Goal: Task Accomplishment & Management: Use online tool/utility

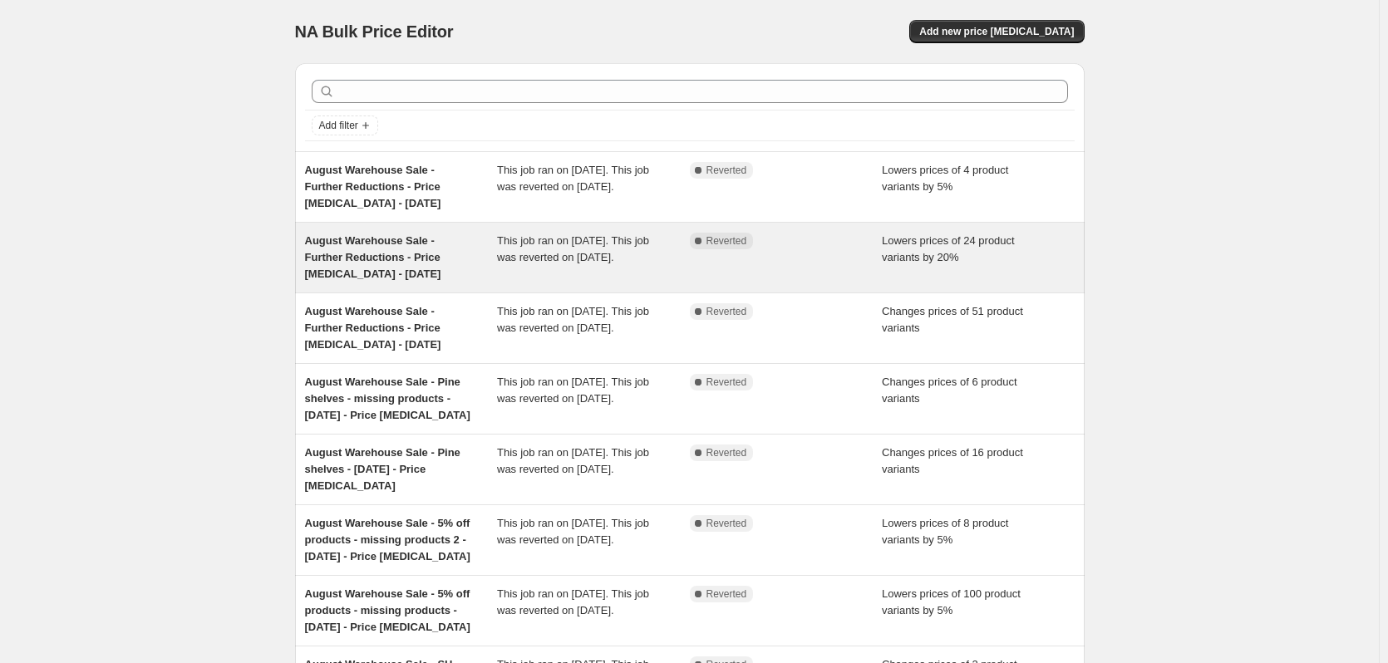
click at [377, 248] on div "August Warehouse Sale - Further Reductions - Price [MEDICAL_DATA] - [DATE]" at bounding box center [401, 258] width 193 height 50
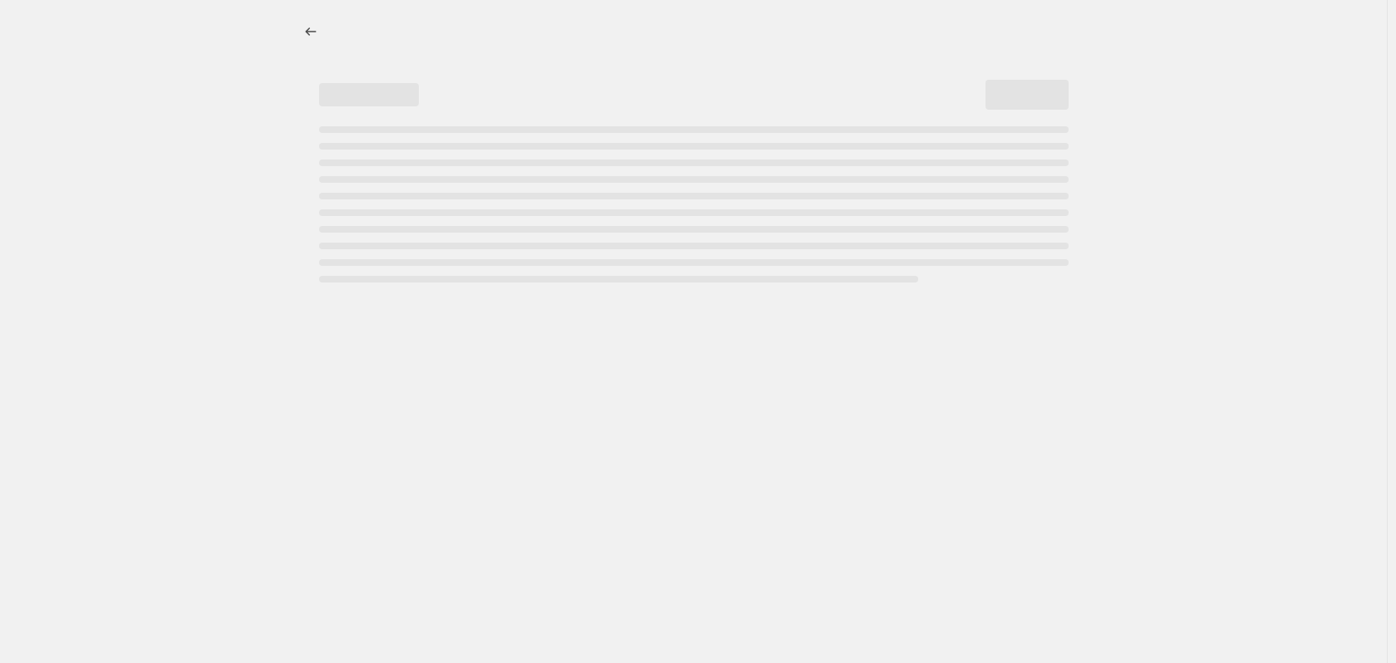
select select "percentage"
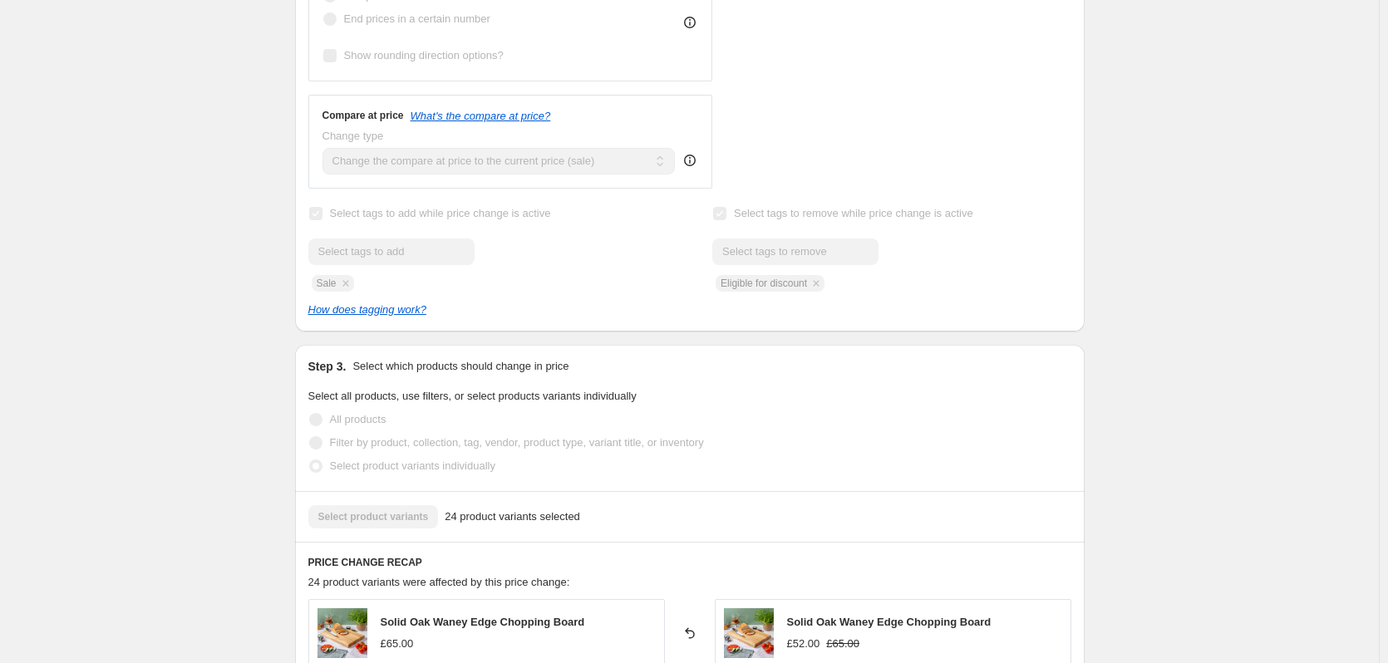
scroll to position [582, 0]
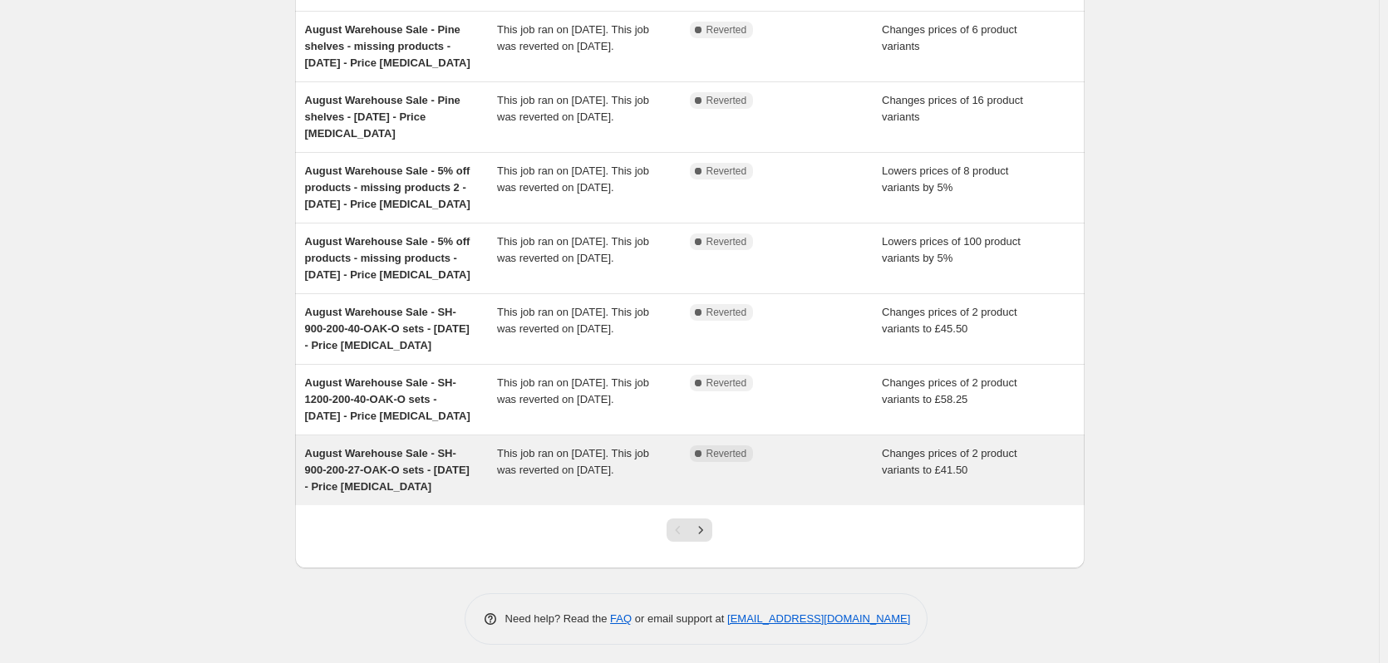
scroll to position [359, 0]
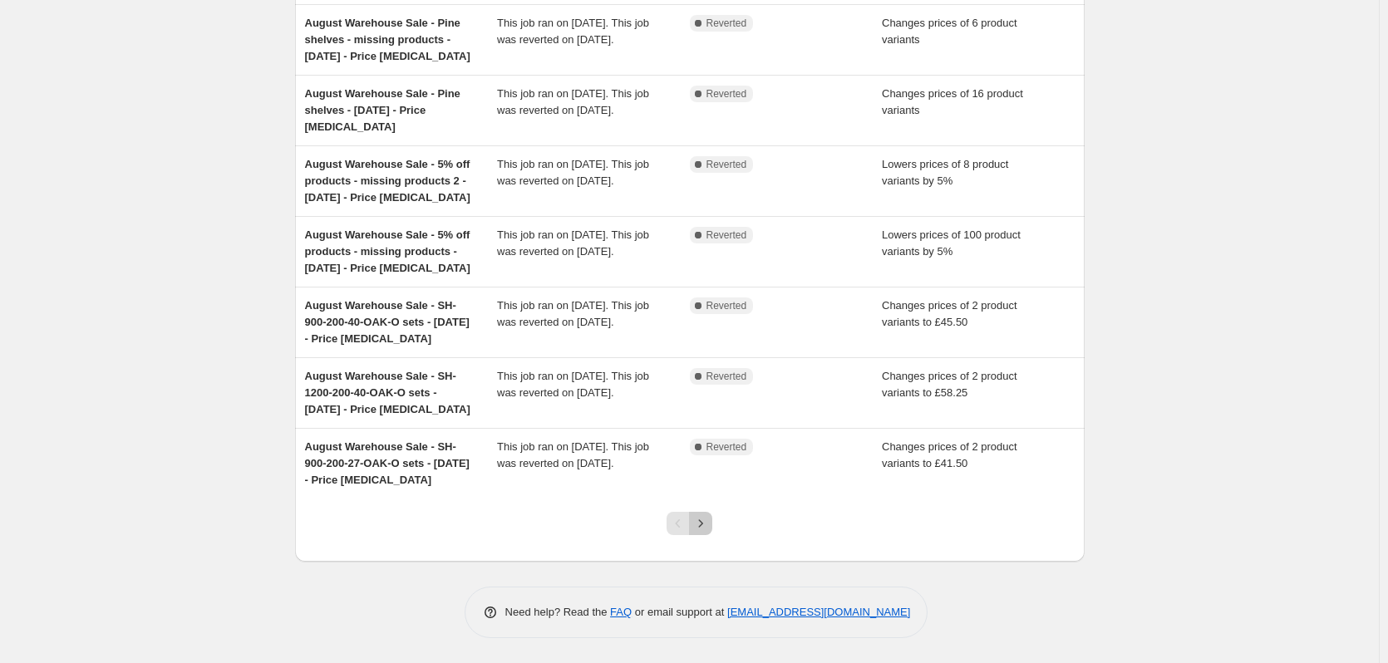
click at [700, 516] on icon "Next" at bounding box center [700, 523] width 17 height 17
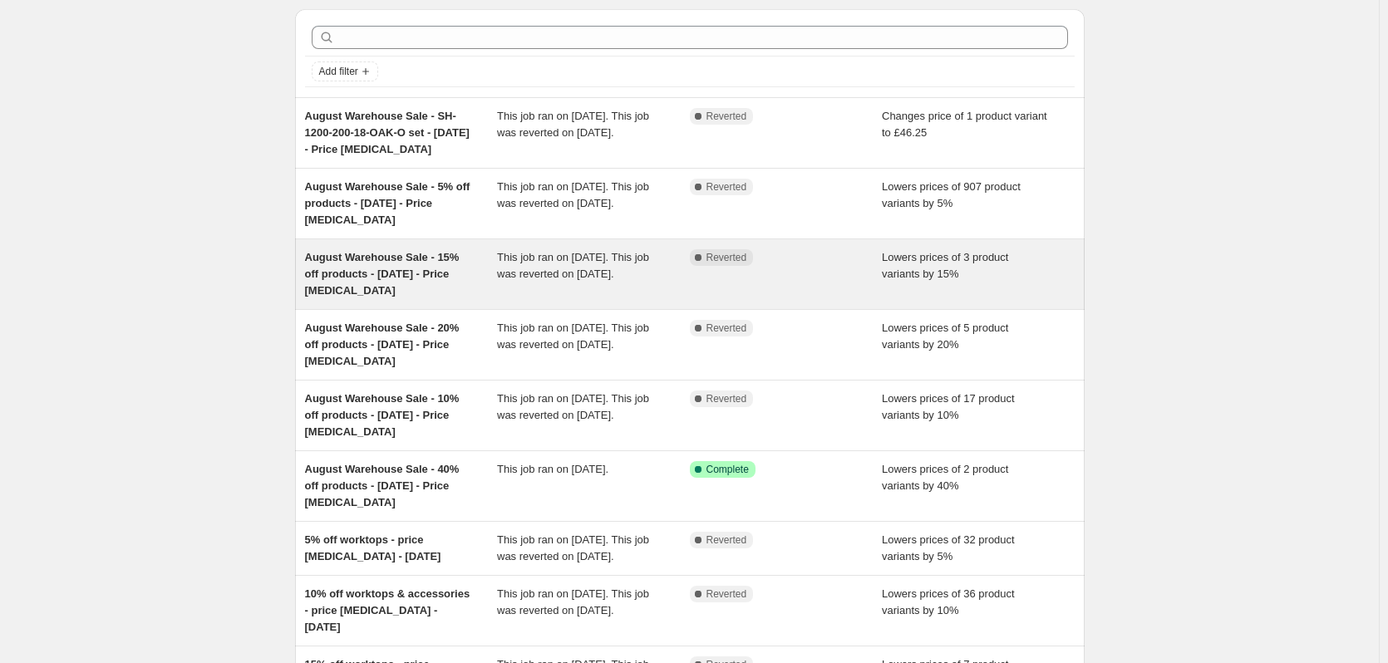
scroll to position [83, 0]
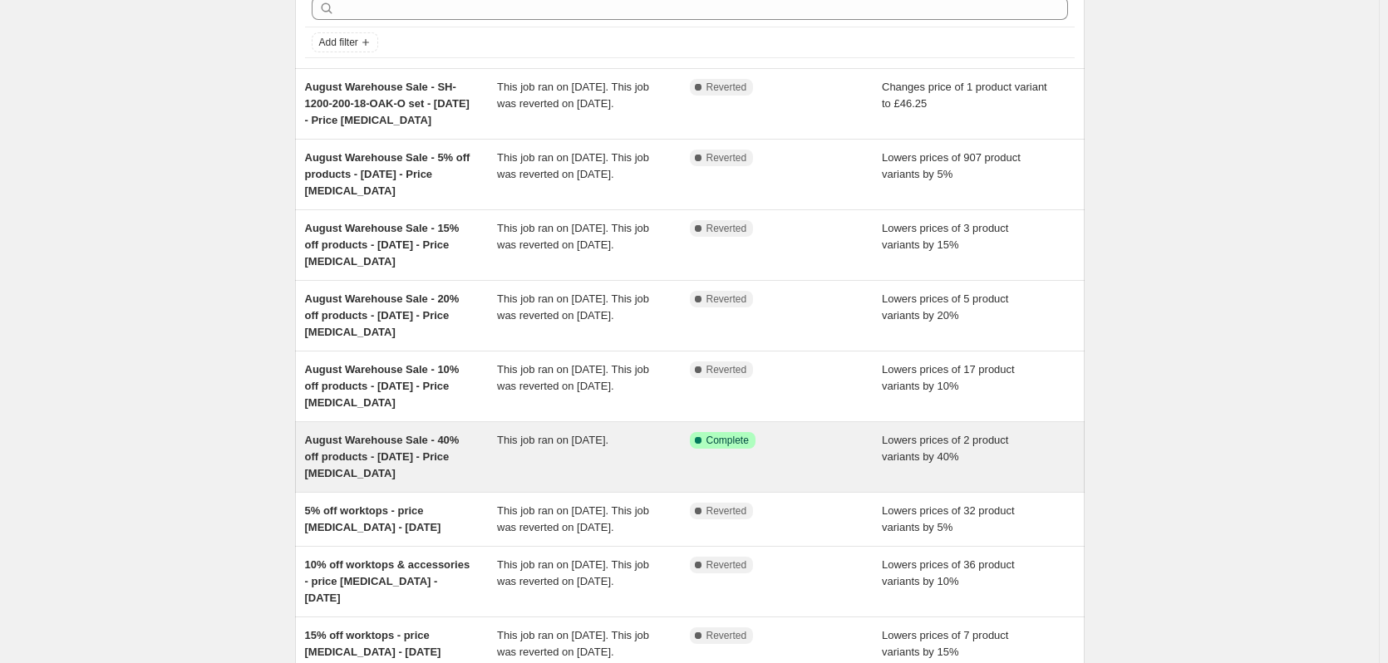
click at [427, 450] on span "August Warehouse Sale - 40% off products - 01 08 2025 - Price change job" at bounding box center [382, 457] width 155 height 46
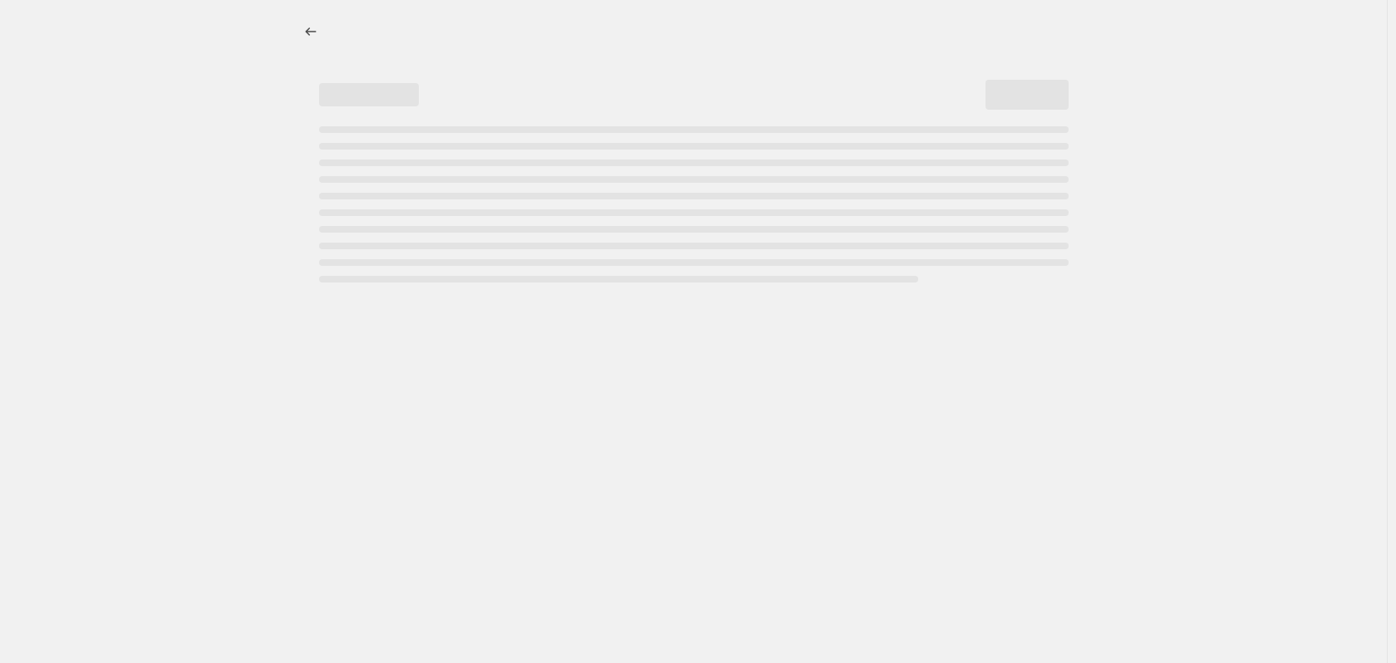
select select "percentage"
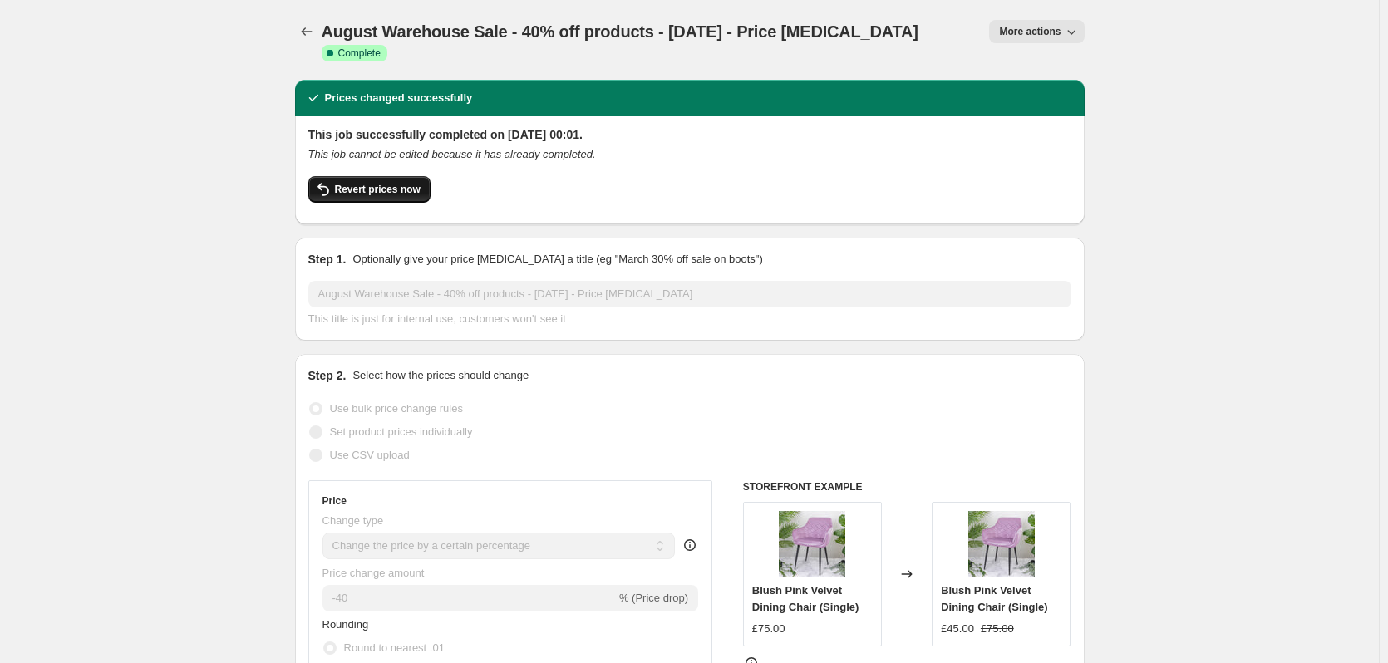
click at [394, 183] on span "Revert prices now" at bounding box center [378, 189] width 86 height 13
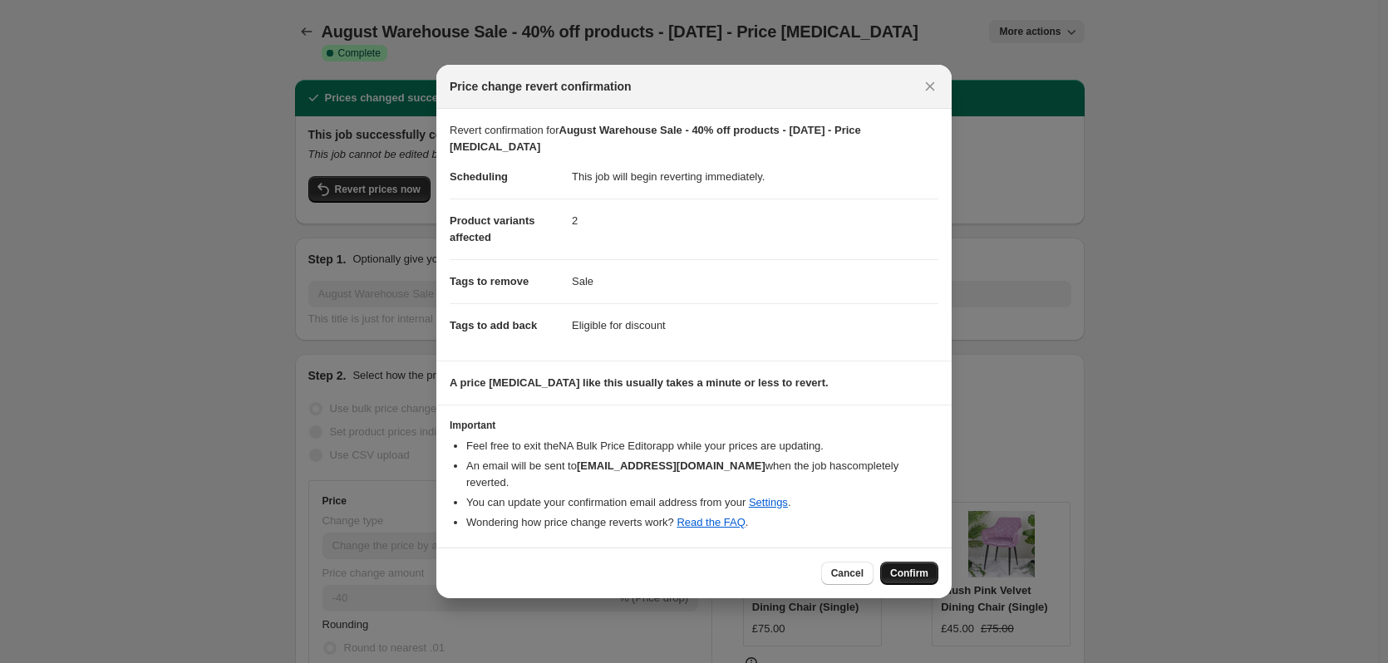
click at [906, 567] on span "Confirm" at bounding box center [909, 573] width 38 height 13
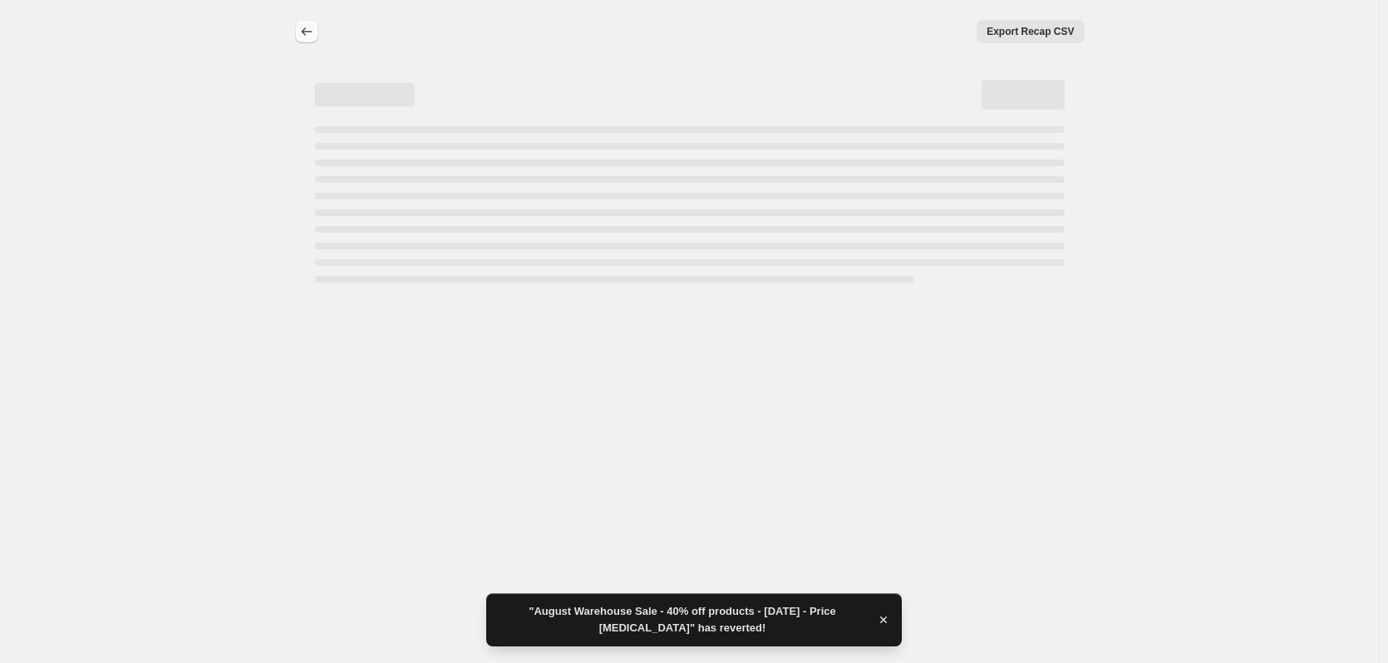
select select "percentage"
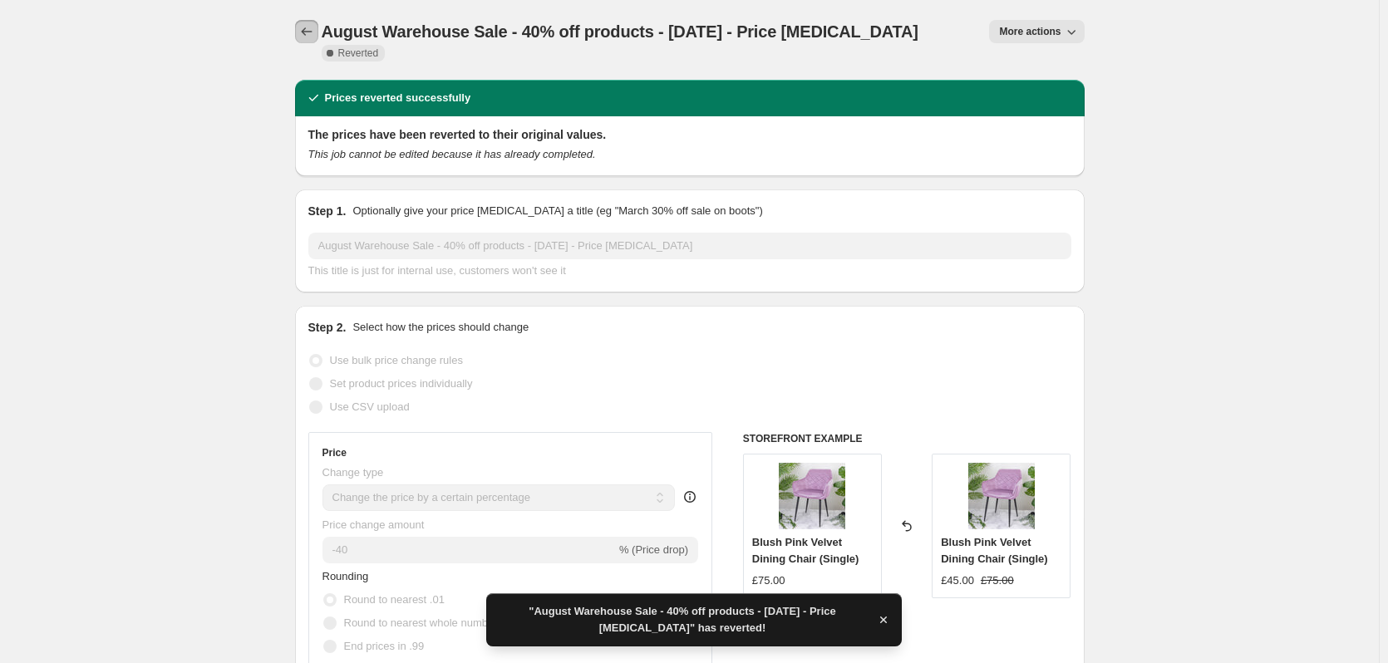
click at [306, 30] on icon "Price change jobs" at bounding box center [306, 31] width 17 height 17
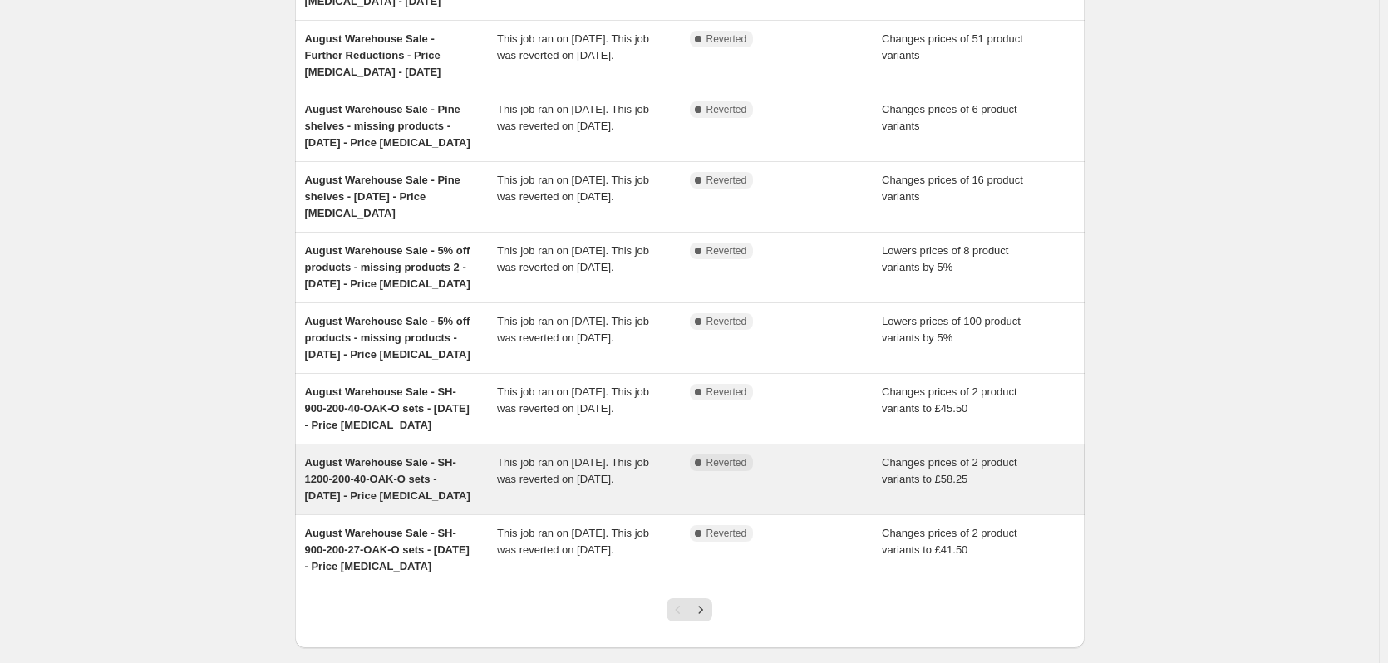
scroll to position [332, 0]
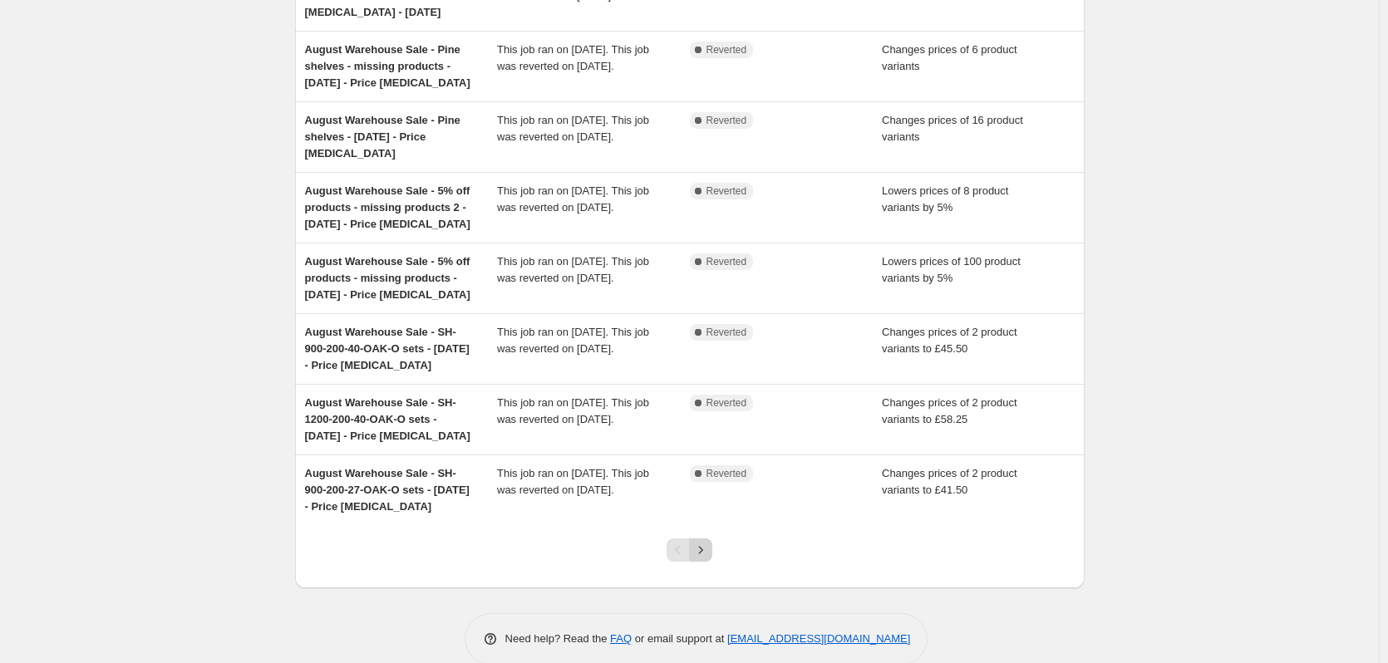
click at [701, 552] on icon "Next" at bounding box center [700, 550] width 17 height 17
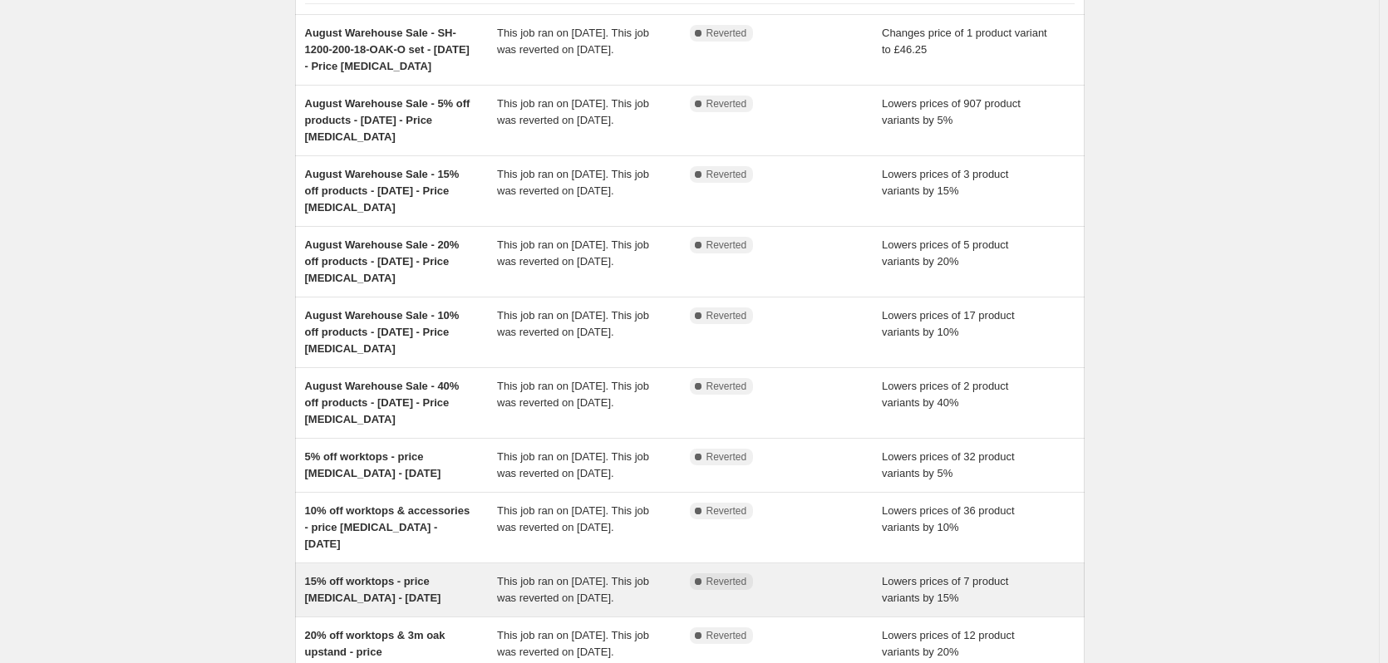
scroll to position [309, 0]
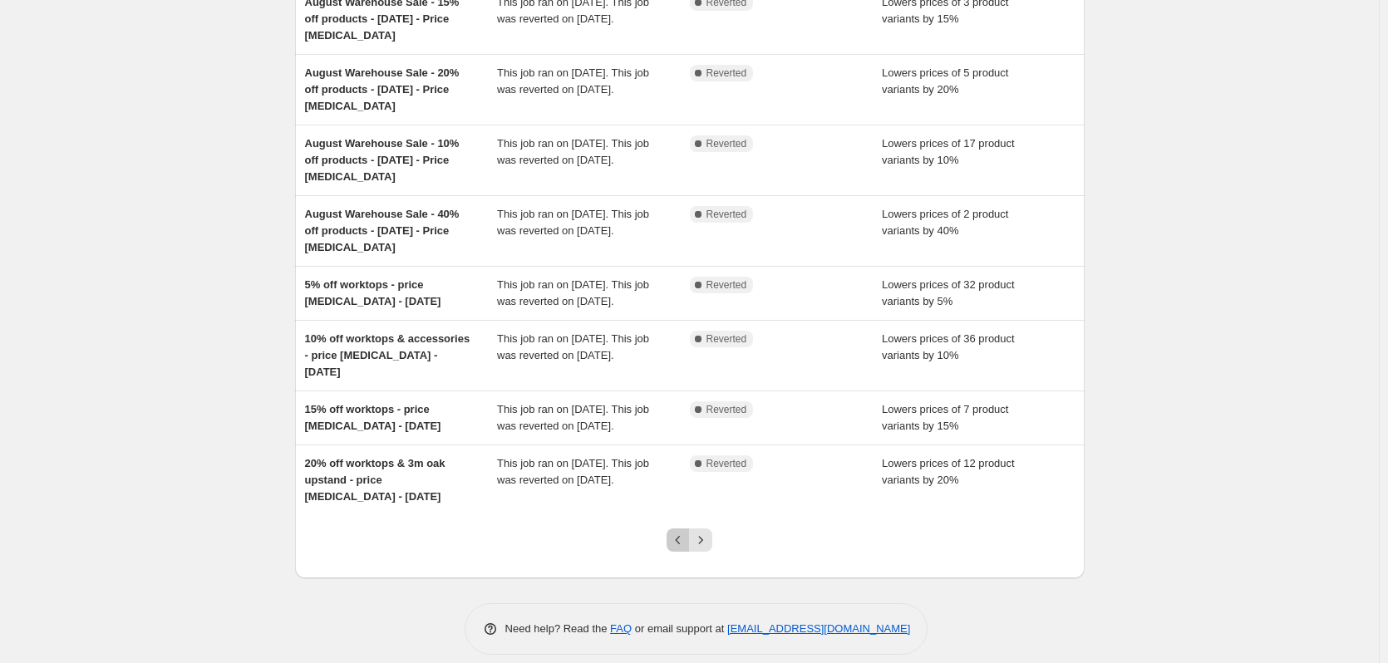
click at [671, 528] on button "Previous" at bounding box center [677, 539] width 23 height 23
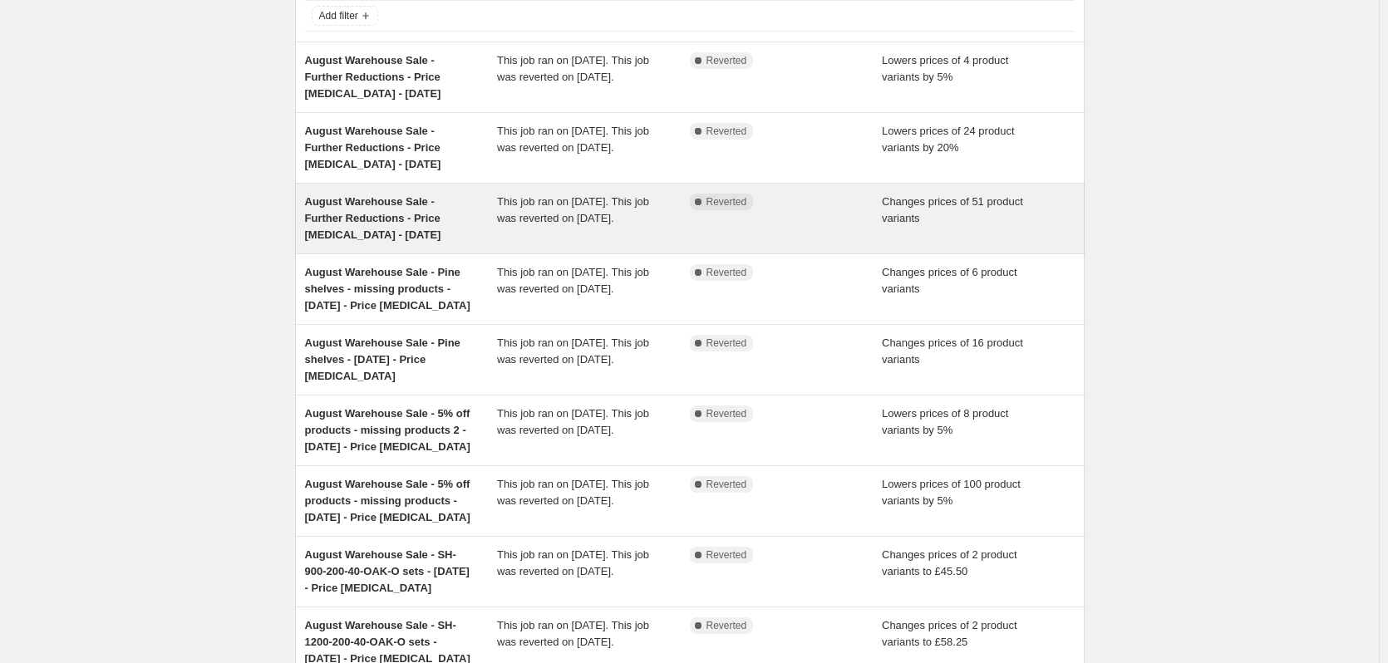
scroll to position [27, 0]
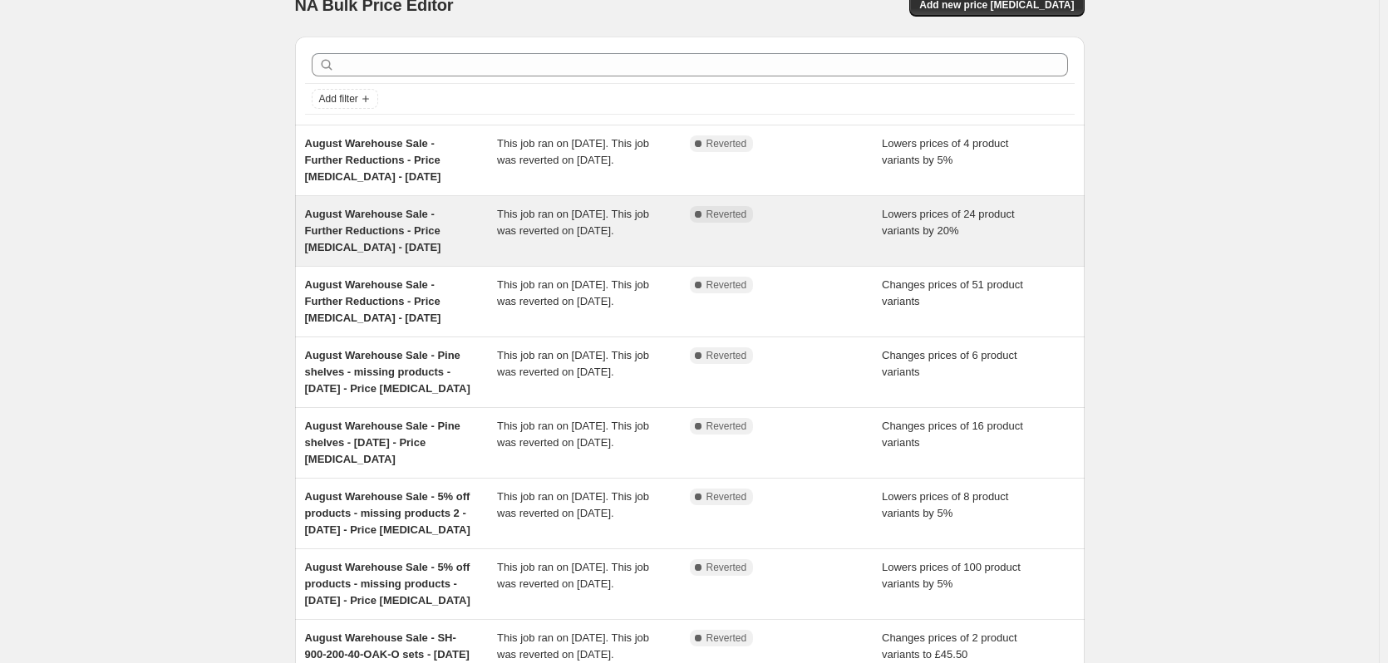
click at [386, 229] on span "August Warehouse Sale - Further Reductions - Price [MEDICAL_DATA] - [DATE]" at bounding box center [373, 231] width 136 height 46
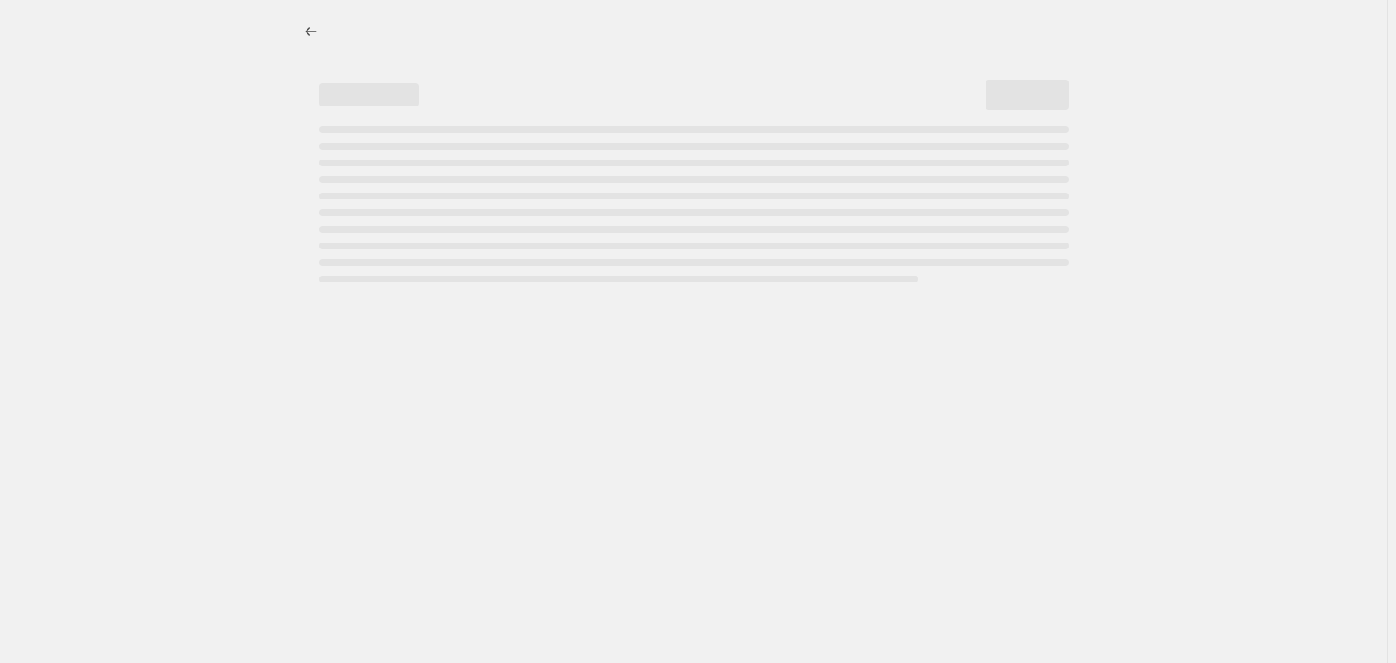
select select "percentage"
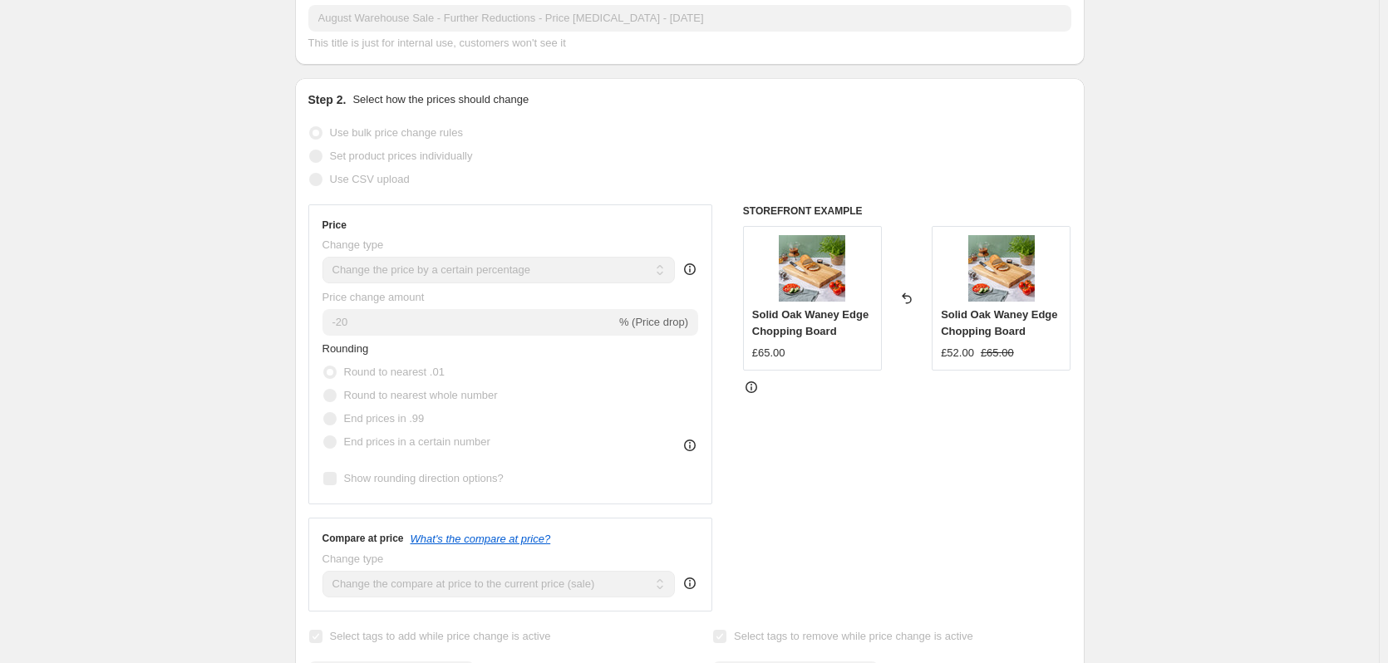
scroll to position [499, 0]
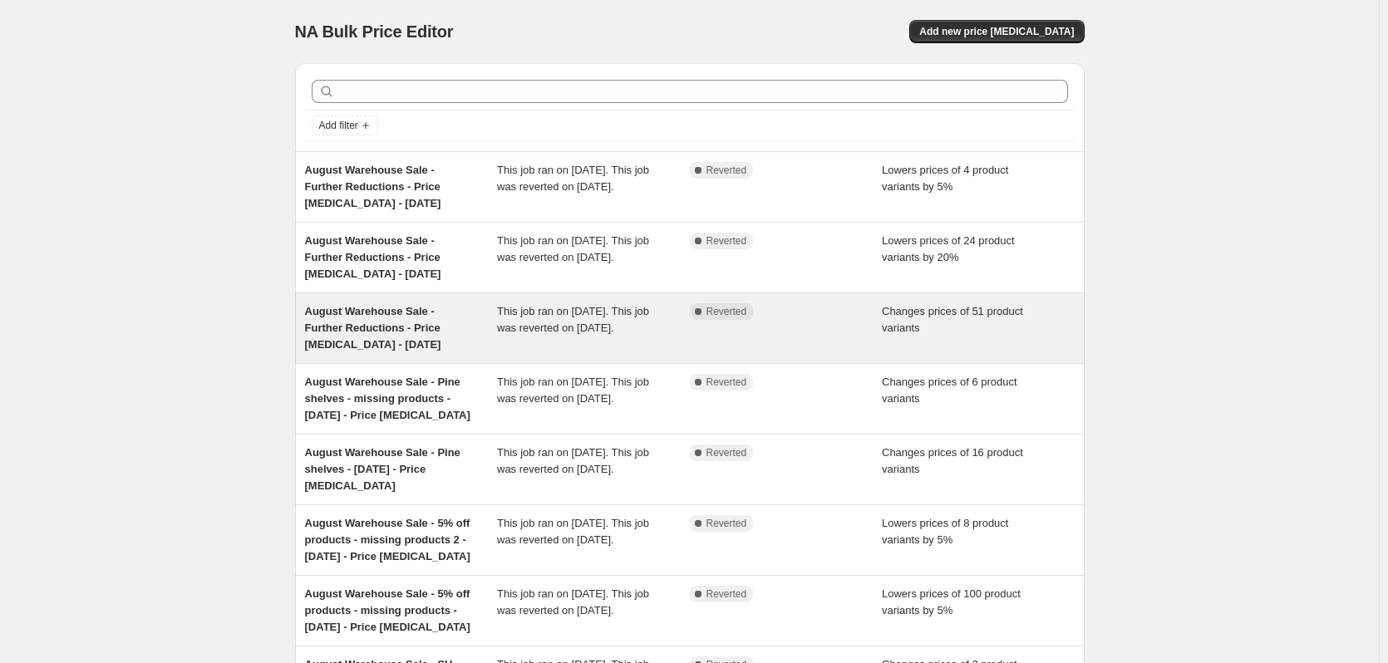
click at [370, 324] on span "August Warehouse Sale - Further Reductions - Price [MEDICAL_DATA] - [DATE]" at bounding box center [373, 328] width 136 height 46
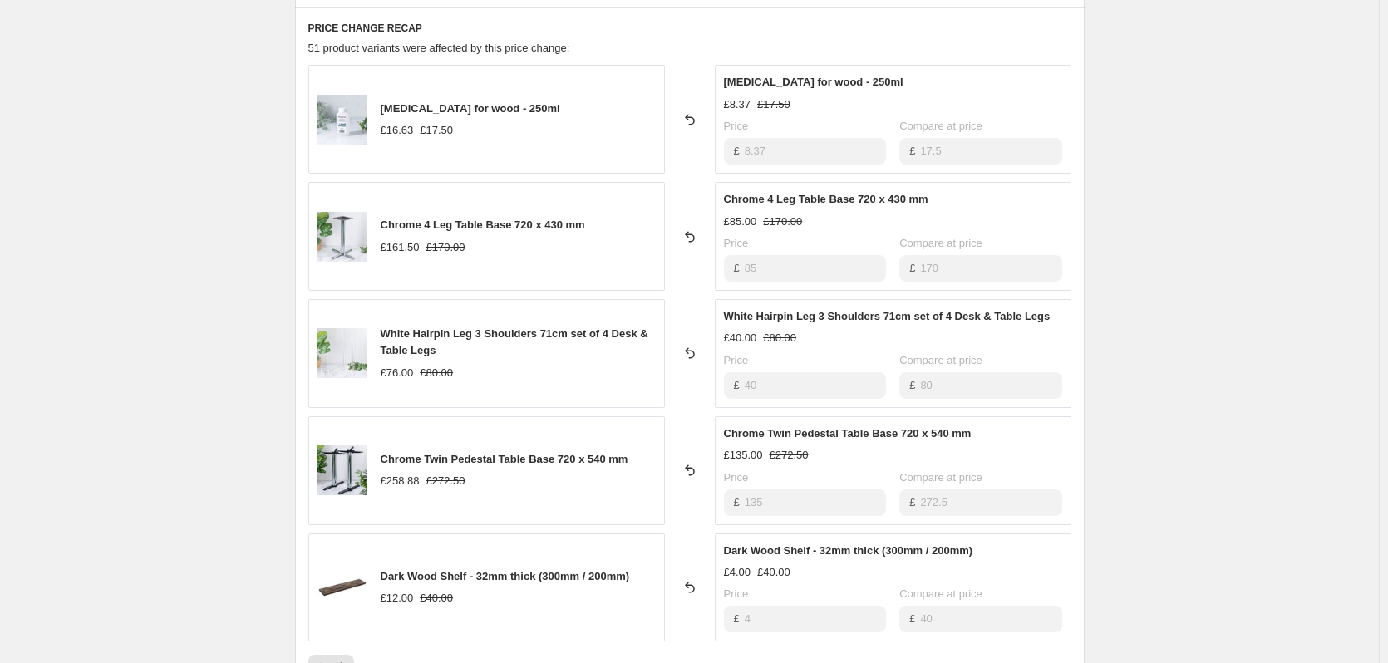
scroll to position [831, 0]
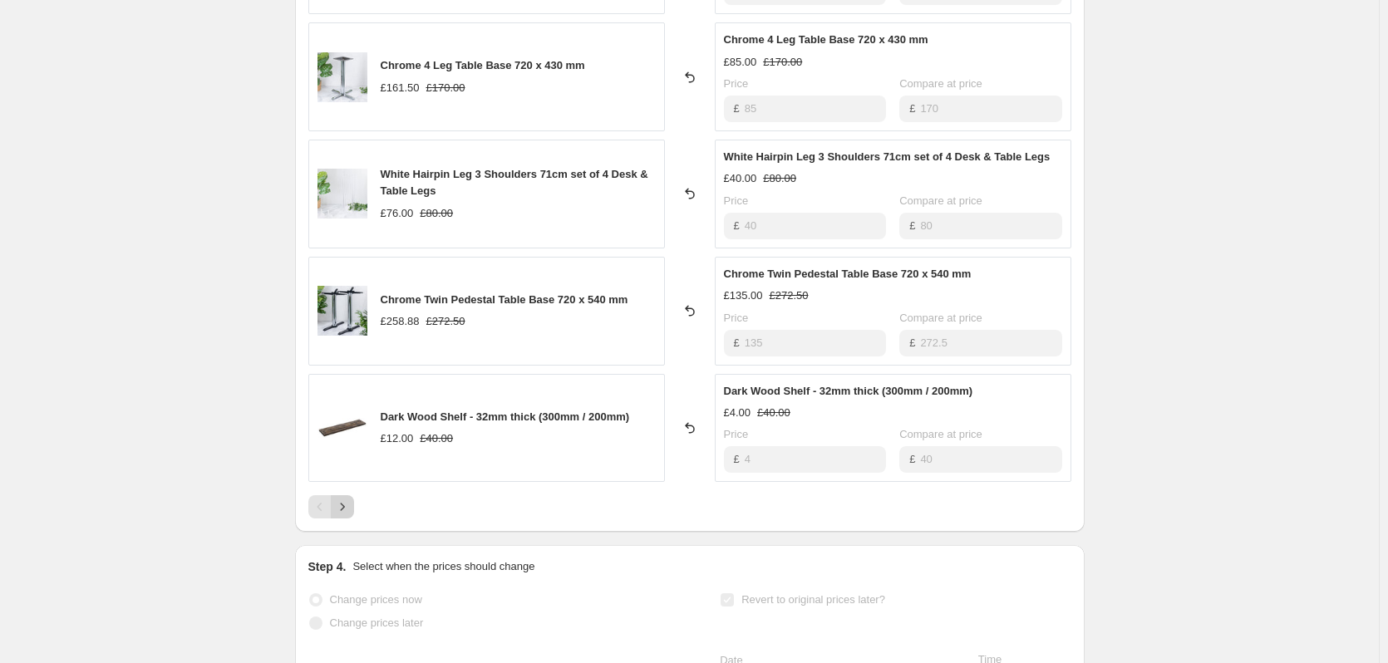
click at [351, 499] on icon "Next" at bounding box center [342, 507] width 17 height 17
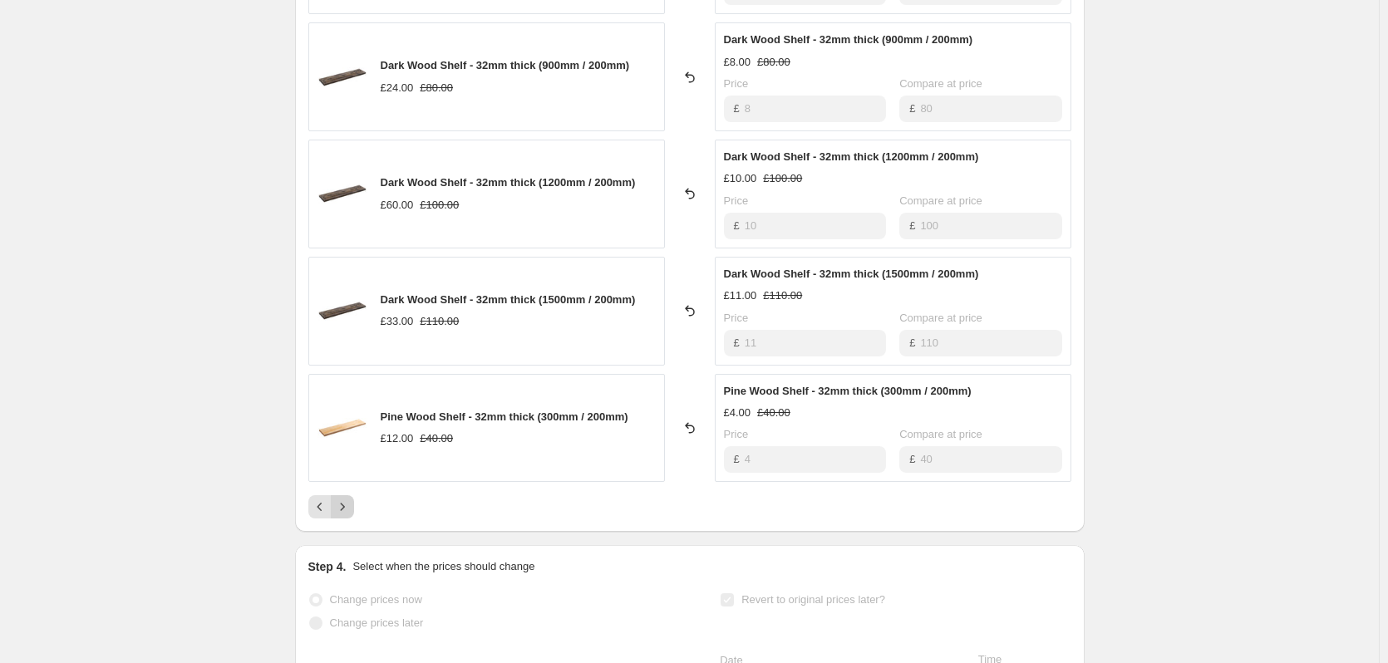
click at [345, 499] on icon "Next" at bounding box center [342, 507] width 17 height 17
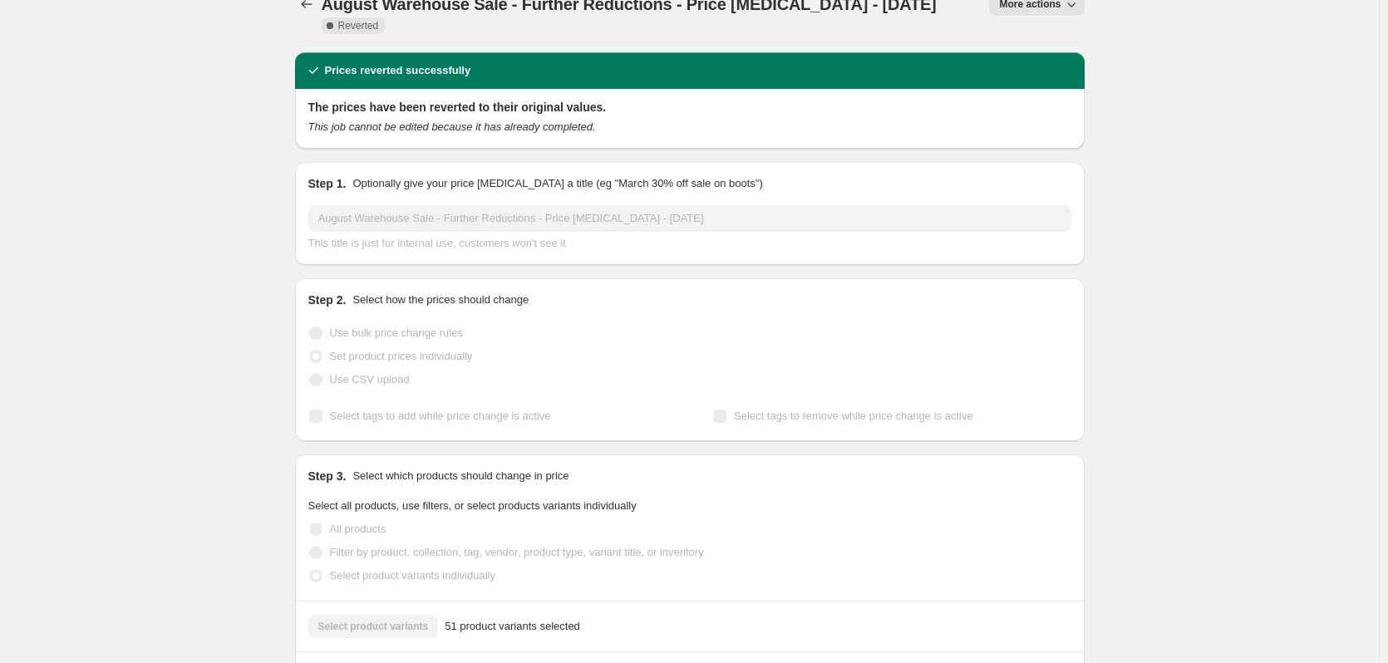
scroll to position [0, 0]
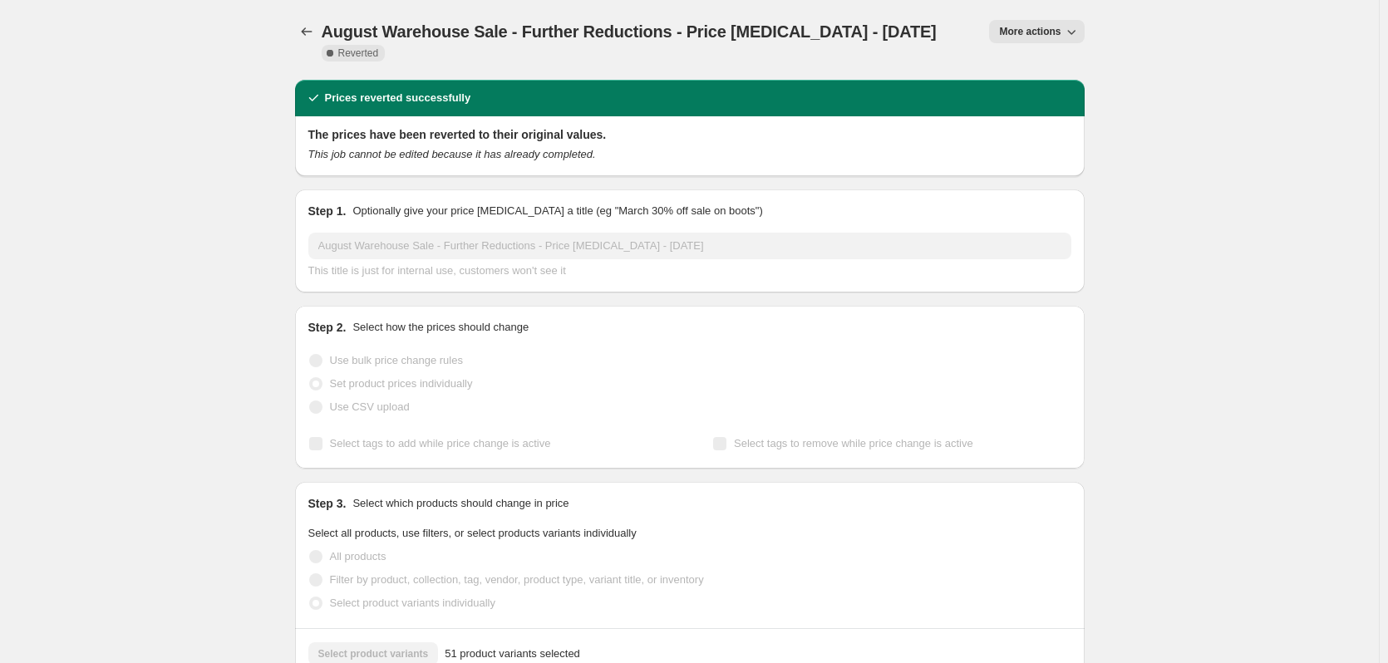
click at [1024, 27] on span "More actions" at bounding box center [1029, 31] width 61 height 13
click at [1046, 71] on span "Copy to new job" at bounding box center [1044, 66] width 77 height 12
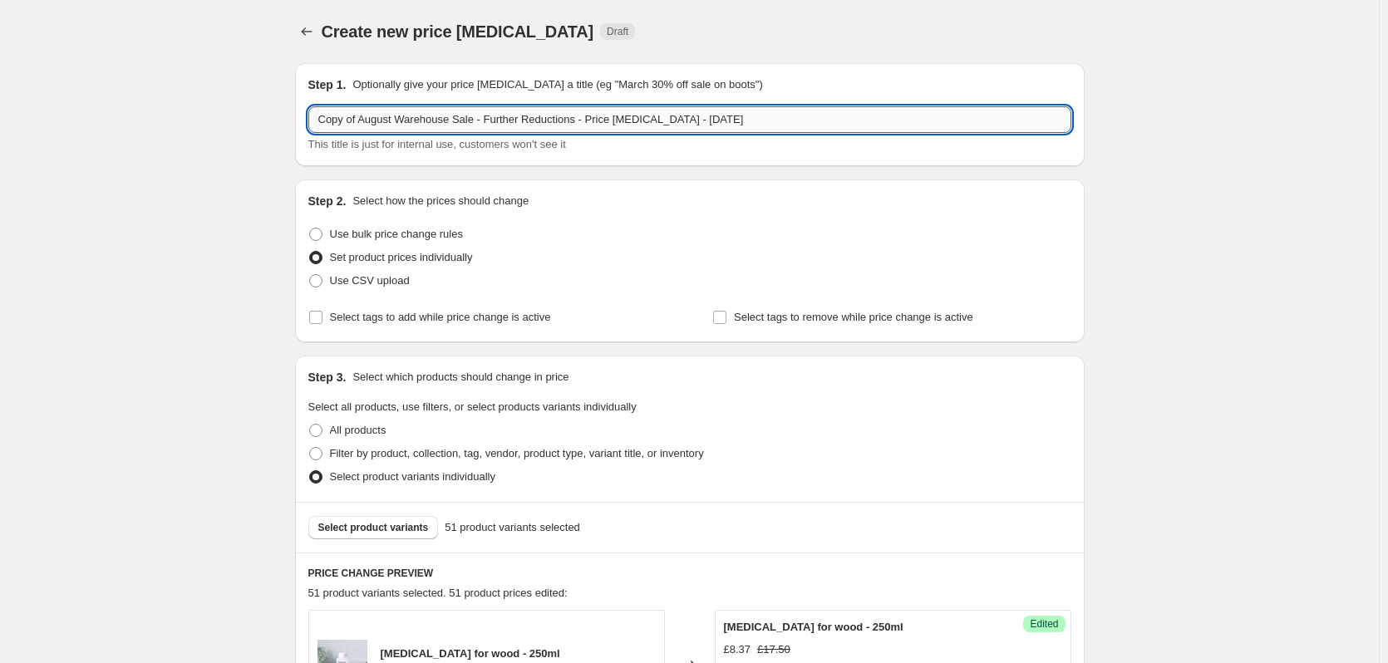
click at [362, 121] on input "Copy of August Warehouse Sale - Further Reductions - Price Change Job - 14 08 2…" at bounding box center [689, 119] width 763 height 27
click at [421, 115] on input "Copy of August Warehouse Sale - Further Reductions - Price Change Job - 14 08 2…" at bounding box center [689, 119] width 763 height 27
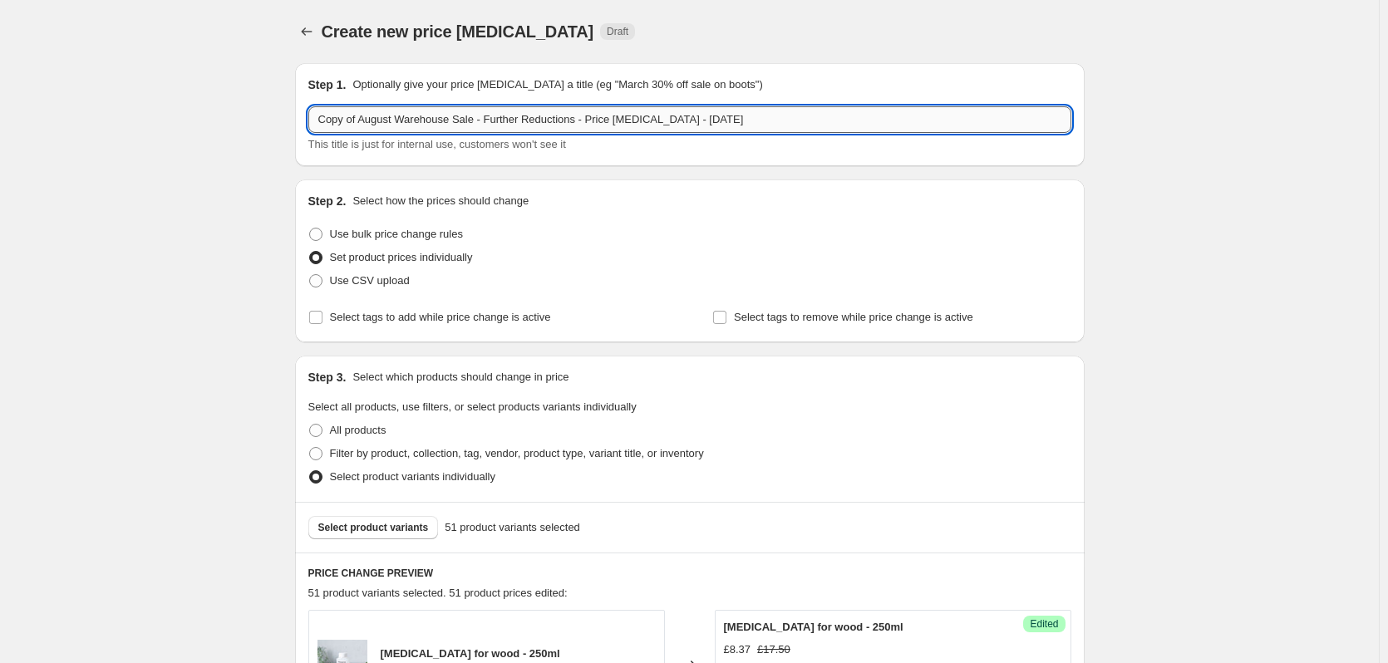
click at [533, 123] on input "Copy of August Warehouse Sale - Further Reductions - Price Change Job - 14 08 2…" at bounding box center [689, 119] width 763 height 27
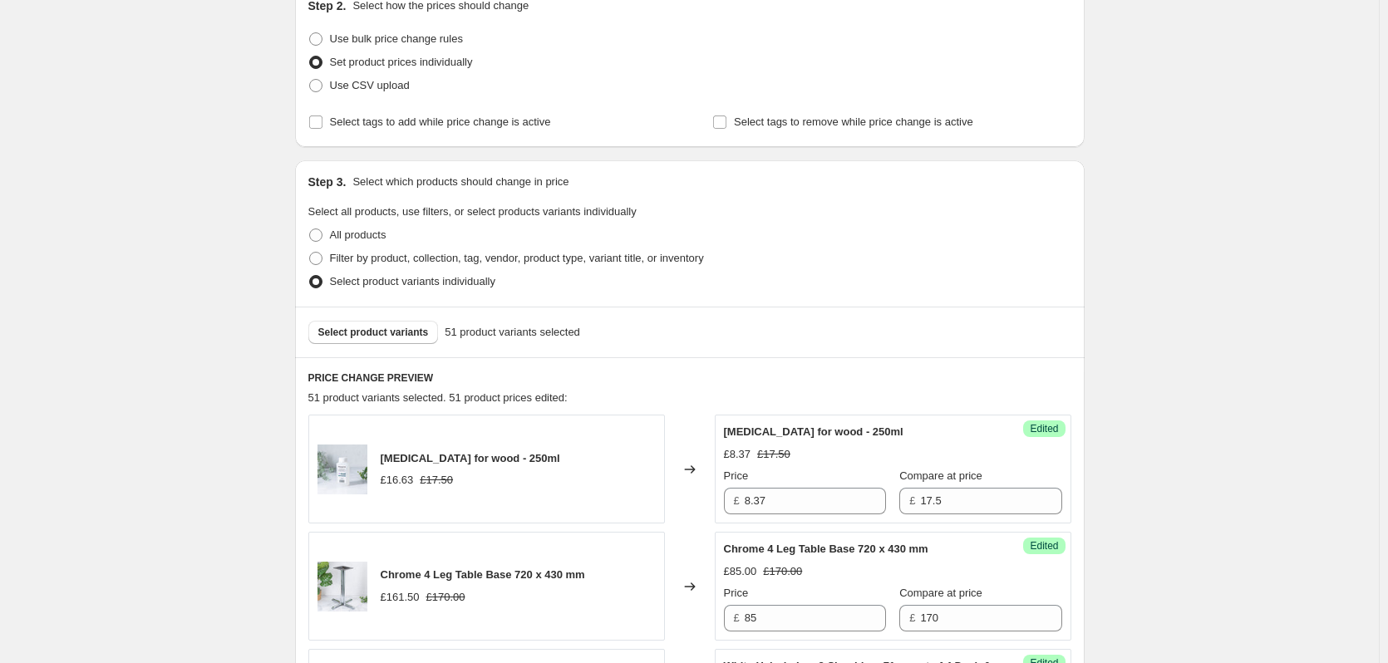
scroll to position [166, 0]
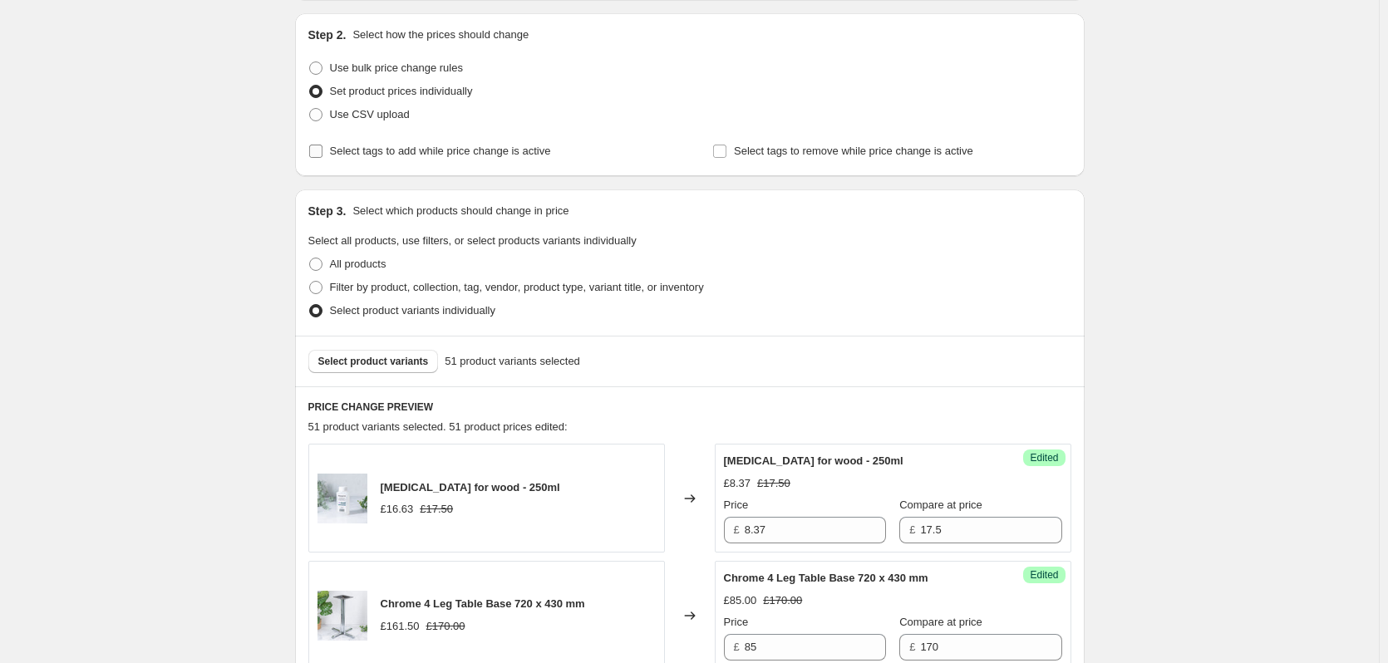
type input "Outlet products - [DATE]"
click at [493, 150] on span "Select tags to add while price change is active" at bounding box center [440, 151] width 221 height 12
click at [322, 150] on input "Select tags to add while price change is active" at bounding box center [315, 151] width 13 height 13
checkbox input "true"
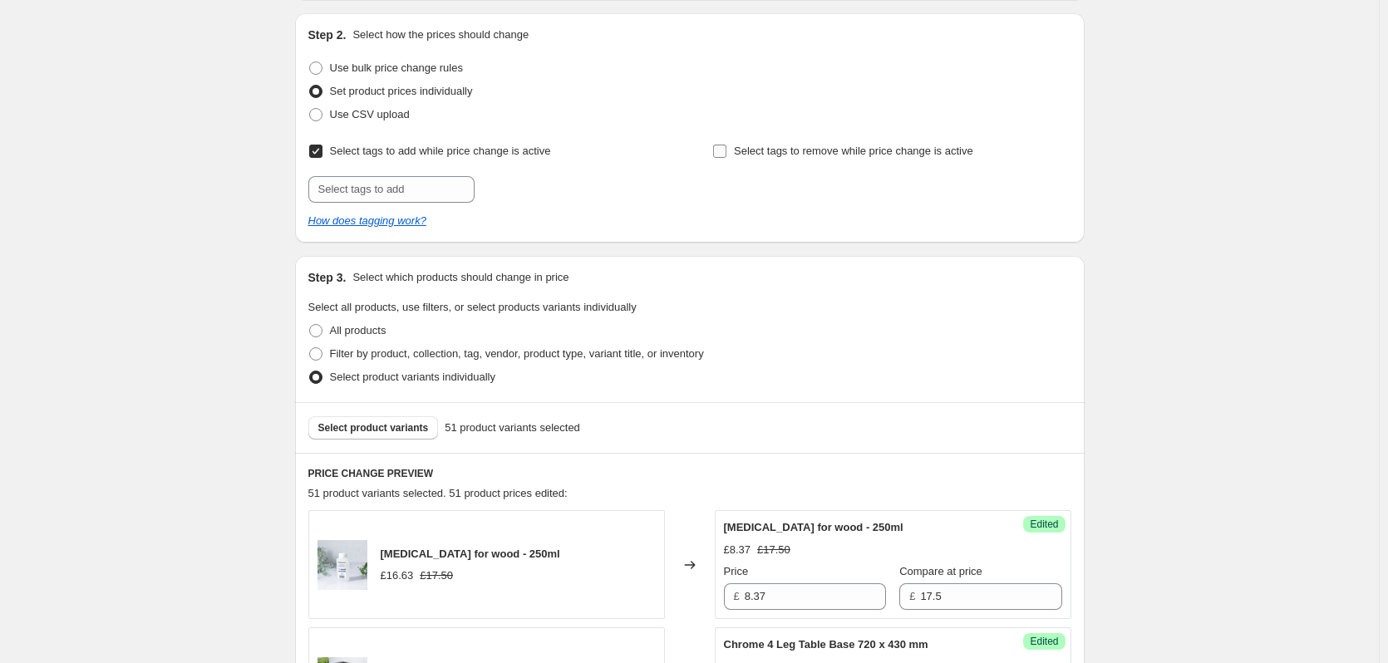
click at [823, 150] on span "Select tags to remove while price change is active" at bounding box center [853, 151] width 239 height 12
click at [726, 150] on input "Select tags to remove while price change is active" at bounding box center [719, 151] width 13 height 13
checkbox input "true"
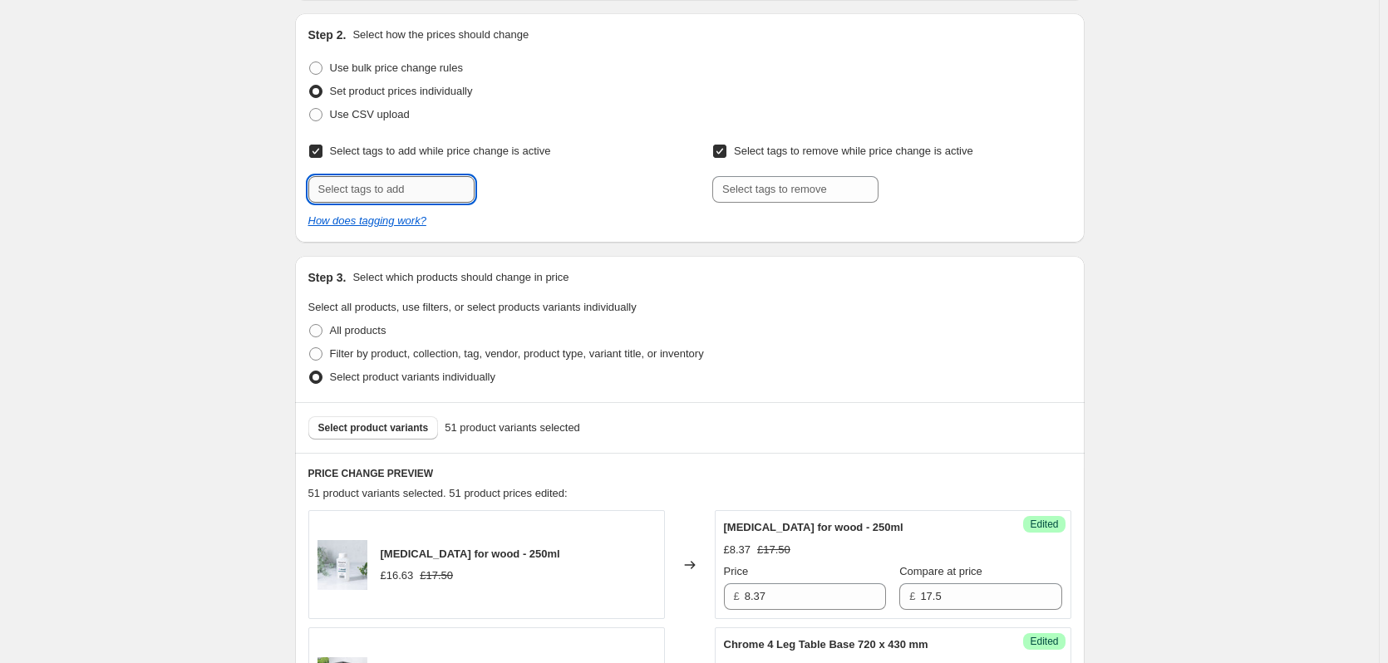
click at [434, 181] on input "text" at bounding box center [391, 189] width 166 height 27
type input "Outlet"
click at [519, 193] on span "Outlet" at bounding box center [524, 188] width 29 height 12
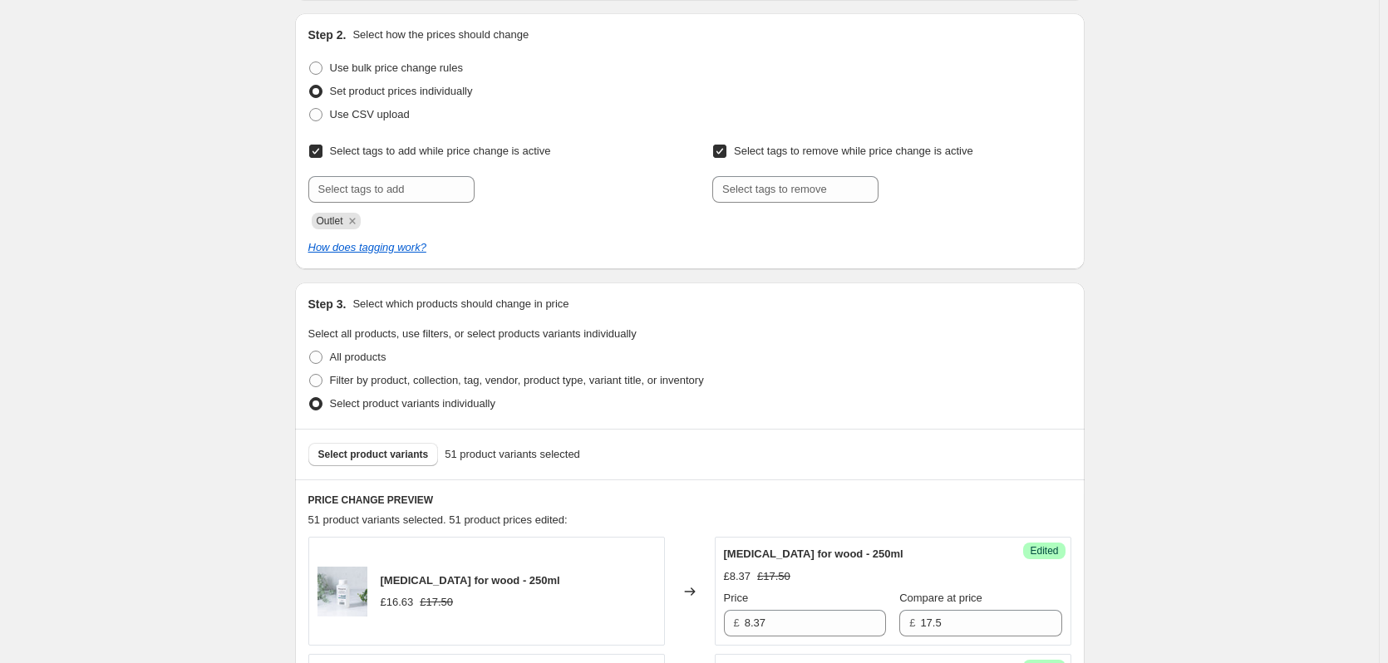
click at [726, 149] on input "Select tags to remove while price change is active" at bounding box center [719, 151] width 13 height 13
click at [726, 155] on input "Select tags to remove while price change is active" at bounding box center [719, 151] width 13 height 13
checkbox input "true"
click at [764, 184] on input "text" at bounding box center [795, 189] width 166 height 27
type input "Eligible for discount"
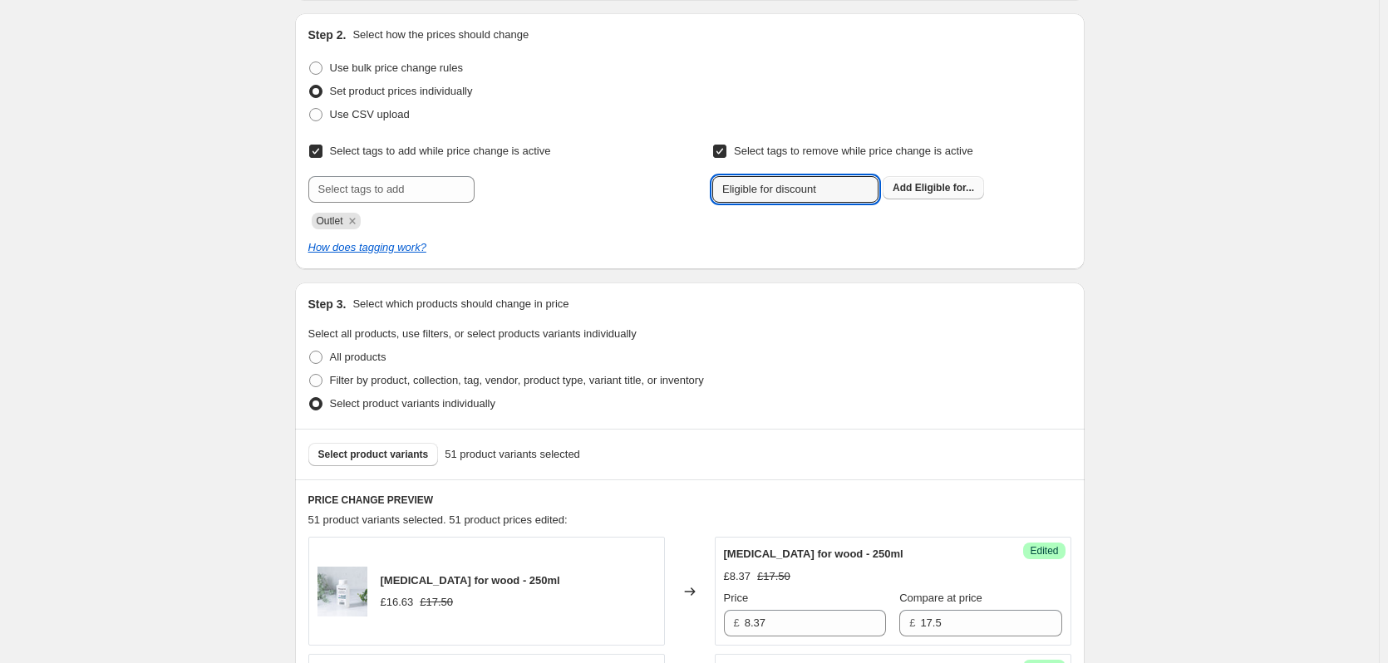
click at [918, 196] on button "Add Eligible for..." at bounding box center [932, 187] width 101 height 23
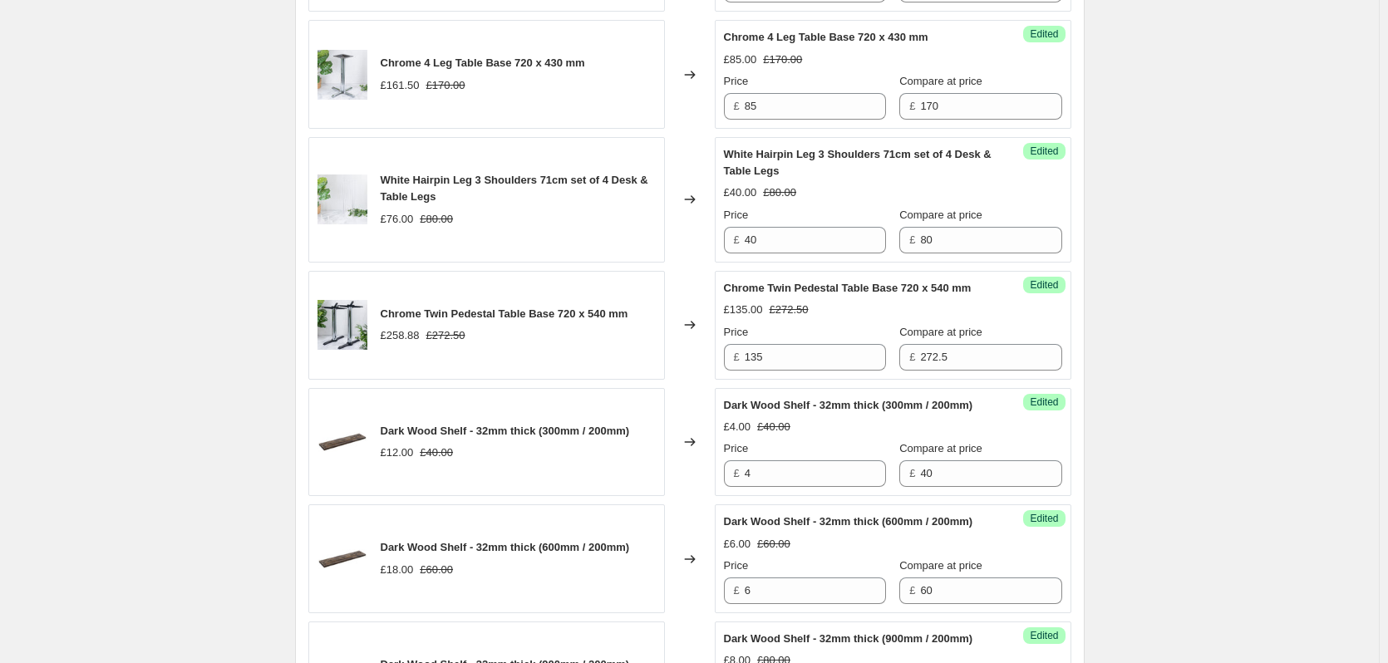
scroll to position [0, 0]
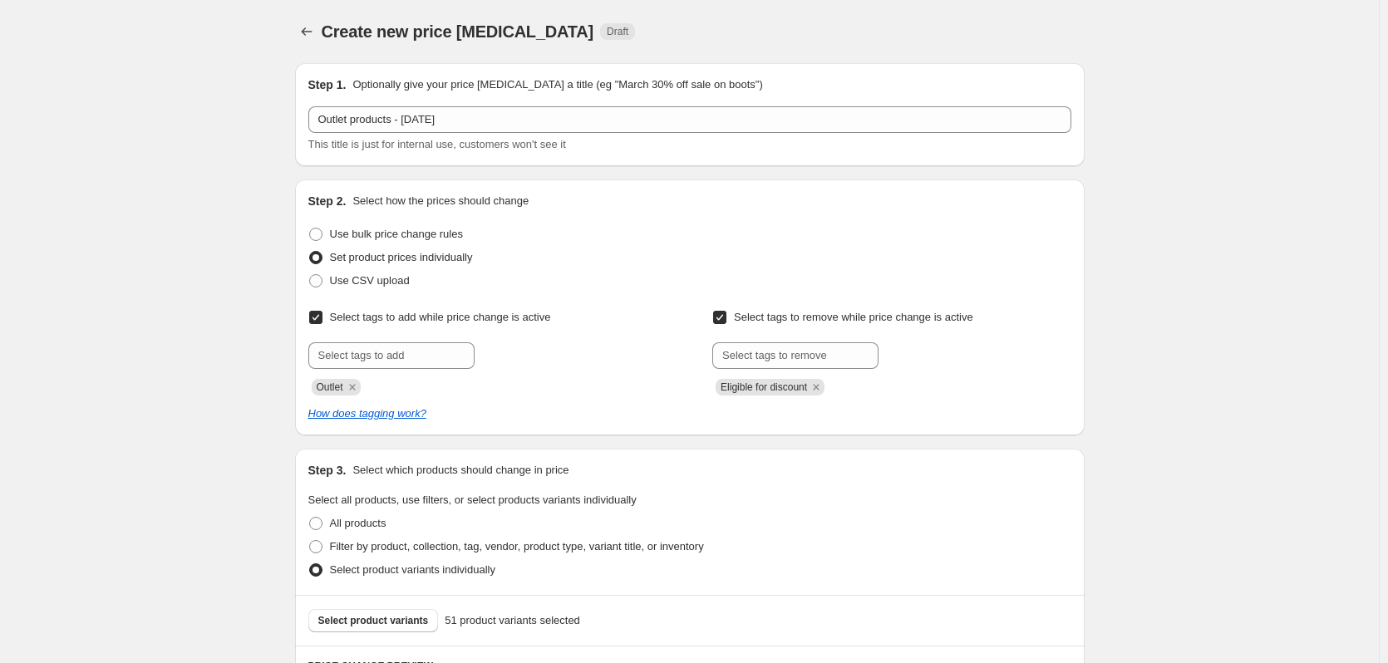
drag, startPoint x: 528, startPoint y: 536, endPoint x: 479, endPoint y: 235, distance: 304.7
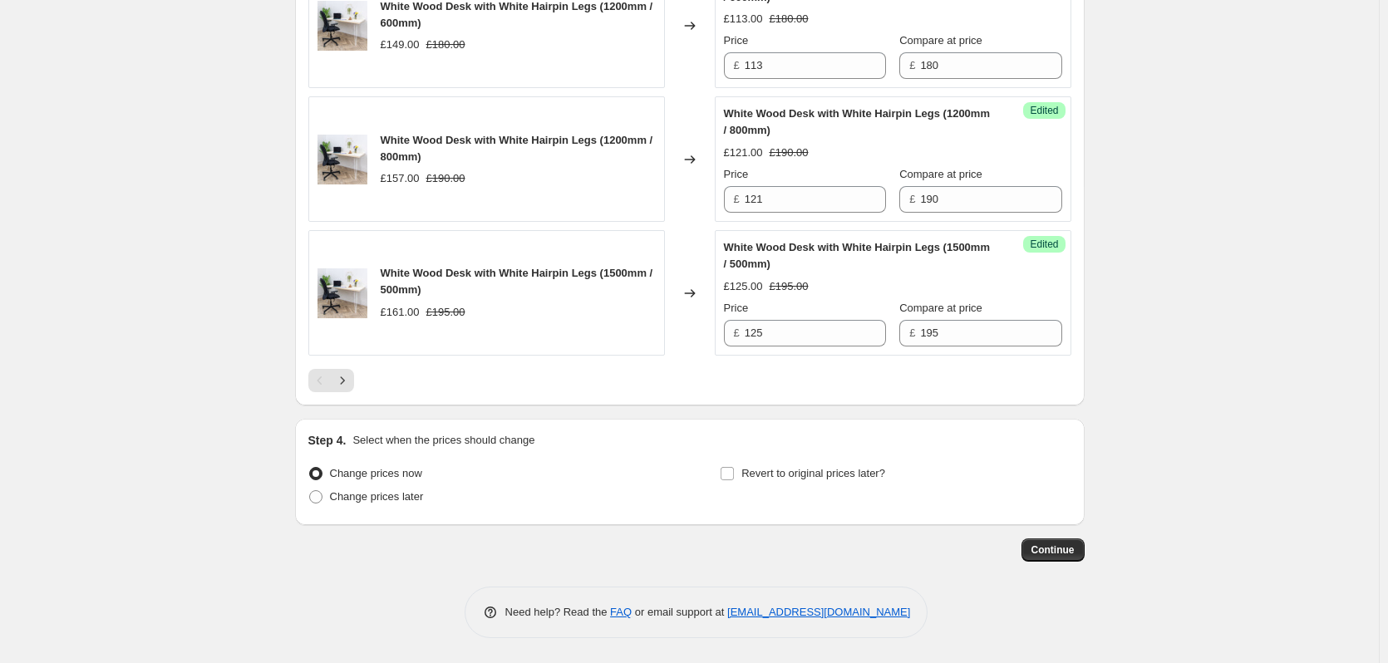
scroll to position [2978, 0]
click at [351, 390] on button "Next" at bounding box center [342, 380] width 23 height 23
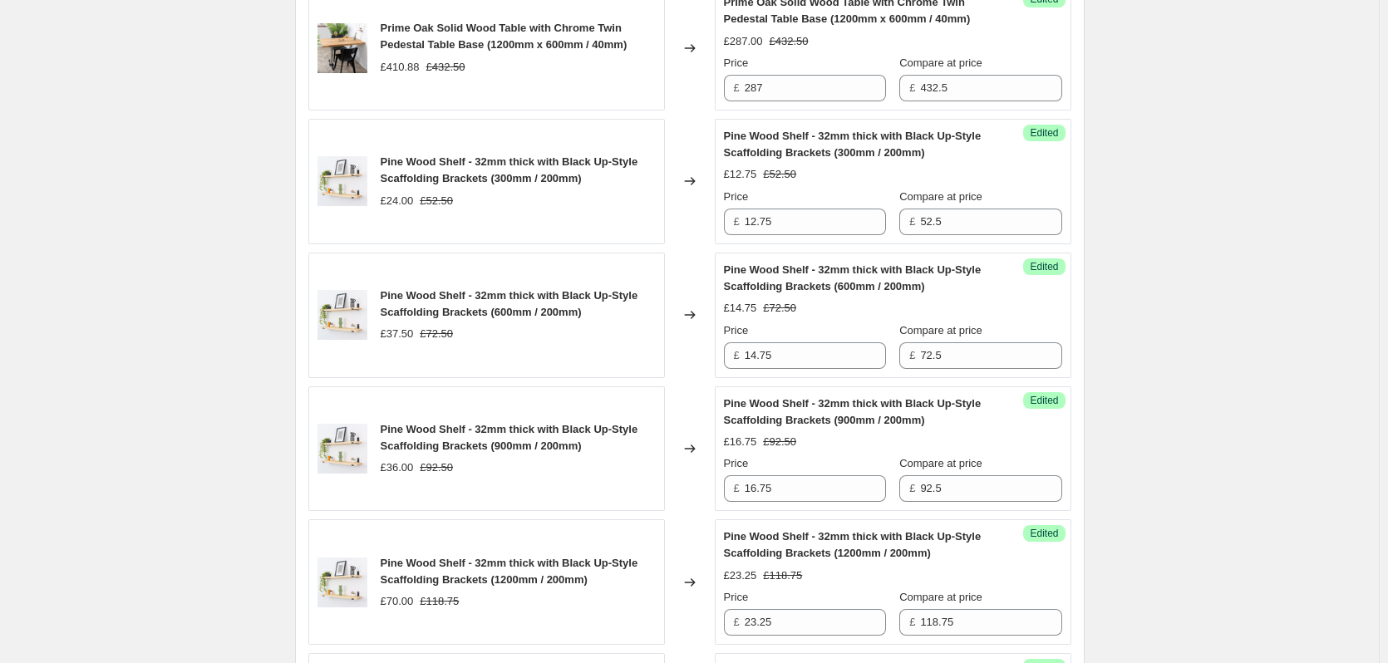
scroll to position [2064, 0]
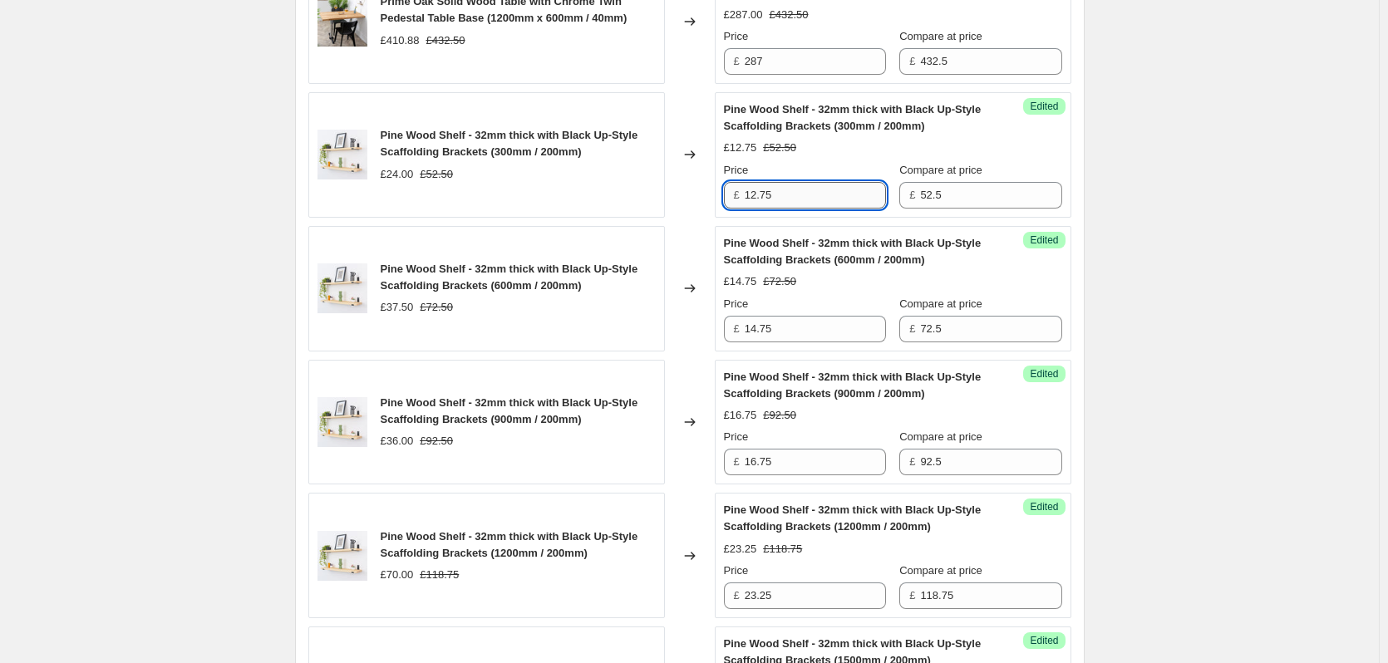
click at [813, 209] on input "12.75" at bounding box center [814, 195] width 141 height 27
type input "21.5"
click at [778, 342] on input "14.75" at bounding box center [814, 329] width 141 height 27
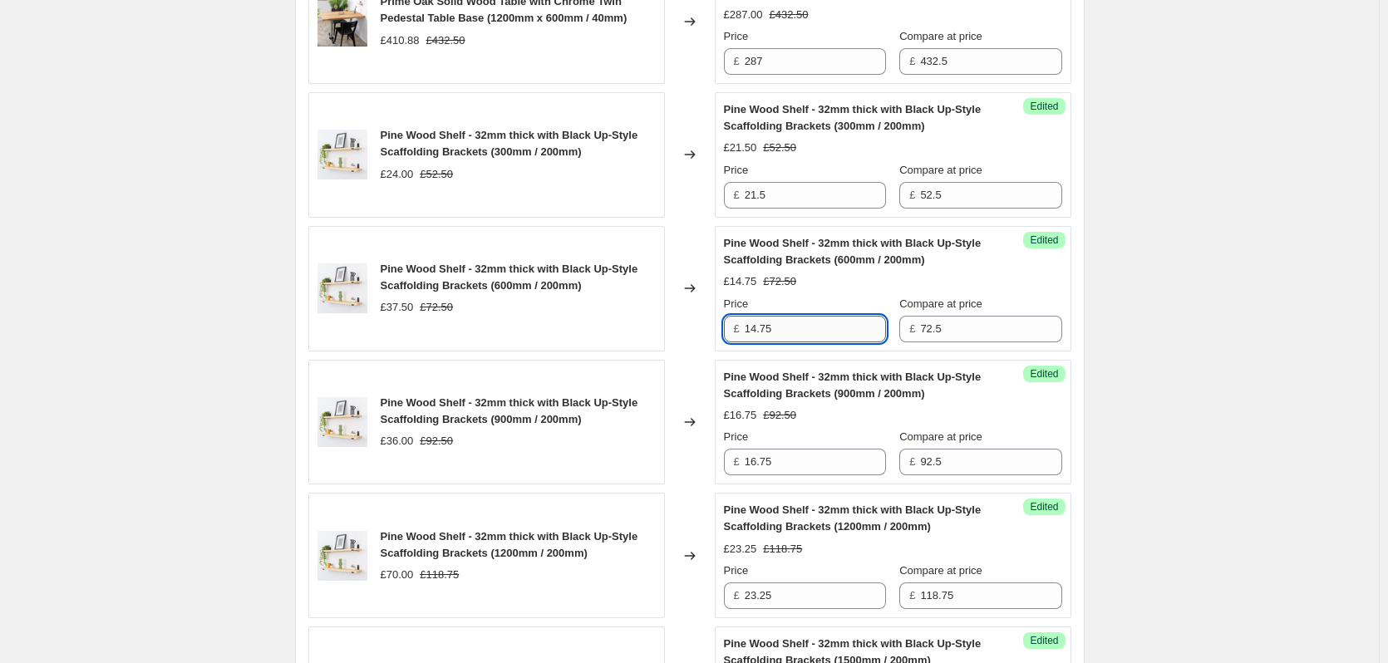
click at [778, 342] on input "14.75" at bounding box center [814, 329] width 141 height 27
click at [778, 342] on input "32" at bounding box center [814, 329] width 141 height 27
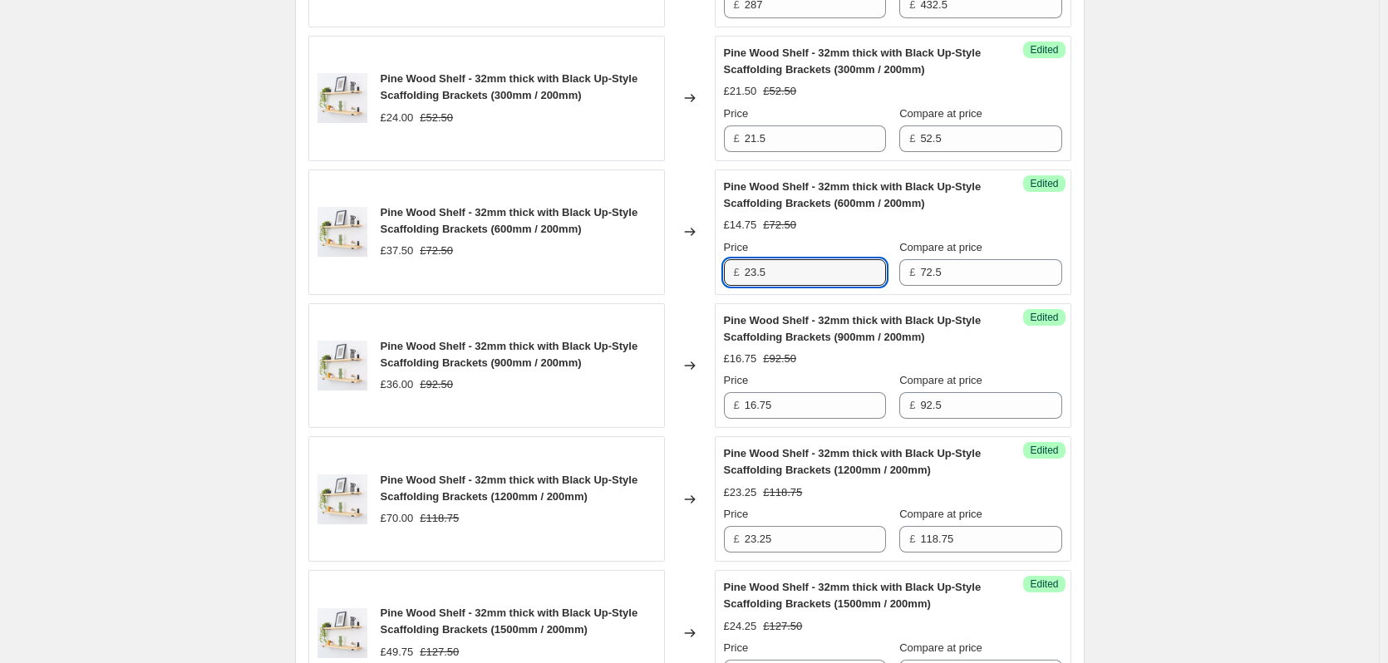
scroll to position [2147, 0]
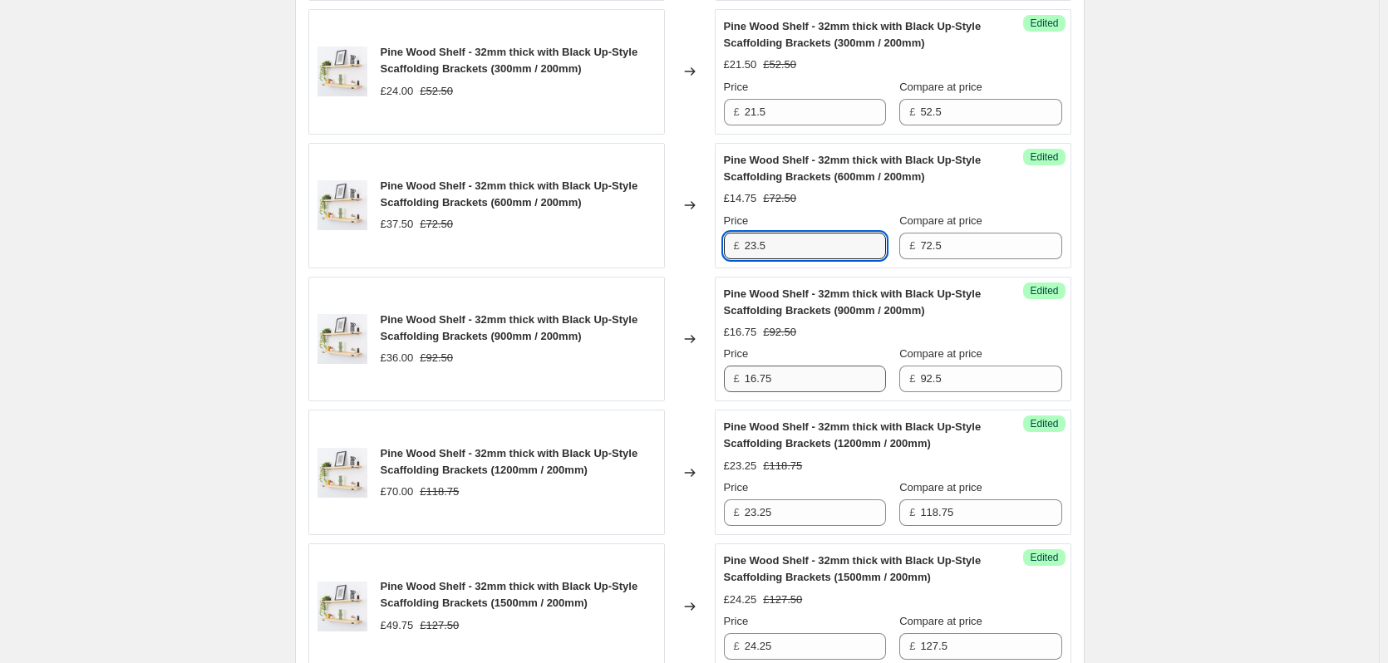
type input "23.5"
click at [781, 392] on input "16.75" at bounding box center [814, 379] width 141 height 27
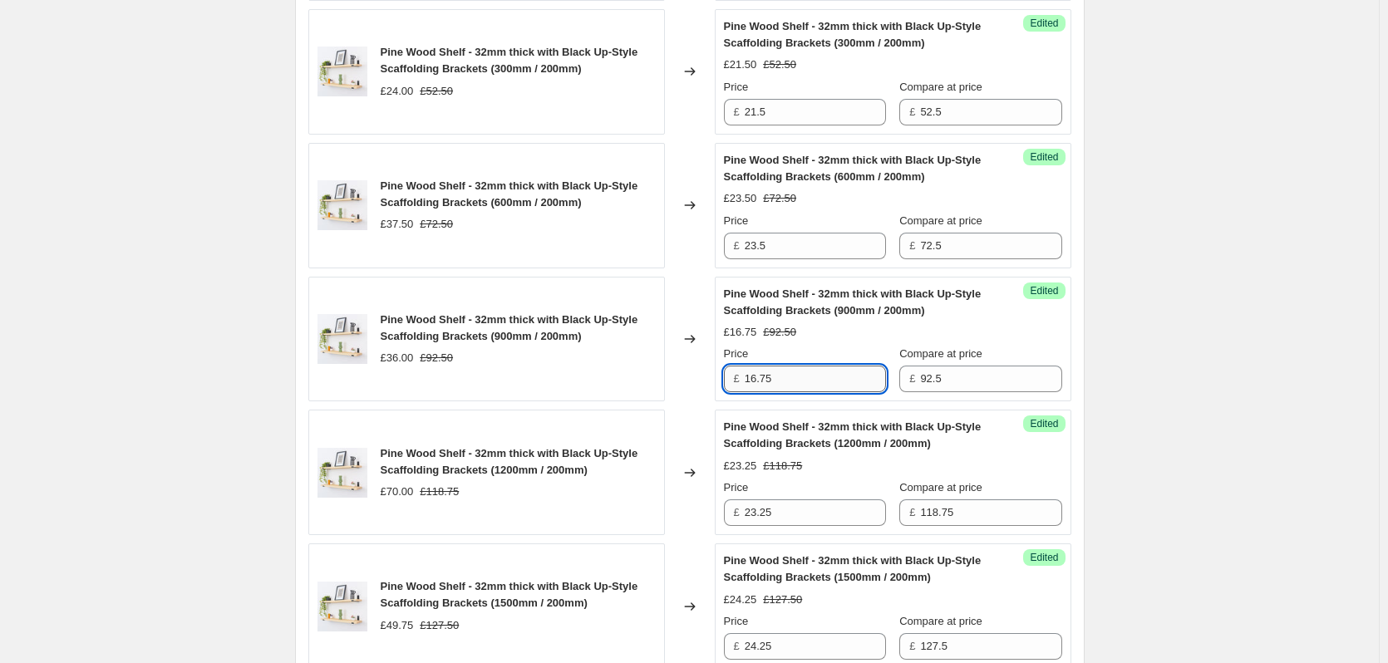
click at [781, 392] on input "16.75" at bounding box center [814, 379] width 141 height 27
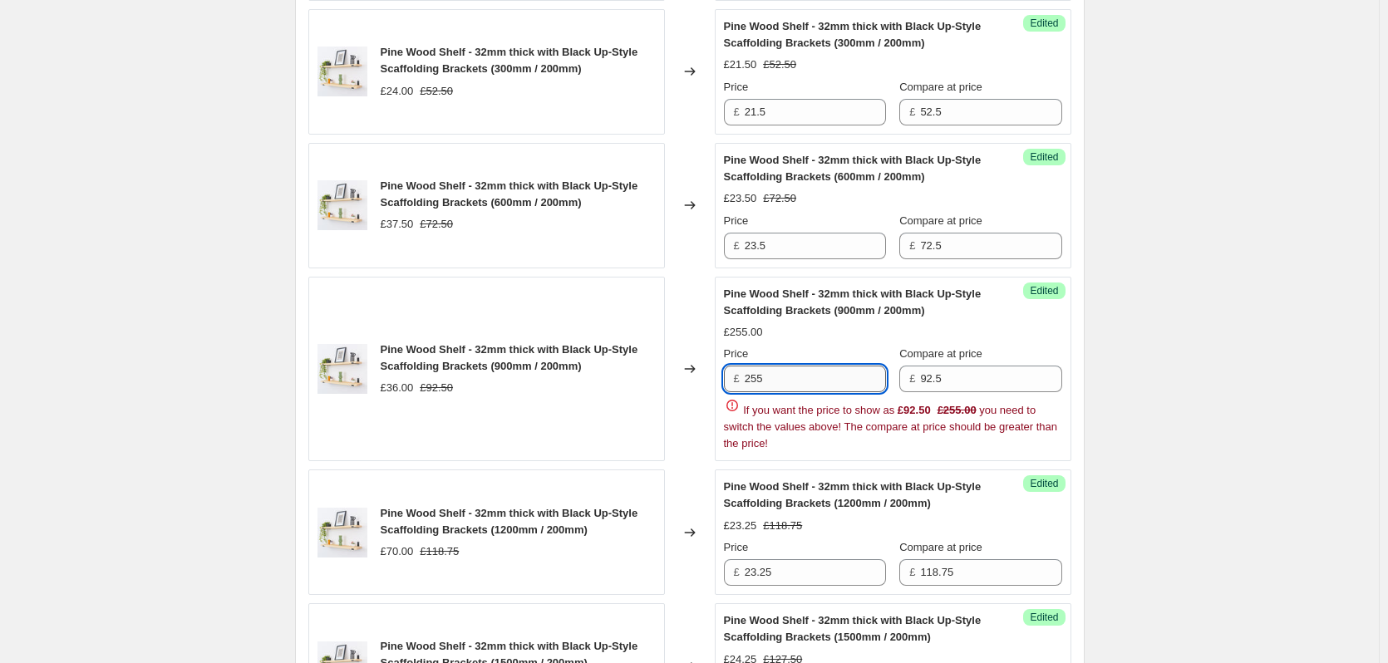
click at [829, 392] on input "255" at bounding box center [814, 379] width 141 height 27
type input "25.5"
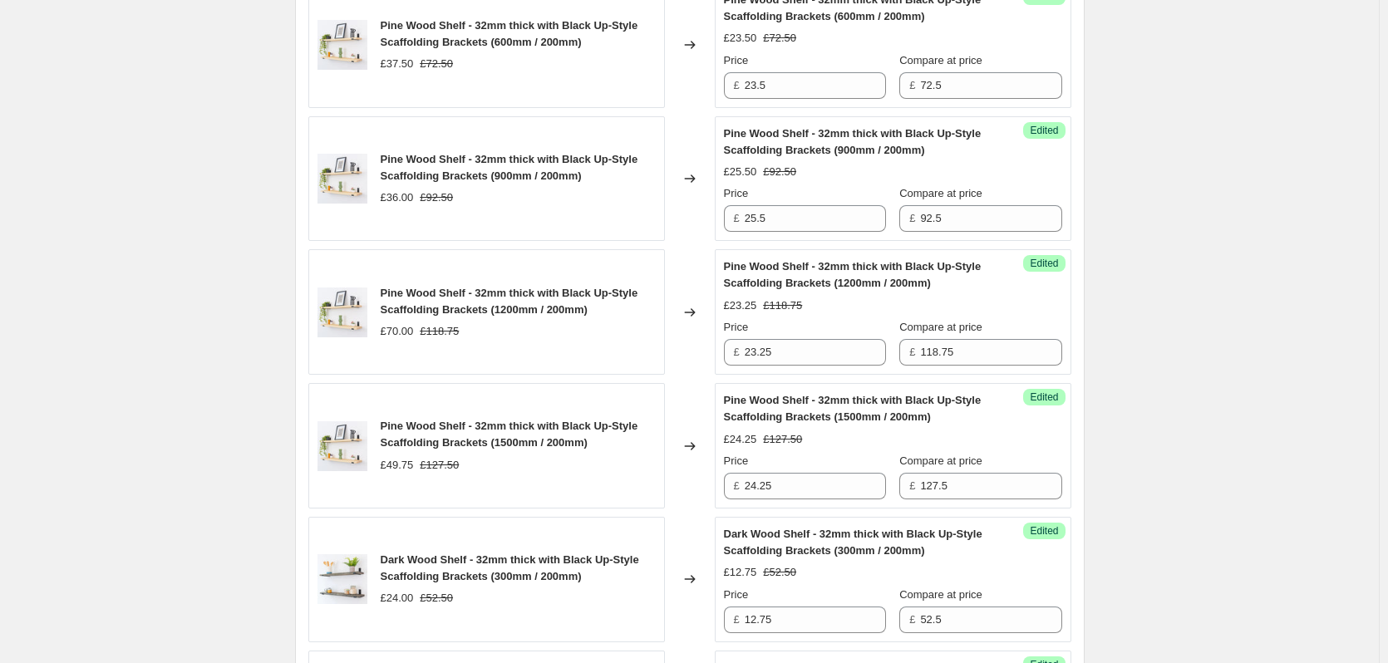
scroll to position [2313, 0]
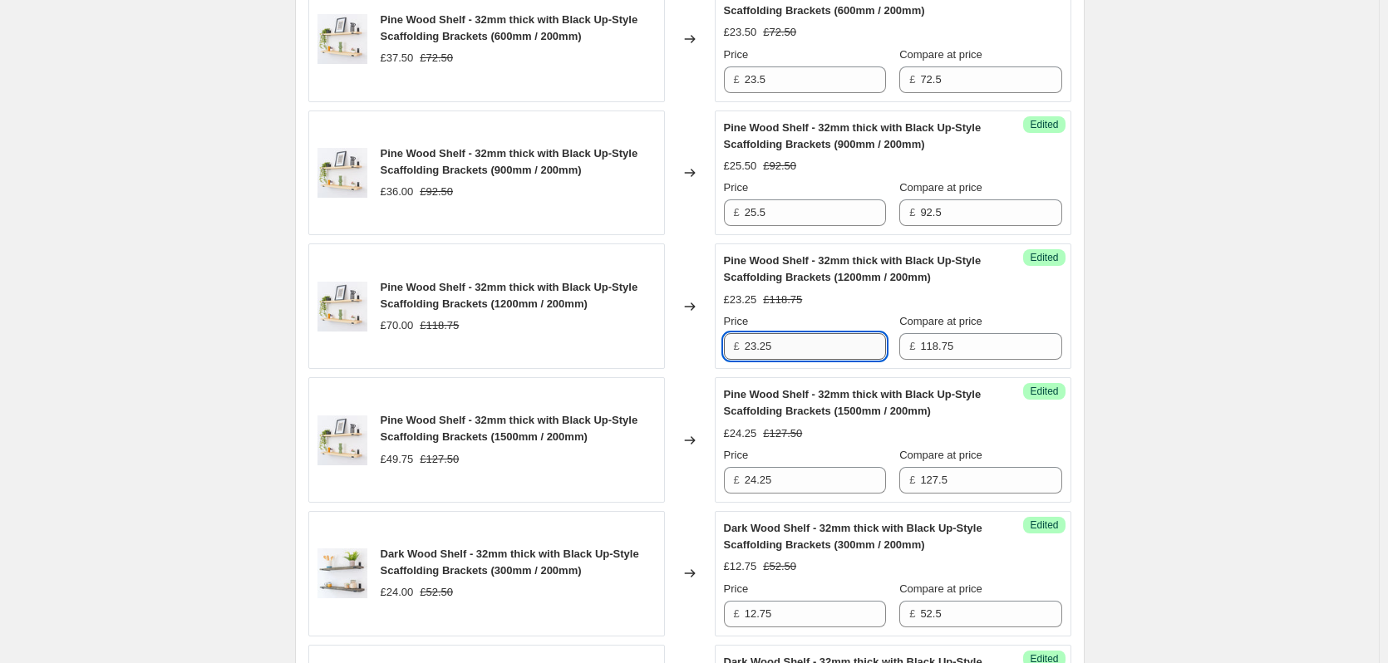
click at [846, 359] on input "23.25" at bounding box center [814, 346] width 141 height 27
click at [779, 360] on input "23.255" at bounding box center [814, 346] width 141 height 27
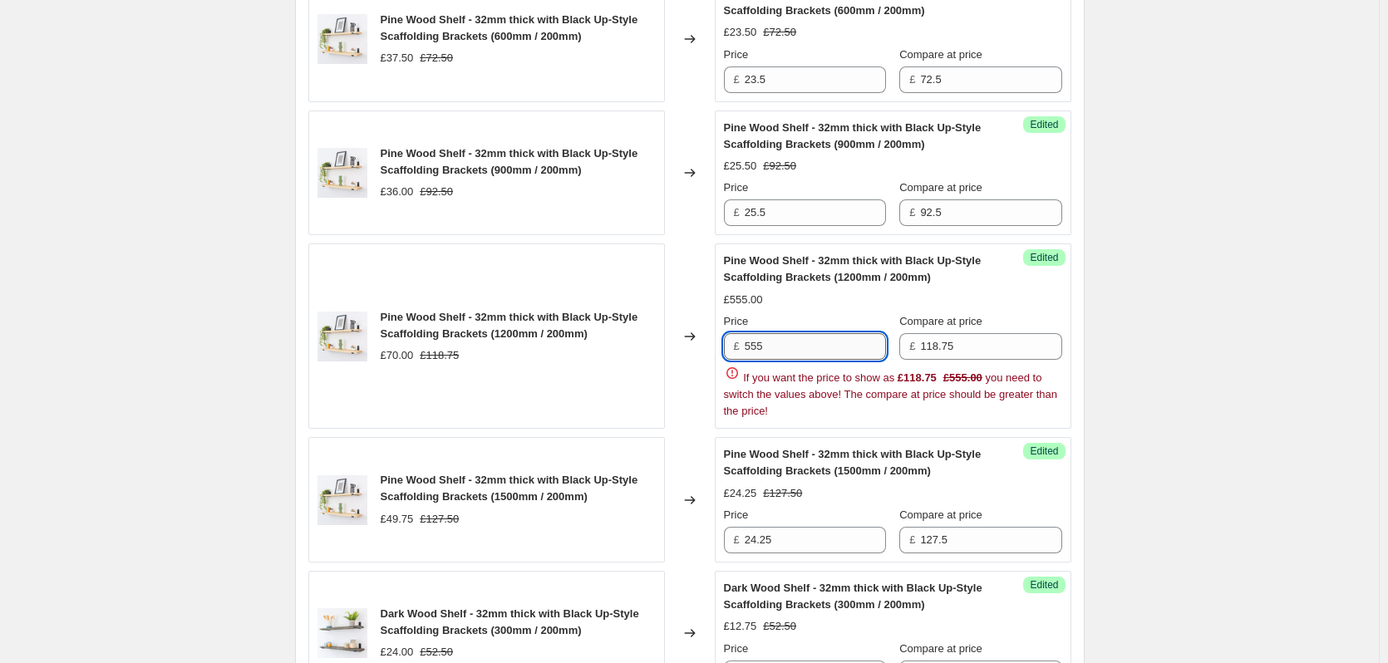
click at [836, 360] on input "555" at bounding box center [814, 346] width 141 height 27
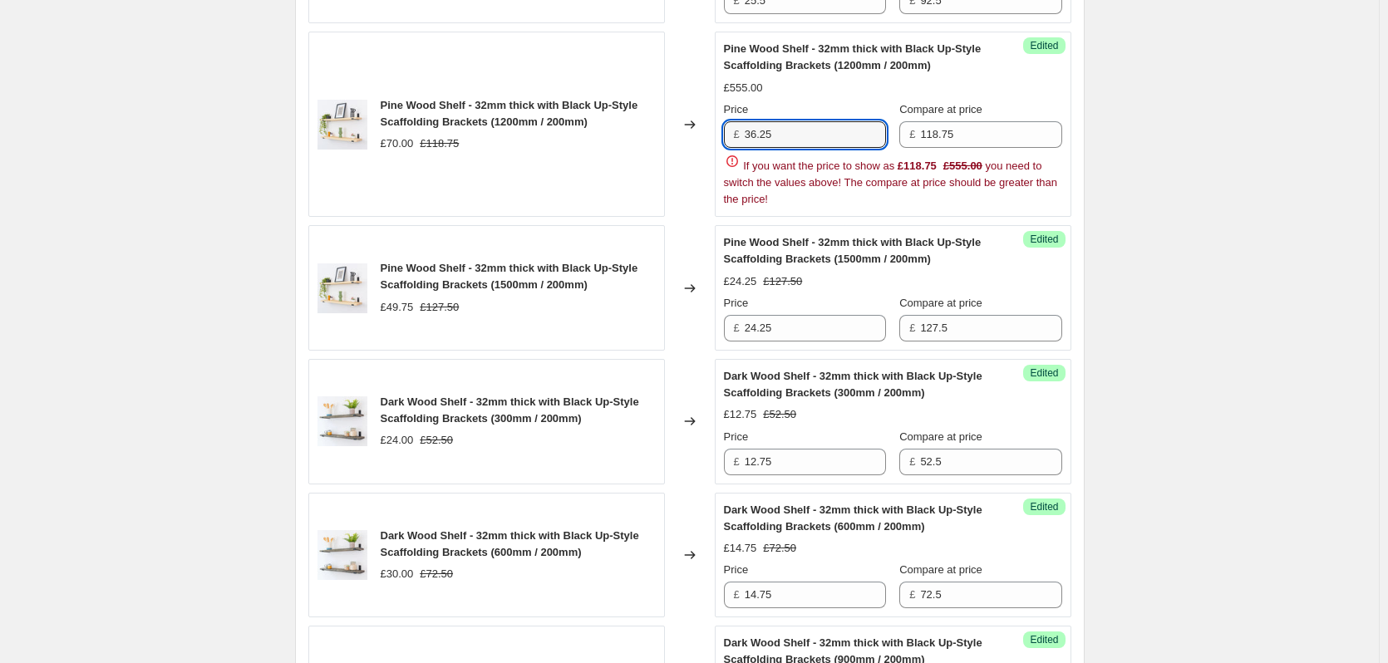
scroll to position [2562, 0]
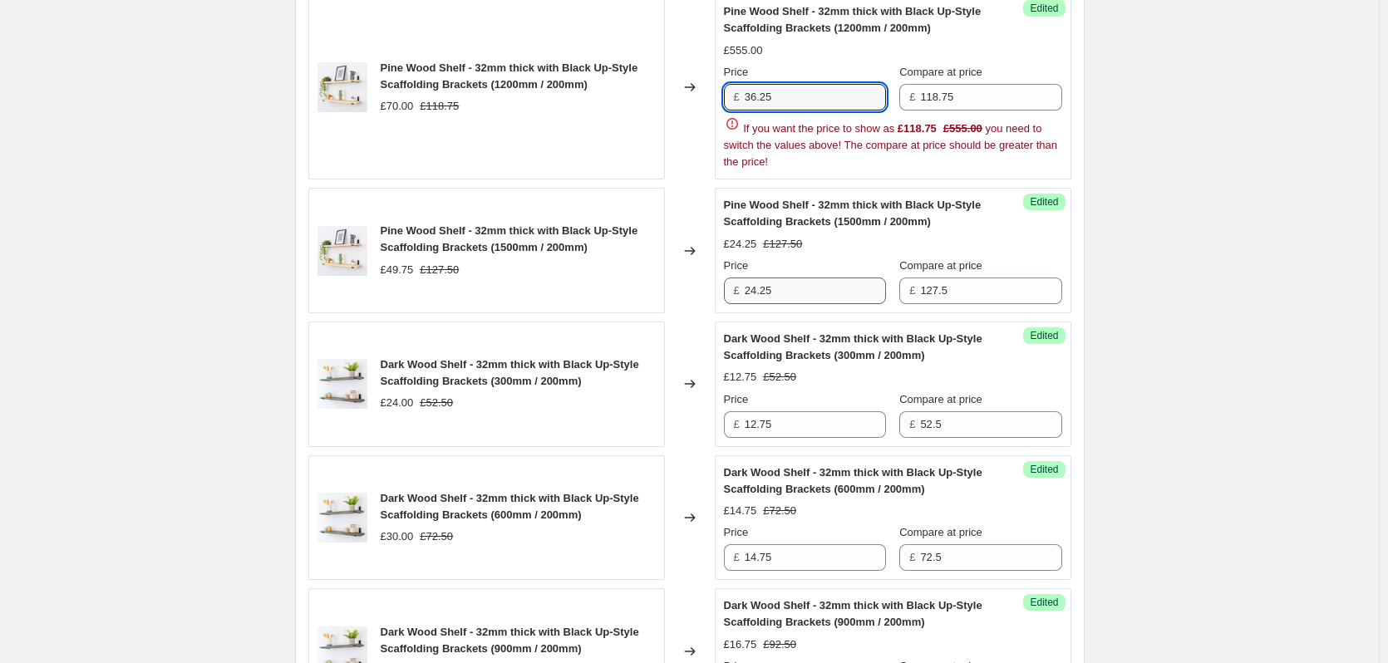
type input "36.25"
click at [816, 332] on span "Dark Wood Shelf - 32mm thick with Black Up-Style Scaffolding Brackets (300mm / …" at bounding box center [853, 346] width 258 height 29
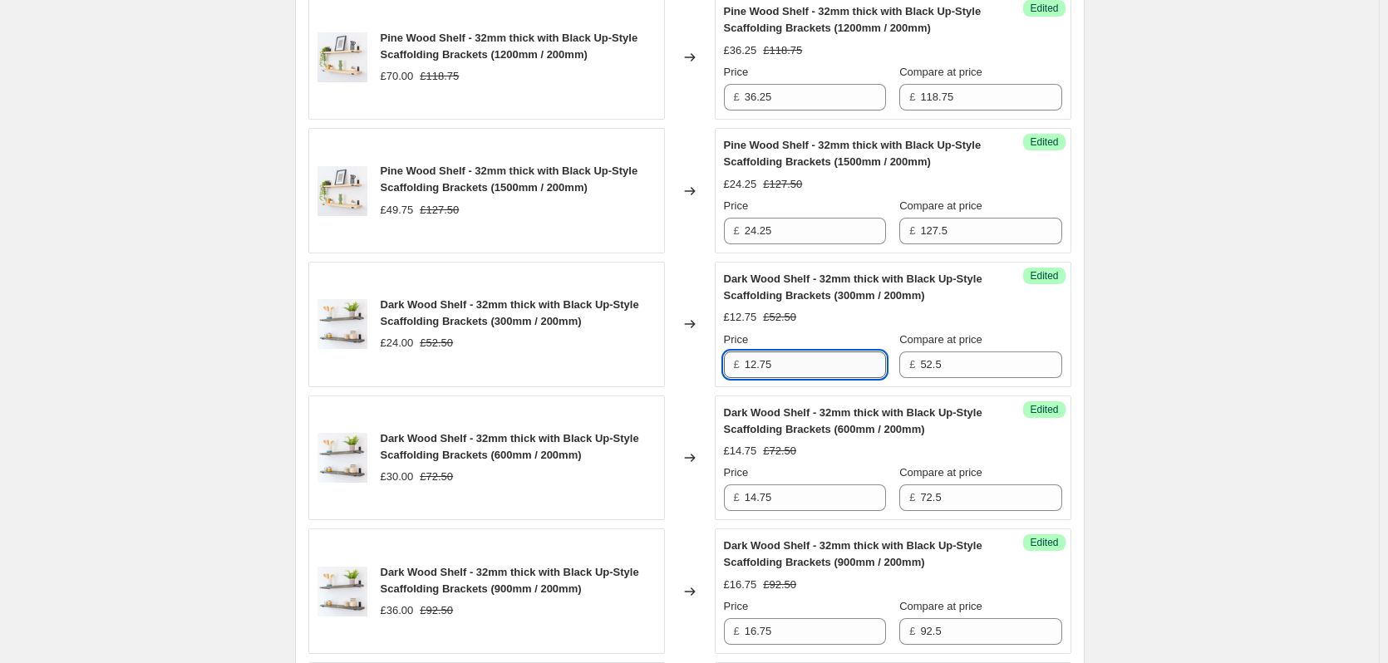
click at [801, 378] on input "12.75" at bounding box center [814, 364] width 141 height 27
type input "12.75"
click at [794, 244] on input "24.25" at bounding box center [814, 231] width 141 height 27
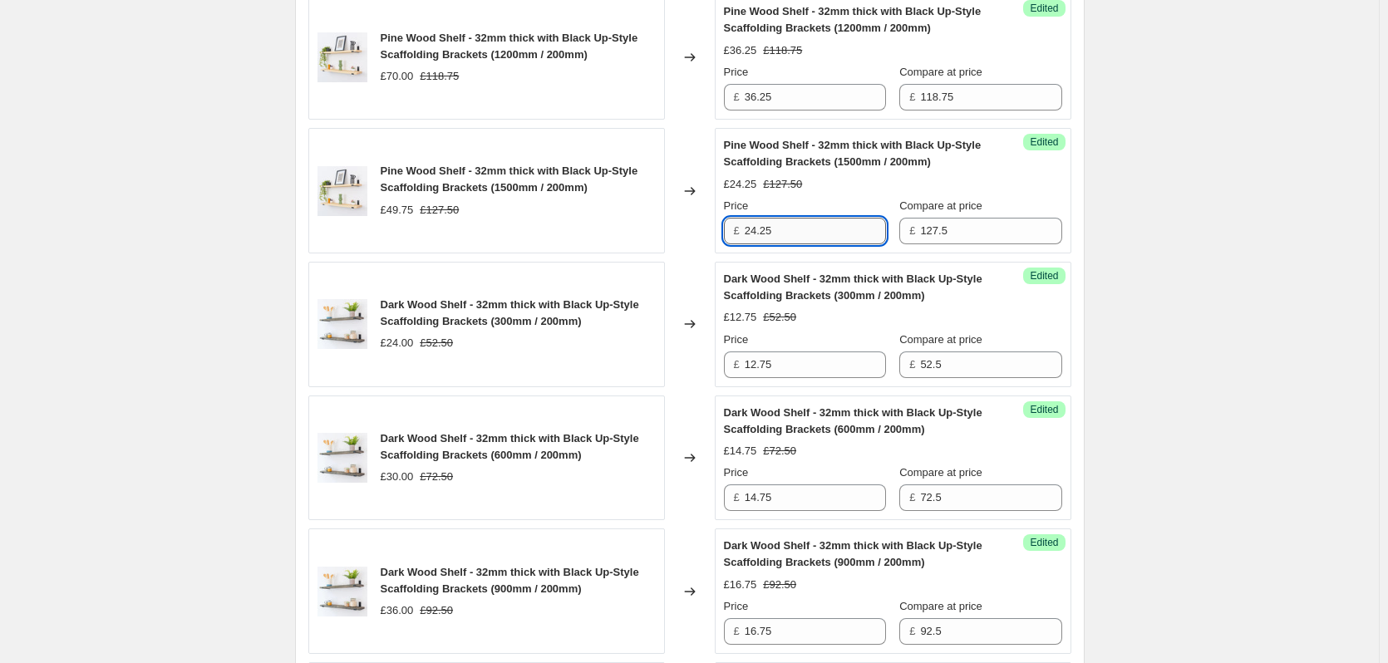
click at [794, 244] on input "24.25" at bounding box center [814, 231] width 141 height 27
type input "37.25"
click at [799, 378] on input "12.75" at bounding box center [814, 364] width 141 height 27
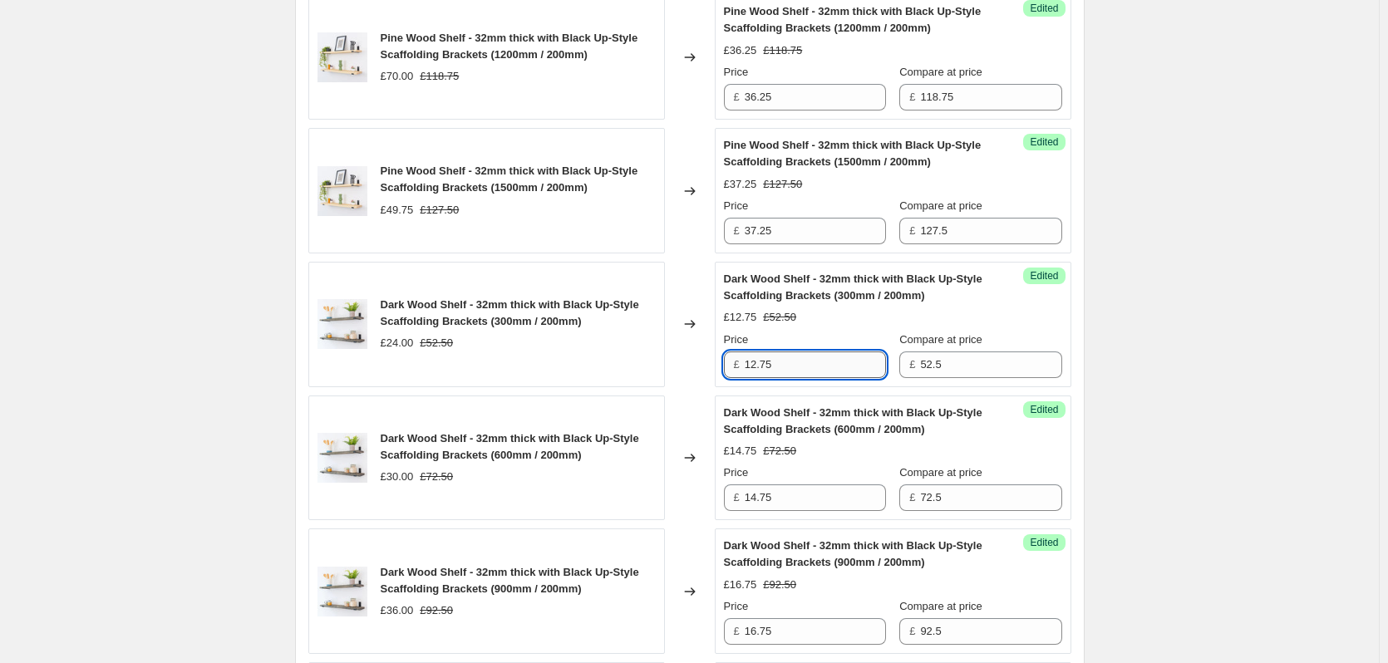
click at [799, 378] on input "12.75" at bounding box center [814, 364] width 141 height 27
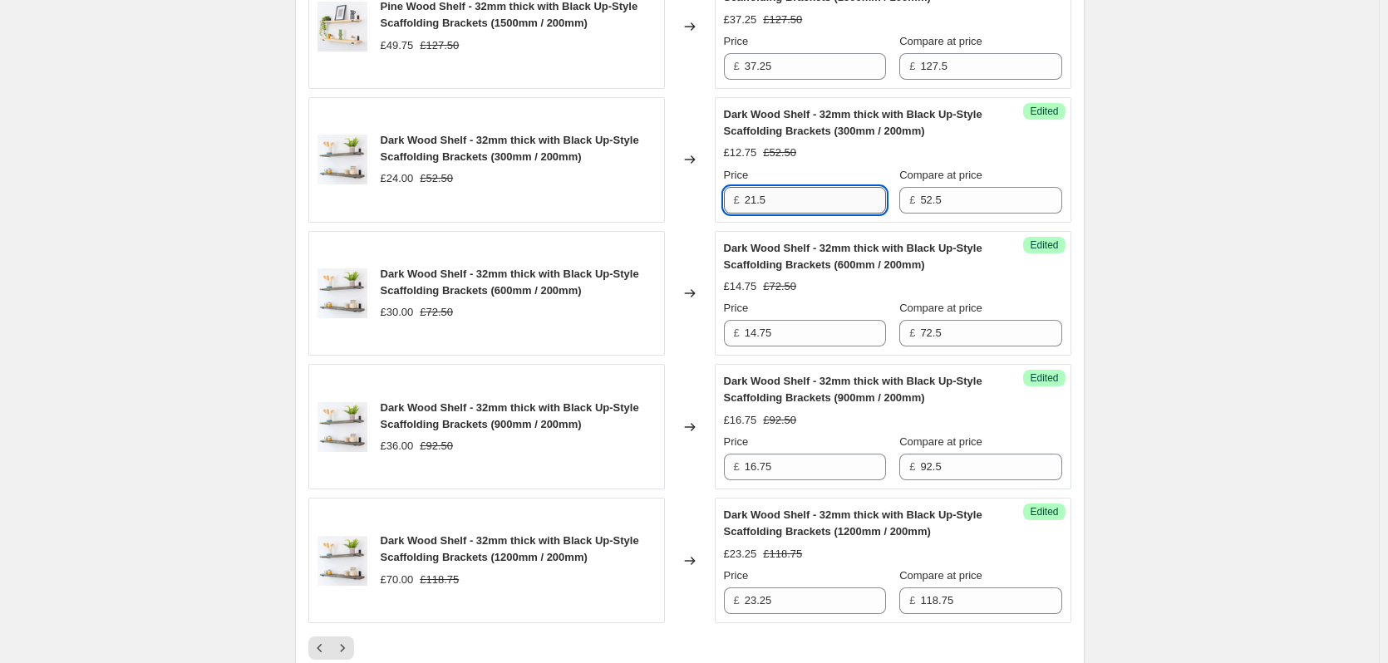
scroll to position [2729, 0]
type input "21.5"
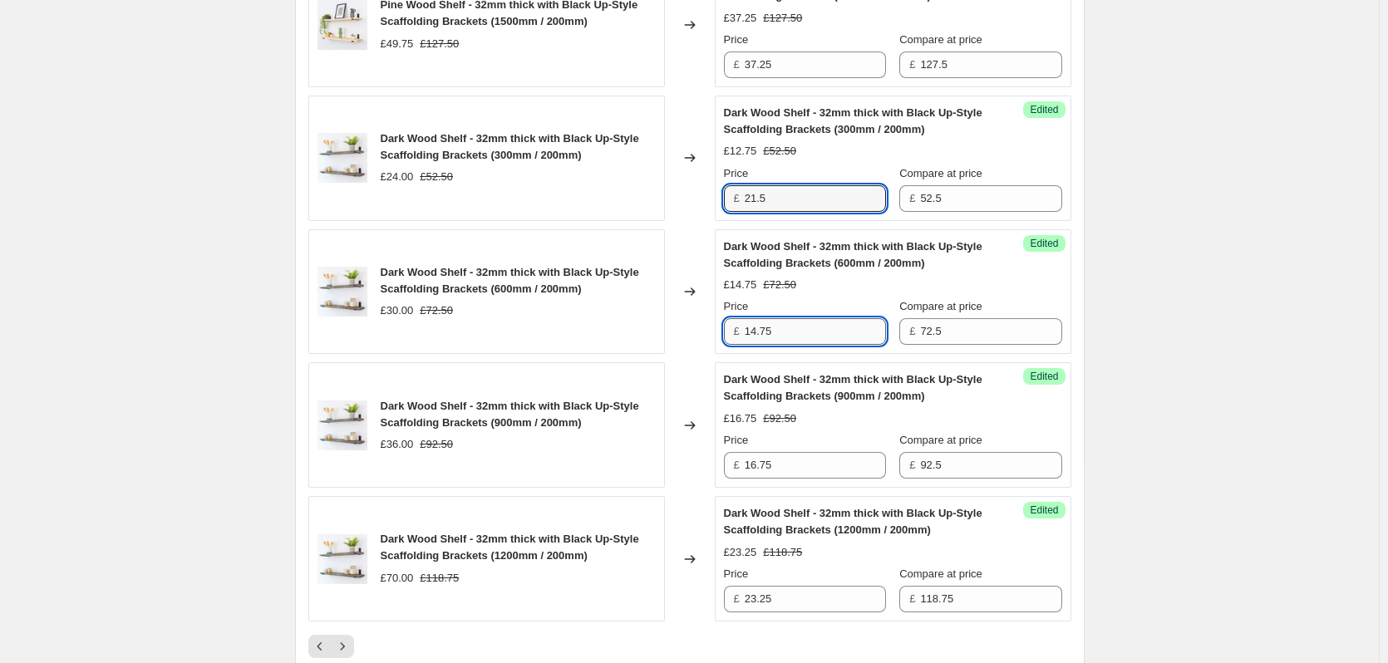
click at [803, 345] on input "14.75" at bounding box center [814, 331] width 141 height 27
type input "23.5"
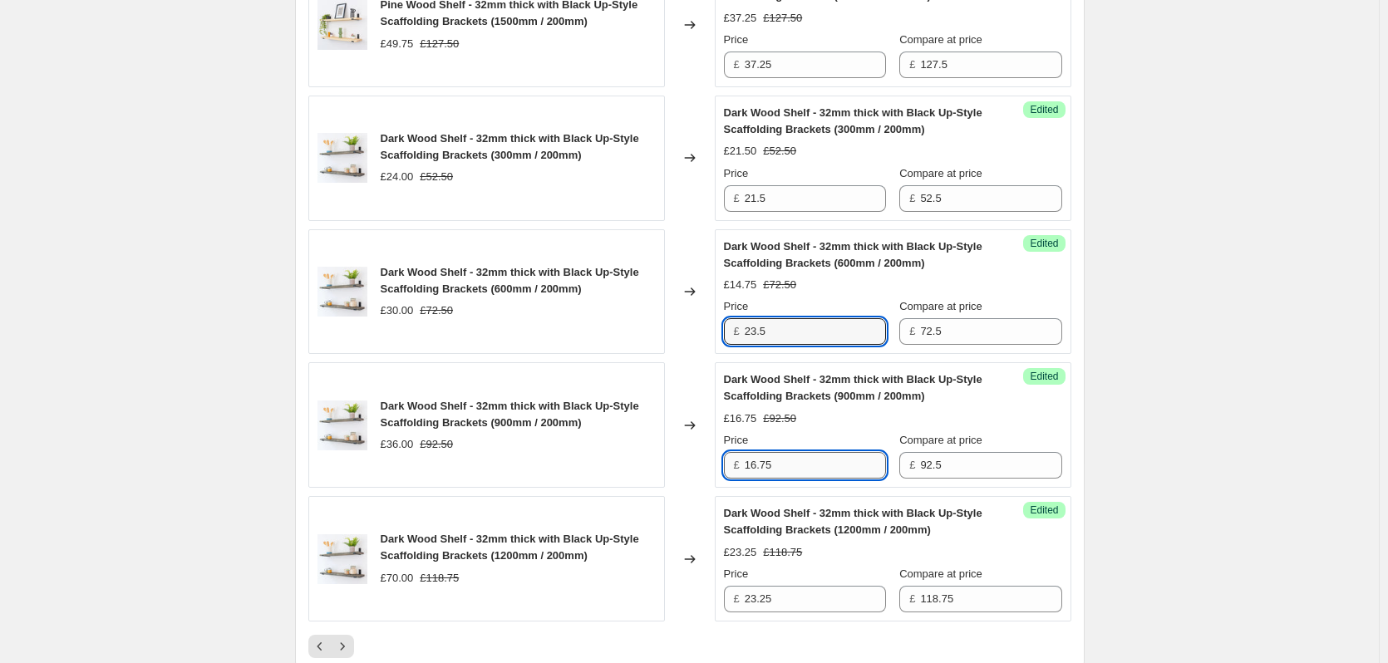
click at [803, 479] on input "16.75" at bounding box center [814, 465] width 141 height 27
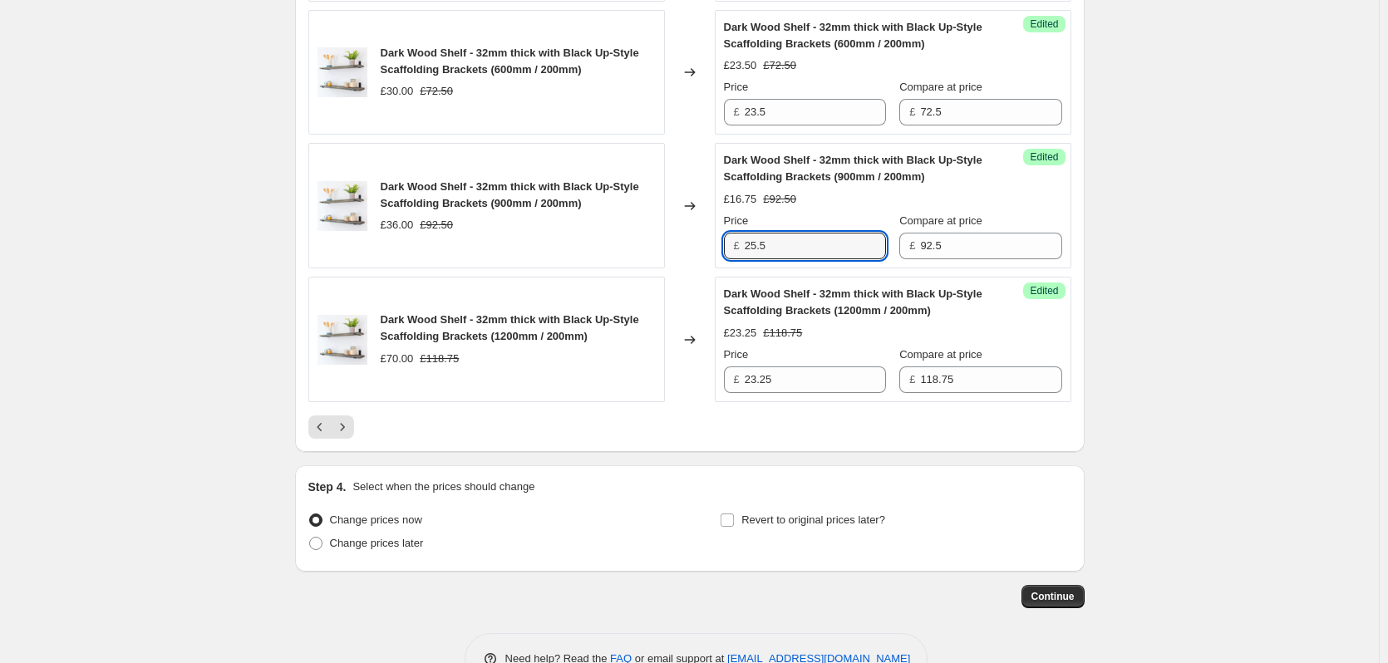
scroll to position [2978, 0]
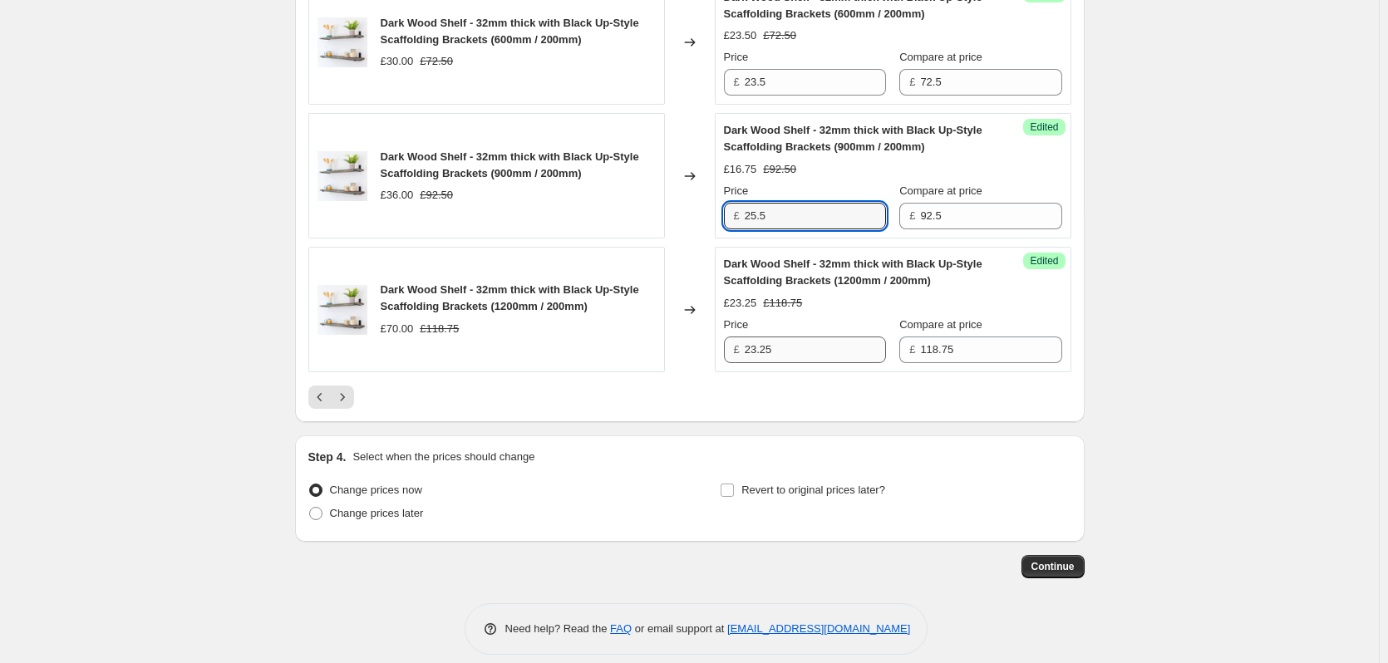
type input "25.5"
click at [780, 363] on input "23.25" at bounding box center [814, 350] width 141 height 27
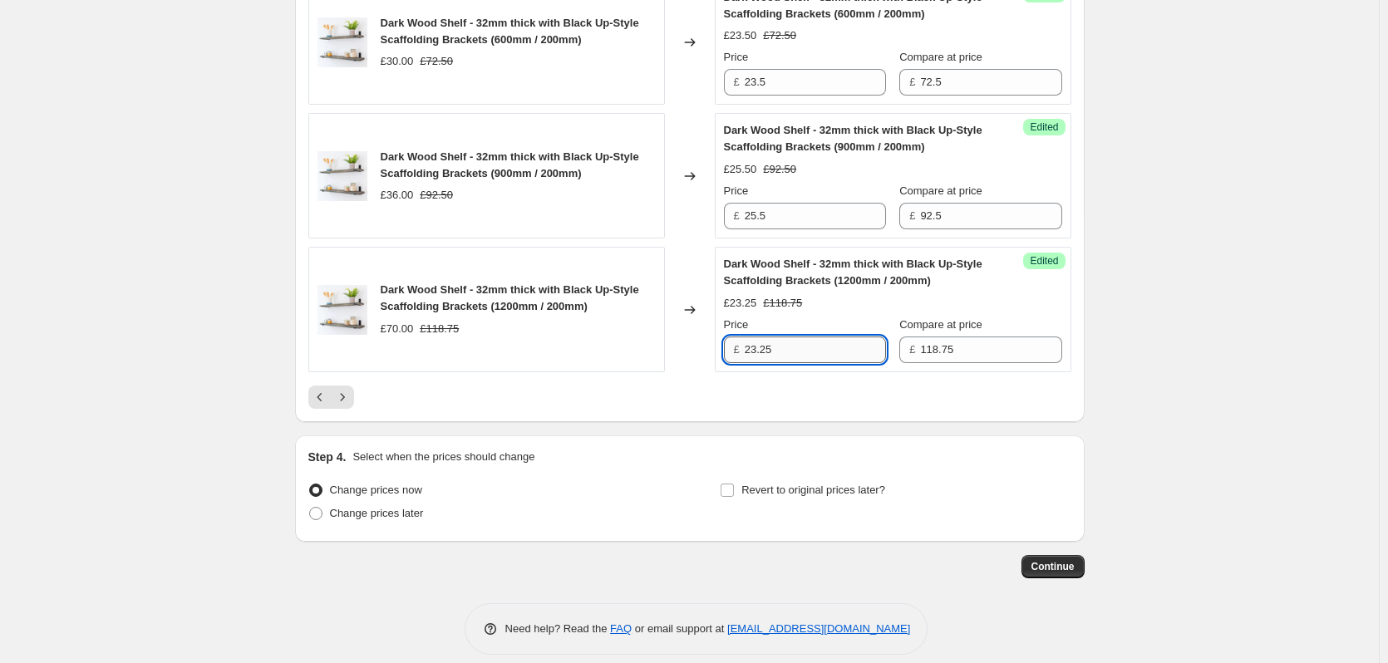
click at [780, 363] on input "23.25" at bounding box center [814, 350] width 141 height 27
type input "36.25"
click at [346, 405] on icon "Next" at bounding box center [342, 397] width 17 height 17
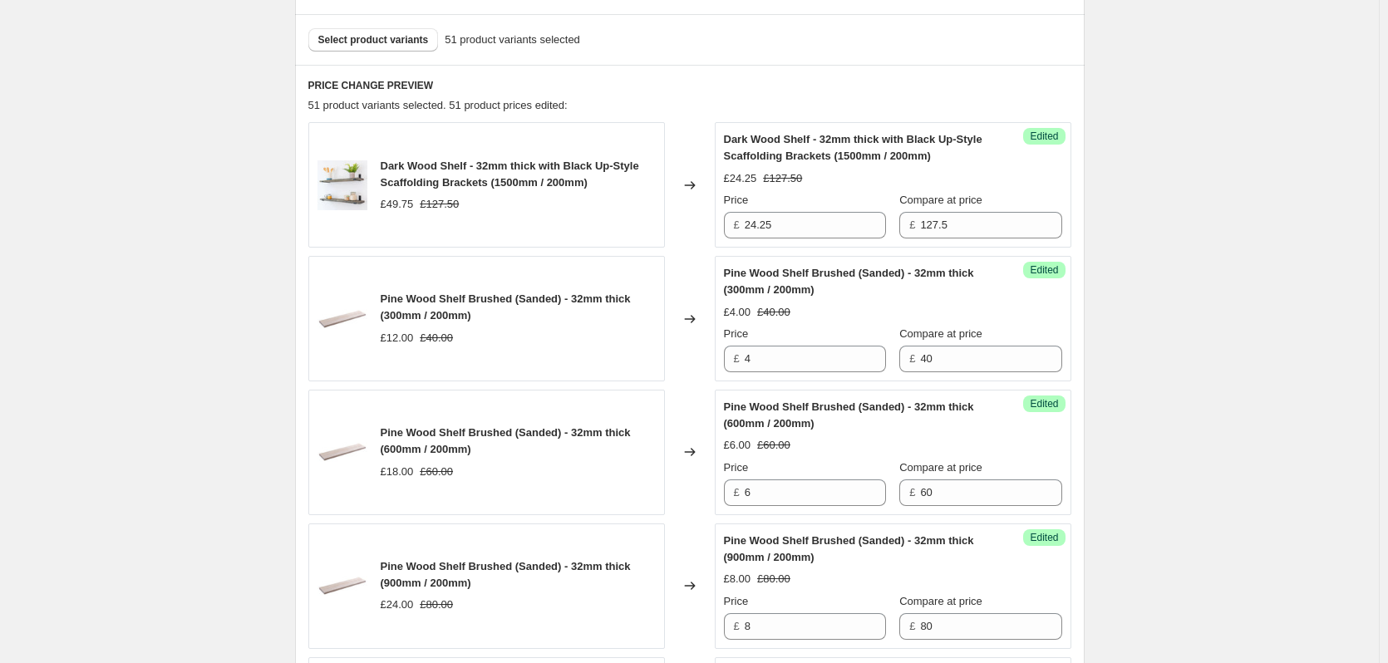
scroll to position [563, 0]
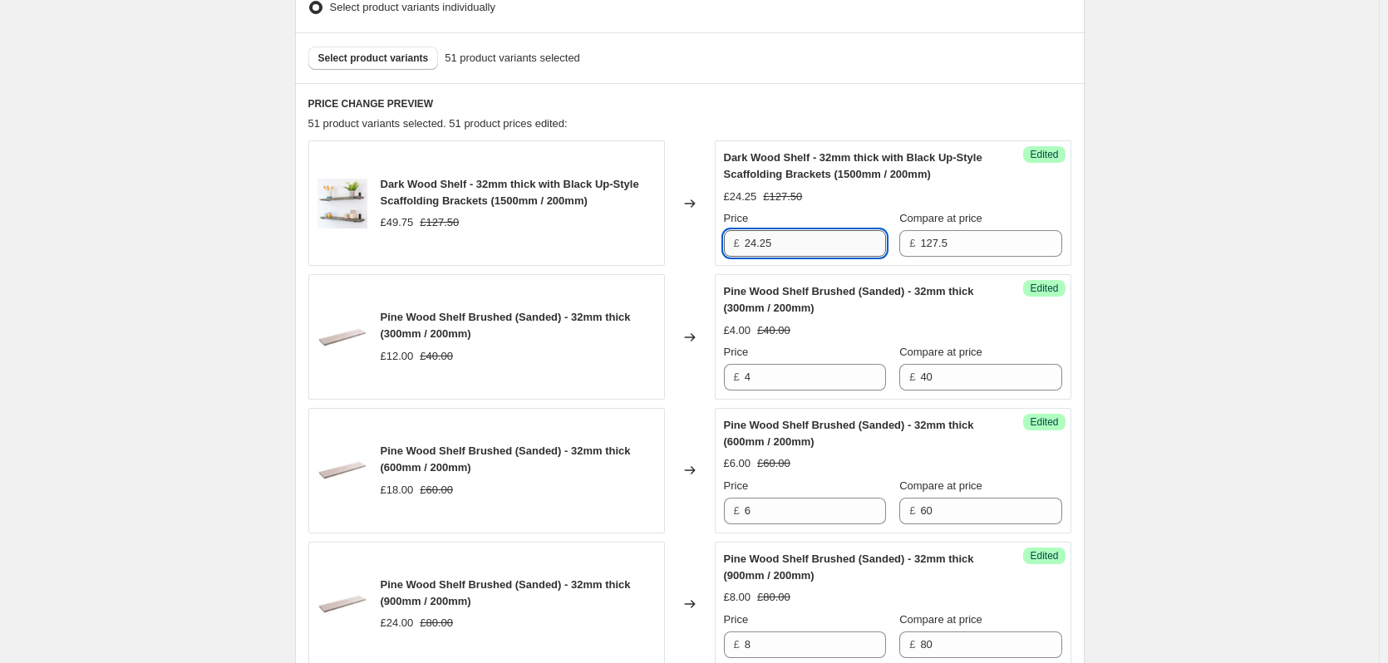
click at [777, 240] on input "24.25" at bounding box center [814, 243] width 141 height 27
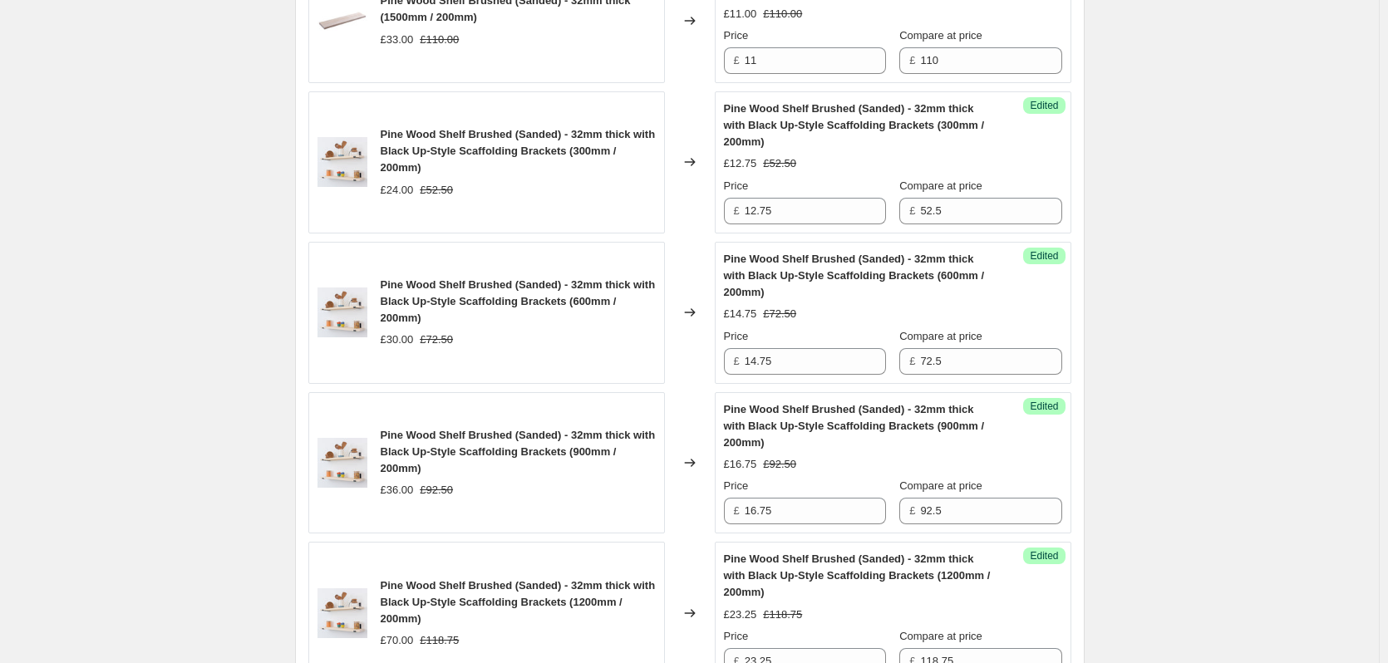
scroll to position [1476, 0]
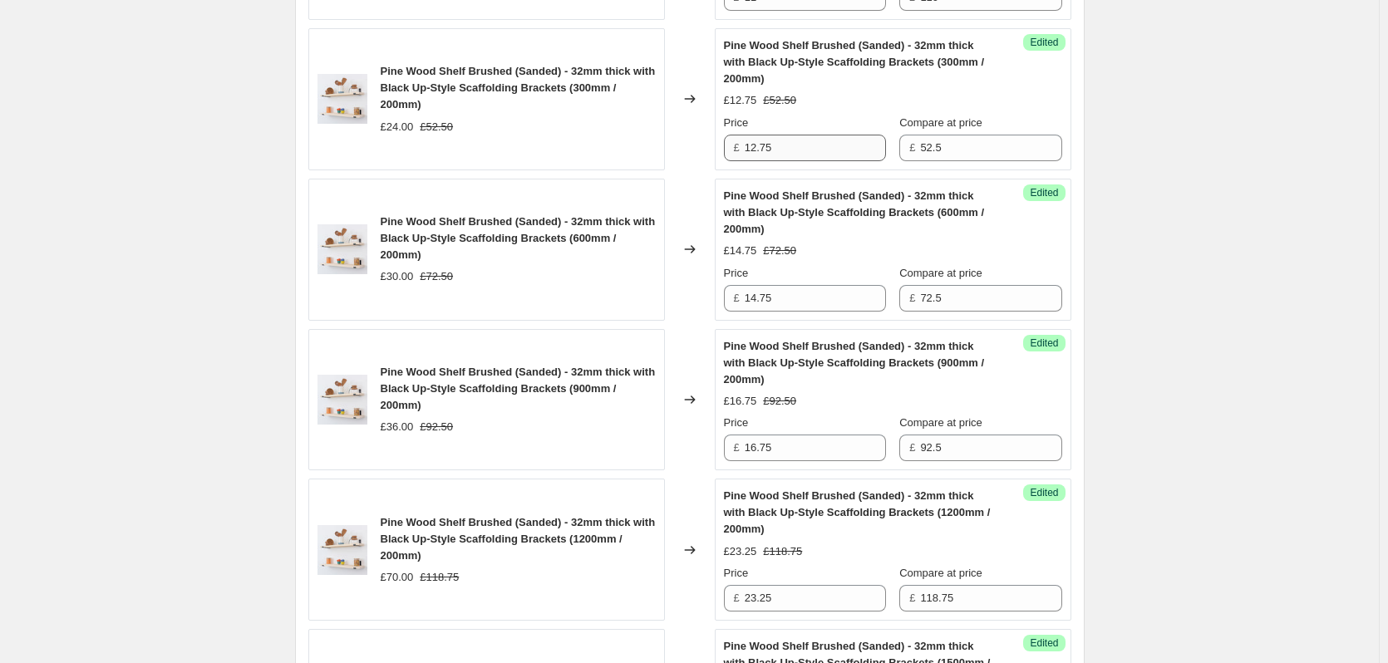
type input "37.25"
click at [784, 145] on input "12.75" at bounding box center [814, 148] width 141 height 27
type input "21.5"
click at [792, 316] on div "Success Edited Pine Wood Shelf Brushed (Sanded) - 32mm thick with Black Up-Styl…" at bounding box center [893, 250] width 356 height 142
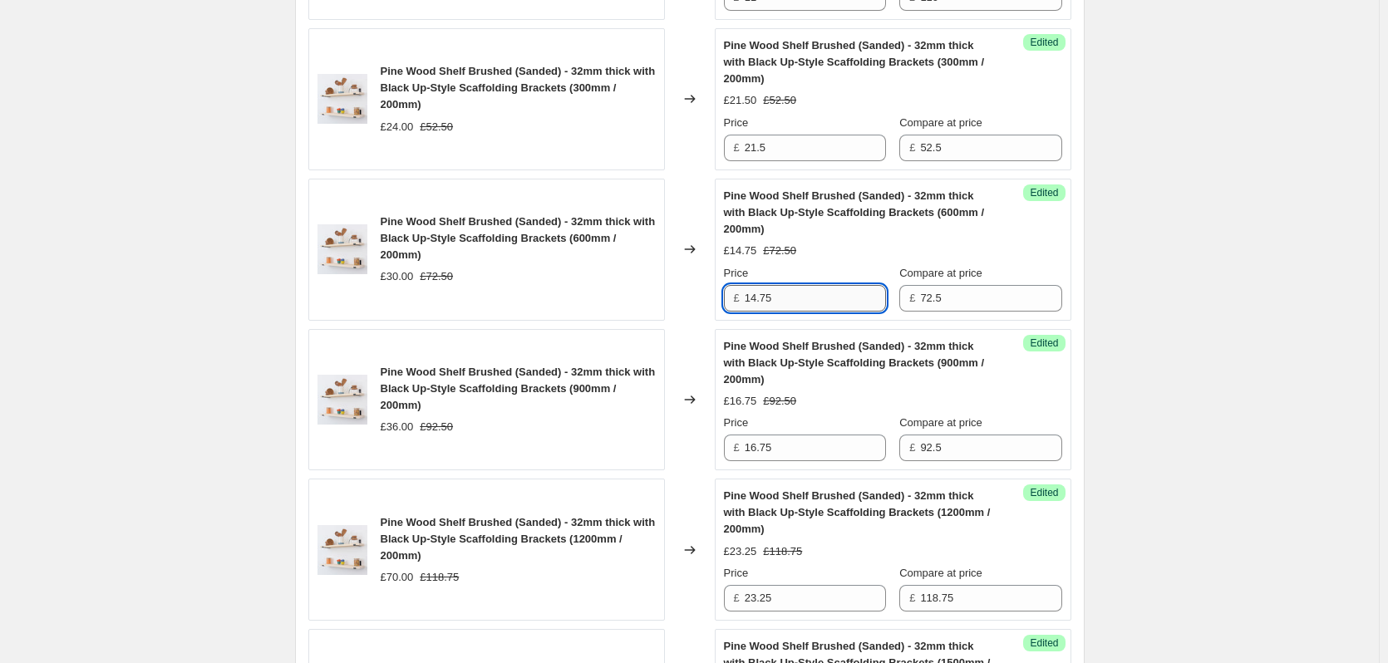
click at [793, 301] on input "14.75" at bounding box center [814, 298] width 141 height 27
type input "23.5"
click at [798, 448] on input "16.75" at bounding box center [814, 448] width 141 height 27
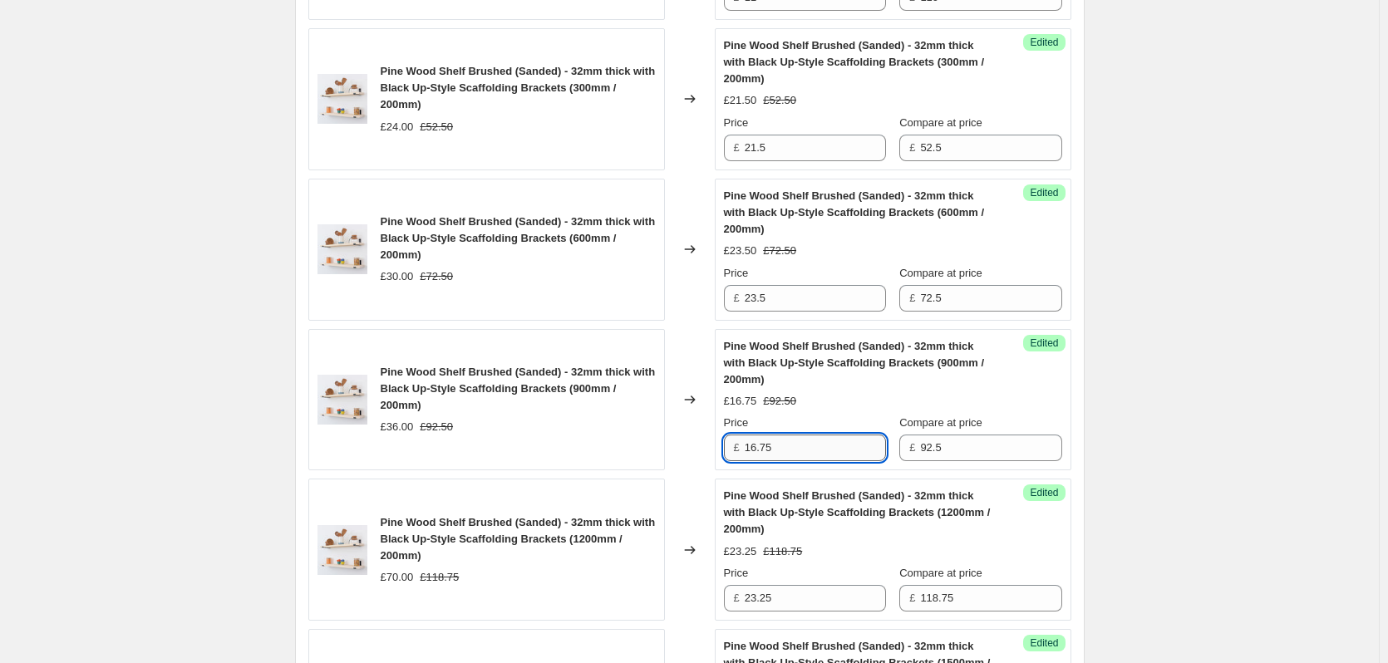
click at [798, 448] on input "16.75" at bounding box center [814, 448] width 141 height 27
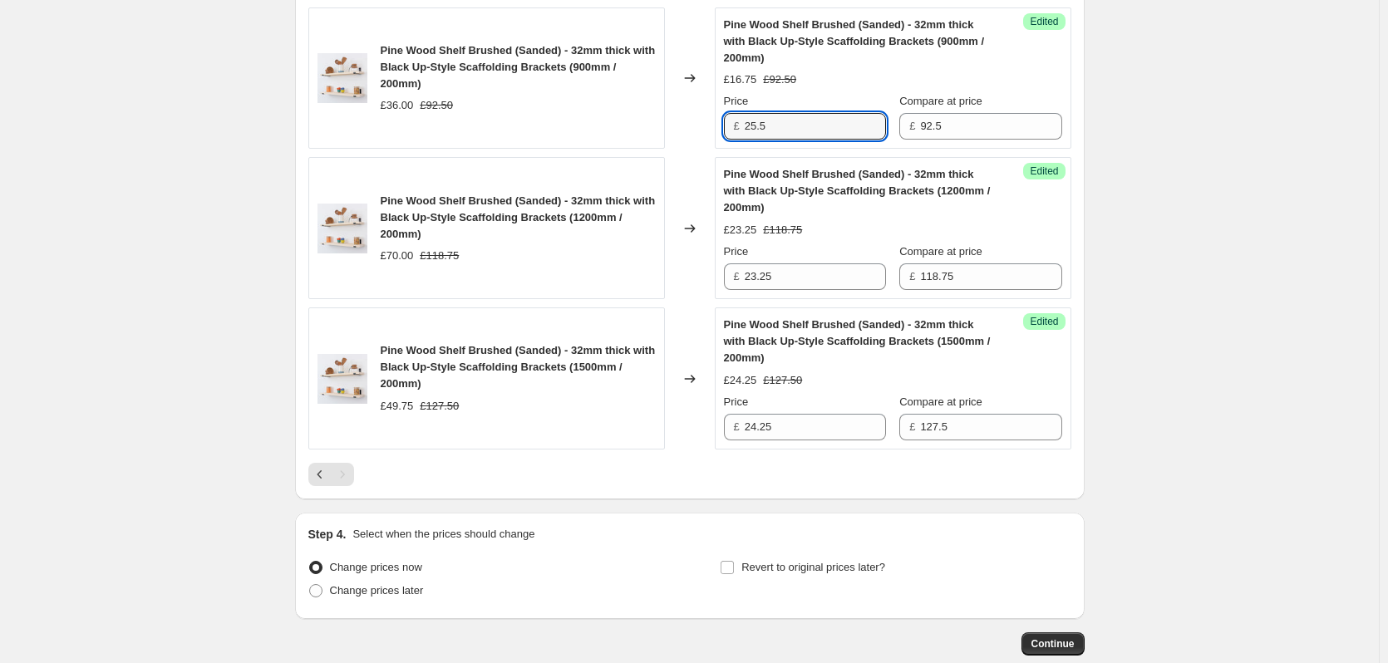
scroll to position [1809, 0]
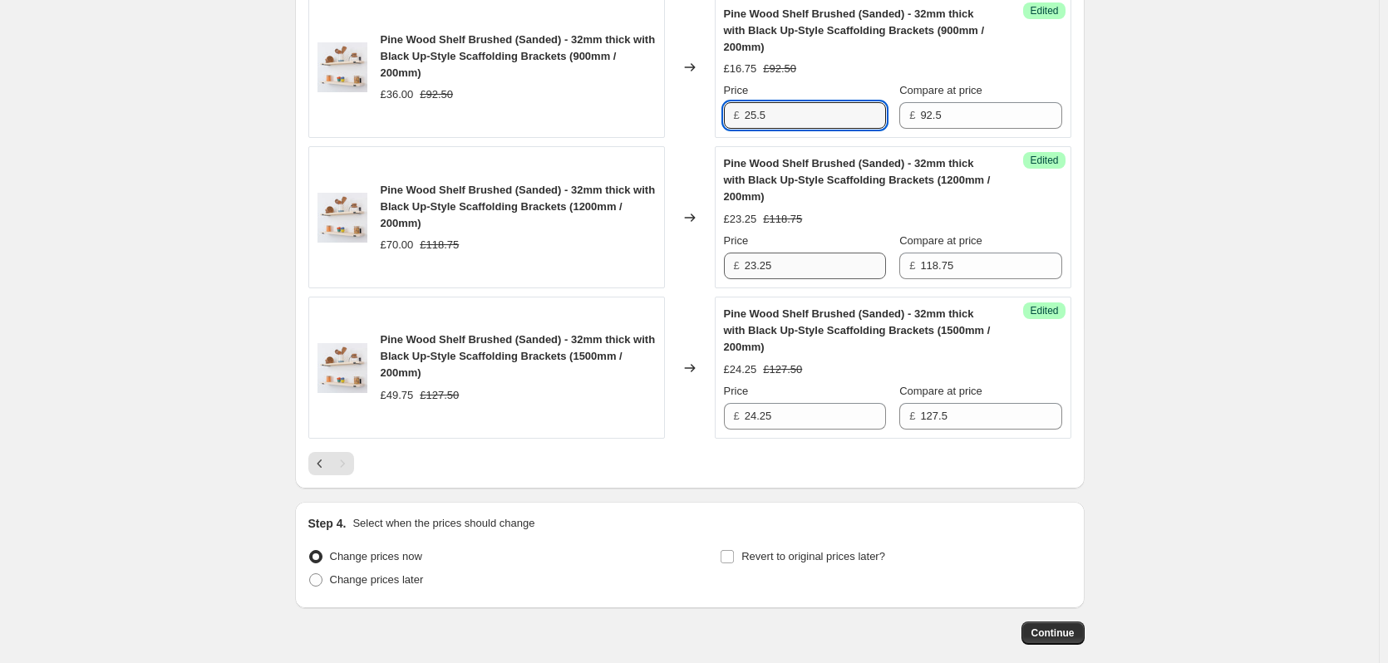
type input "25.5"
click at [779, 263] on input "23.25" at bounding box center [814, 266] width 141 height 27
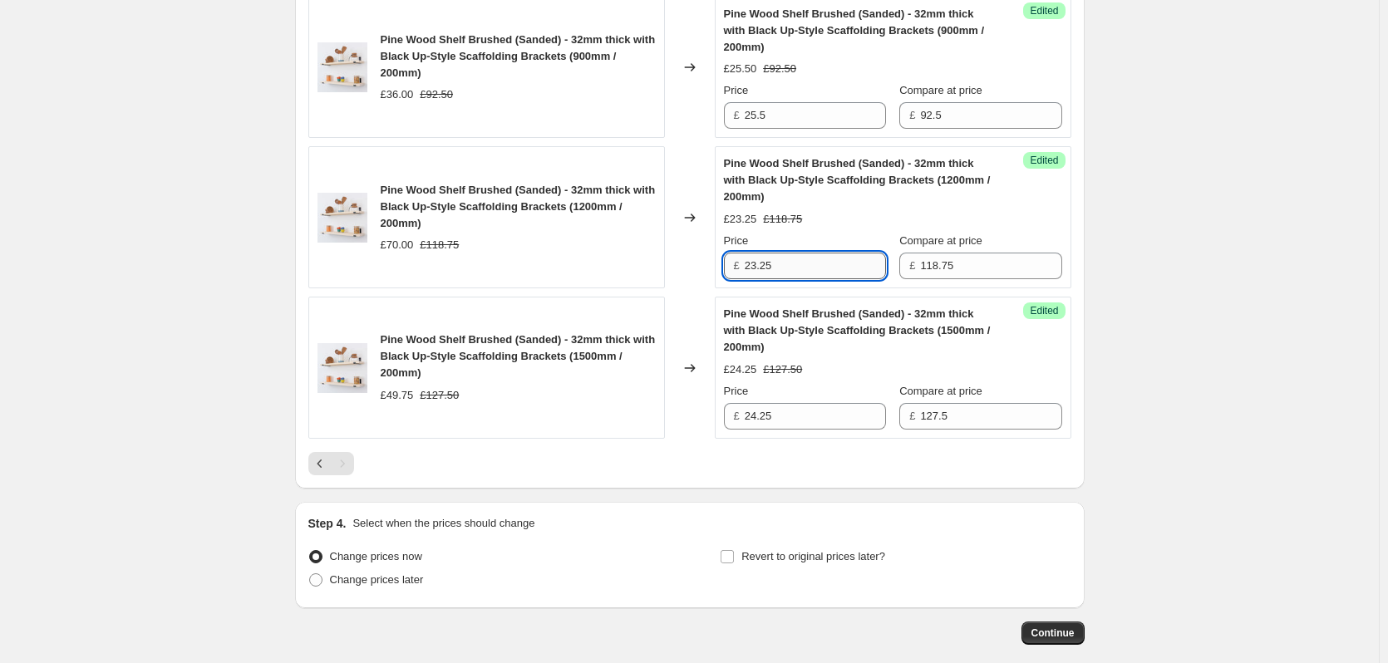
click at [779, 263] on input "23.25" at bounding box center [814, 266] width 141 height 27
type input "36.25"
click at [784, 414] on input "24.25" at bounding box center [814, 416] width 141 height 27
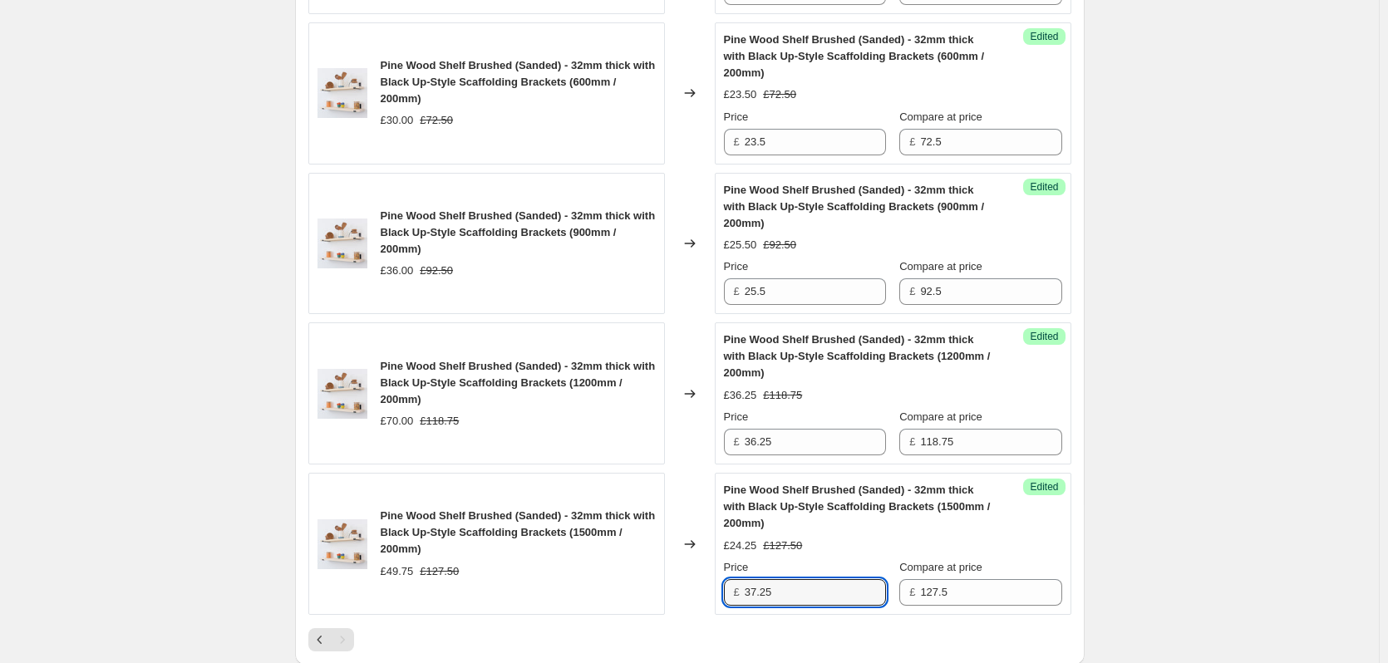
scroll to position [1892, 0]
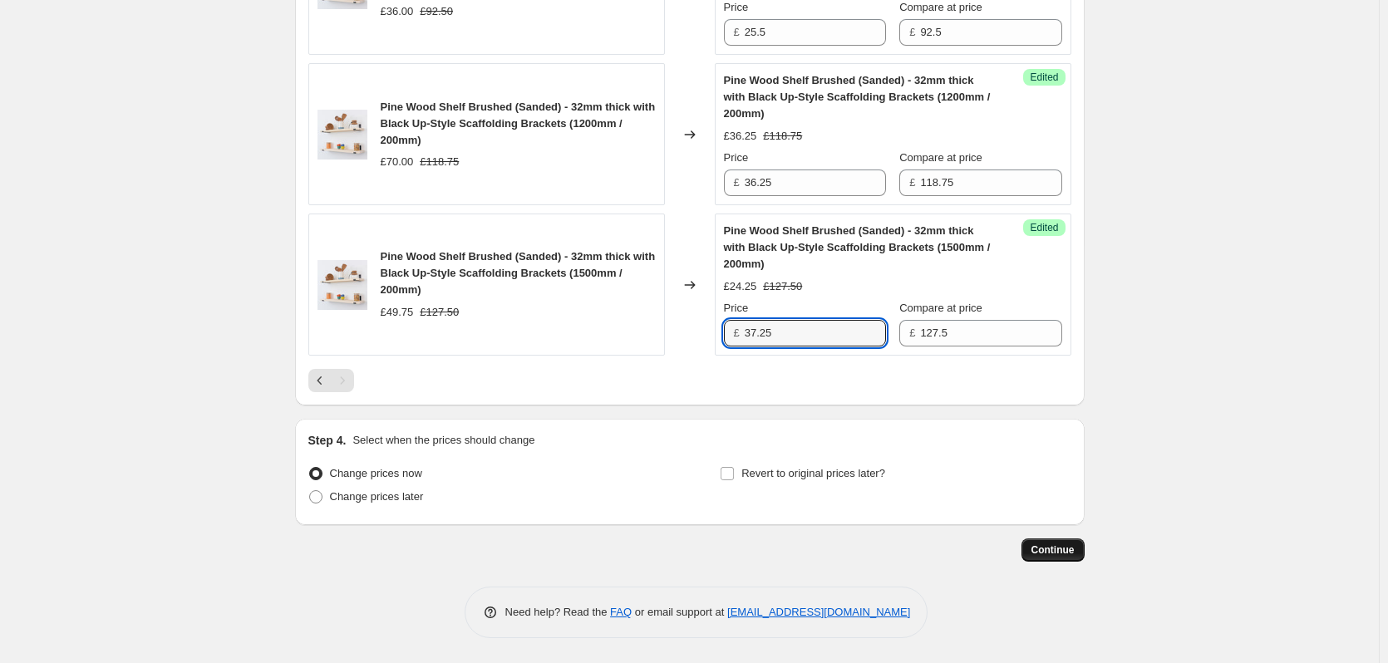
type input "37.25"
click at [1065, 553] on span "Continue" at bounding box center [1052, 549] width 43 height 13
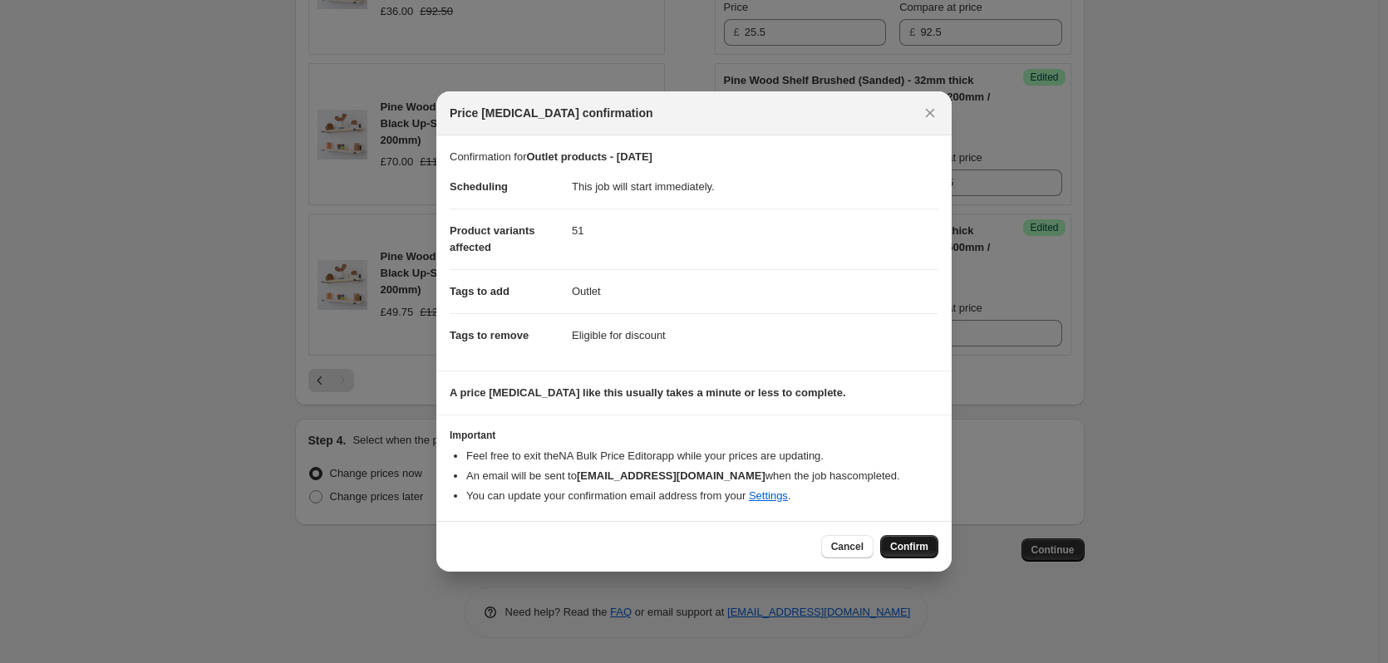
click at [927, 547] on span "Confirm" at bounding box center [909, 546] width 38 height 13
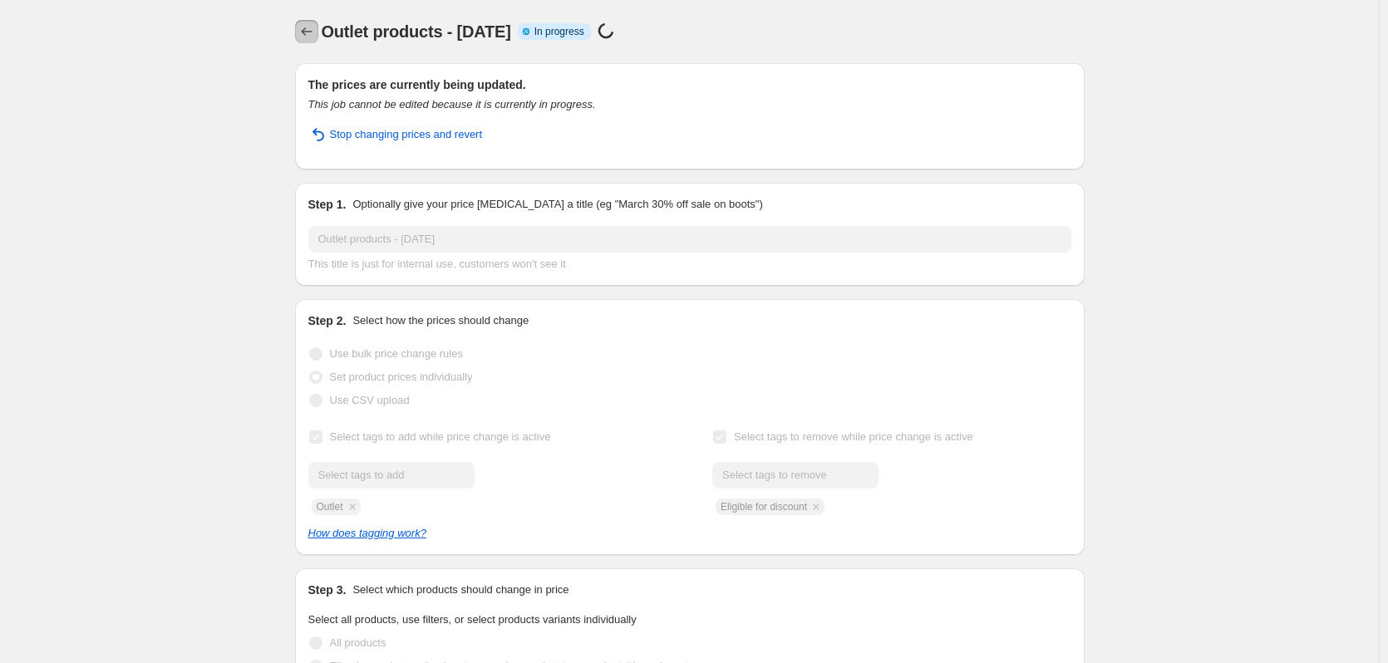
click at [307, 33] on icon "Price change jobs" at bounding box center [306, 31] width 17 height 17
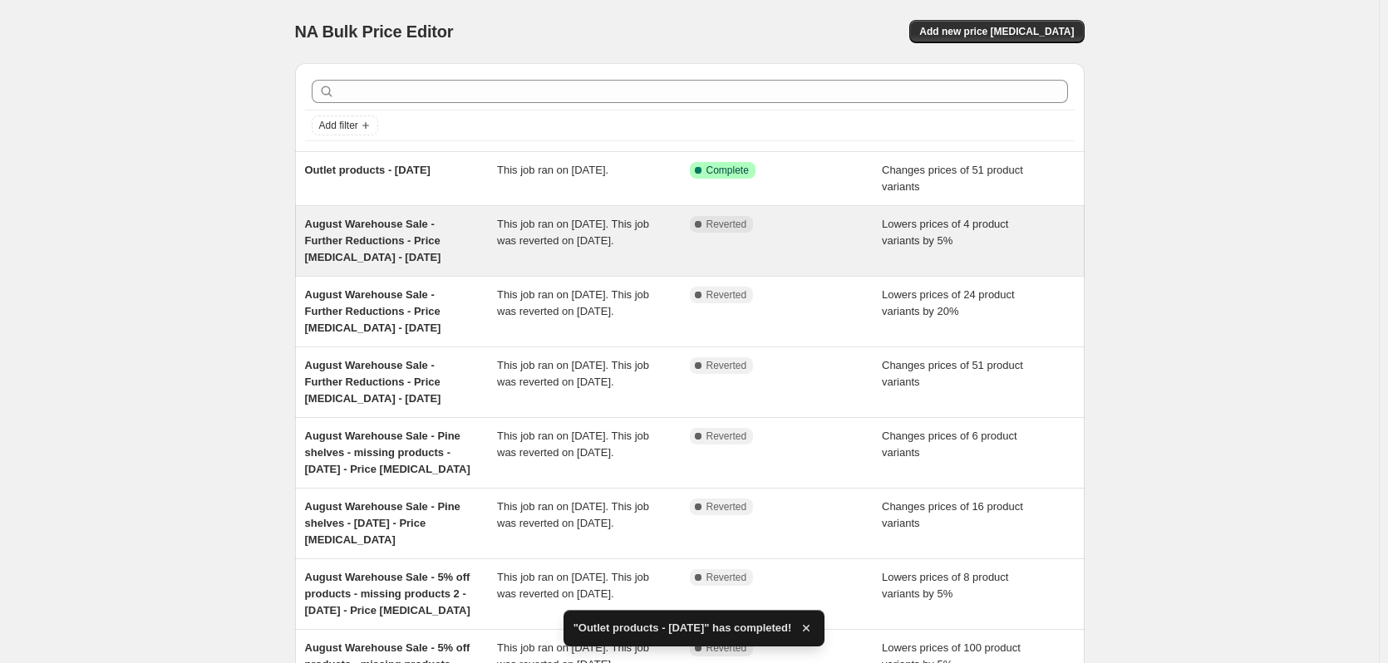
click at [400, 247] on span "August Warehouse Sale - Further Reductions - Price [MEDICAL_DATA] - [DATE]" at bounding box center [373, 241] width 136 height 46
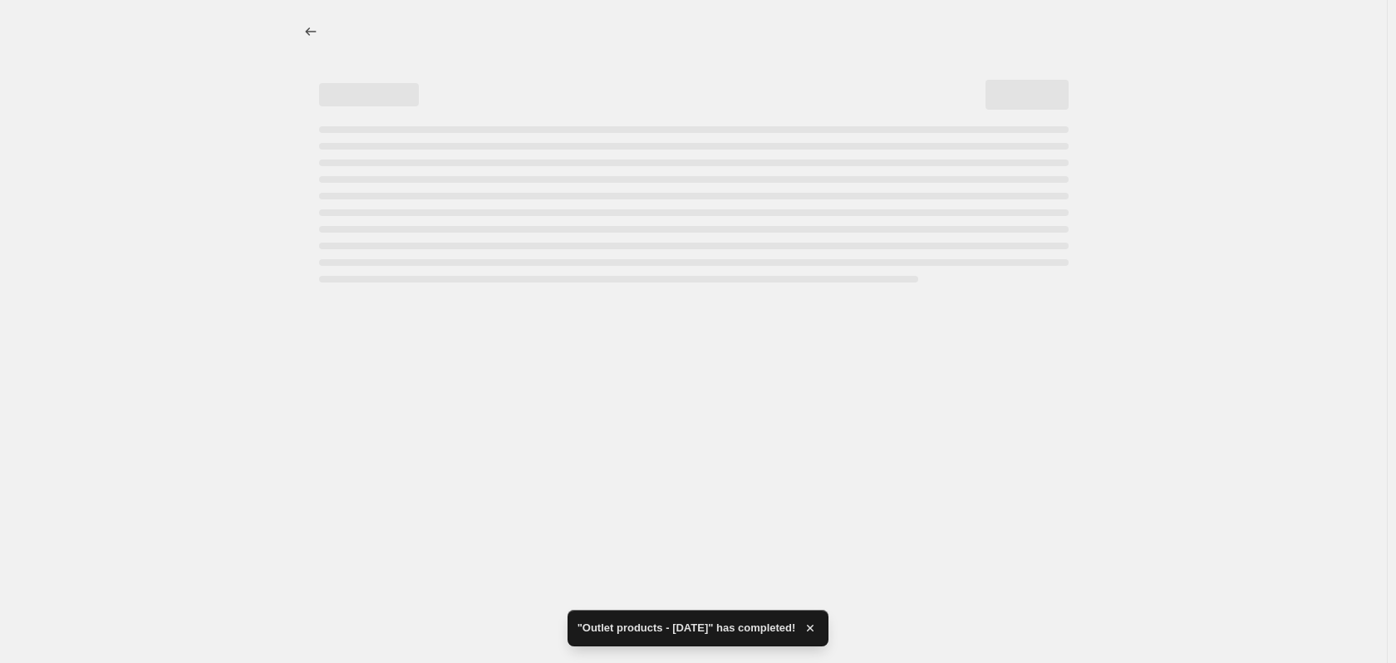
select select "percentage"
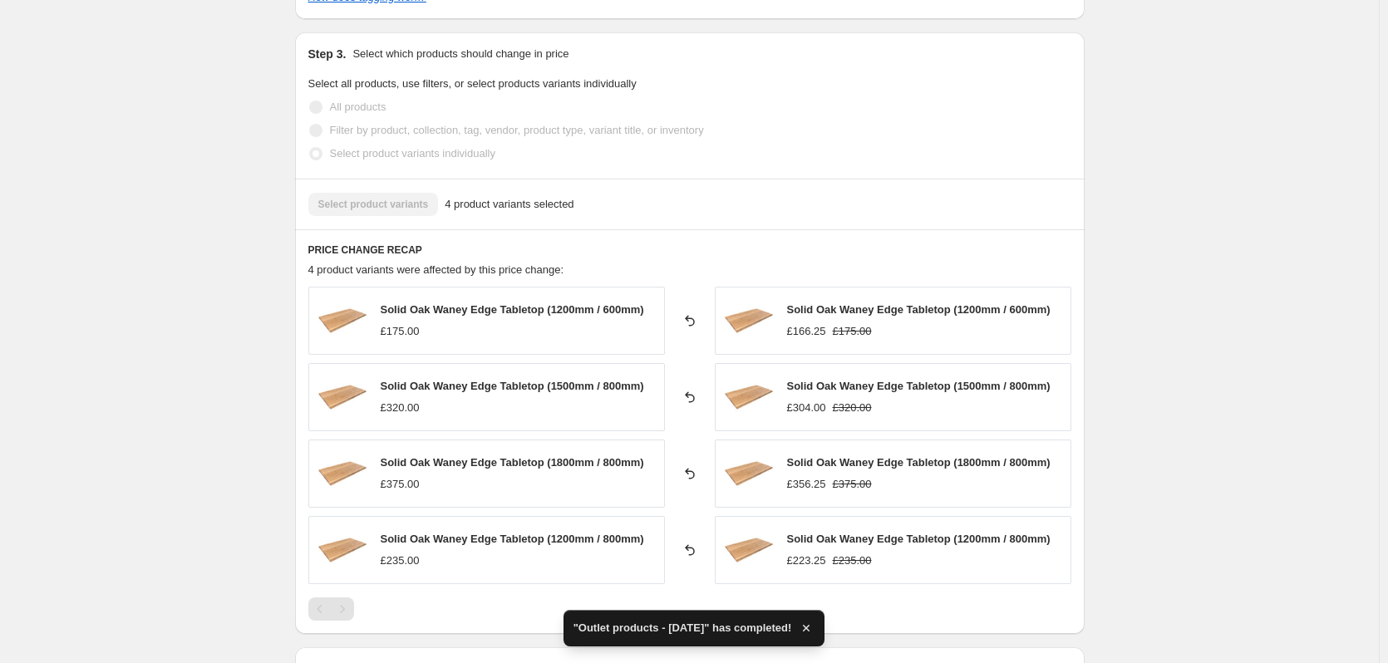
scroll to position [1163, 0]
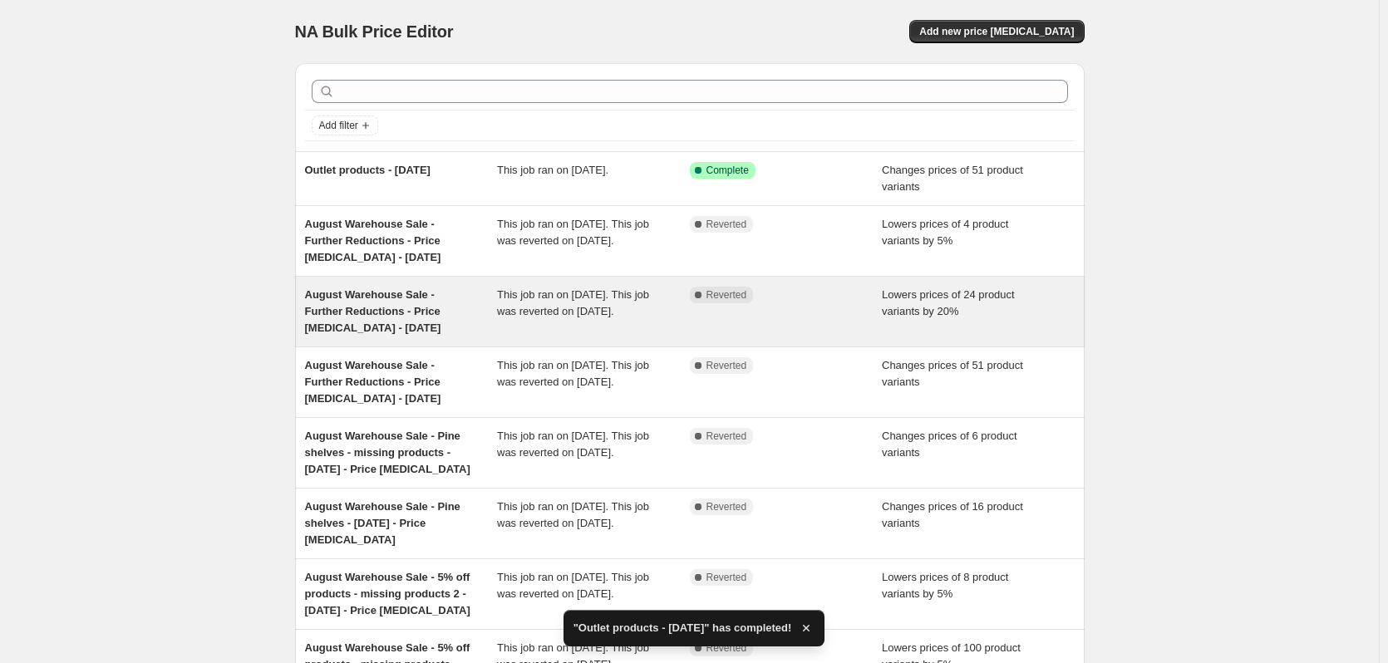
click at [379, 295] on span "August Warehouse Sale - Further Reductions - Price [MEDICAL_DATA] - [DATE]" at bounding box center [373, 311] width 136 height 46
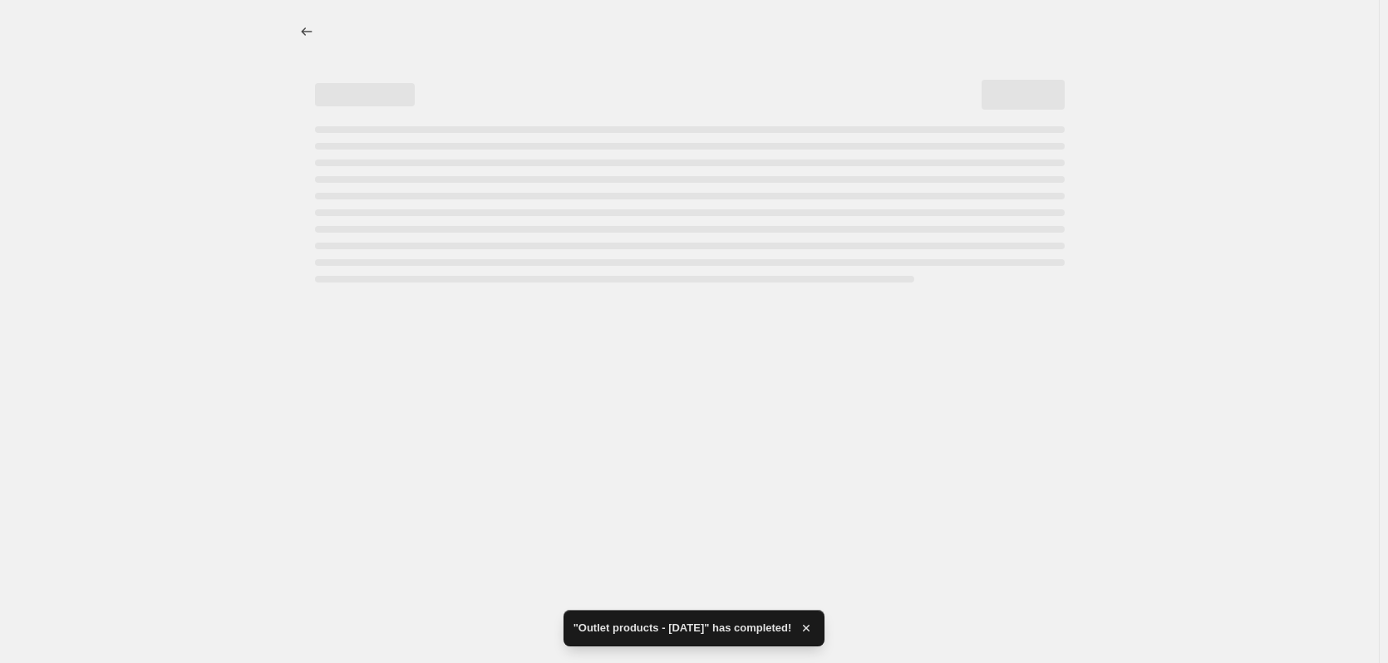
select select "percentage"
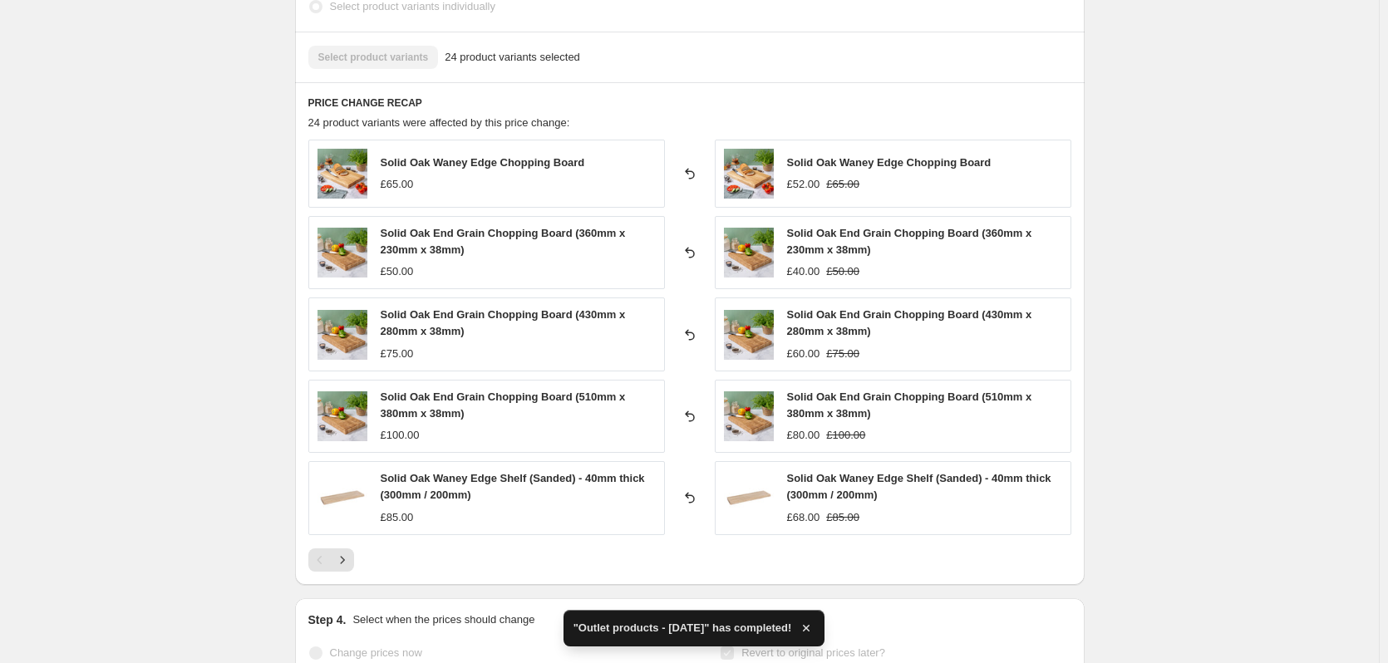
scroll to position [1329, 0]
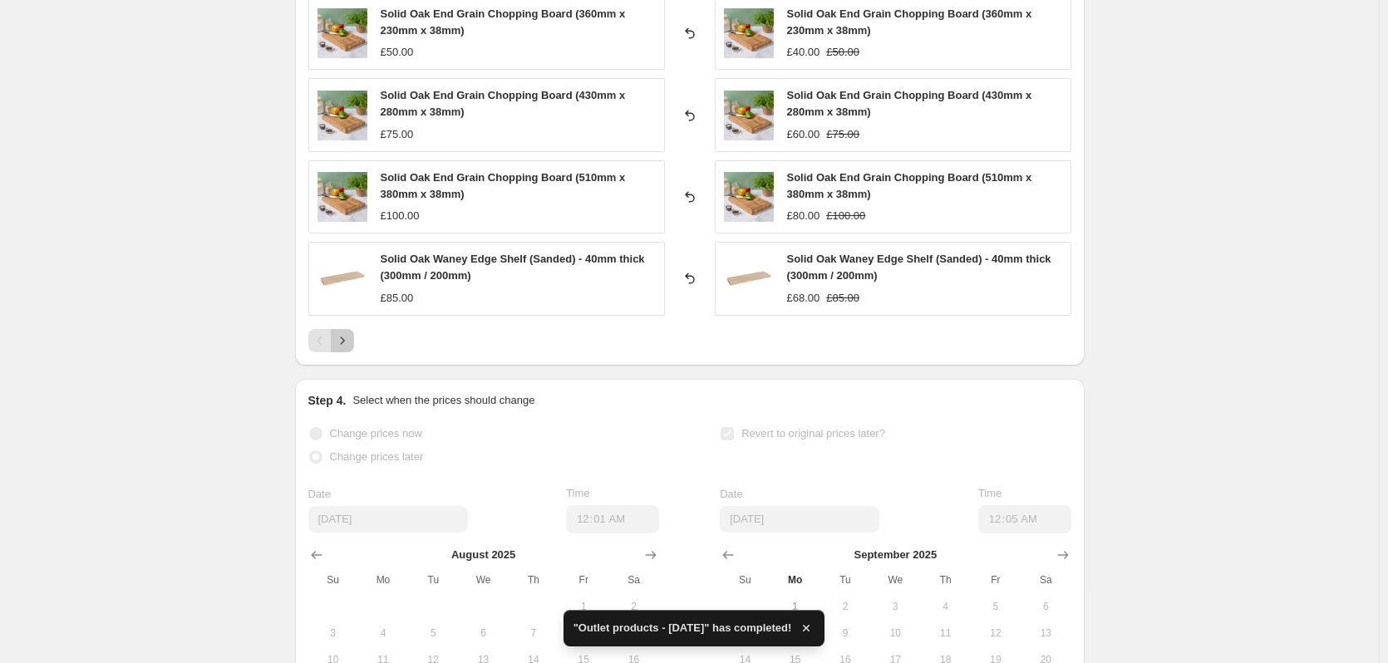
click at [351, 332] on icon "Next" at bounding box center [342, 340] width 17 height 17
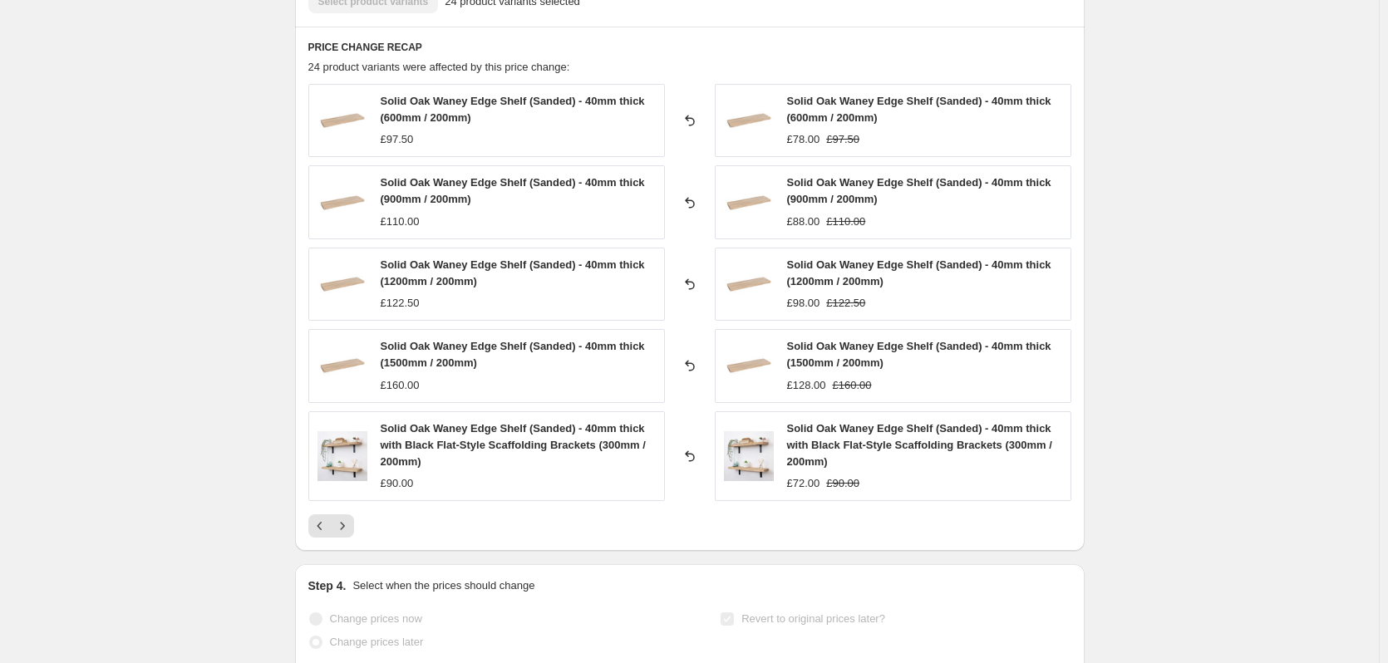
scroll to position [1163, 0]
click at [351, 520] on icon "Next" at bounding box center [342, 528] width 17 height 17
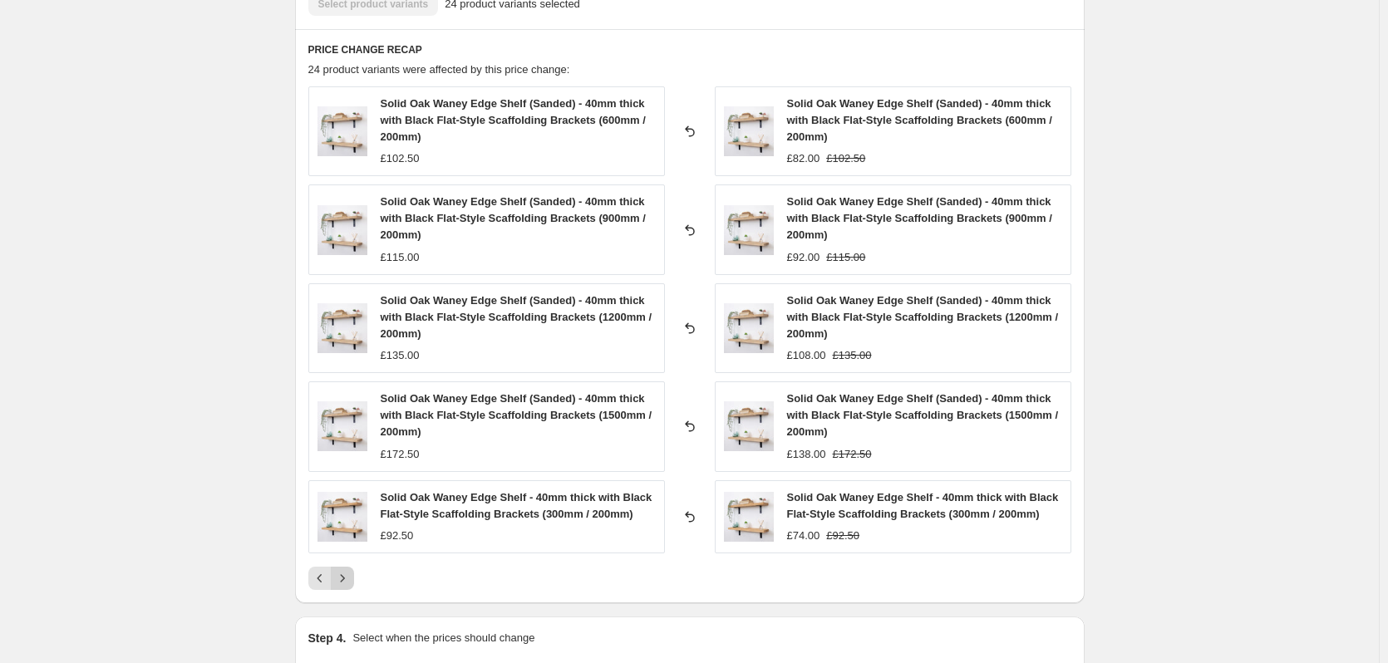
click at [351, 570] on icon "Next" at bounding box center [342, 578] width 17 height 17
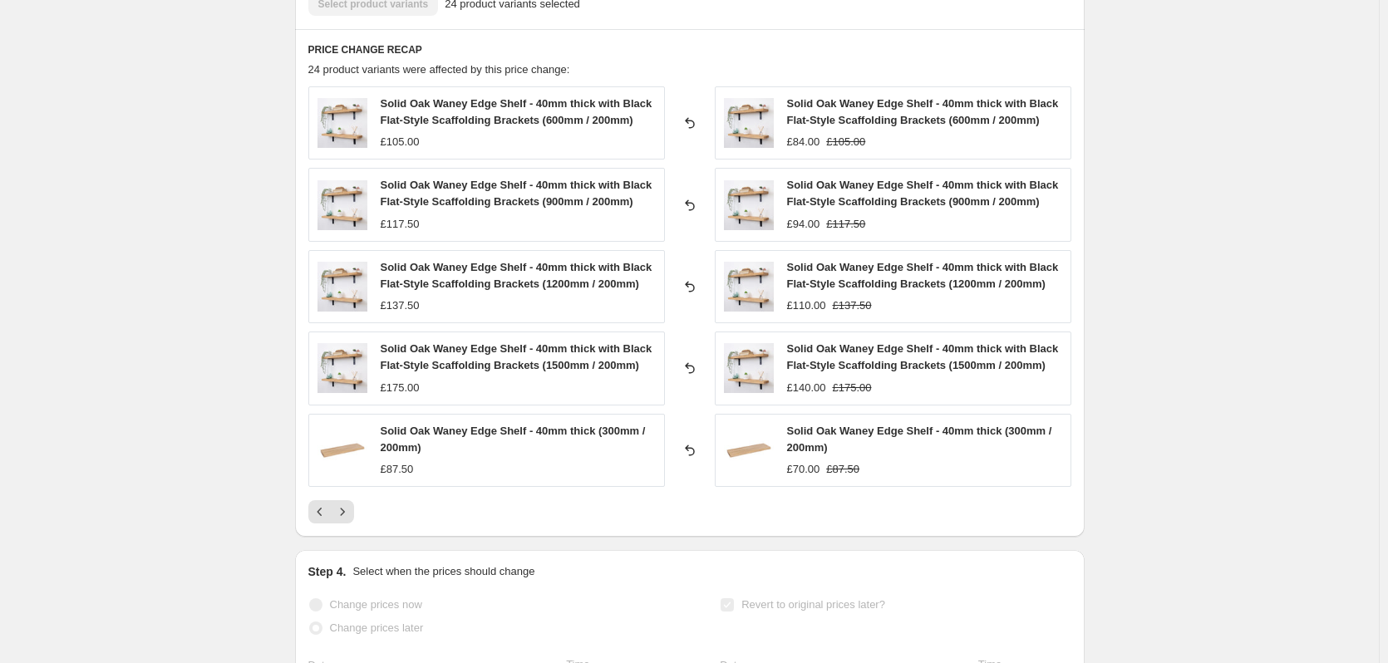
click at [345, 504] on icon "Next" at bounding box center [342, 512] width 17 height 17
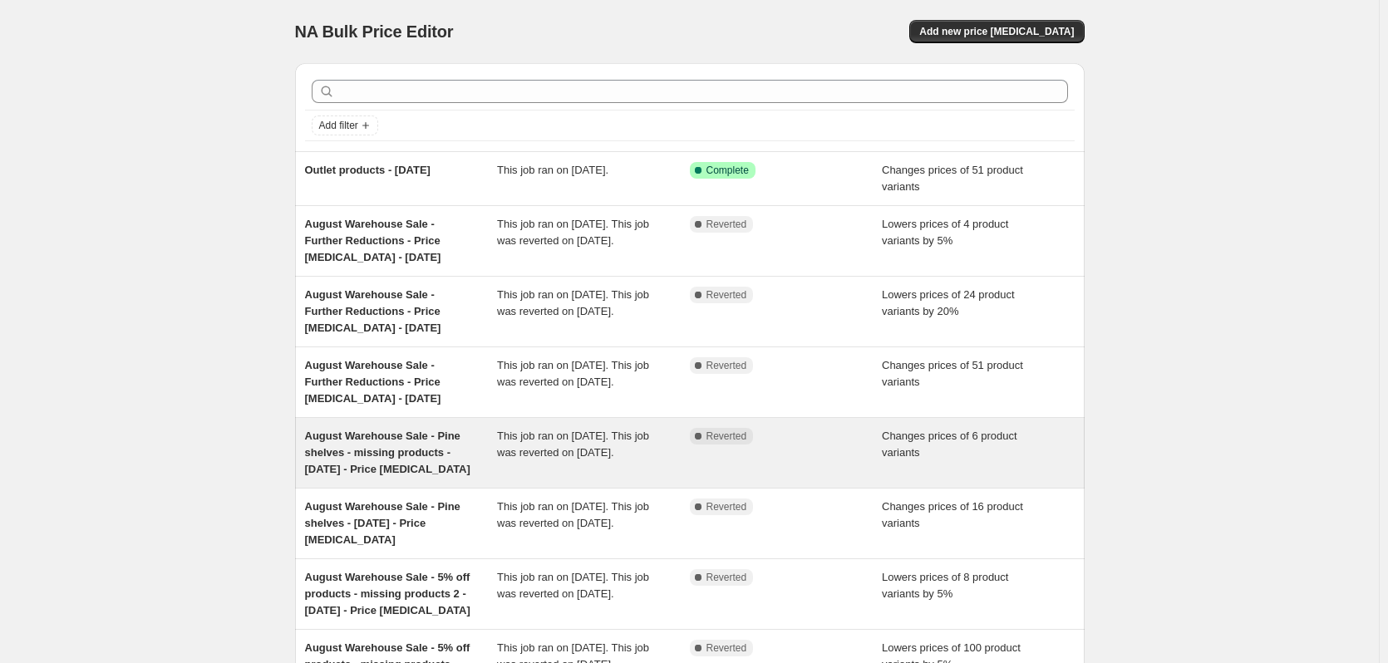
click at [397, 440] on span "August Warehouse Sale - Pine shelves - missing products - [DATE] - Price [MEDIC…" at bounding box center [387, 453] width 165 height 46
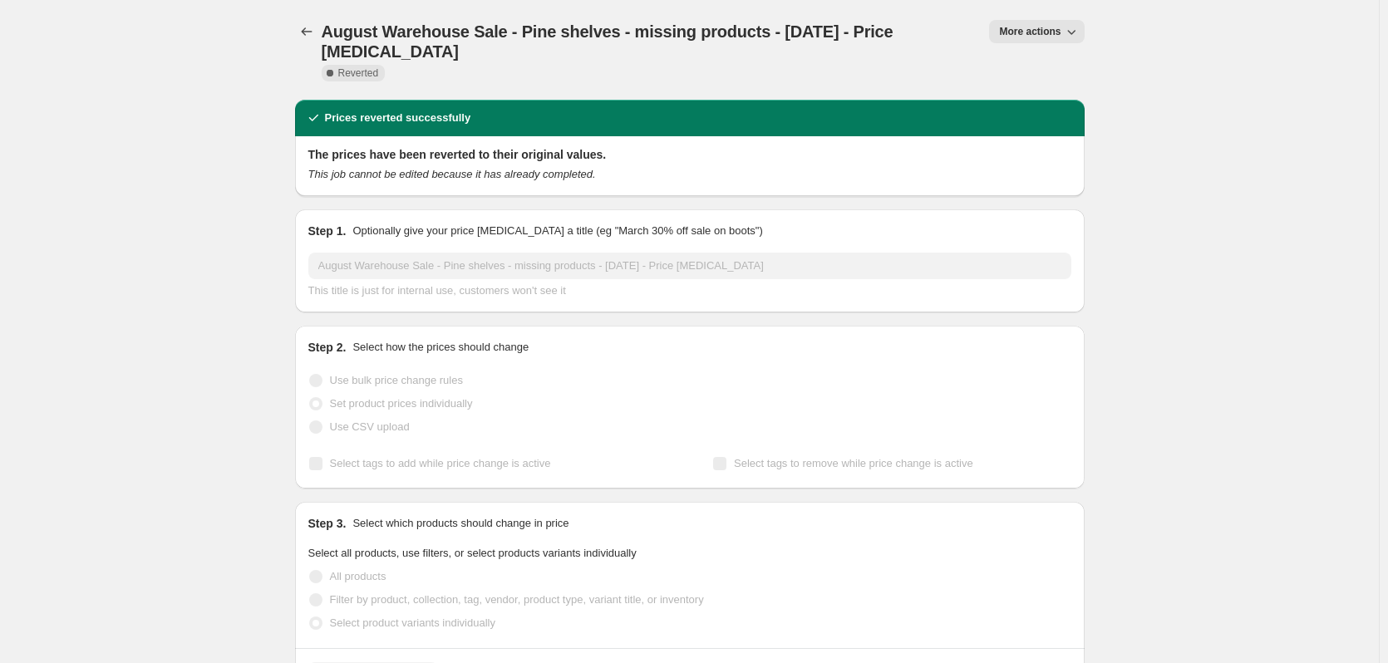
click at [1055, 26] on span "More actions" at bounding box center [1029, 31] width 61 height 13
click at [1060, 71] on span "Copy to new job" at bounding box center [1044, 66] width 77 height 12
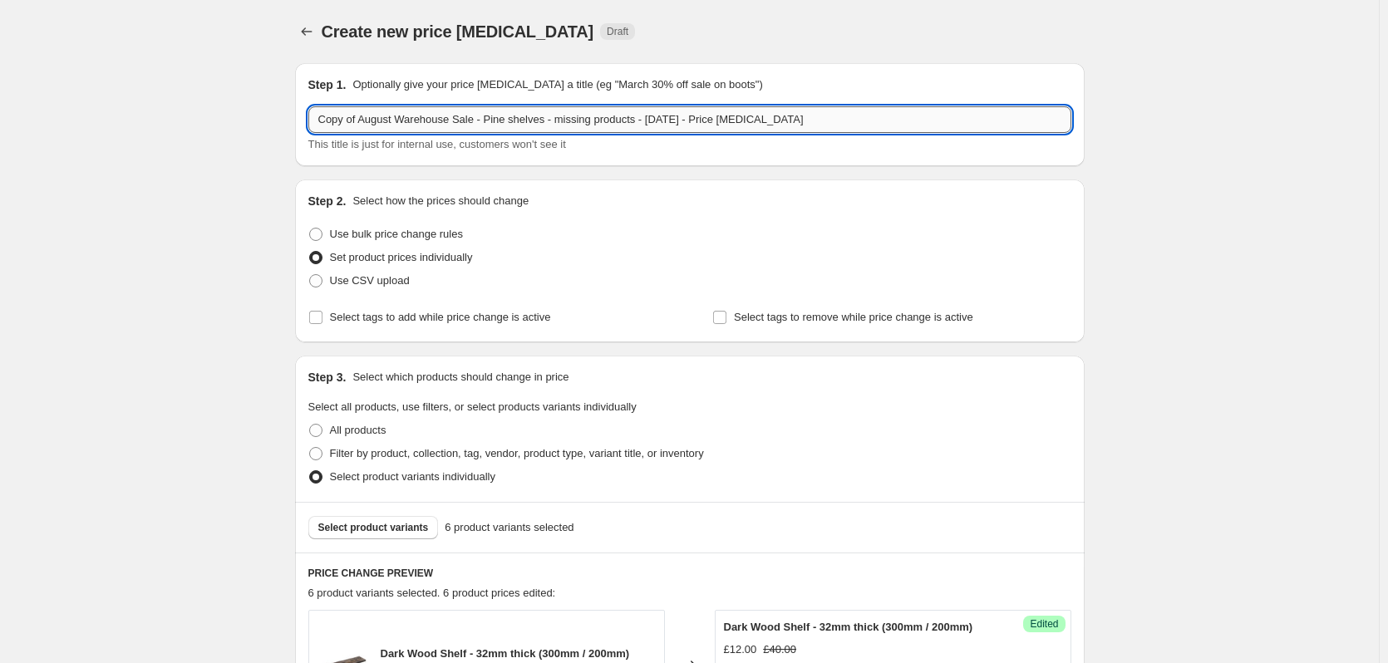
click at [444, 125] on input "Copy of August Warehouse Sale - Pine shelves - missing products - 01 08 2025 - …" at bounding box center [689, 119] width 763 height 27
click at [516, 116] on input "Copy of August Warehouse Sale - Pine shelves - missing products - 01 08 2025 - …" at bounding box center [689, 119] width 763 height 27
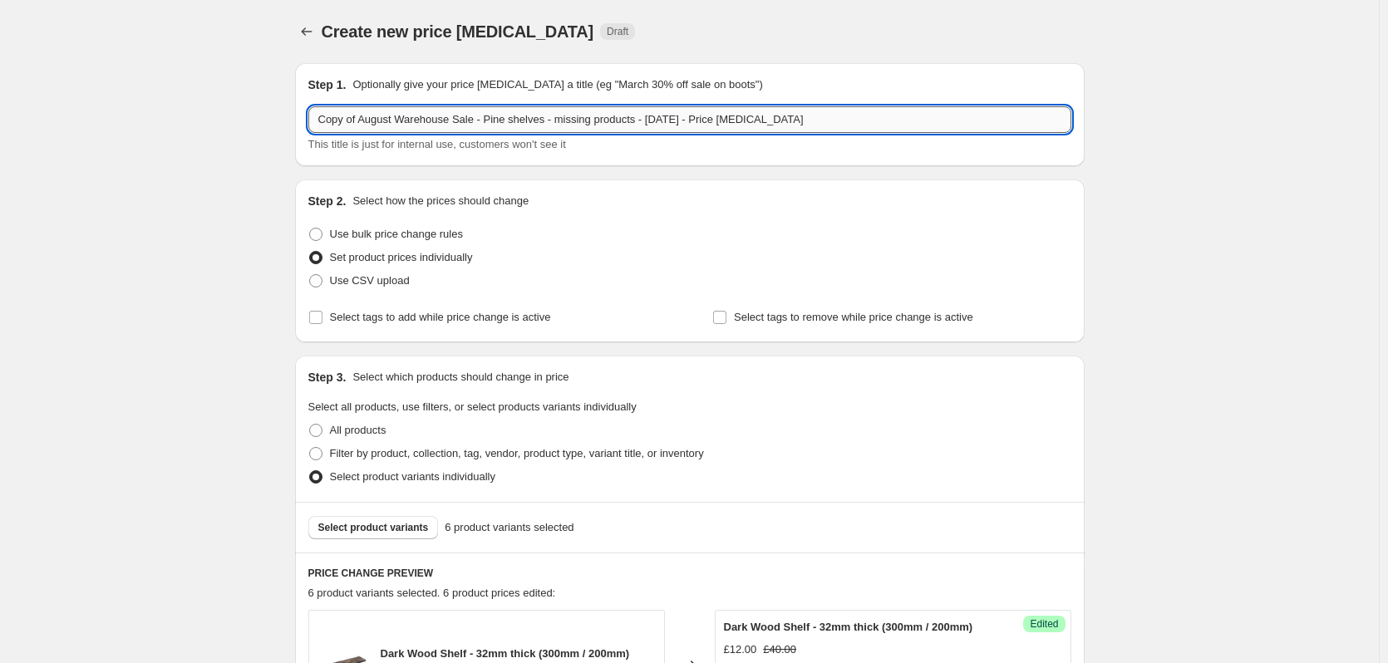
click at [516, 116] on input "Copy of August Warehouse Sale - Pine shelves - missing products - 01 08 2025 - …" at bounding box center [689, 119] width 763 height 27
type input "outlet"
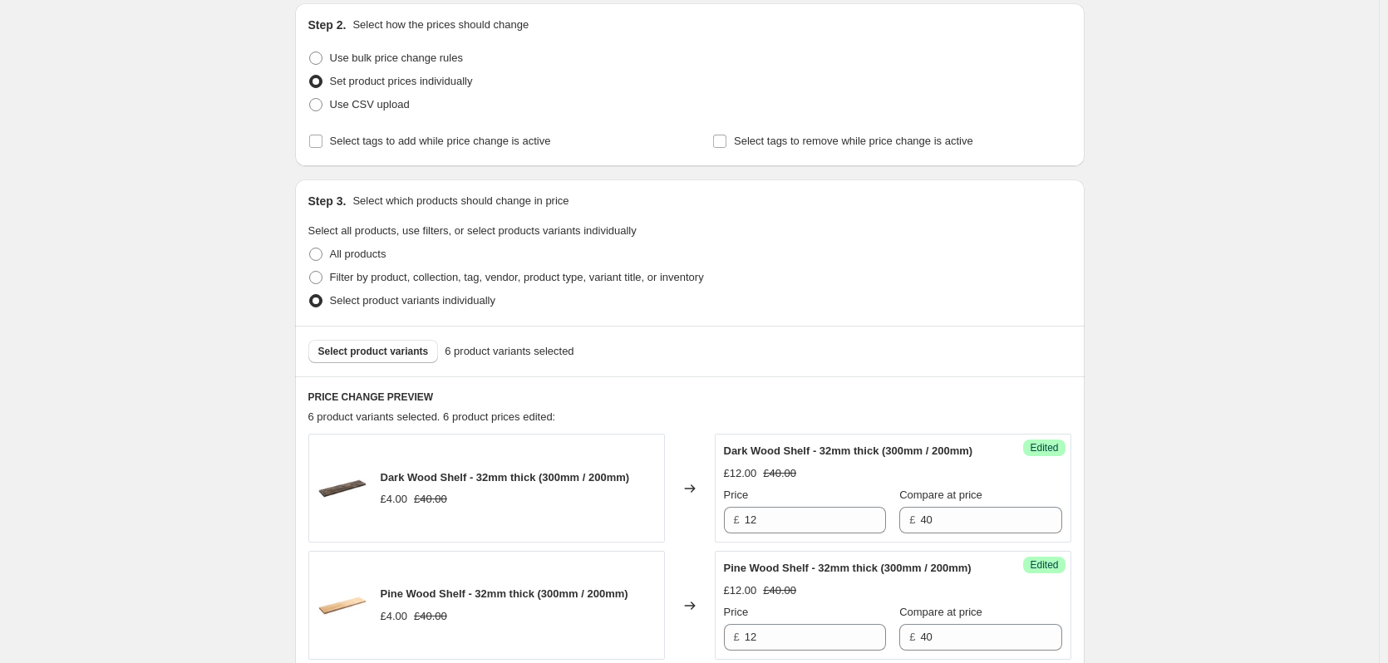
scroll to position [166, 0]
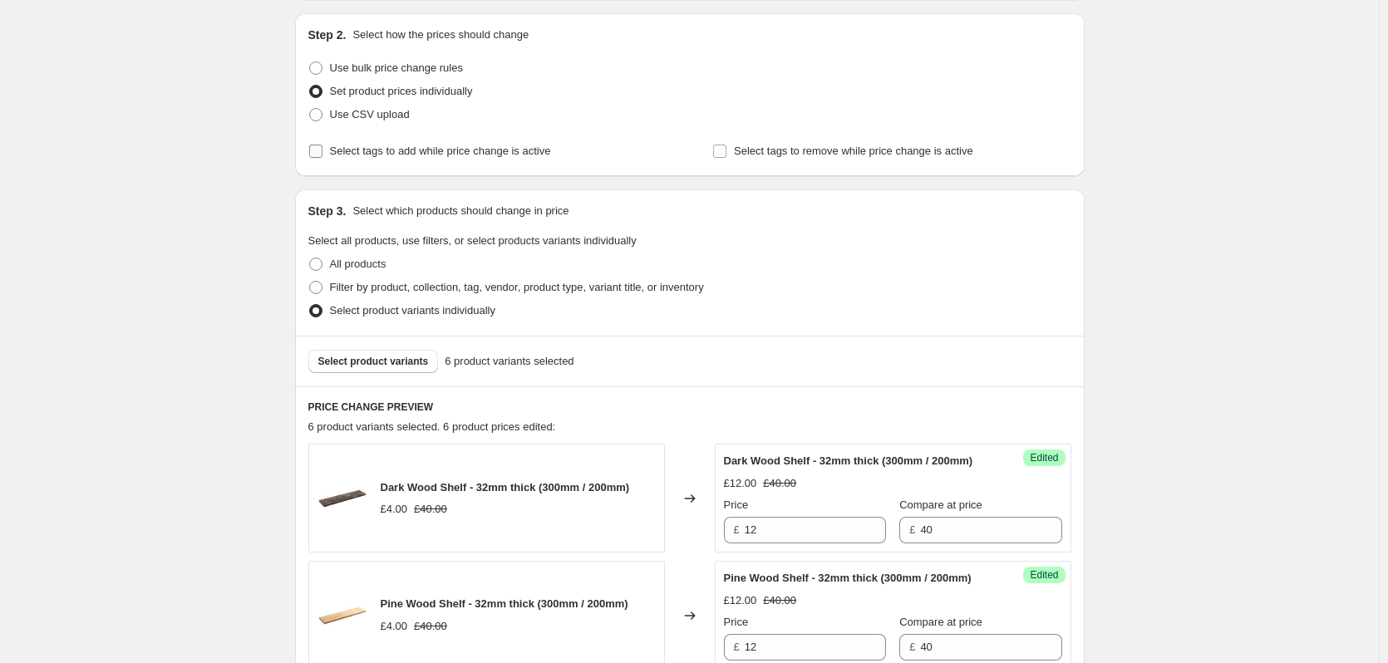
type input "Outlet products 2 - 01 09 2025"
click at [458, 149] on span "Select tags to add while price change is active" at bounding box center [440, 151] width 221 height 12
click at [322, 149] on input "Select tags to add while price change is active" at bounding box center [315, 151] width 13 height 13
checkbox input "true"
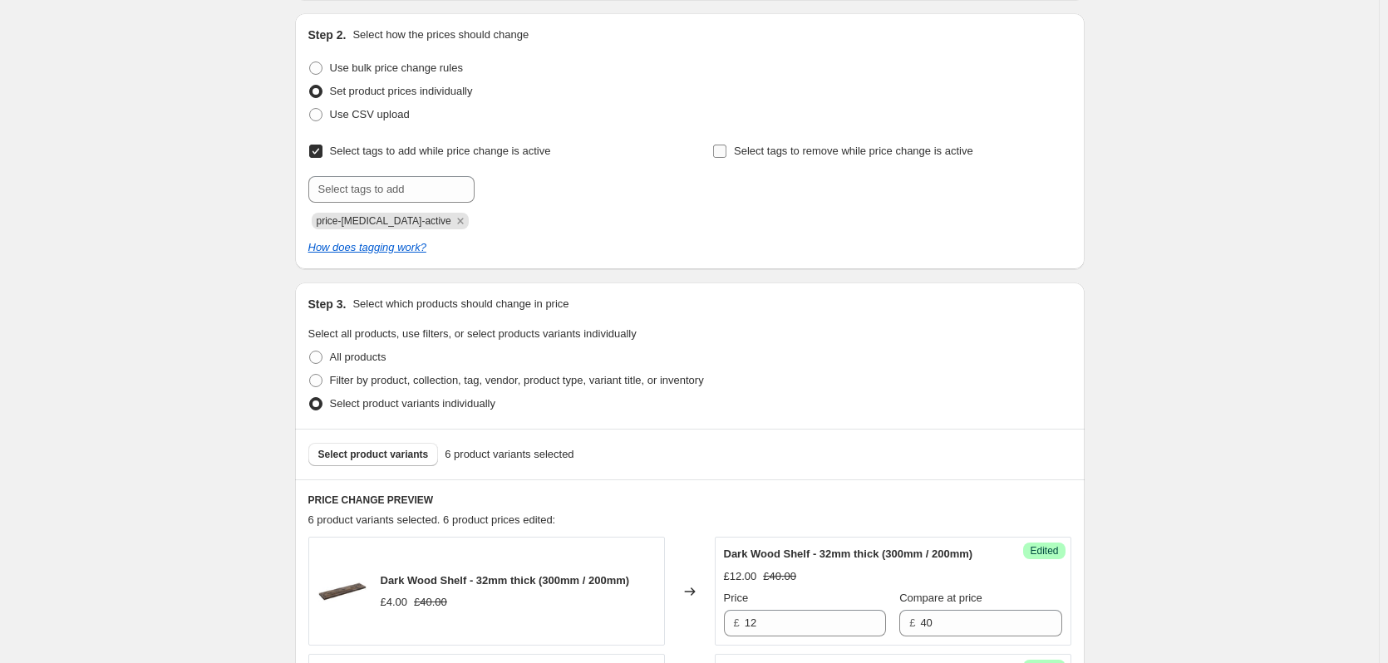
click at [820, 154] on span "Select tags to remove while price change is active" at bounding box center [853, 151] width 239 height 12
click at [726, 154] on input "Select tags to remove while price change is active" at bounding box center [719, 151] width 13 height 13
checkbox input "true"
click at [807, 189] on input "text" at bounding box center [795, 189] width 166 height 27
type input "Eligible for discount"
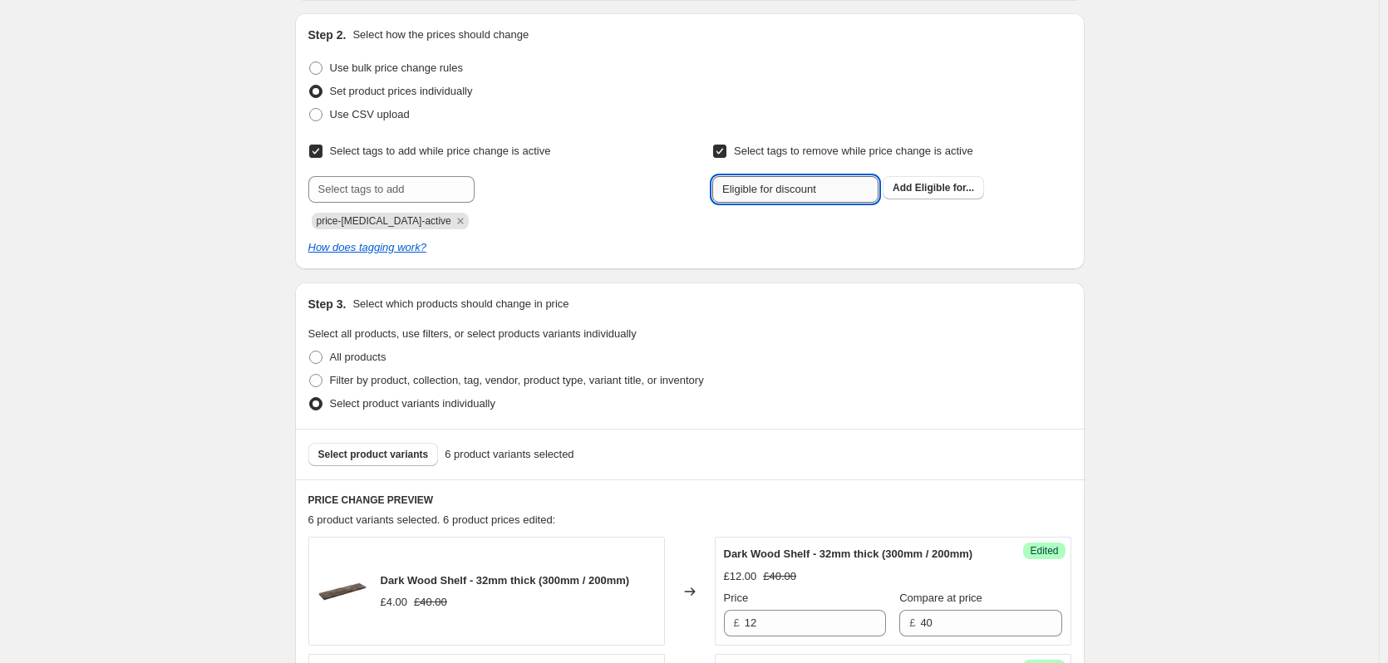
click at [712, 13] on button "Submit" at bounding box center [735, 21] width 47 height 17
click at [453, 219] on icon "Remove price-change-job-active" at bounding box center [460, 221] width 15 height 15
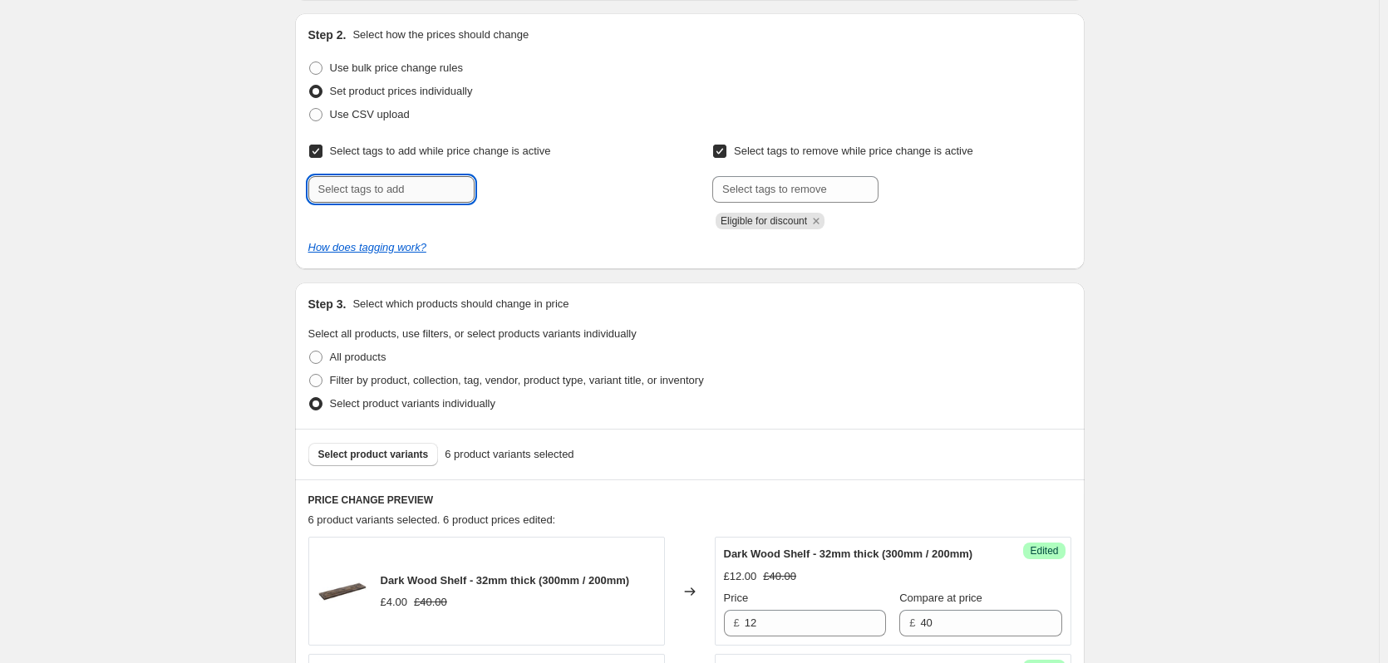
click at [431, 187] on input "text" at bounding box center [391, 189] width 166 height 27
type input "Outlet"
click at [508, 192] on b "Add" at bounding box center [498, 188] width 19 height 12
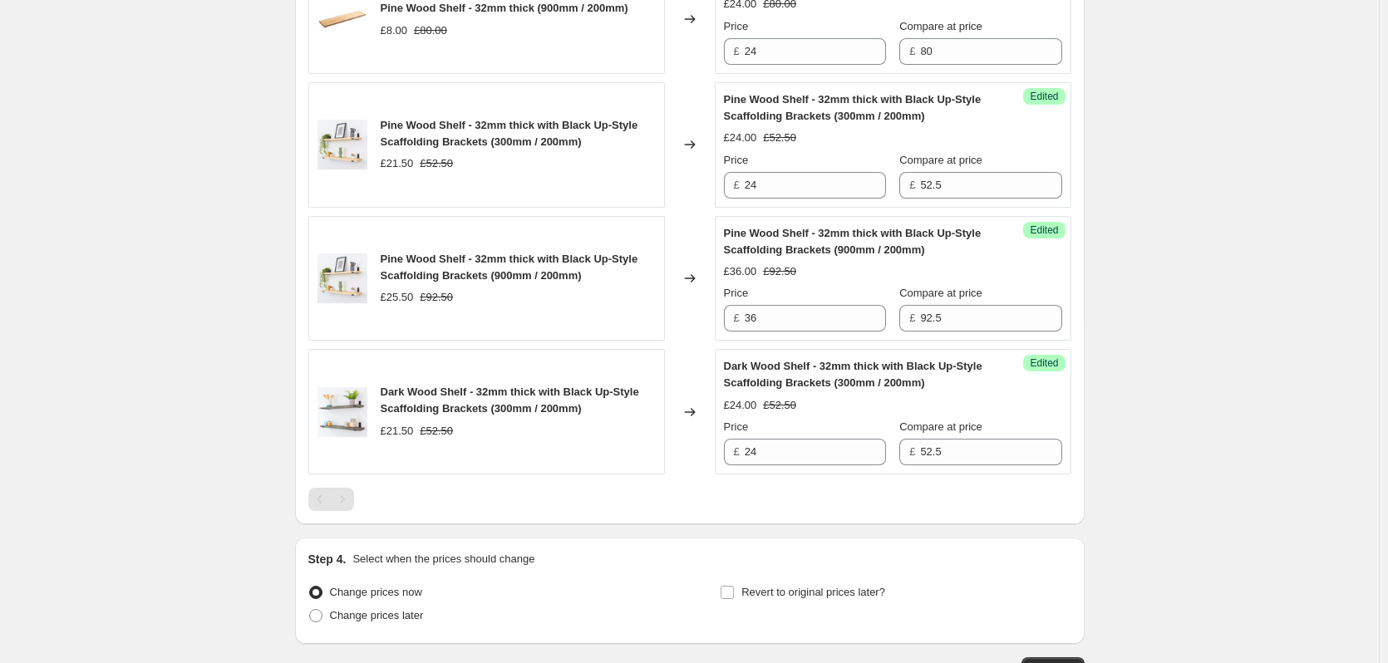
scroll to position [997, 0]
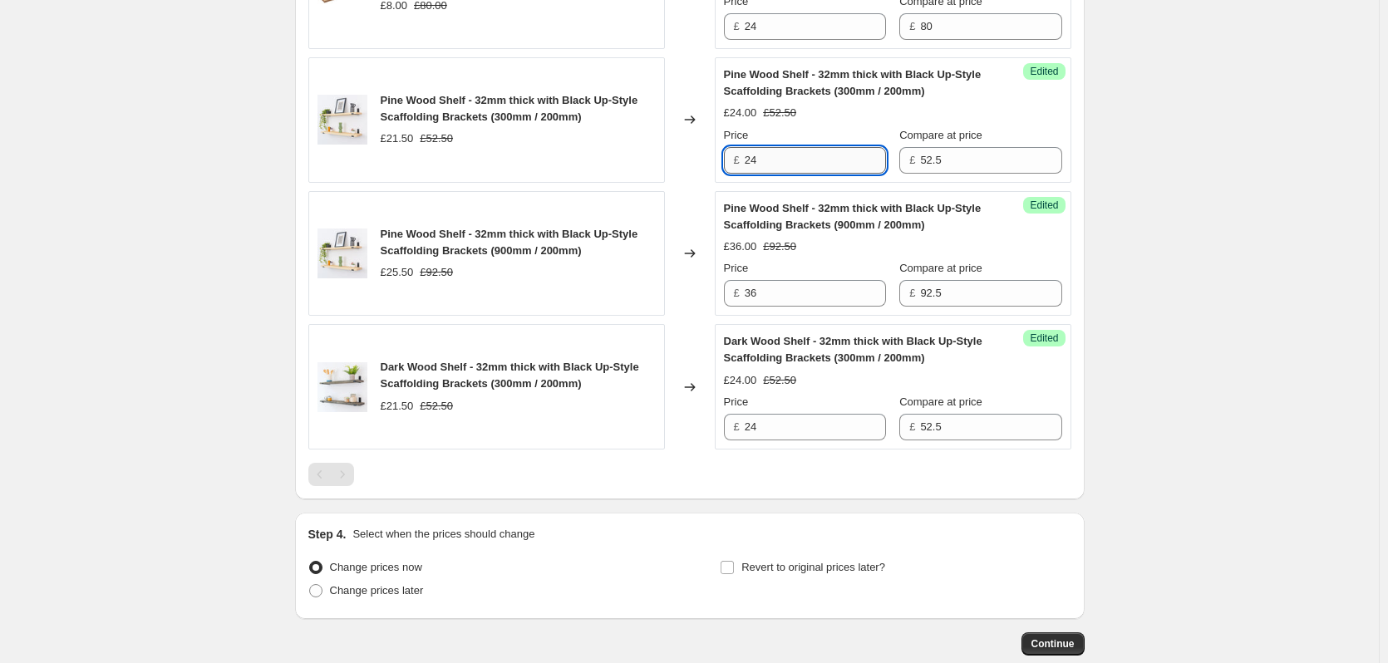
click at [766, 174] on input "24" at bounding box center [814, 160] width 141 height 27
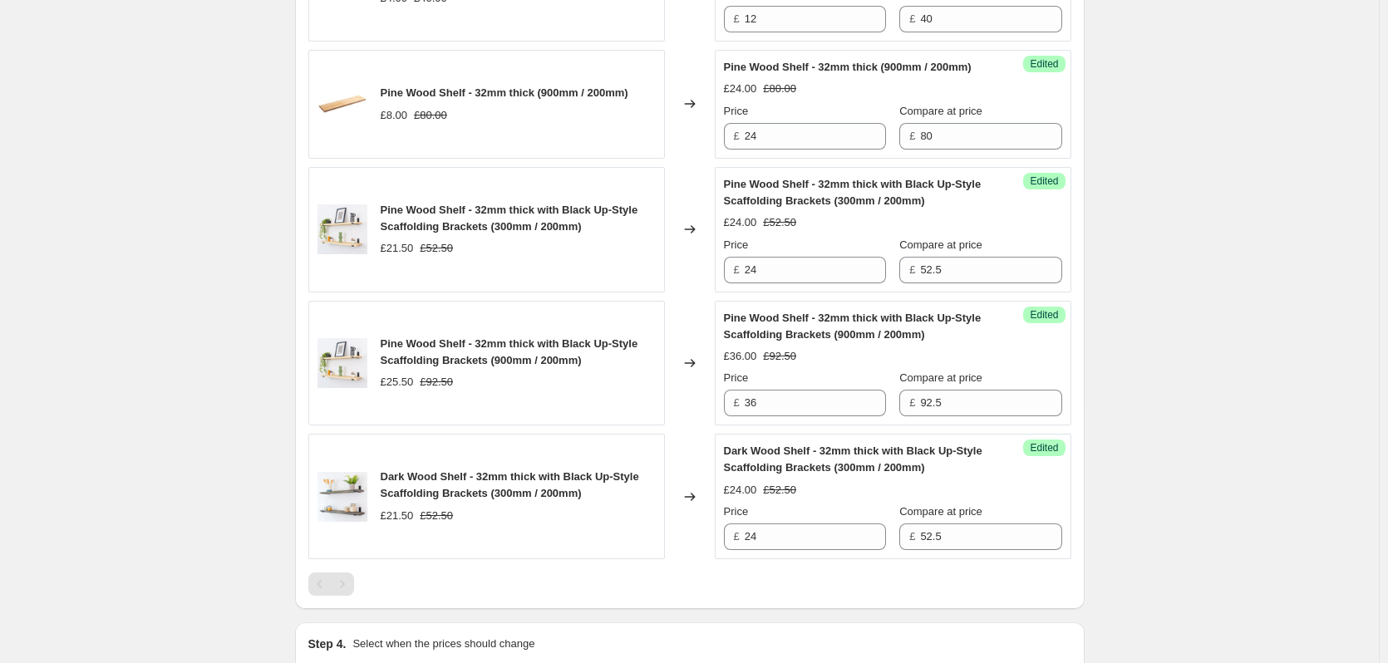
scroll to position [914, 0]
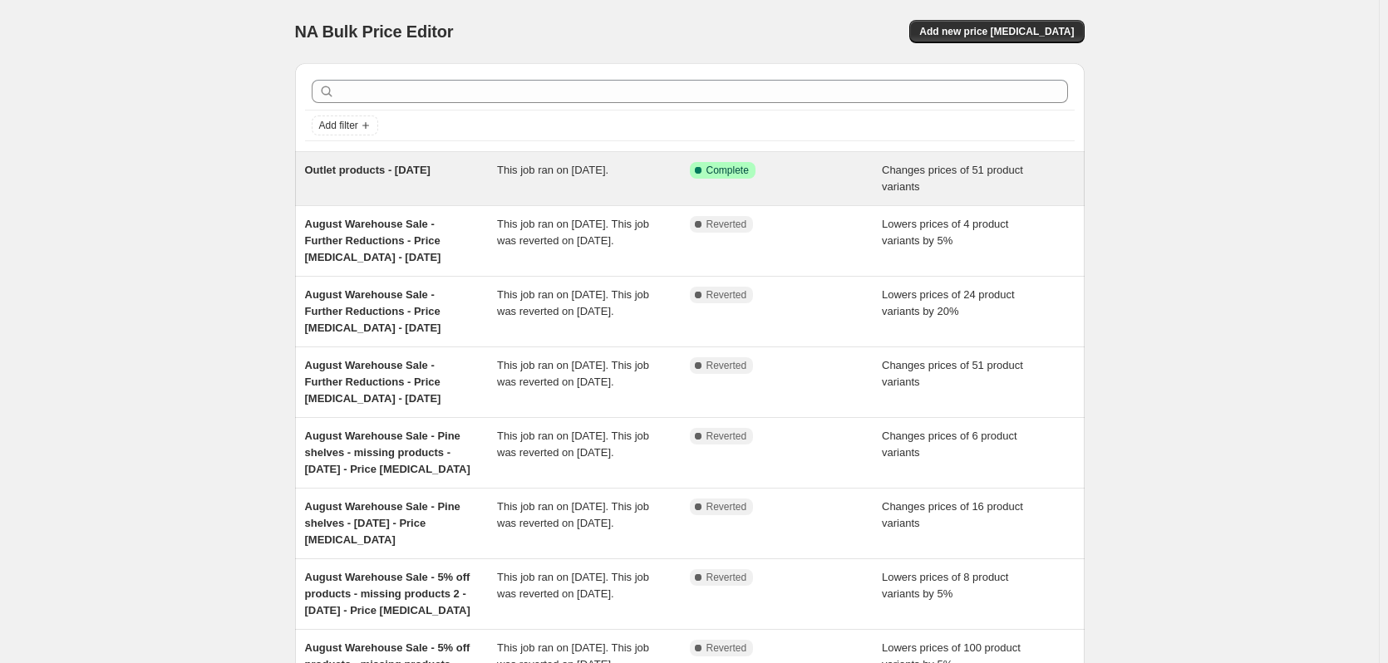
click at [401, 176] on span "Outlet products - [DATE]" at bounding box center [367, 170] width 125 height 12
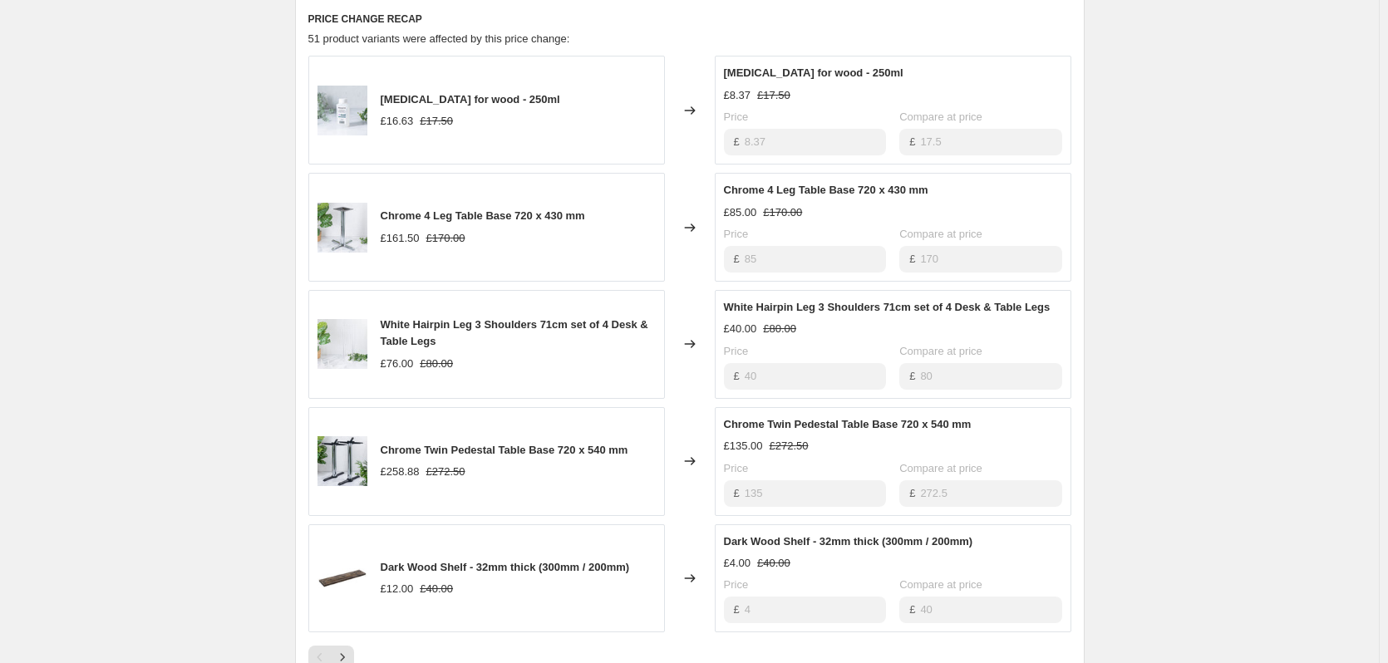
scroll to position [962, 0]
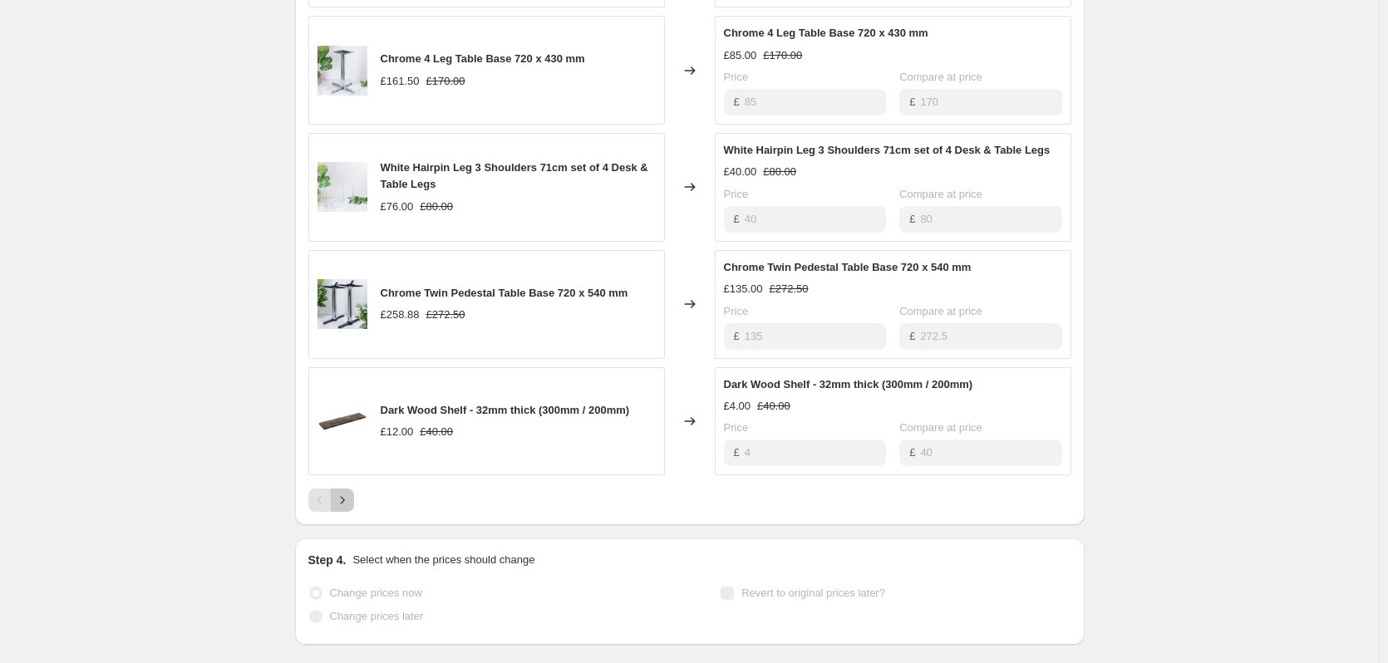
click at [348, 500] on icon "Next" at bounding box center [342, 500] width 17 height 17
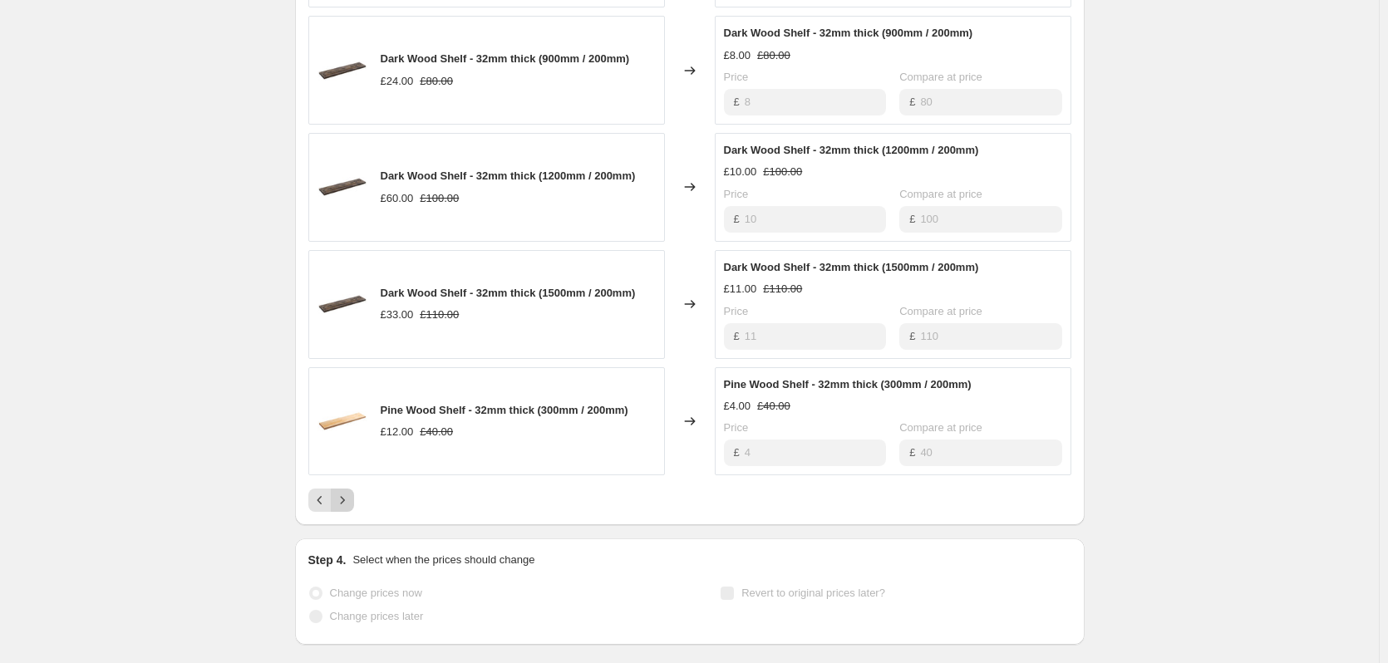
click at [348, 500] on icon "Next" at bounding box center [342, 500] width 17 height 17
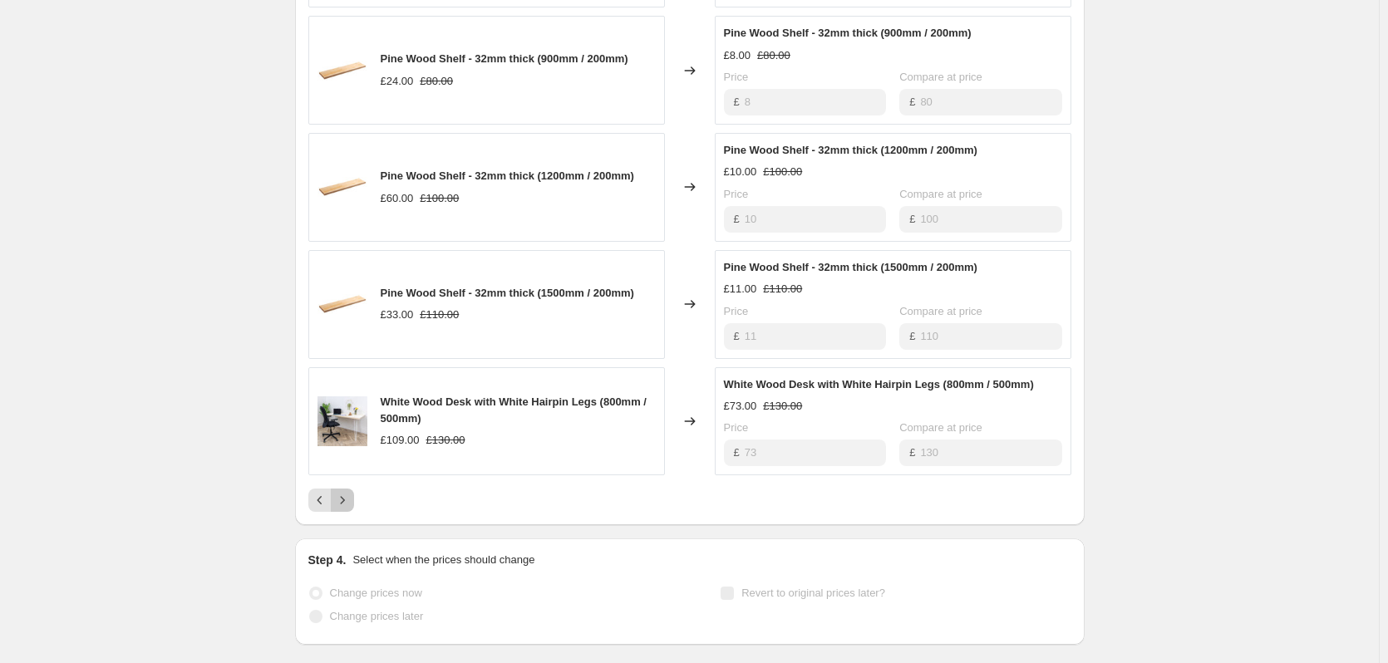
click at [348, 500] on icon "Next" at bounding box center [342, 500] width 17 height 17
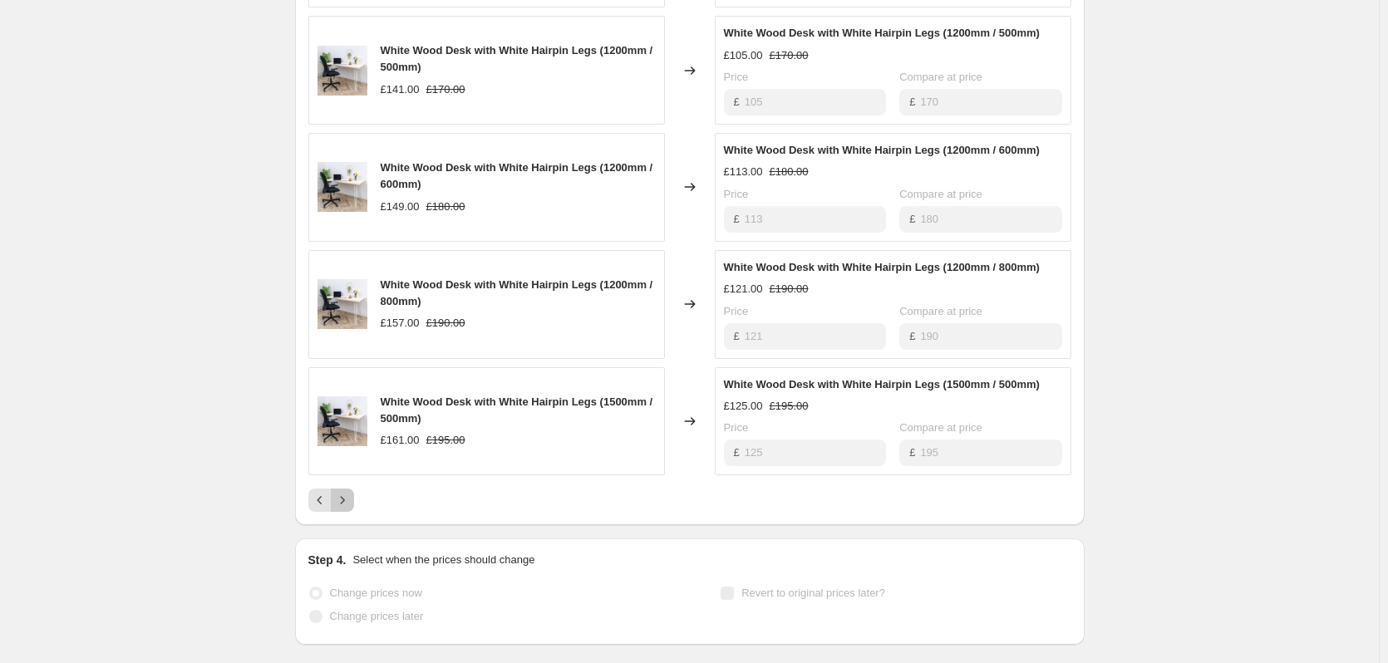
click at [348, 500] on icon "Next" at bounding box center [342, 500] width 17 height 17
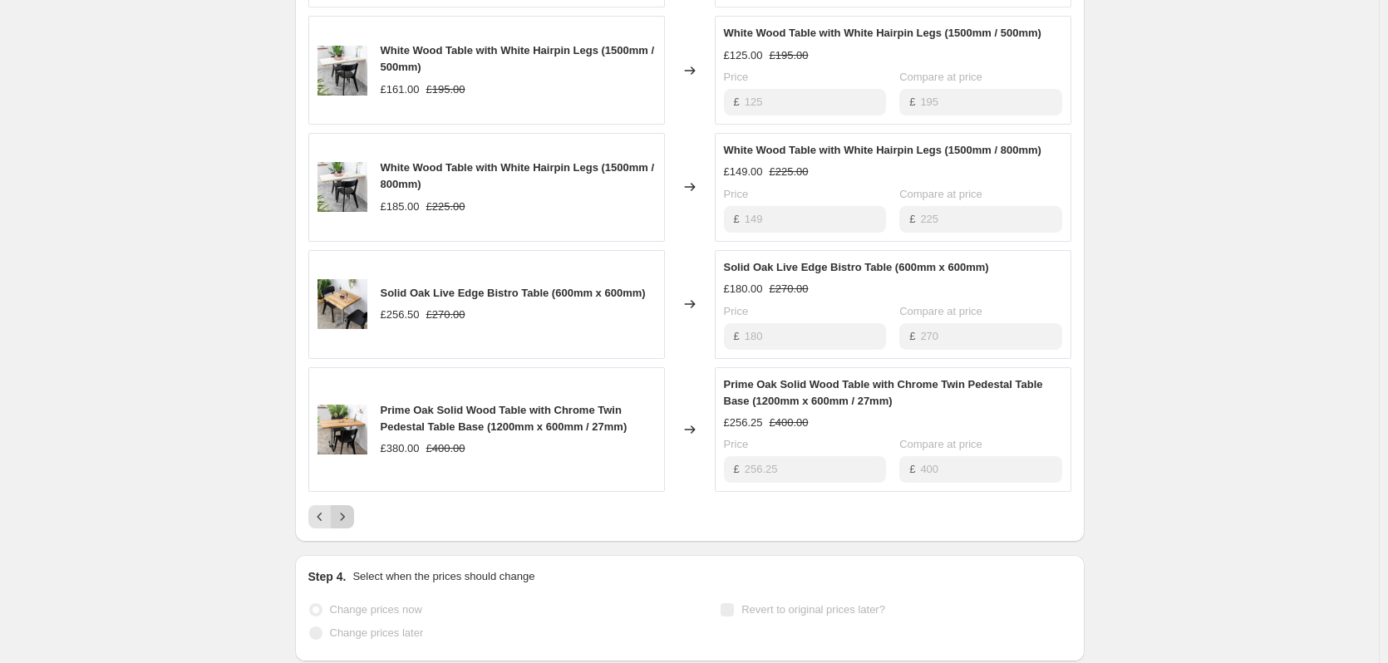
click at [348, 500] on div "White Wood Table with White Hairpin Legs (1200mm / 800mm) £157.00 £190.00 Chang…" at bounding box center [689, 214] width 763 height 630
click at [349, 515] on icon "Next" at bounding box center [342, 516] width 17 height 17
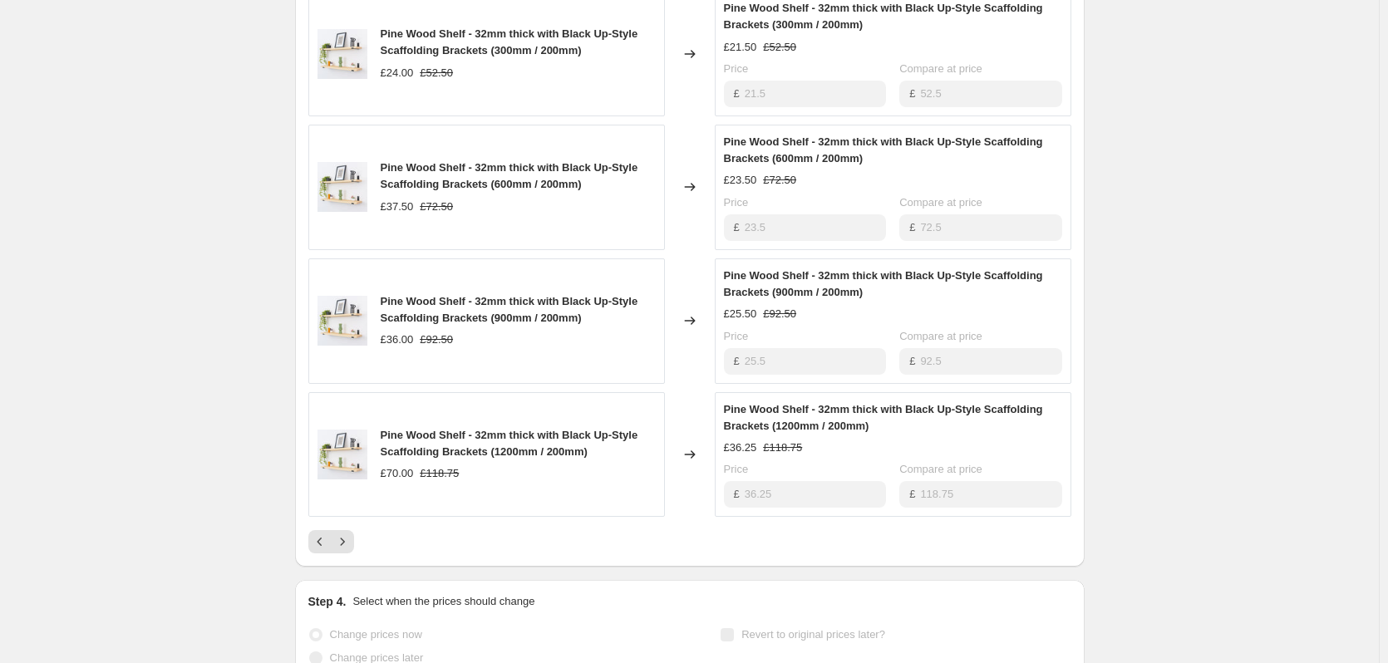
scroll to position [1128, 0]
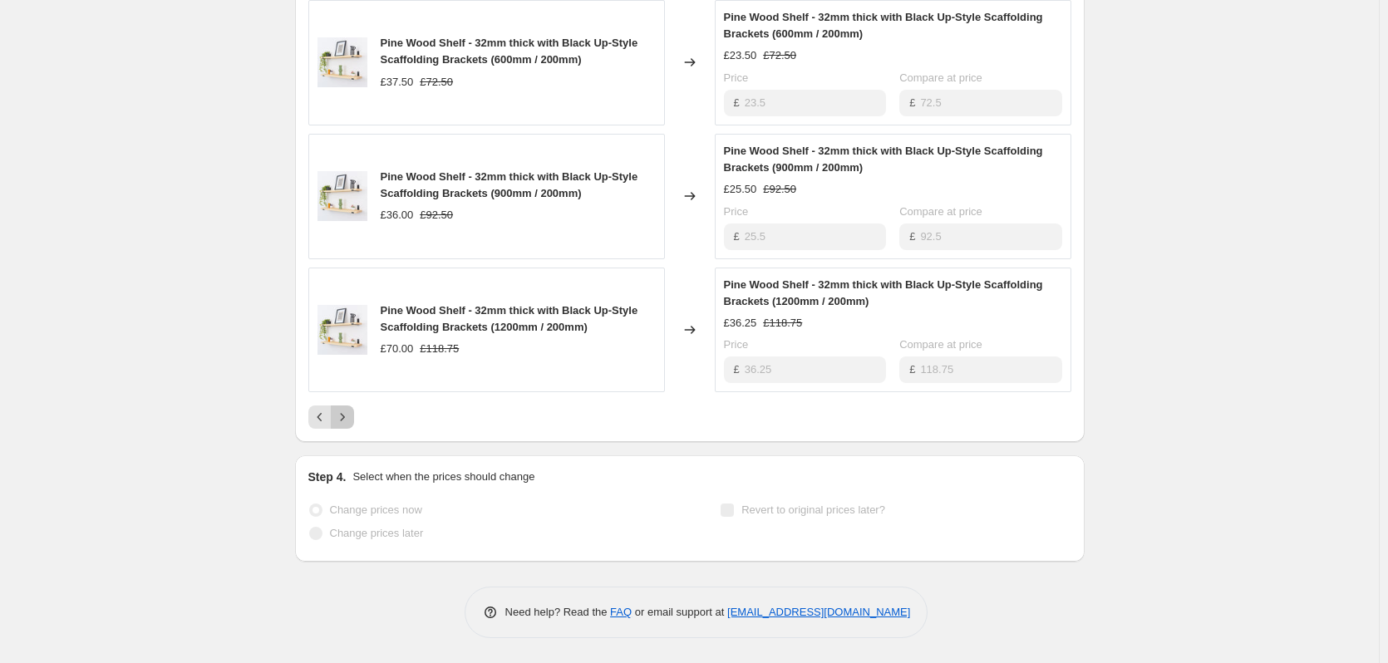
click at [344, 415] on icon "Next" at bounding box center [342, 417] width 17 height 17
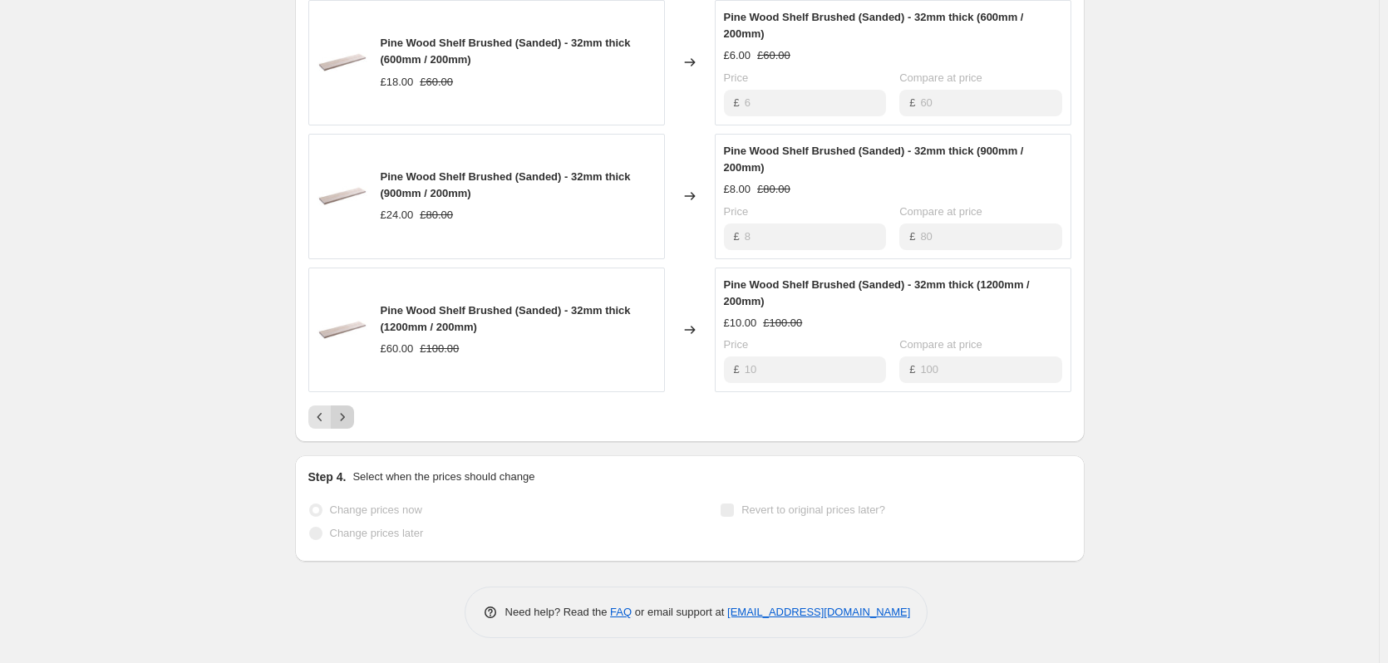
click at [344, 415] on icon "Next" at bounding box center [342, 417] width 17 height 17
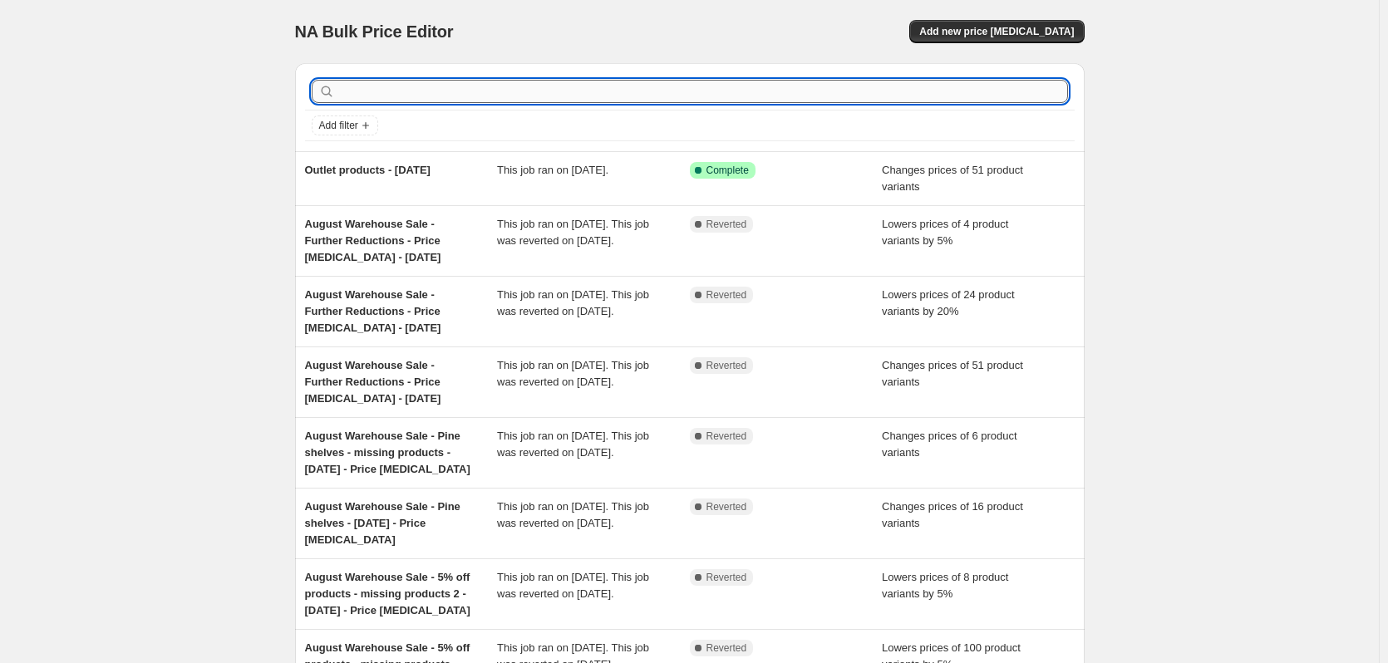
click at [460, 92] on input "text" at bounding box center [703, 91] width 730 height 23
type input "raw"
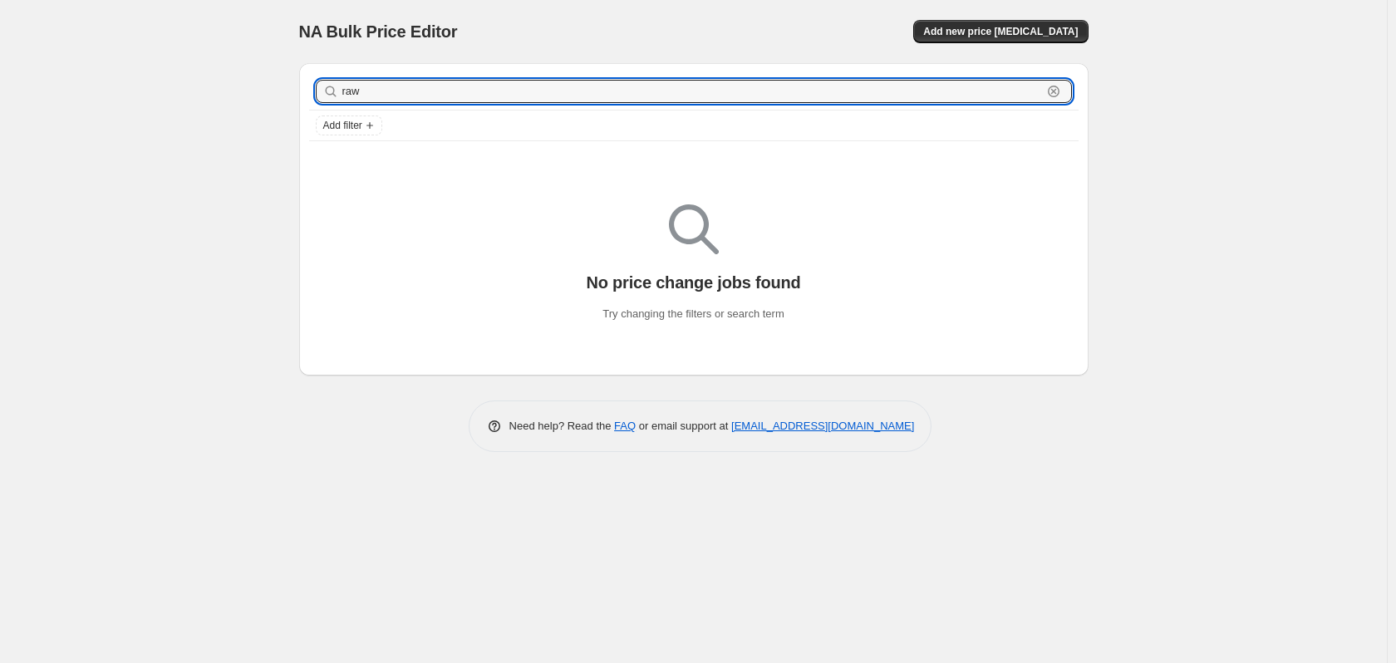
click at [458, 92] on input "raw" at bounding box center [692, 91] width 700 height 23
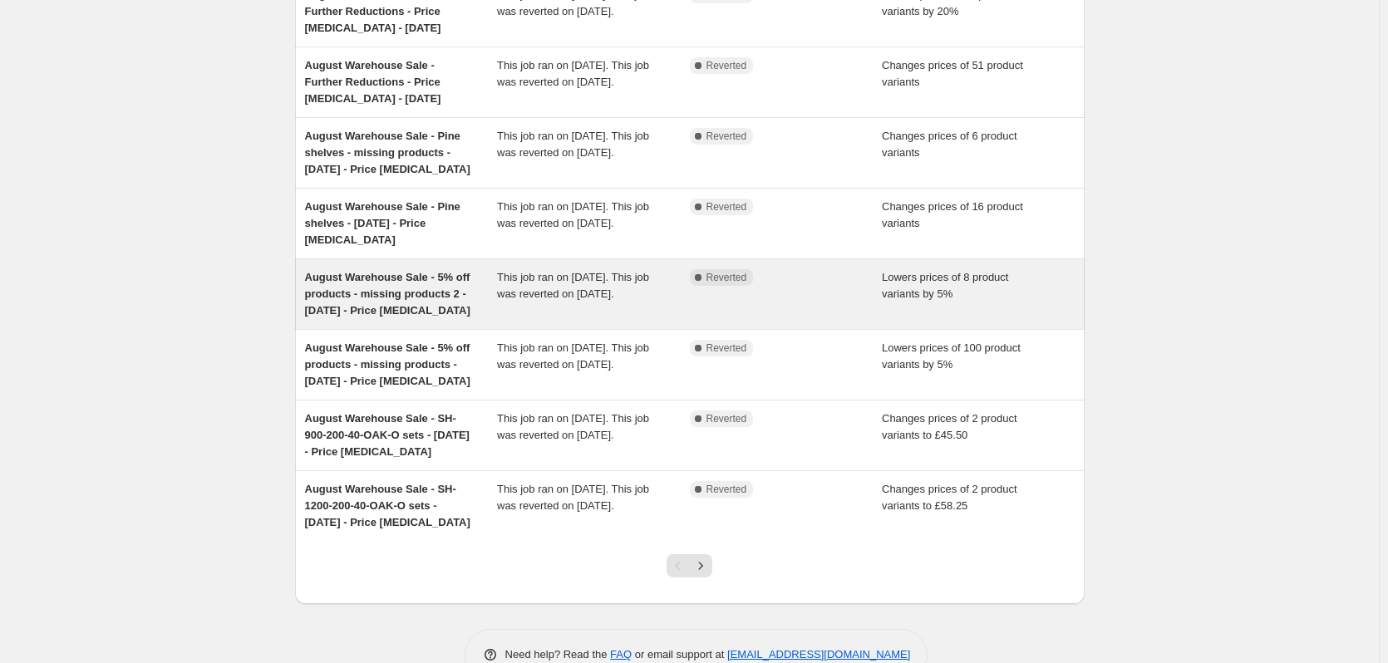
scroll to position [332, 0]
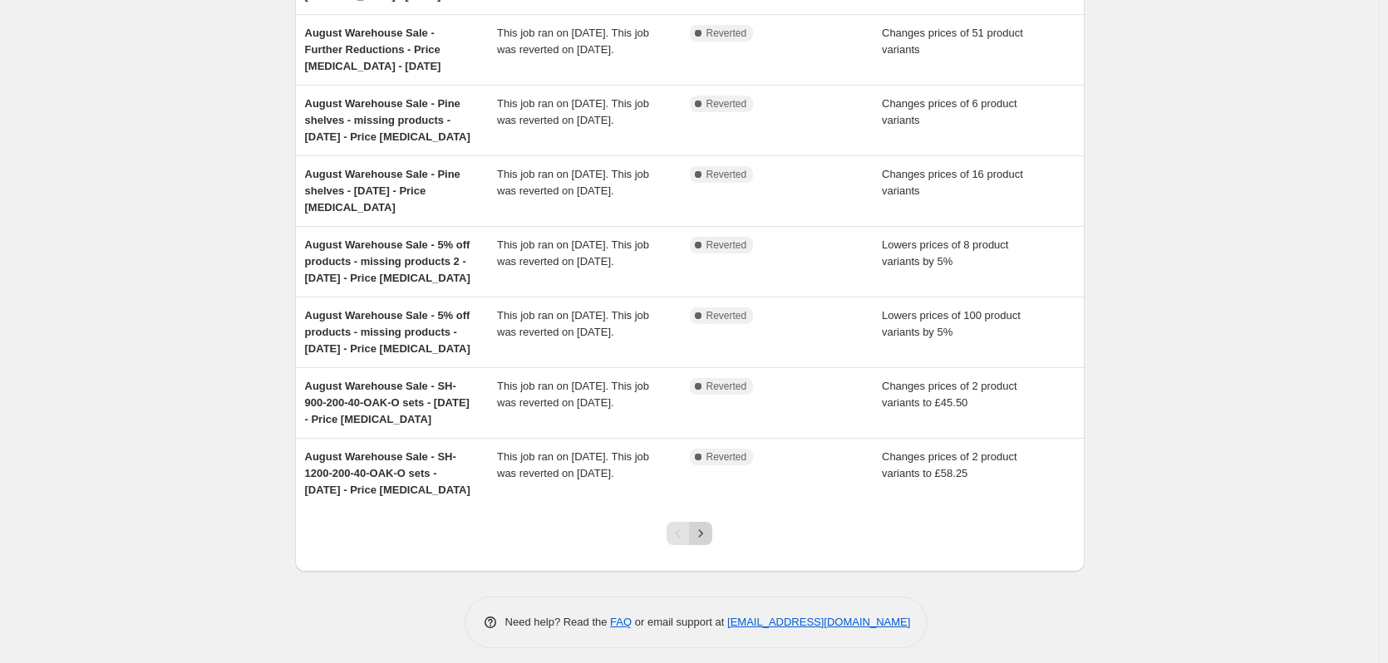
click at [704, 540] on icon "Next" at bounding box center [700, 533] width 17 height 17
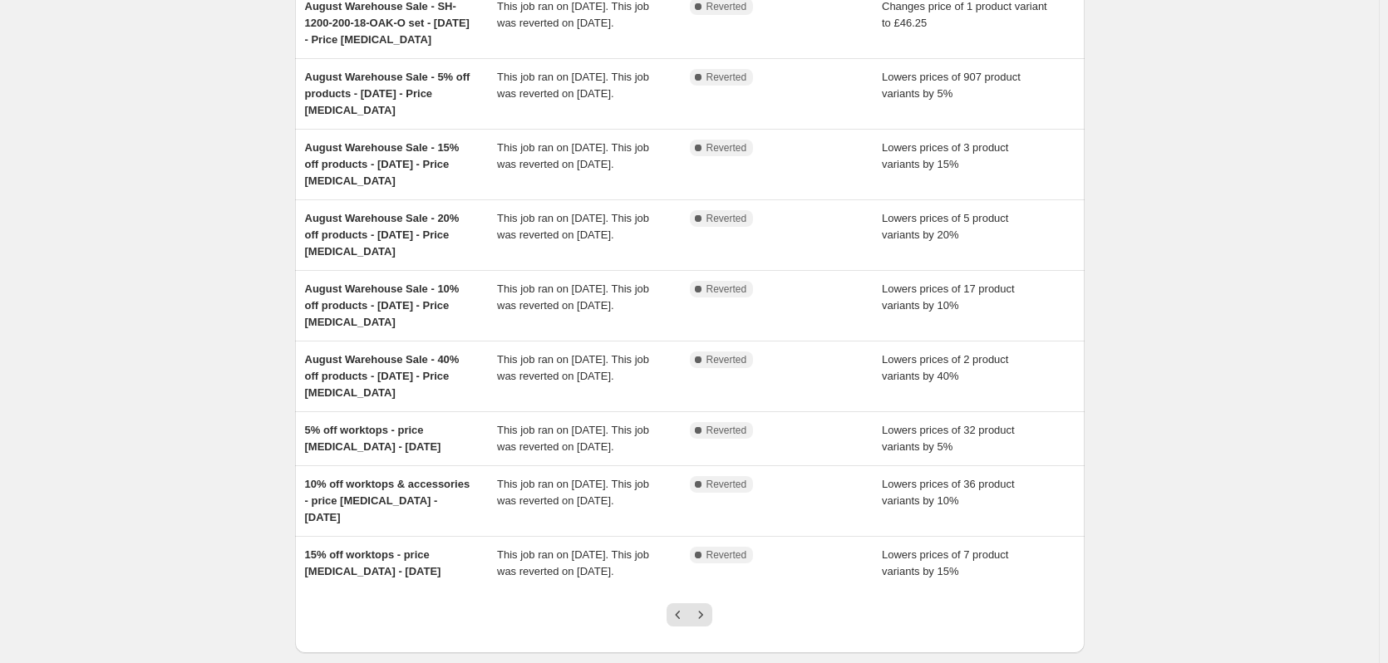
scroll to position [249, 0]
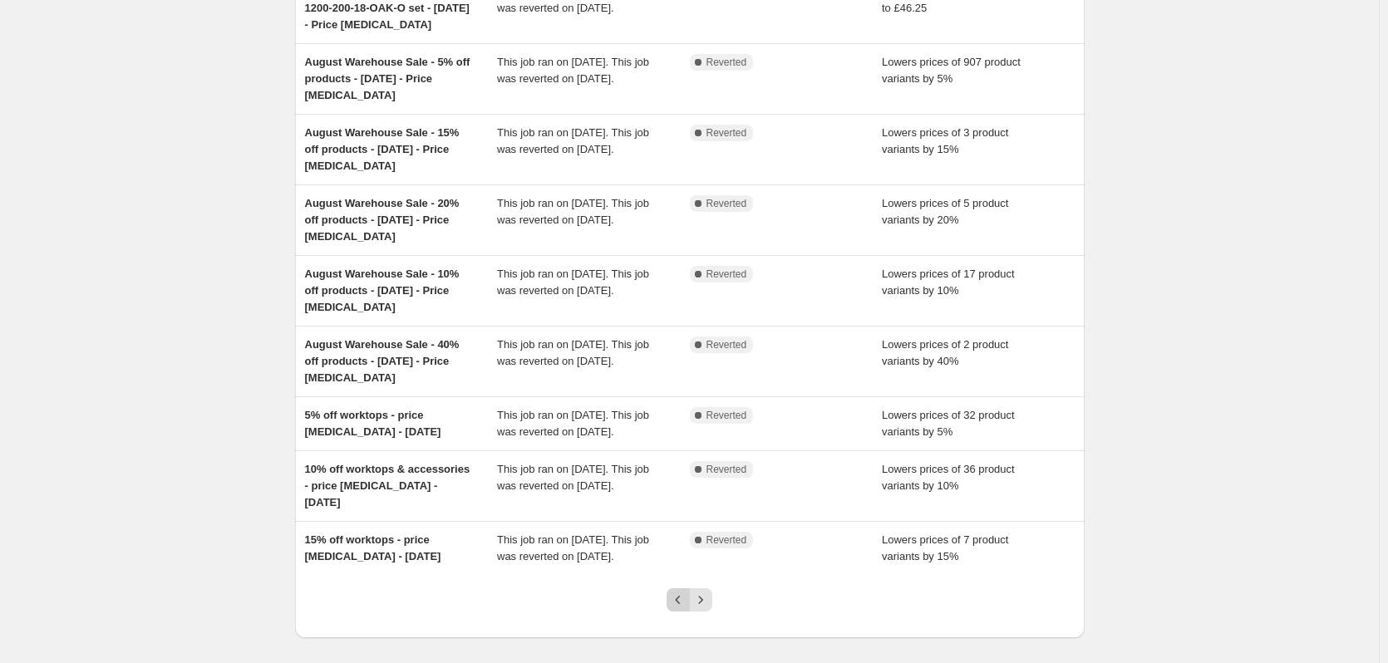
click at [676, 592] on icon "Previous" at bounding box center [678, 600] width 17 height 17
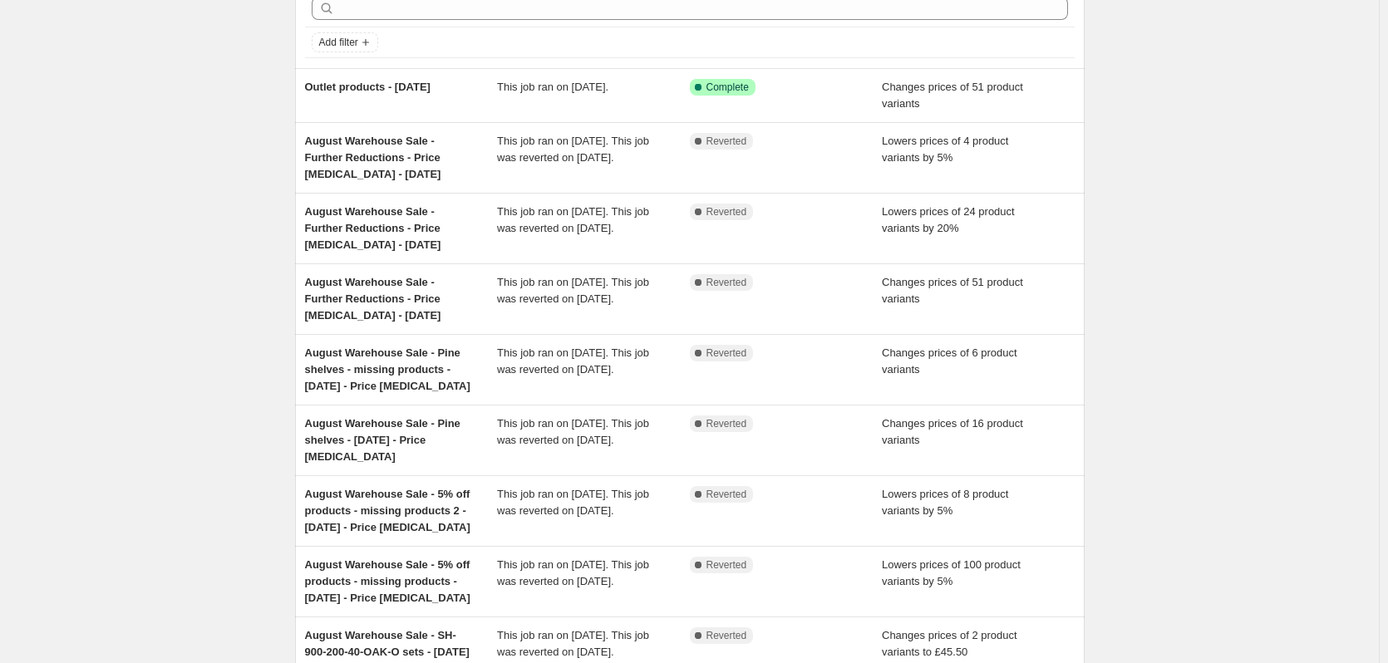
scroll to position [0, 0]
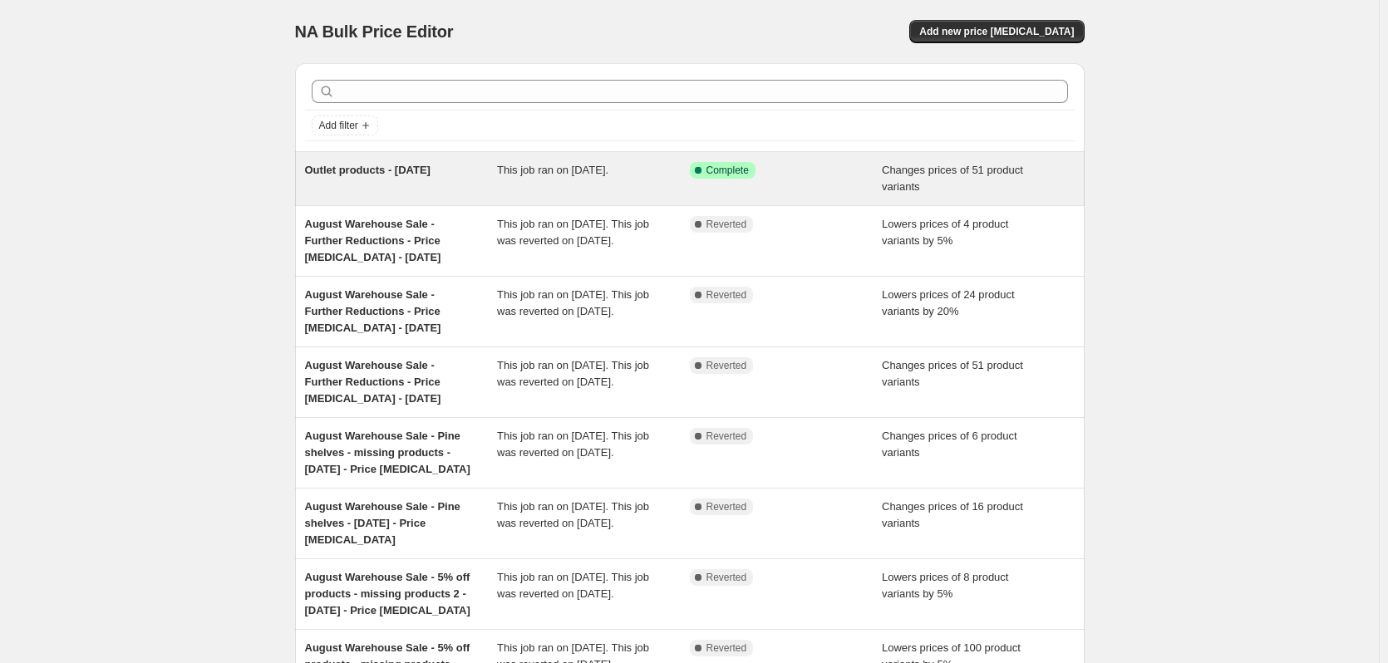
click at [421, 167] on span "Outlet products - [DATE]" at bounding box center [367, 170] width 125 height 12
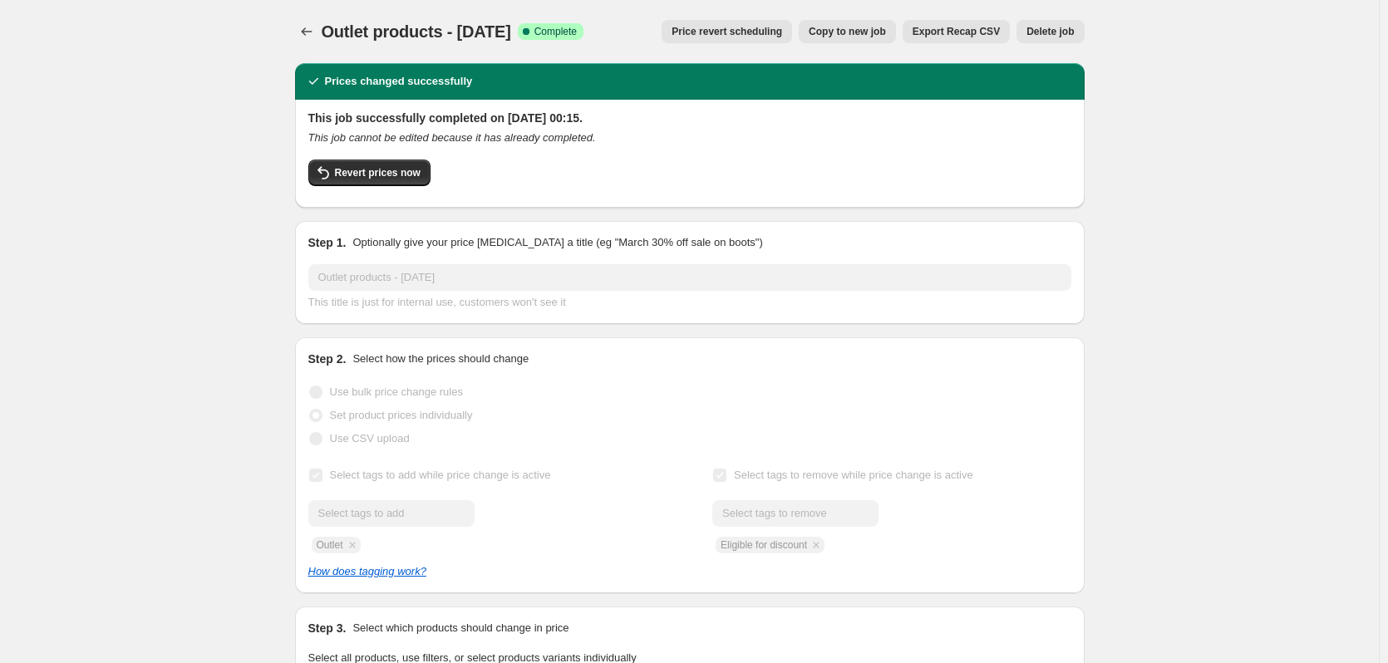
click at [879, 31] on span "Copy to new job" at bounding box center [846, 31] width 77 height 13
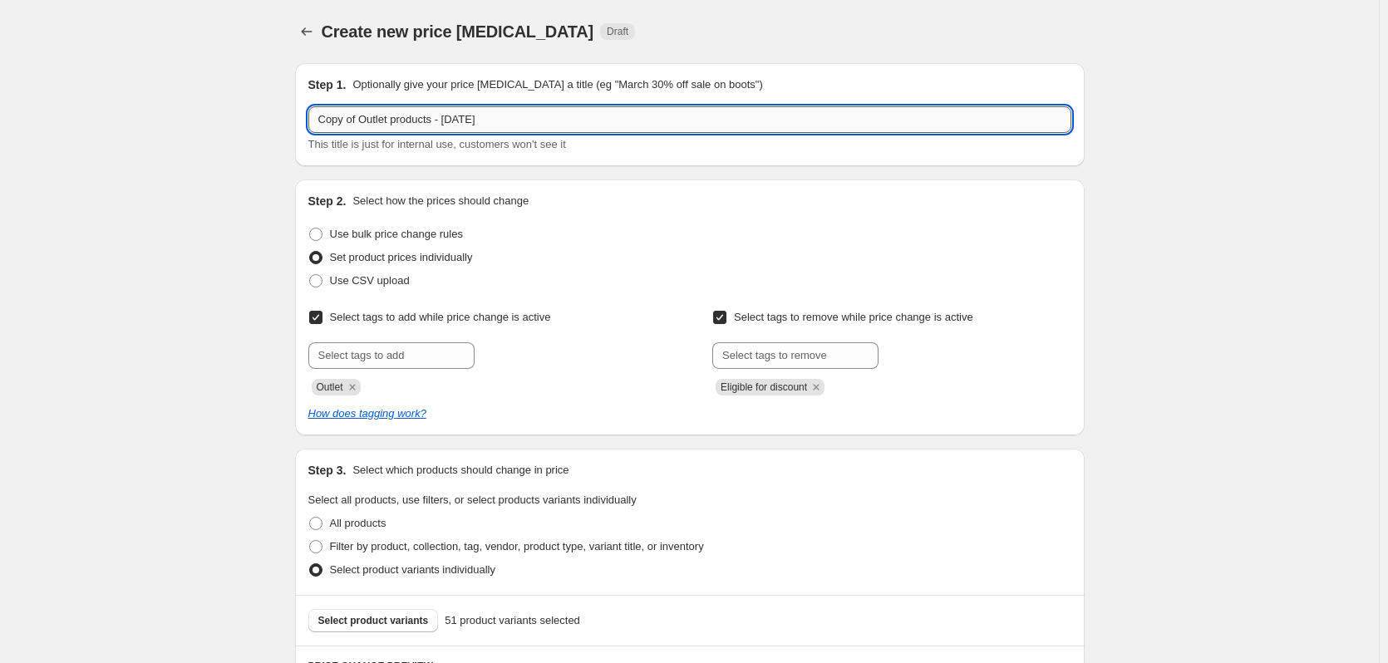
click at [405, 117] on input "Copy of Outlet products - 01 09 2025" at bounding box center [689, 119] width 763 height 27
drag, startPoint x: 405, startPoint y: 117, endPoint x: 389, endPoint y: 117, distance: 15.8
click at [389, 117] on input "Copy of Outlet products - 01 09 2025" at bounding box center [689, 119] width 763 height 27
click at [327, 121] on input "Copy of Outlet products - 01 09 2025" at bounding box center [689, 119] width 763 height 27
drag, startPoint x: 327, startPoint y: 121, endPoint x: 352, endPoint y: 118, distance: 25.1
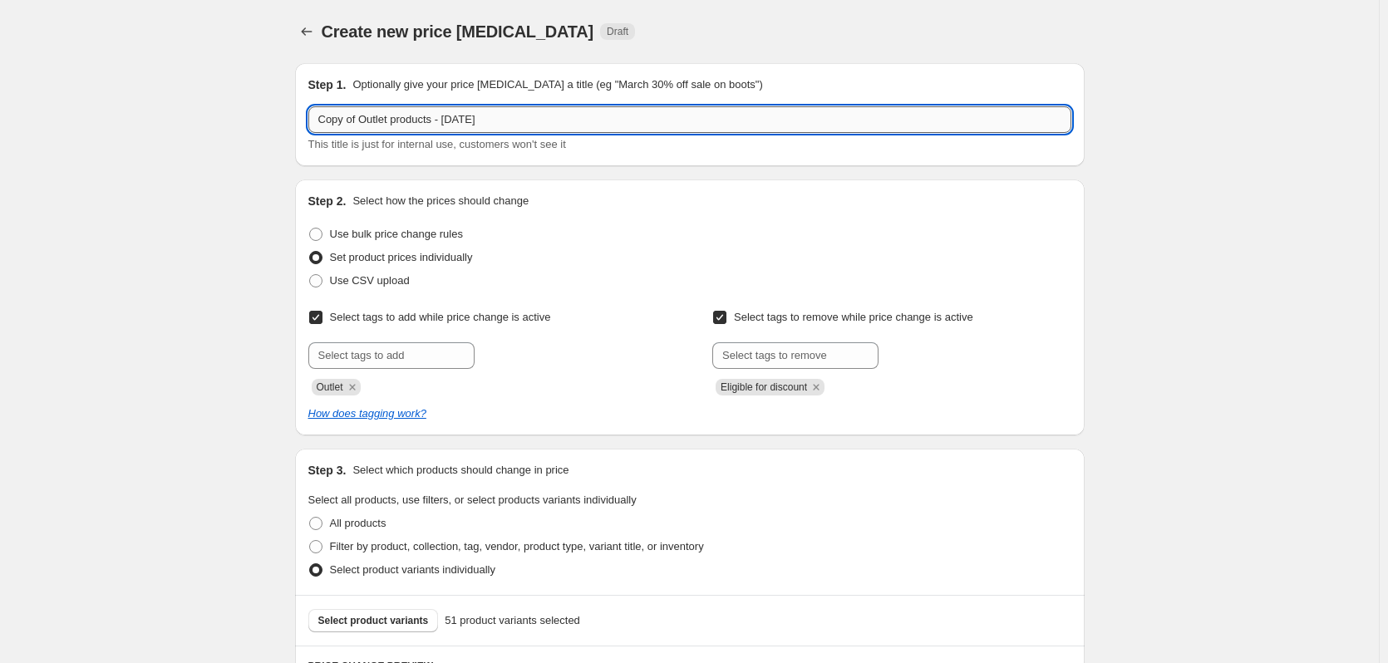
click at [352, 118] on input "Copy of Outlet products - 01 09 2025" at bounding box center [689, 119] width 763 height 27
click at [395, 120] on input "Outlet products - [DATE]" at bounding box center [689, 119] width 763 height 27
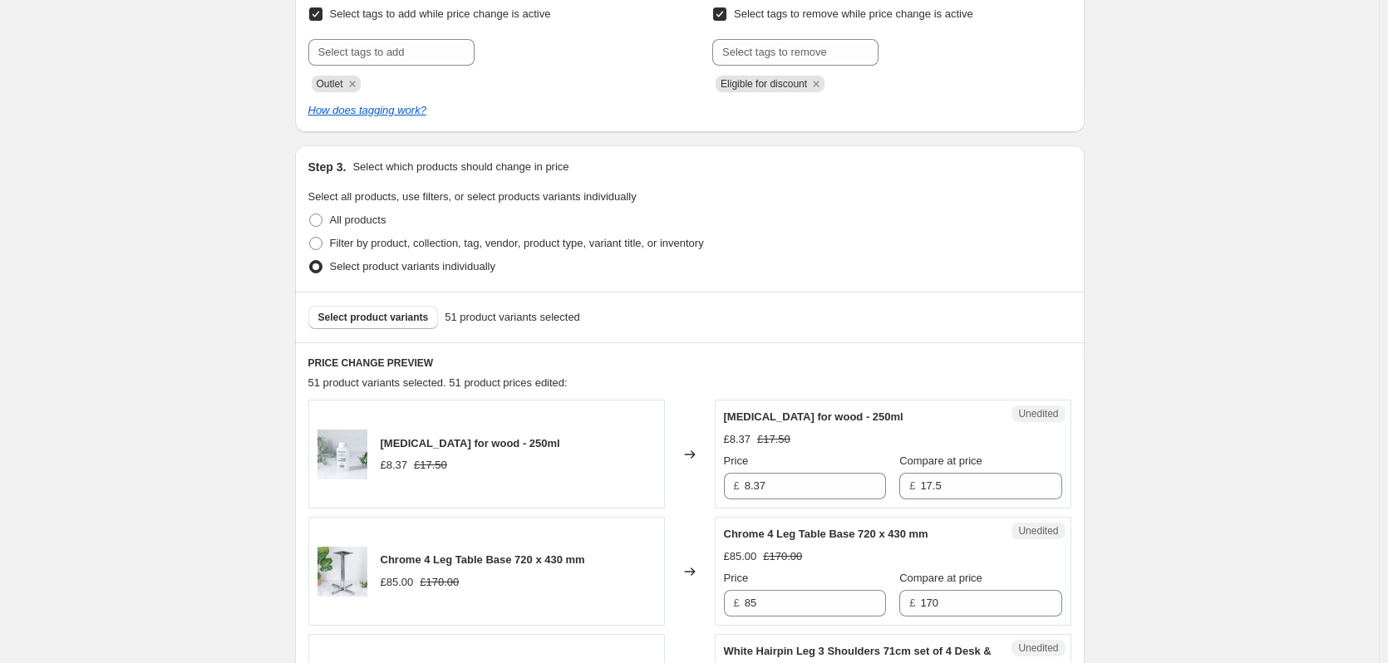
scroll to position [332, 0]
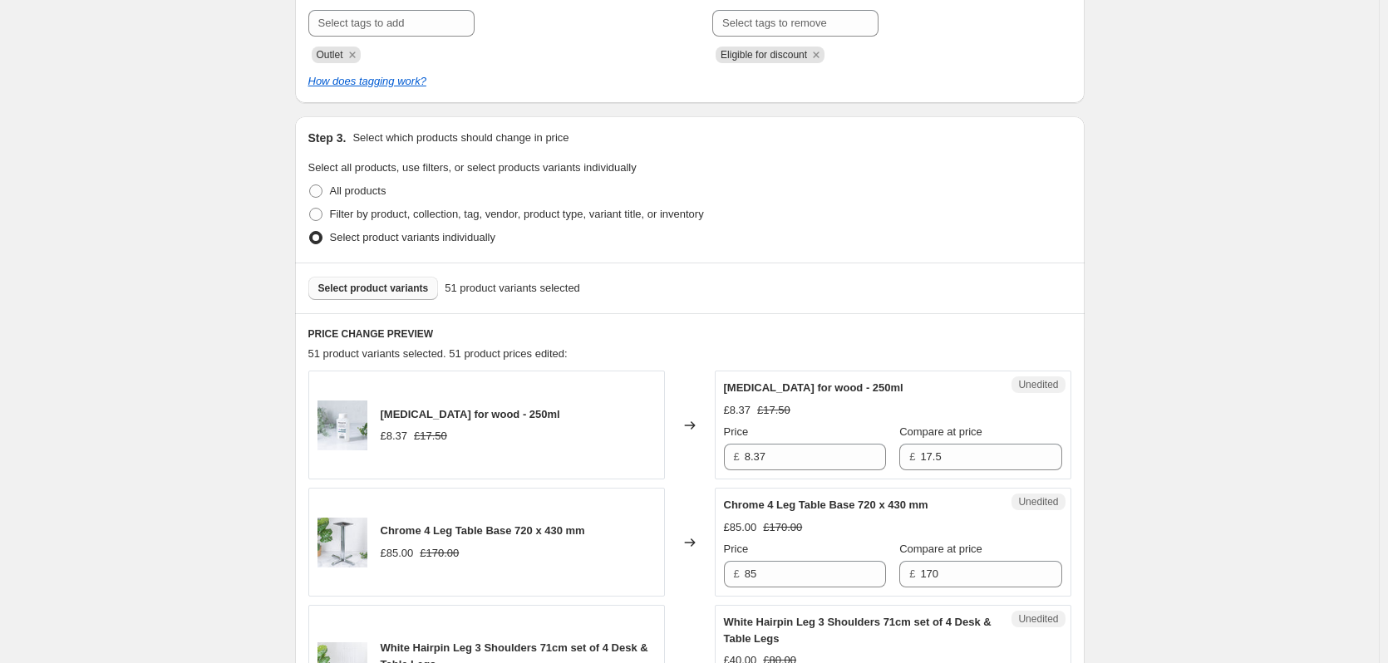
type input "Outlet products 2 - 01 09 2025"
click at [402, 286] on span "Select product variants" at bounding box center [373, 288] width 111 height 13
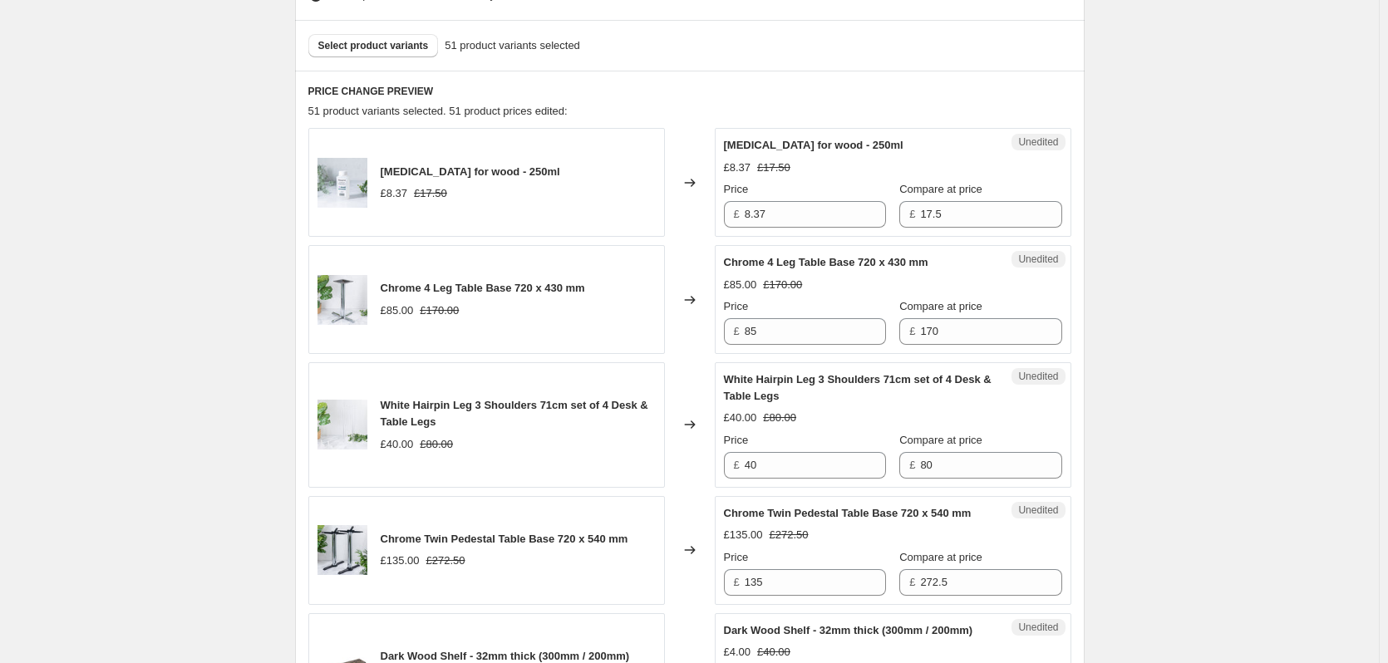
scroll to position [582, 0]
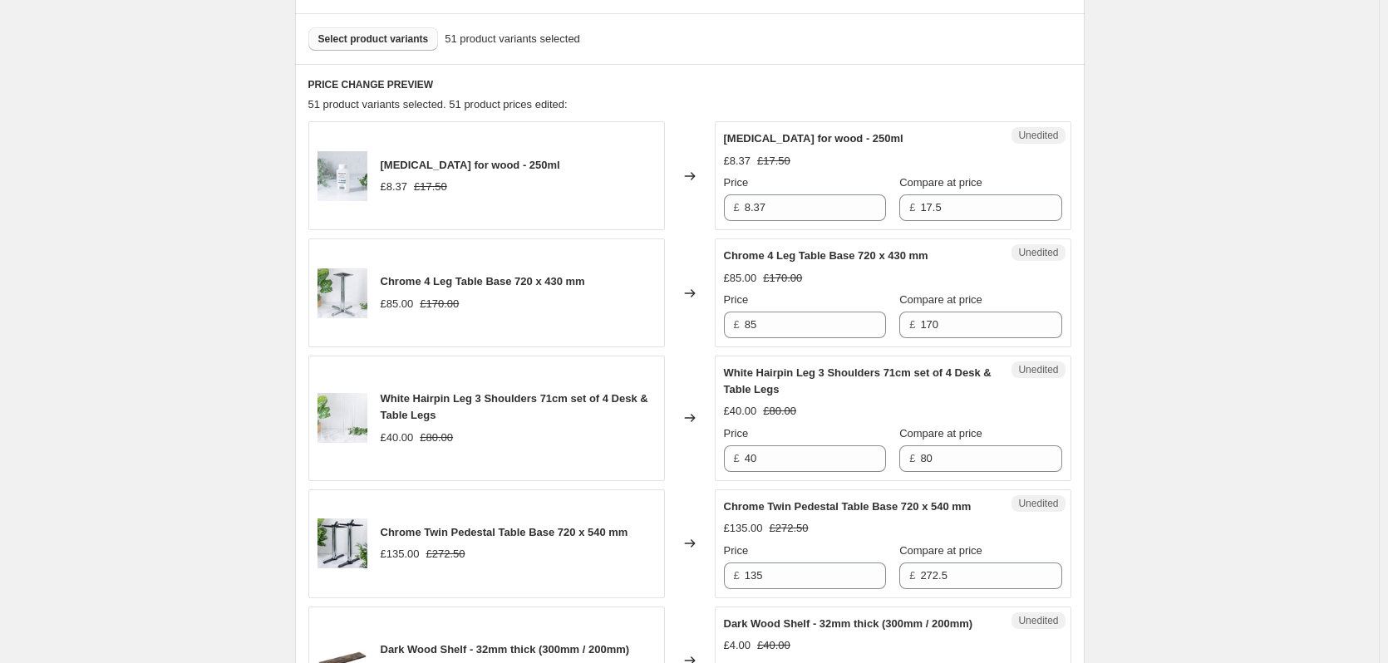
click at [400, 42] on span "Select product variants" at bounding box center [373, 38] width 111 height 13
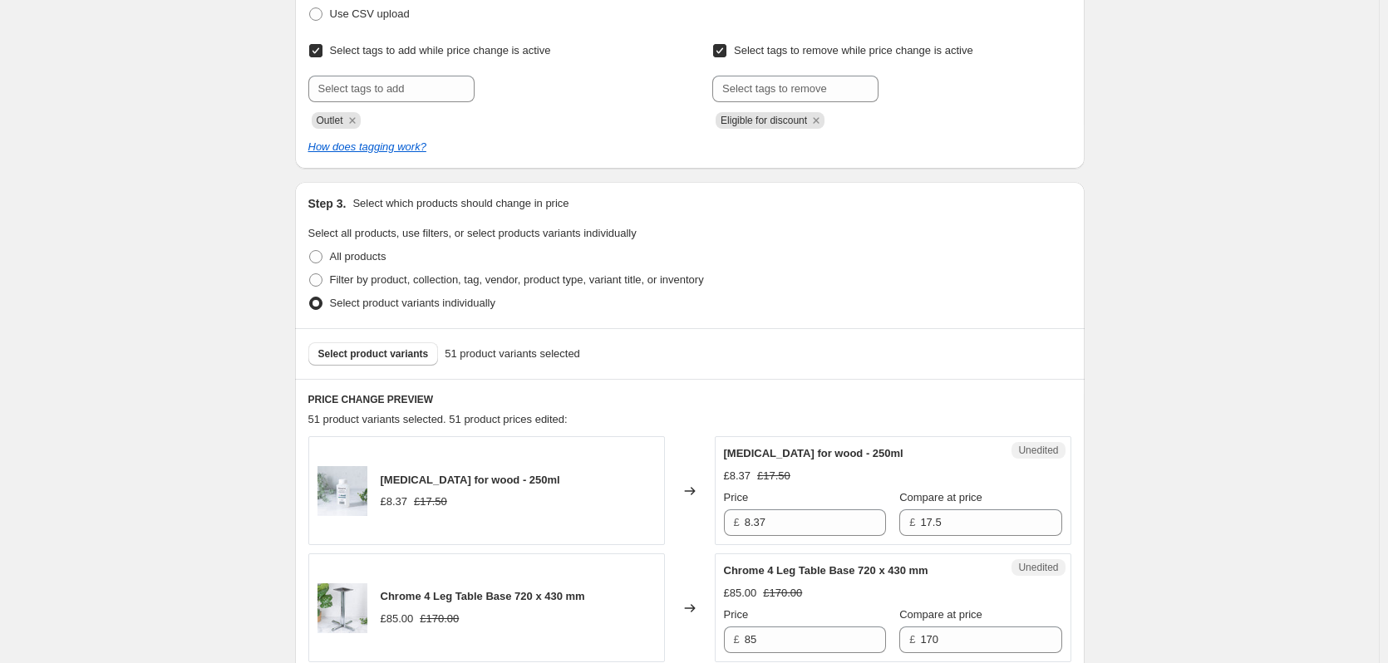
scroll to position [83, 0]
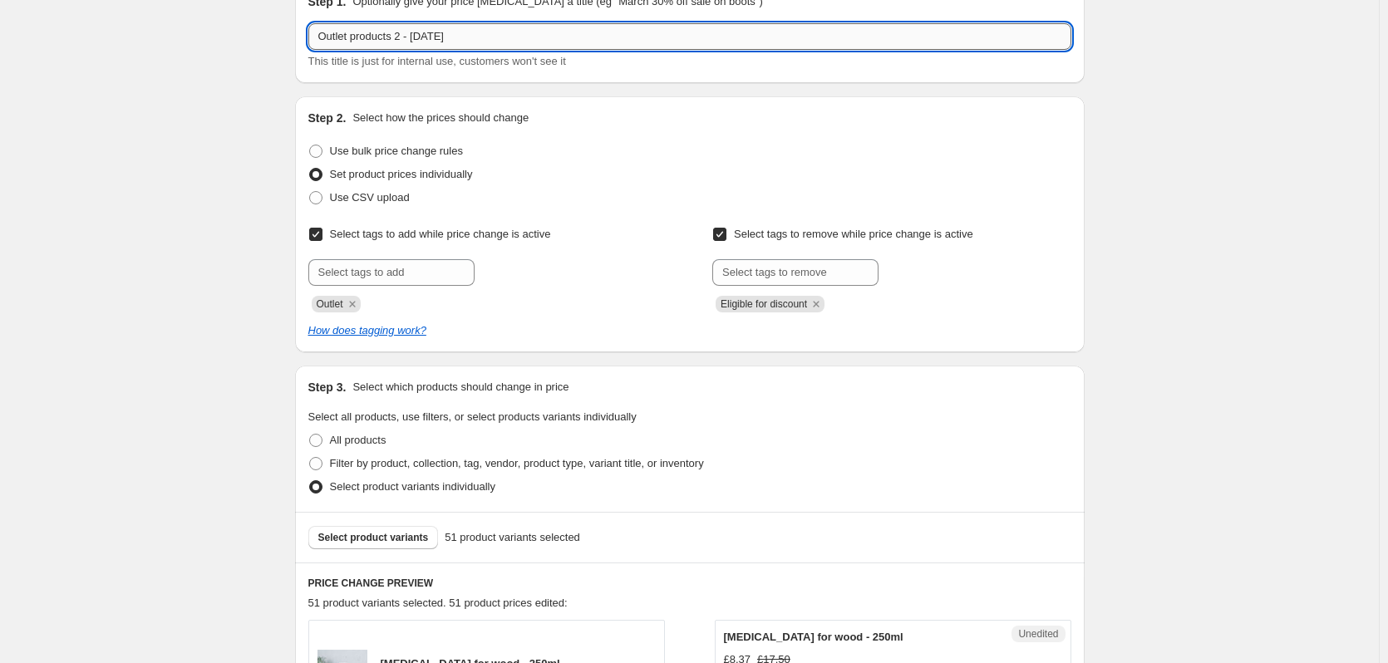
click at [453, 40] on input "Outlet products 2 - 01 09 2025" at bounding box center [689, 36] width 763 height 27
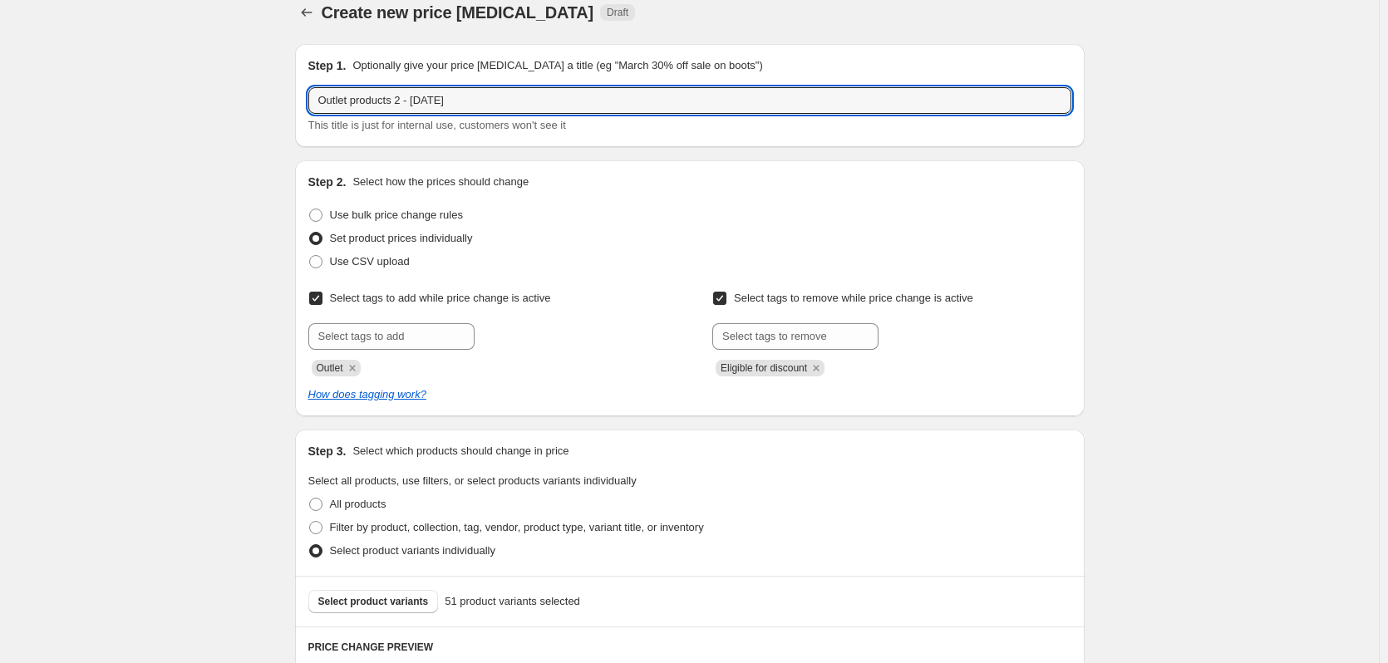
scroll to position [0, 0]
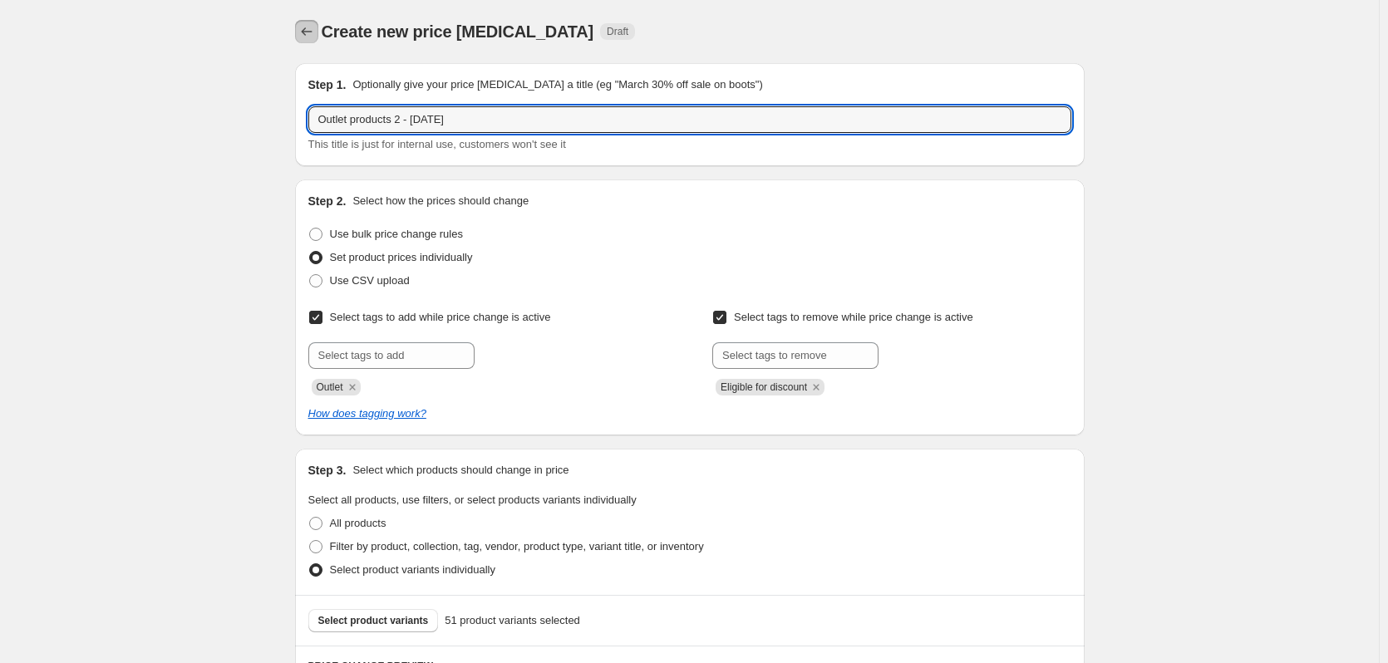
click at [309, 26] on icon "Price change jobs" at bounding box center [306, 31] width 17 height 17
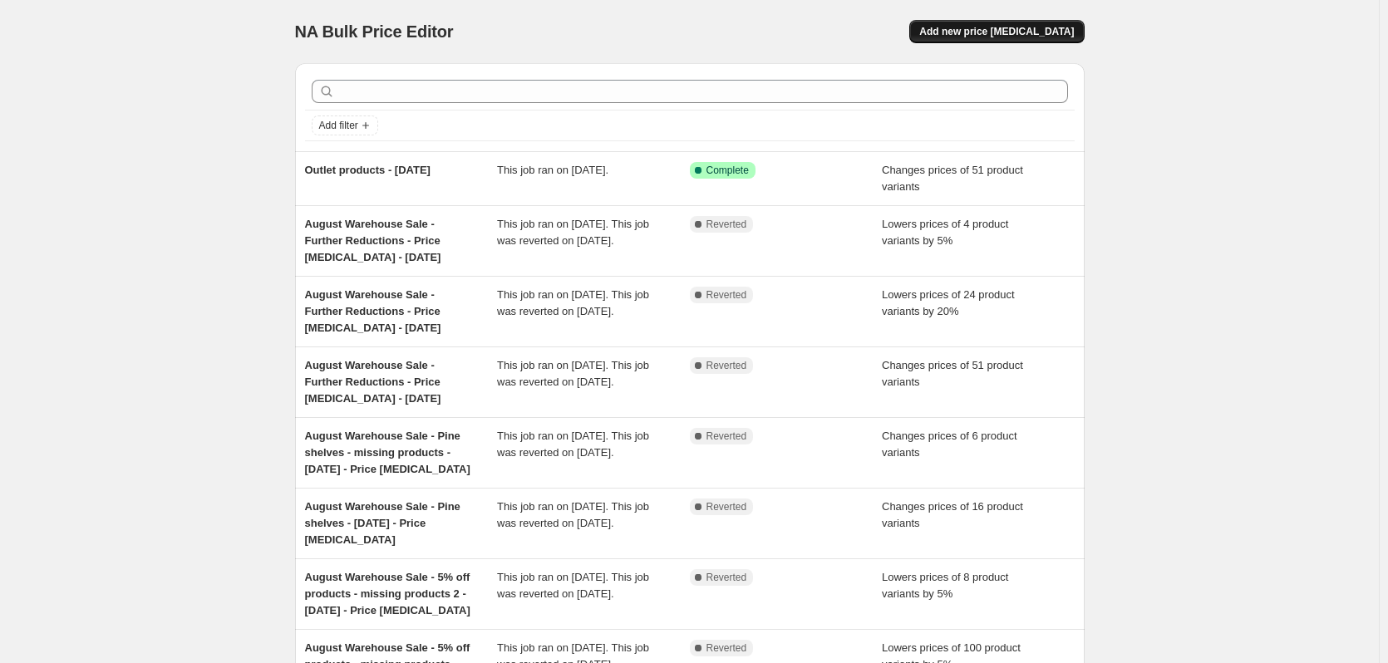
click at [1073, 30] on span "Add new price [MEDICAL_DATA]" at bounding box center [996, 31] width 155 height 13
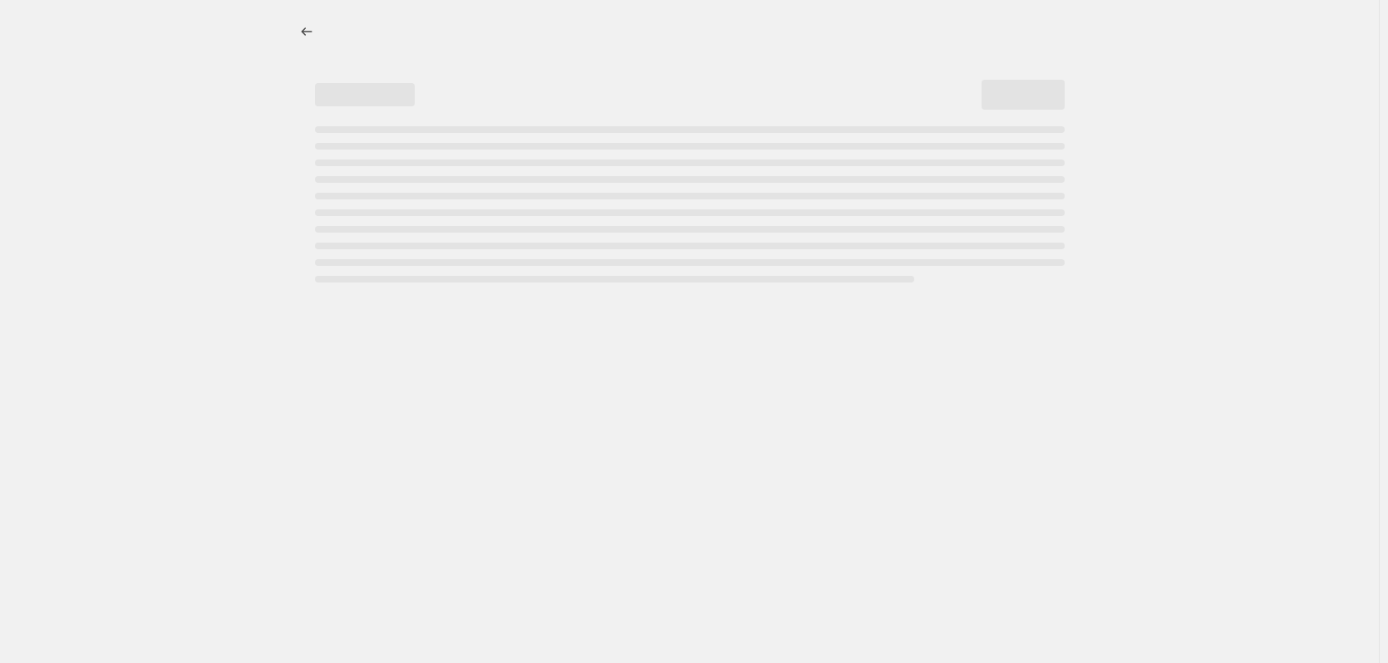
select select "percentage"
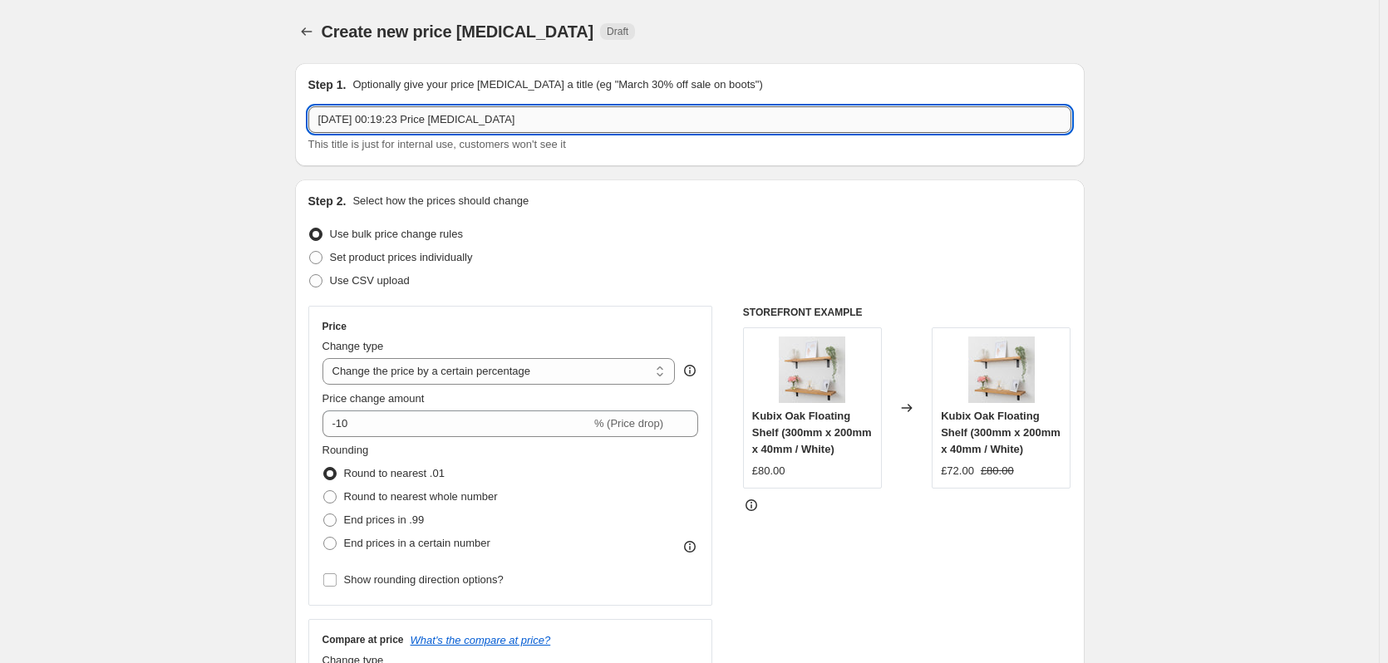
click at [505, 116] on input "1 Sept 2025, 00:19:23 Price change job" at bounding box center [689, 119] width 763 height 27
paste input "Outlet products 2 - 01 09 2025"
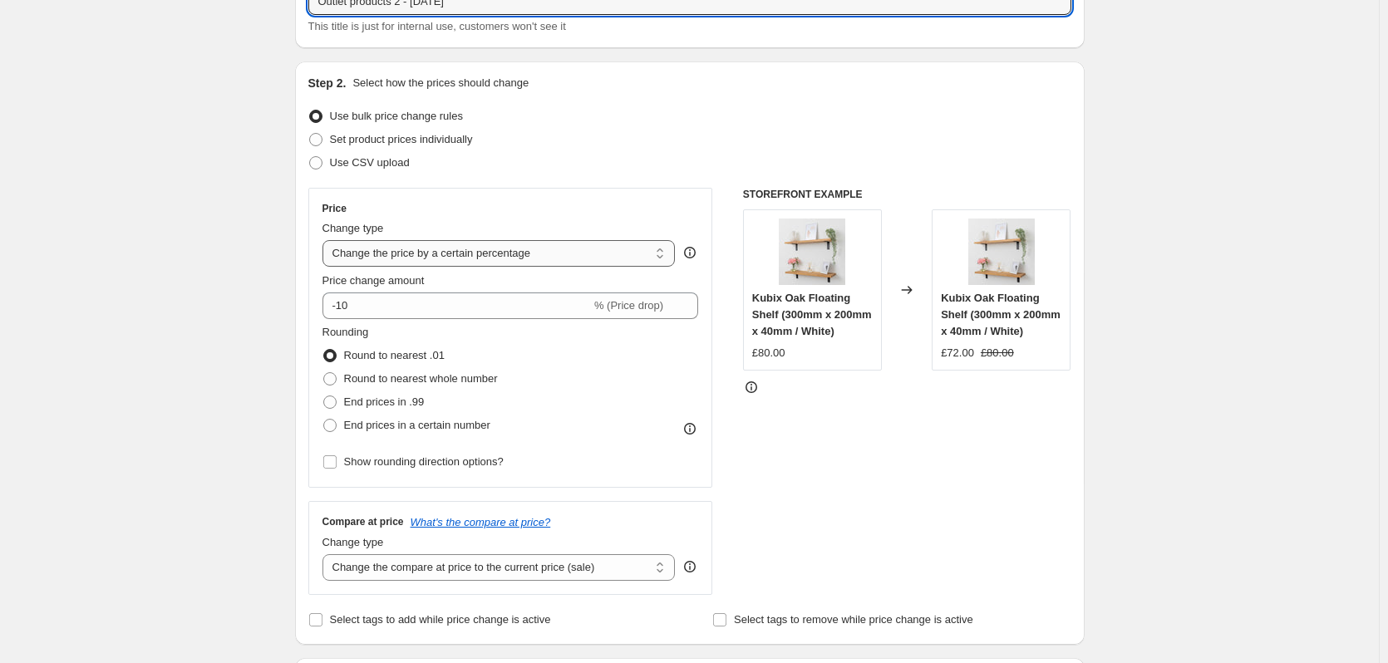
scroll to position [166, 0]
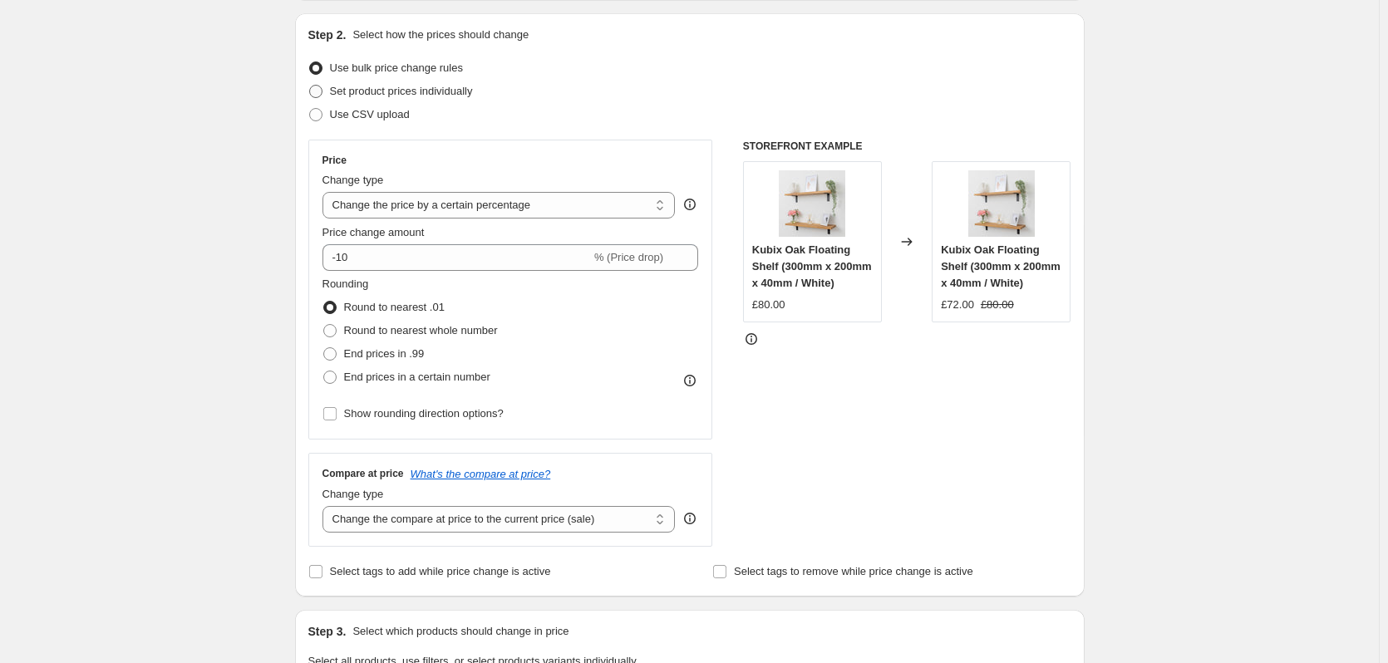
type input "Outlet products 2 - 01 09 2025"
click at [422, 87] on span "Set product prices individually" at bounding box center [401, 91] width 143 height 12
click at [445, 93] on span "Set product prices individually" at bounding box center [401, 91] width 143 height 12
click at [310, 86] on input "Set product prices individually" at bounding box center [309, 85] width 1 height 1
radio input "true"
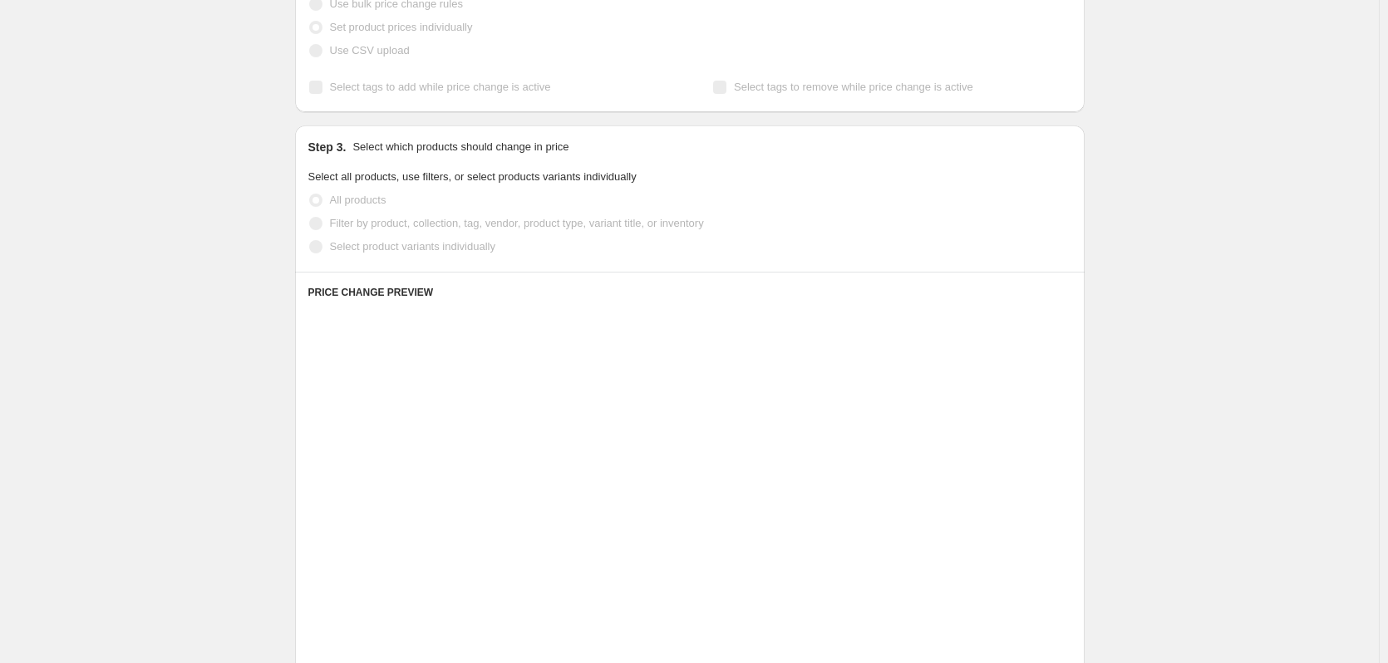
scroll to position [249, 0]
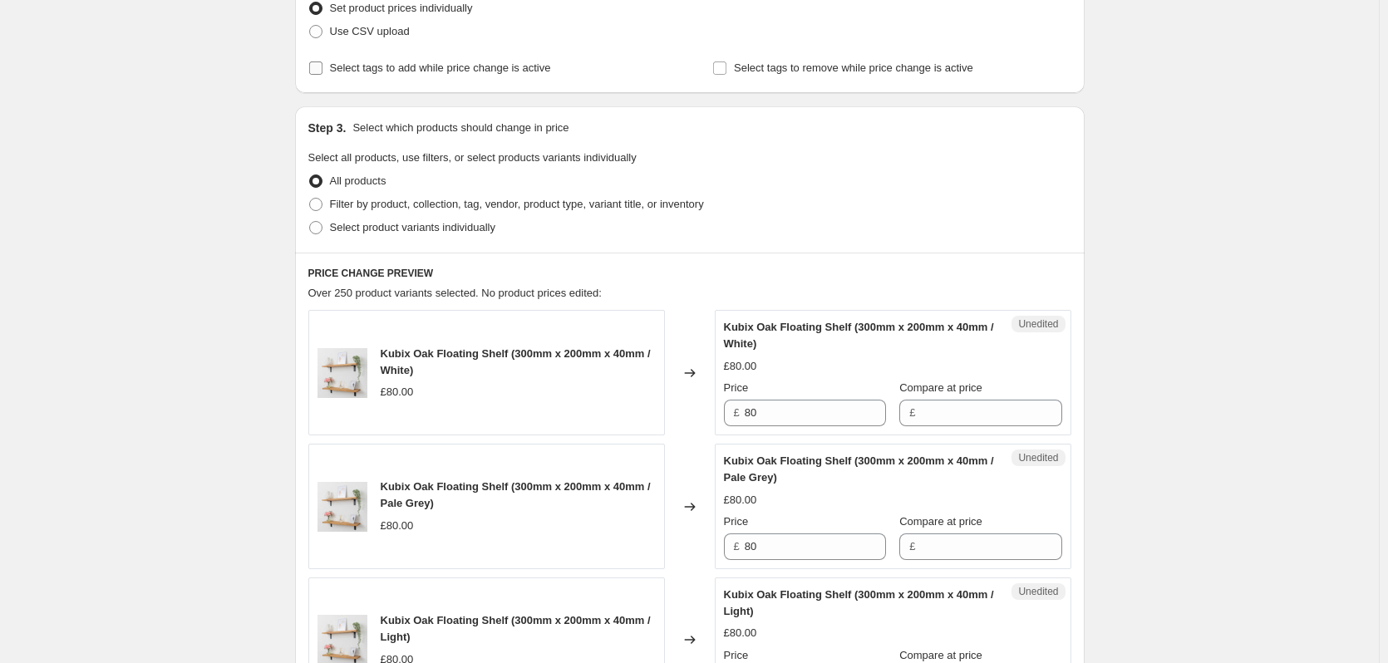
click at [480, 68] on span "Select tags to add while price change is active" at bounding box center [440, 67] width 221 height 12
click at [322, 68] on input "Select tags to add while price change is active" at bounding box center [315, 67] width 13 height 13
checkbox input "true"
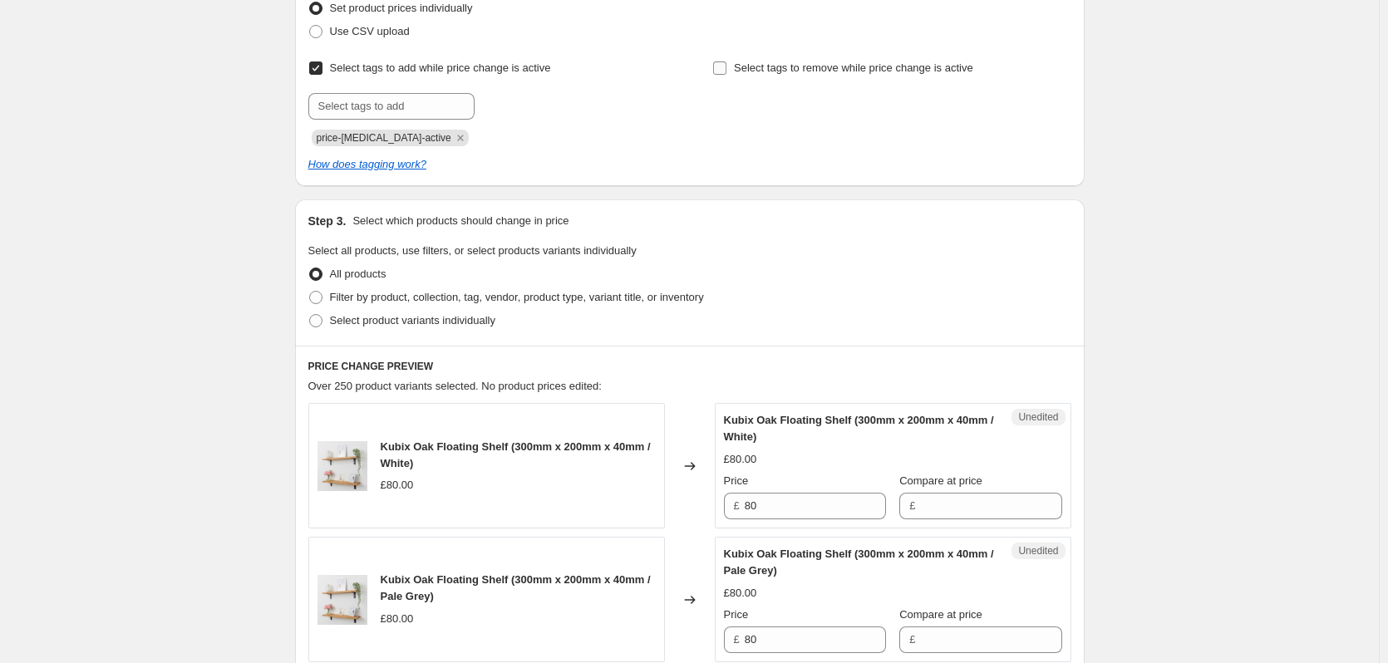
click at [805, 64] on span "Select tags to remove while price change is active" at bounding box center [853, 67] width 239 height 12
click at [726, 64] on input "Select tags to remove while price change is active" at bounding box center [719, 67] width 13 height 13
checkbox input "true"
click at [453, 137] on icon "Remove price-change-job-active" at bounding box center [460, 137] width 15 height 15
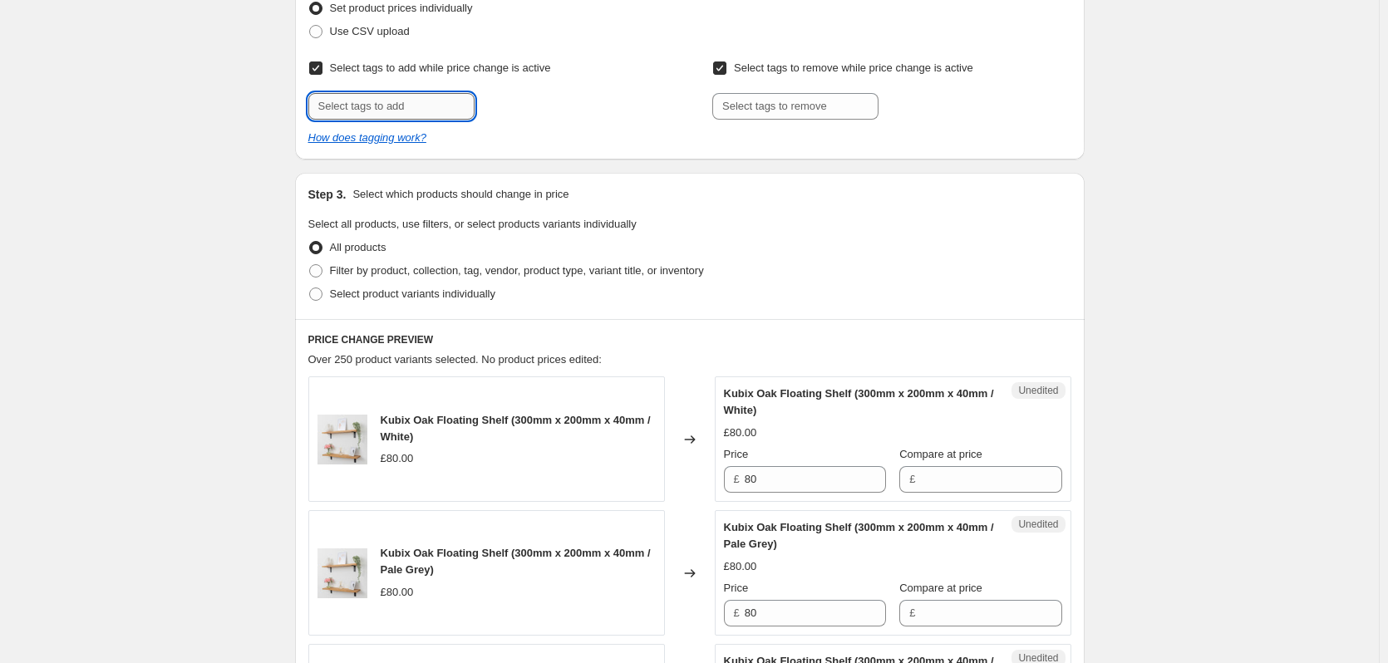
click at [425, 111] on input "text" at bounding box center [391, 106] width 166 height 27
type input "Outlet"
click at [528, 111] on button "Add Outlet" at bounding box center [514, 104] width 71 height 23
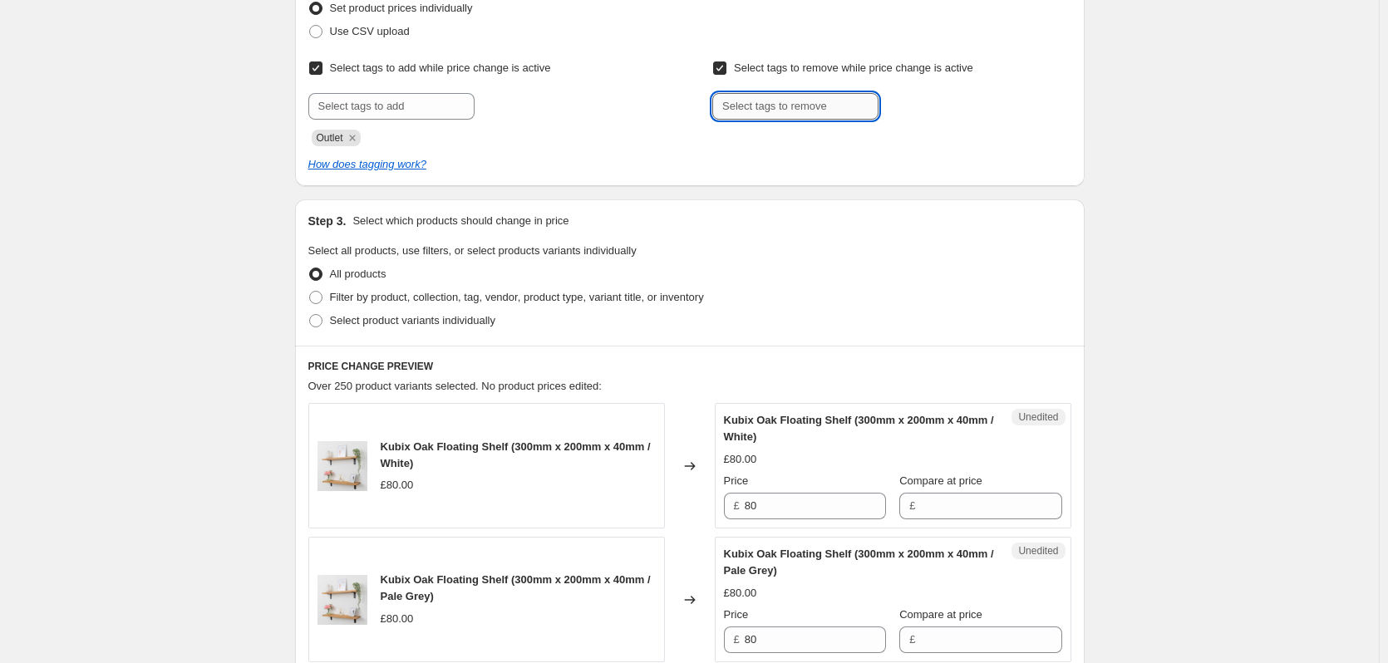
click at [820, 94] on input "text" at bounding box center [795, 106] width 166 height 27
type input "Eligible for discount"
click at [941, 111] on button "Add Eligible for..." at bounding box center [932, 104] width 101 height 23
click at [400, 326] on span "Select product variants individually" at bounding box center [412, 320] width 165 height 12
click at [310, 315] on input "Select product variants individually" at bounding box center [309, 314] width 1 height 1
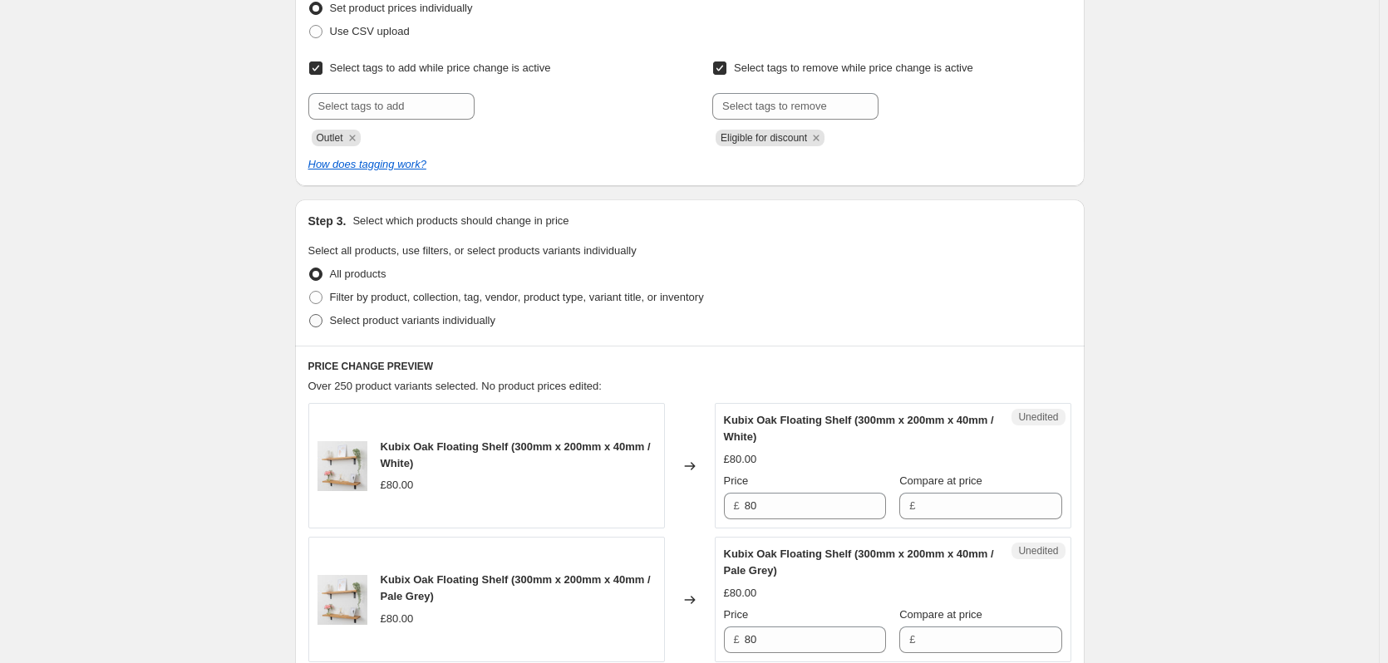
radio input "true"
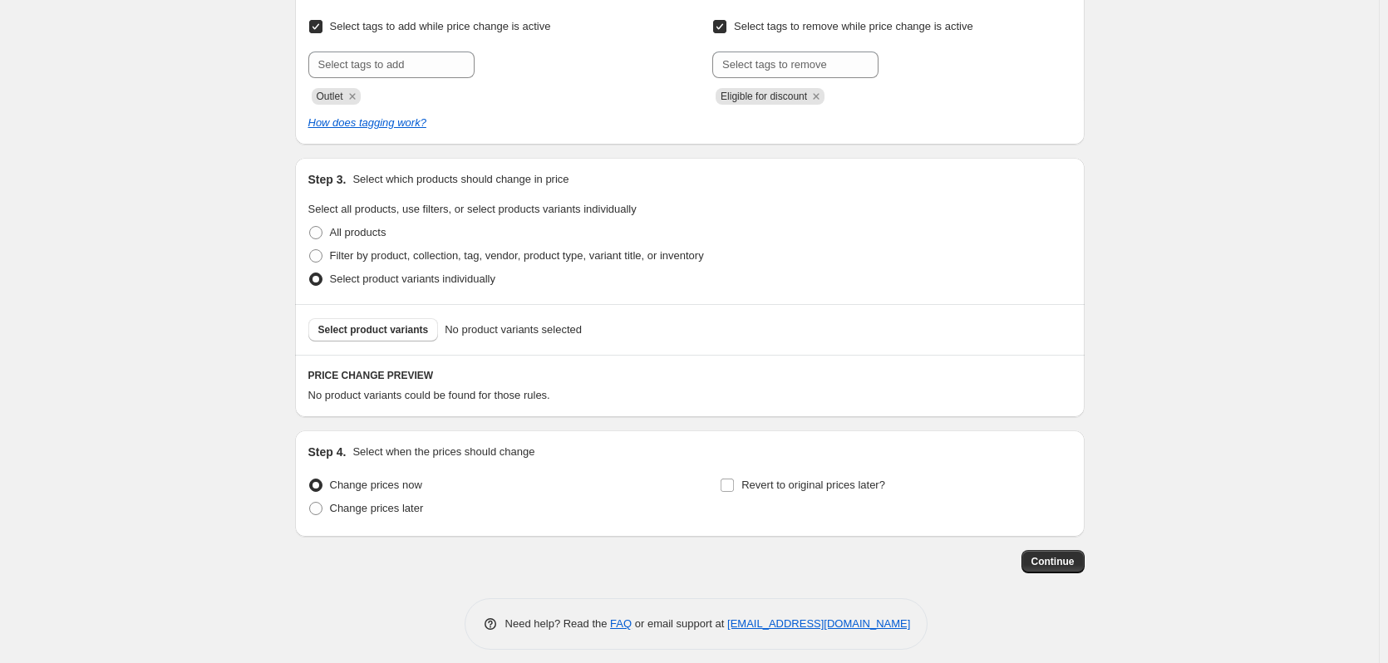
scroll to position [302, 0]
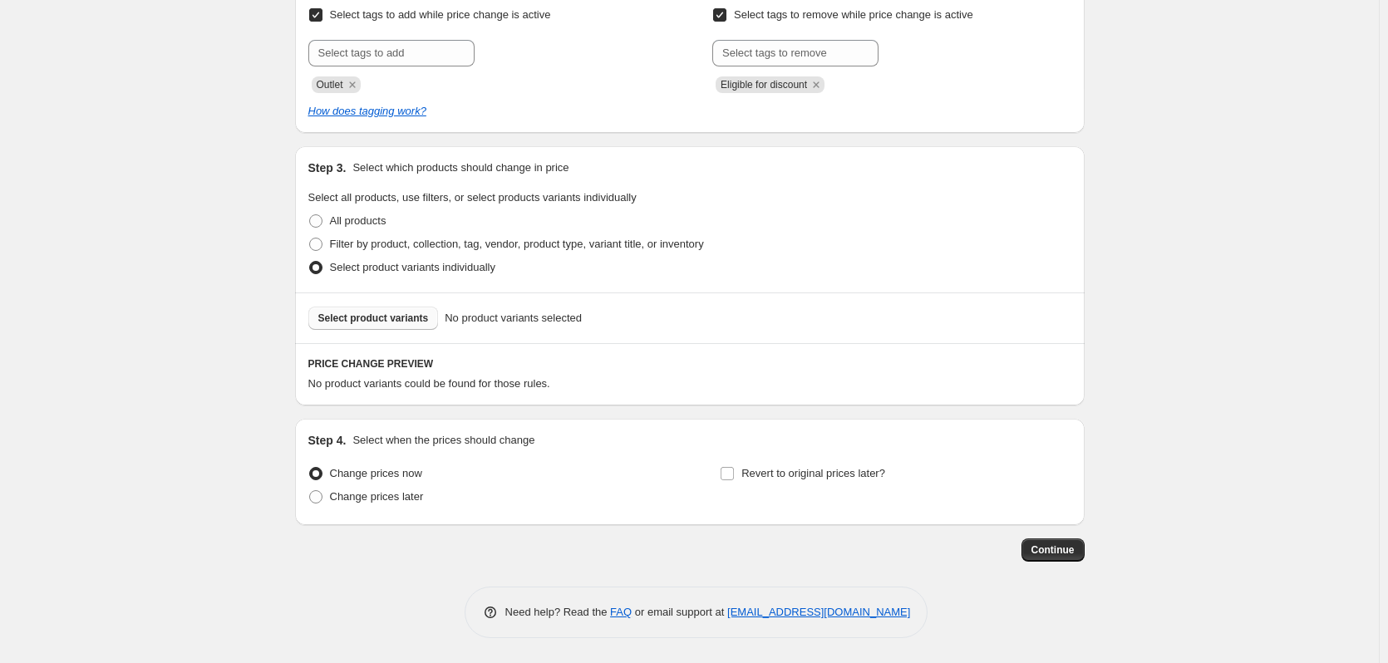
click at [385, 322] on span "Select product variants" at bounding box center [373, 318] width 111 height 13
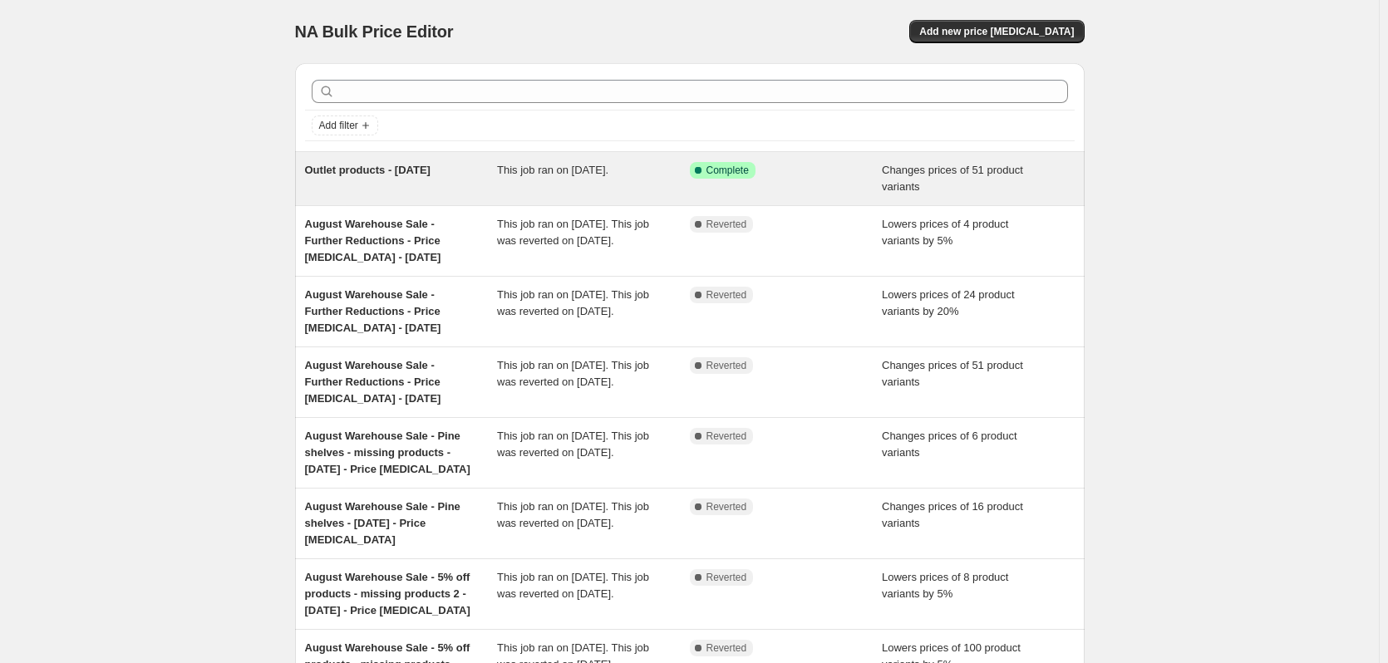
click at [402, 168] on span "Outlet products - [DATE]" at bounding box center [367, 170] width 125 height 12
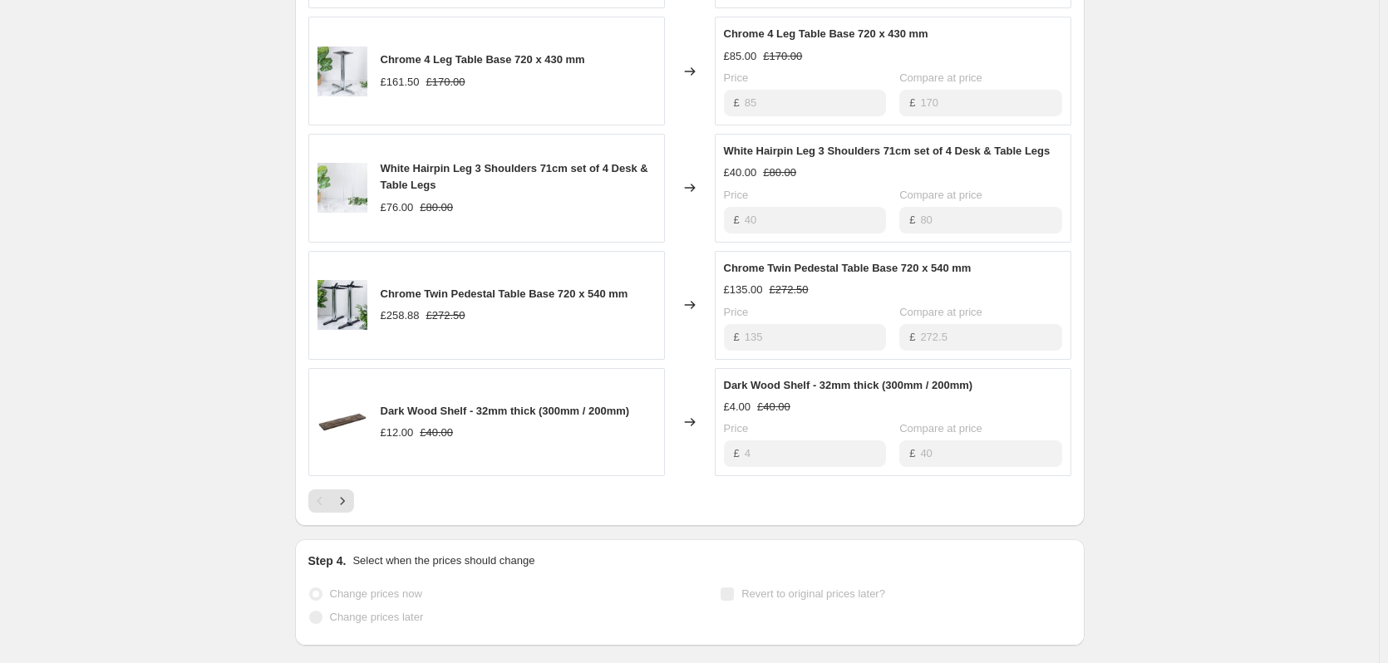
scroll to position [997, 0]
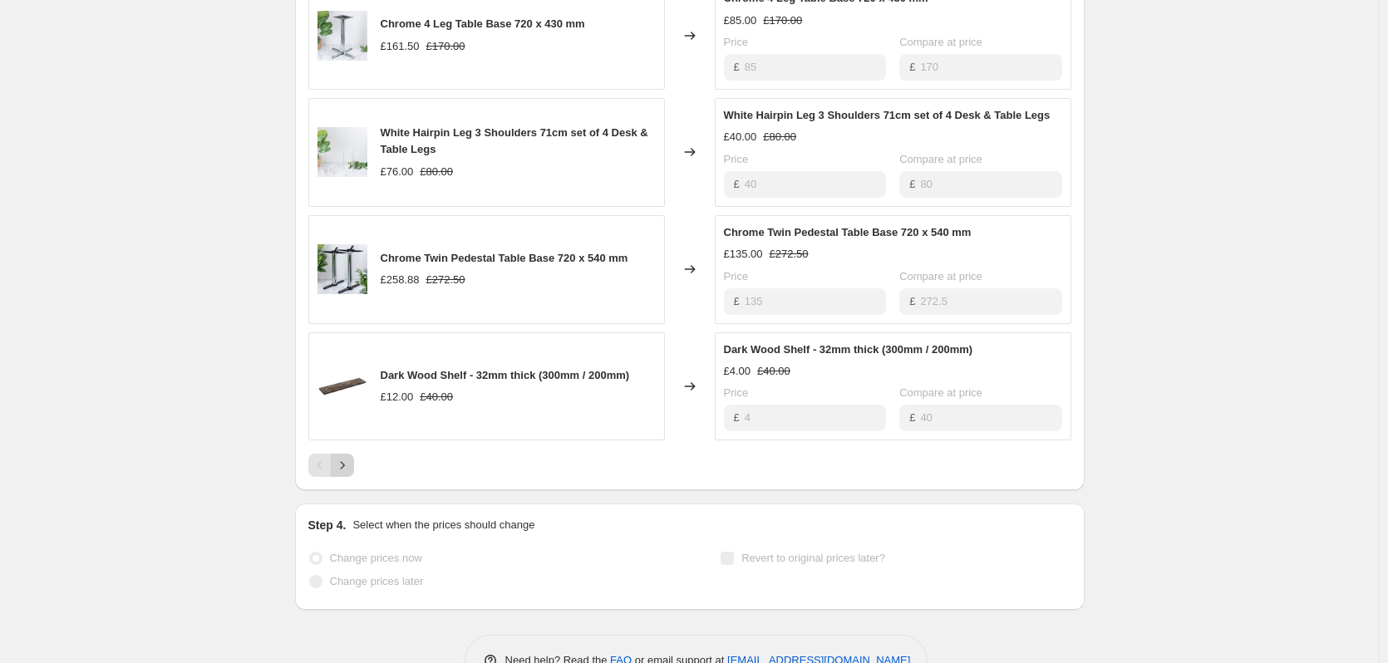
click at [344, 465] on icon "Next" at bounding box center [342, 465] width 4 height 7
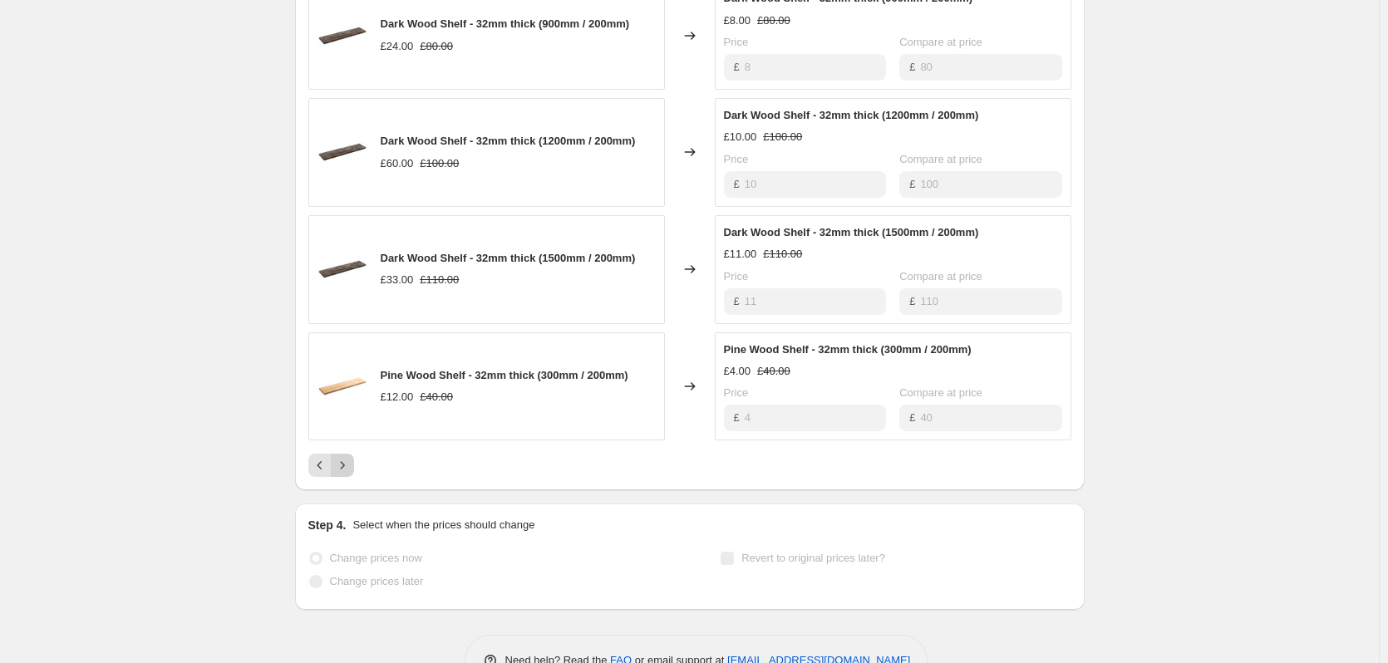
click at [351, 468] on icon "Next" at bounding box center [342, 465] width 17 height 17
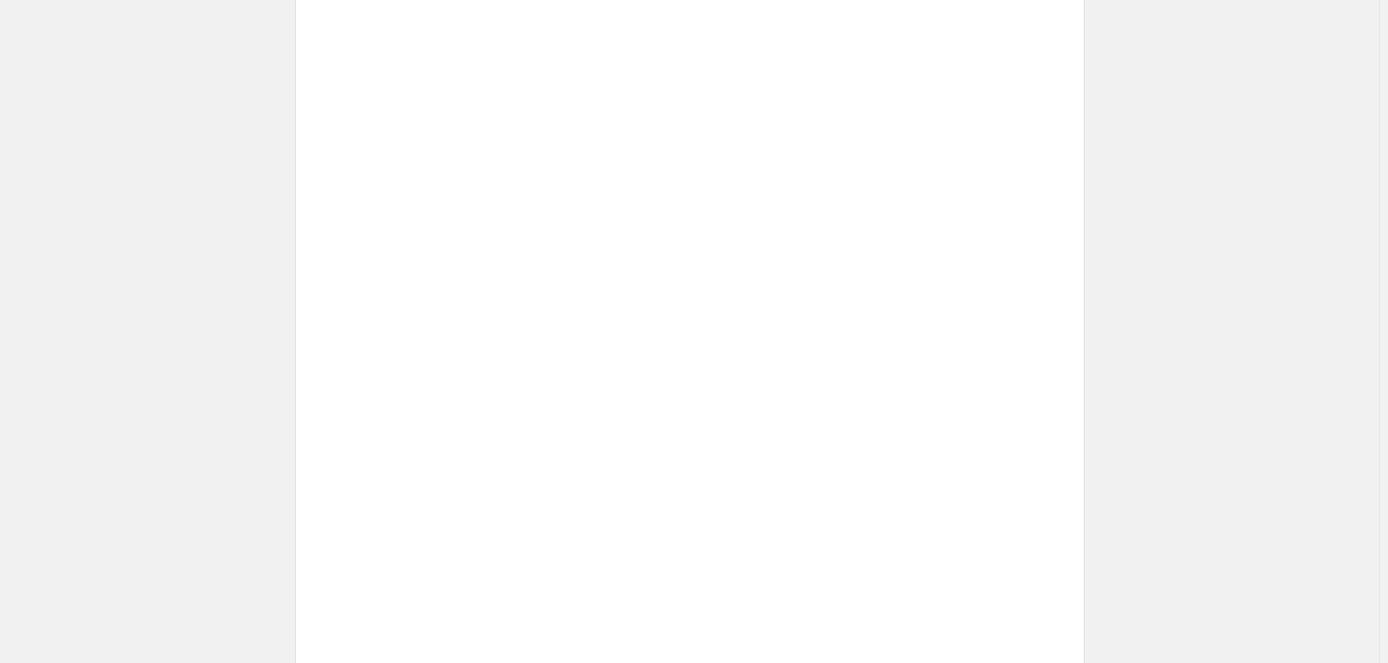
scroll to position [914, 0]
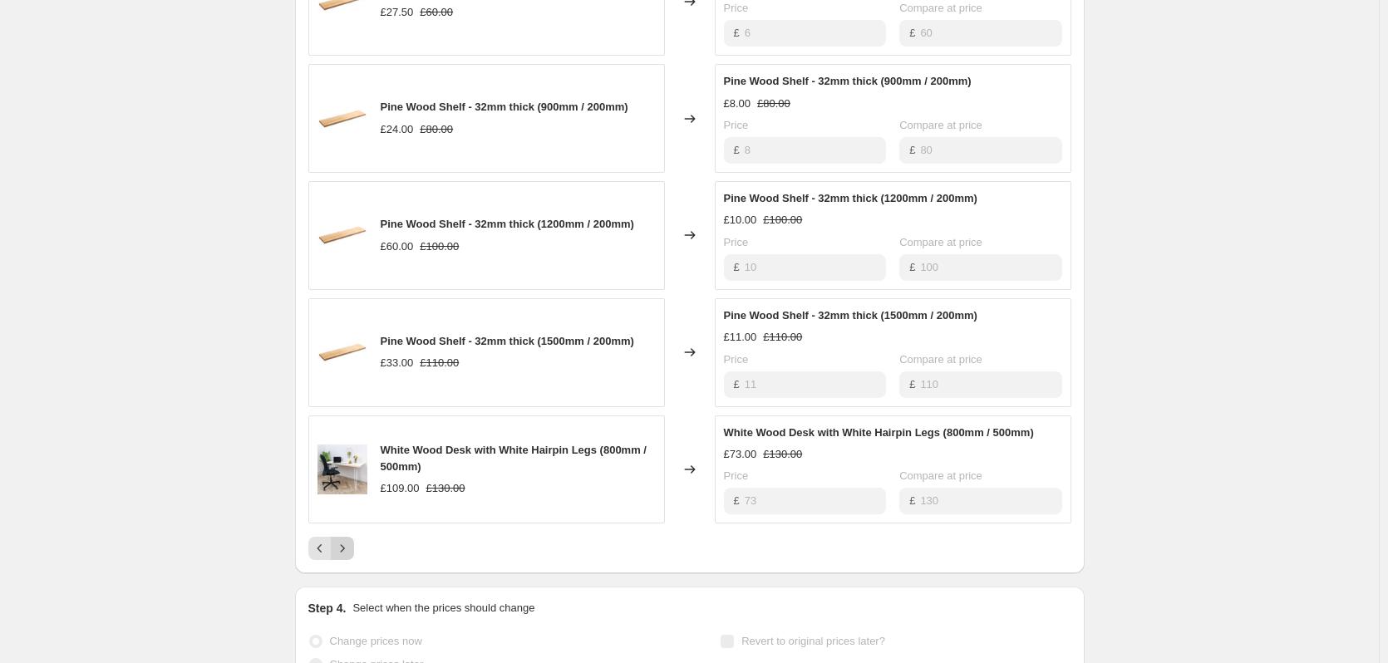
click at [348, 553] on icon "Next" at bounding box center [342, 548] width 17 height 17
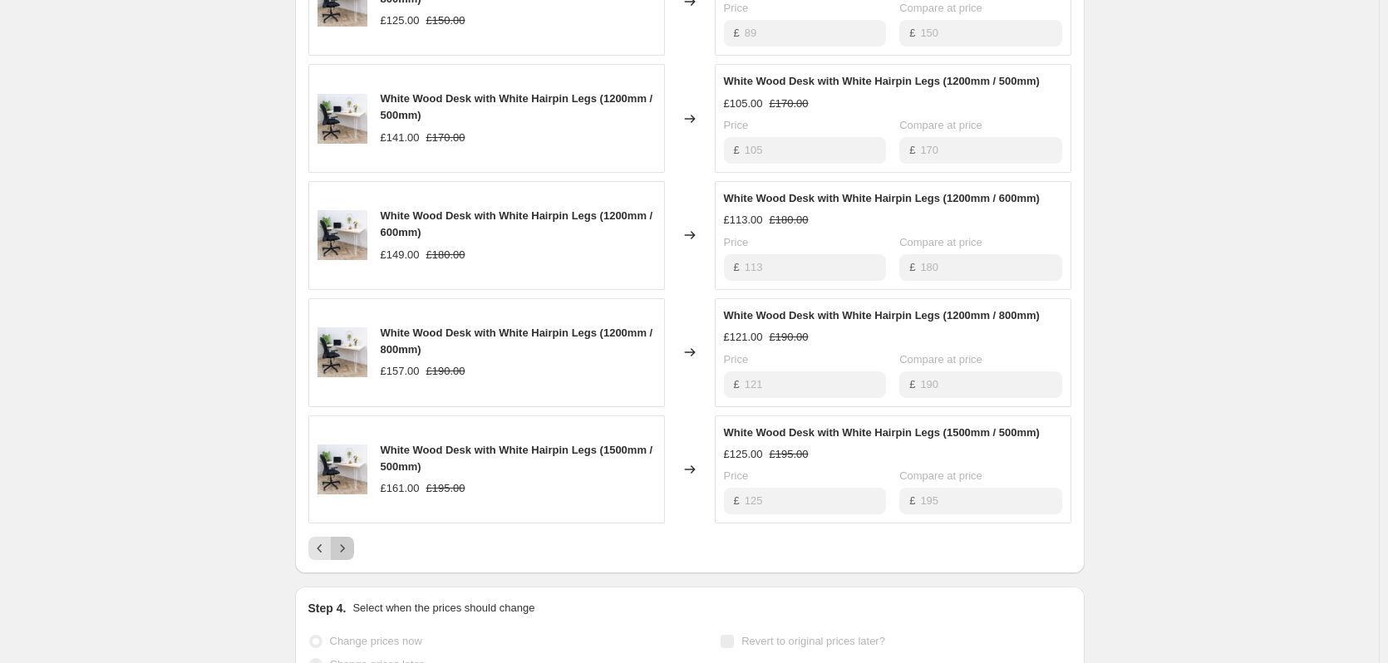
click at [347, 553] on icon "Next" at bounding box center [342, 548] width 17 height 17
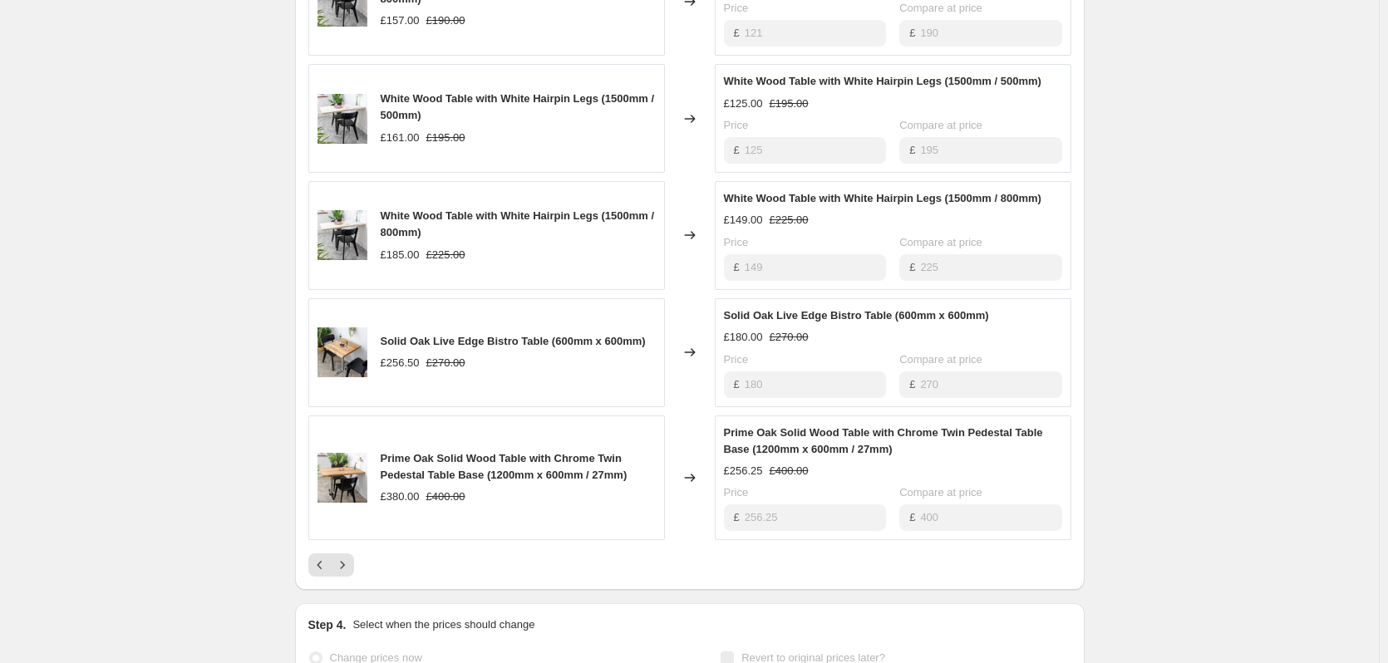
click at [347, 553] on button "Next" at bounding box center [342, 564] width 23 height 23
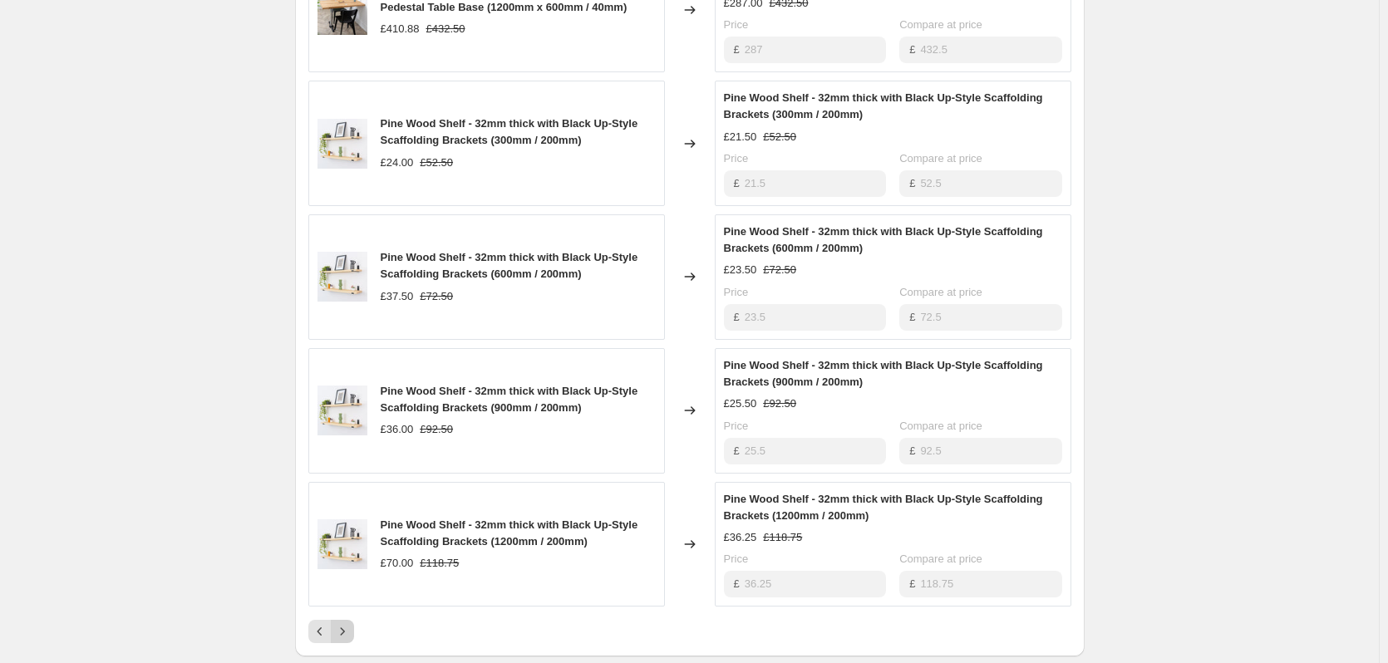
click at [345, 636] on icon "Next" at bounding box center [342, 631] width 17 height 17
click at [348, 623] on button "Next" at bounding box center [342, 631] width 23 height 23
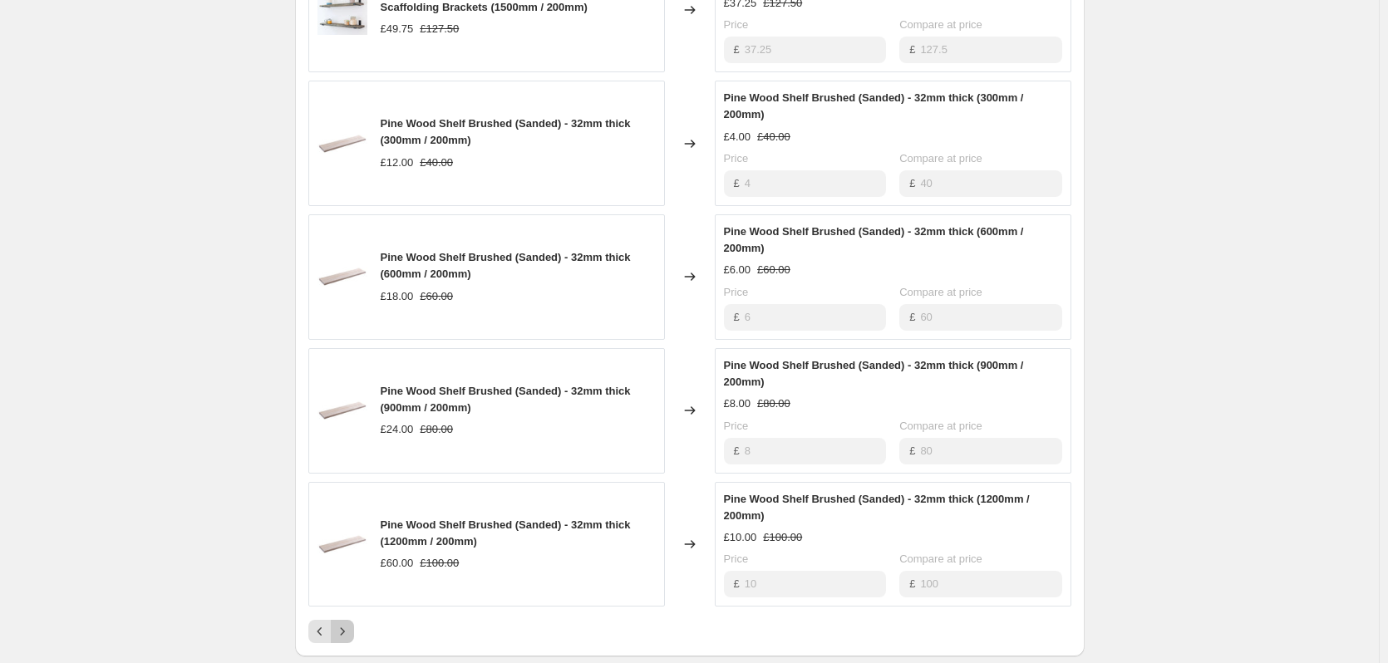
click at [348, 623] on button "Next" at bounding box center [342, 631] width 23 height 23
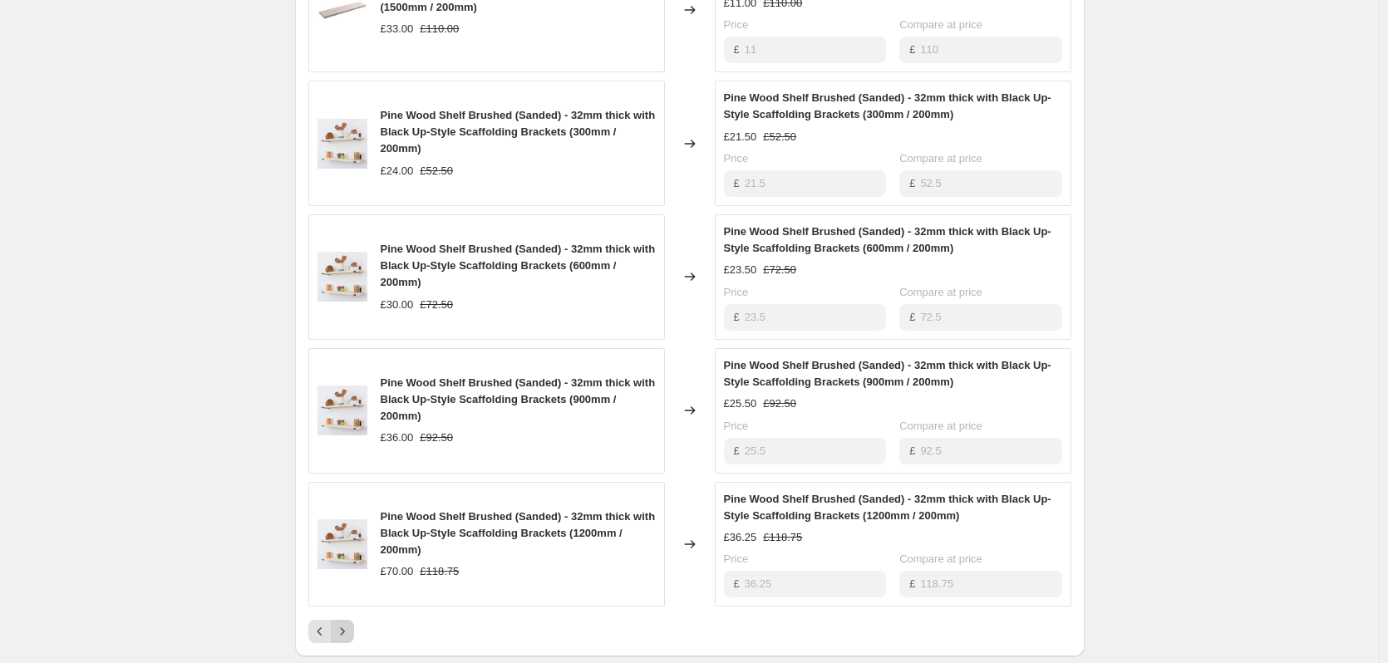
click at [348, 623] on button "Next" at bounding box center [342, 631] width 23 height 23
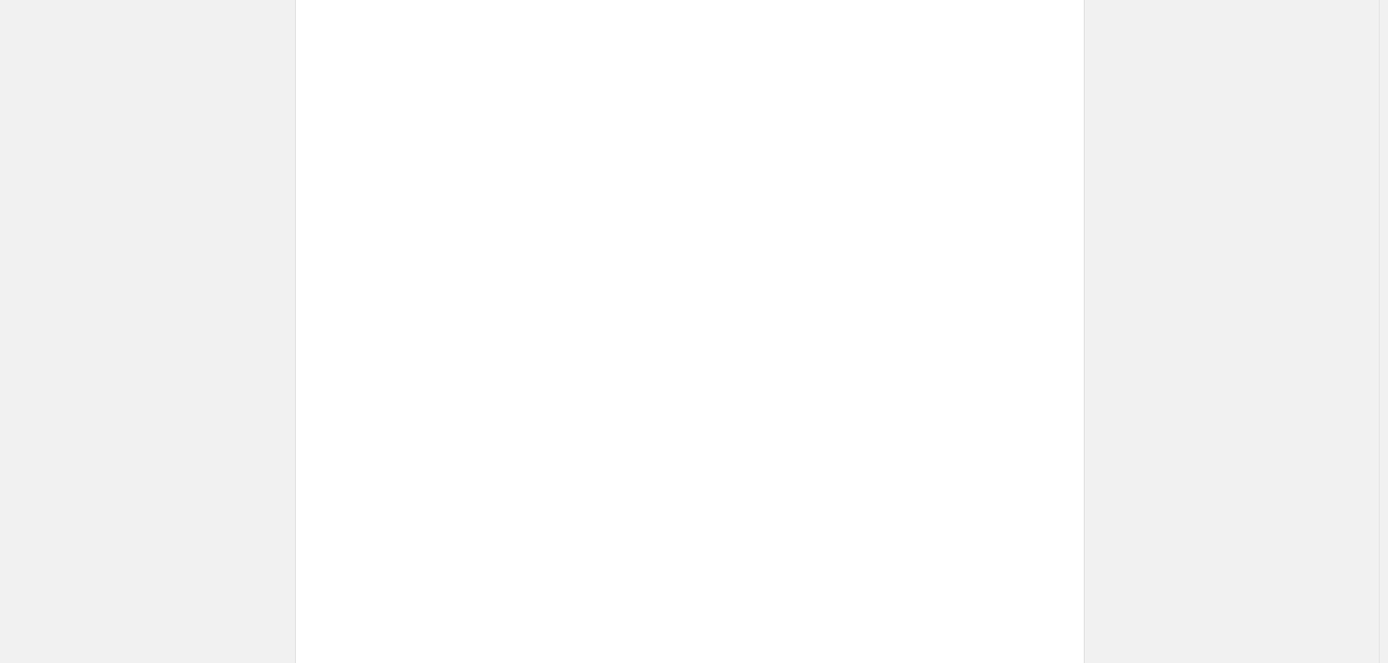
scroll to position [594, 0]
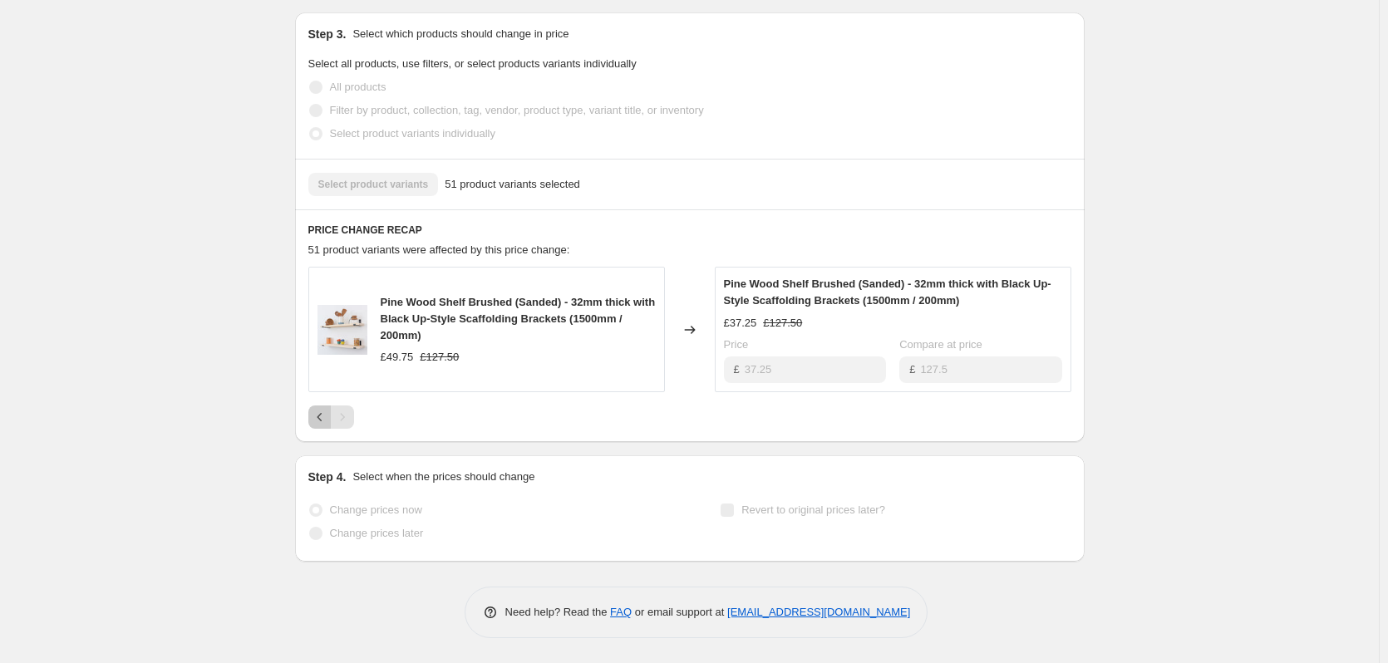
click at [321, 414] on icon "Previous" at bounding box center [320, 417] width 17 height 17
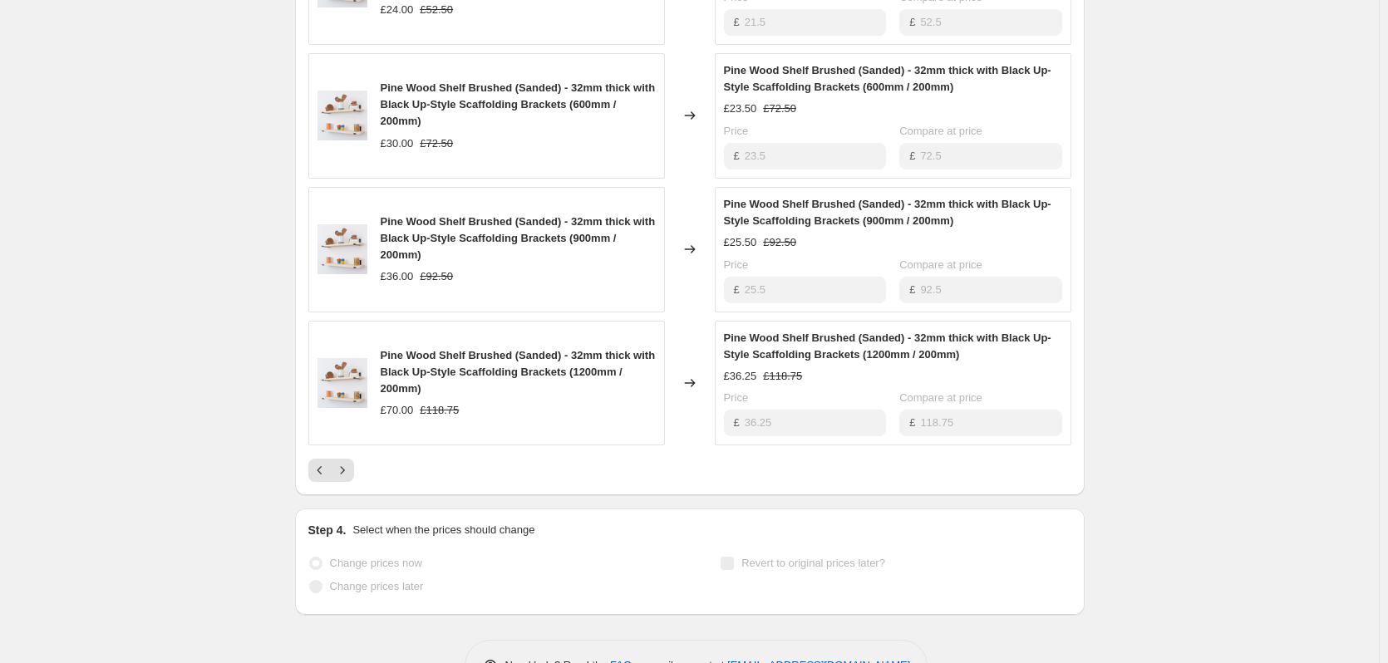
scroll to position [1128, 0]
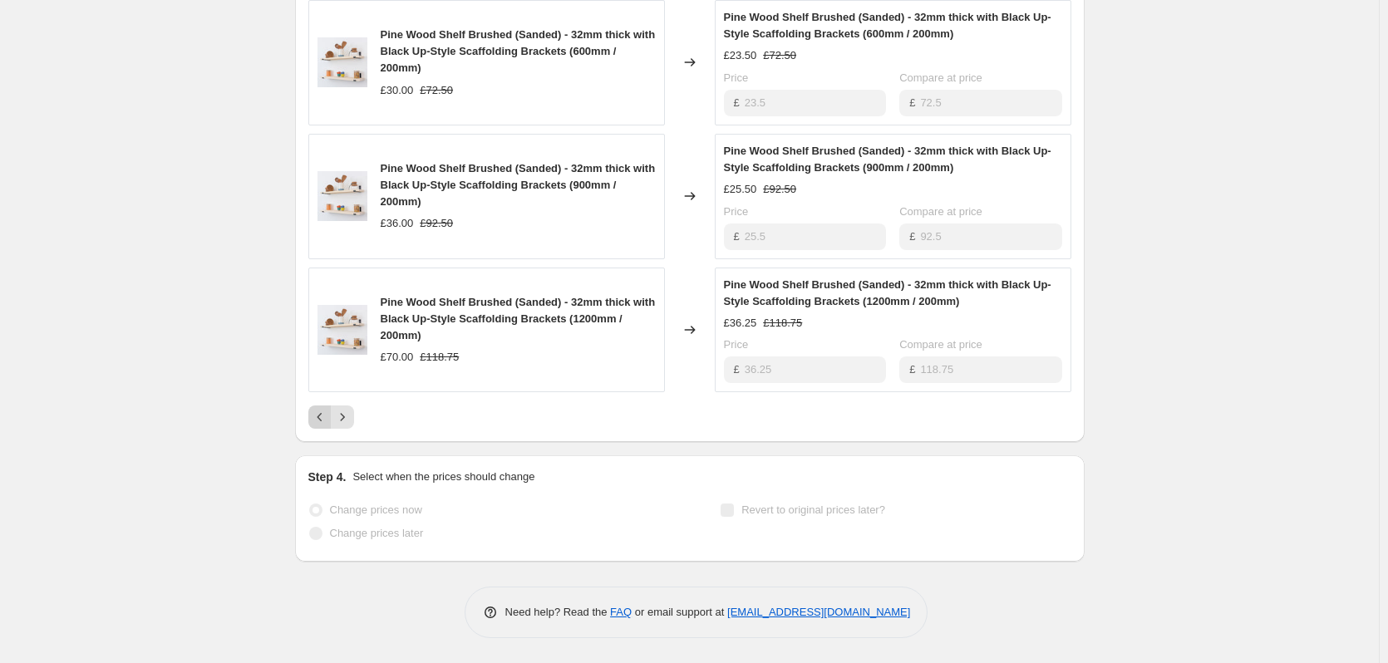
click at [325, 419] on icon "Previous" at bounding box center [320, 417] width 17 height 17
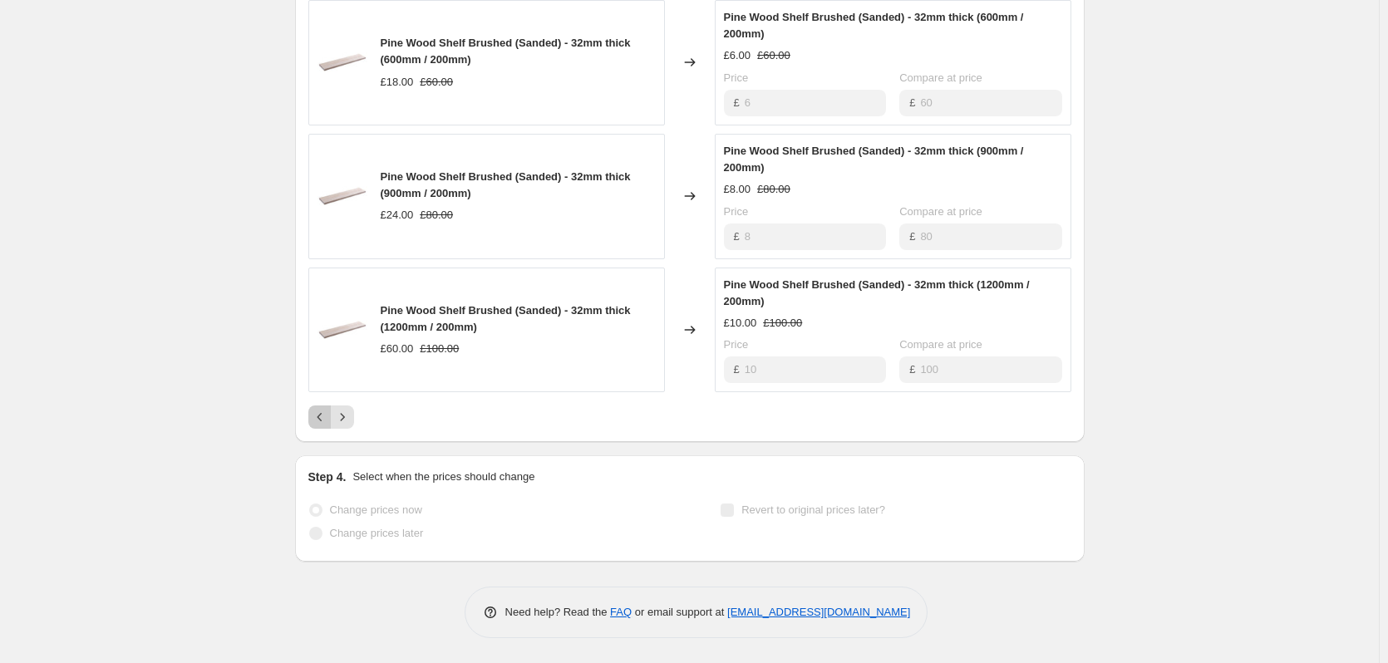
click at [319, 407] on button "Previous" at bounding box center [319, 416] width 23 height 23
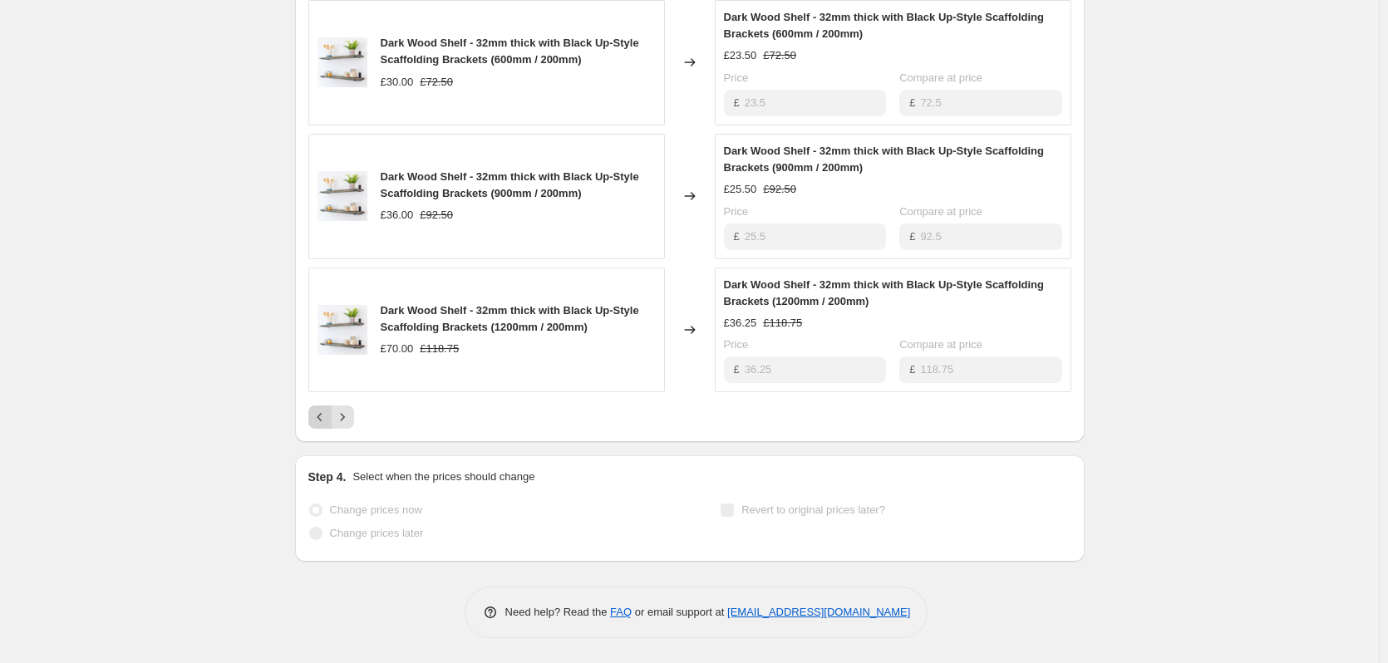
click at [322, 418] on icon "Previous" at bounding box center [319, 417] width 5 height 8
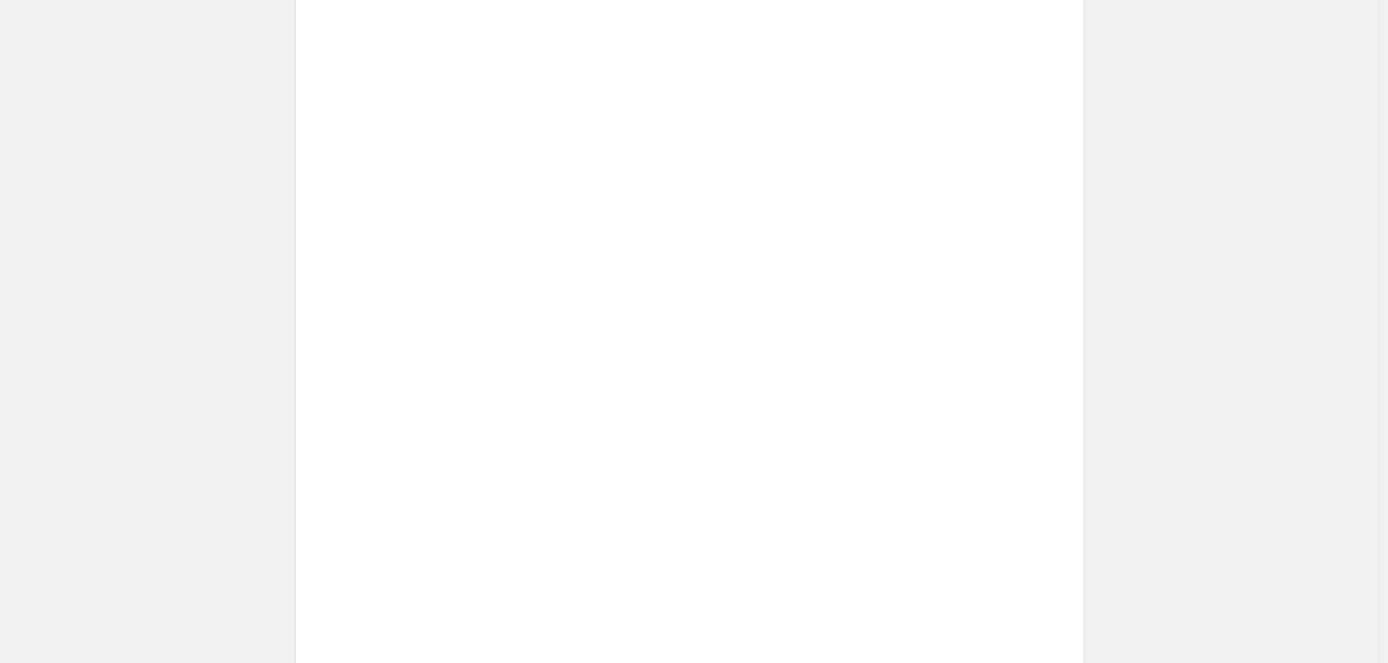
scroll to position [1062, 0]
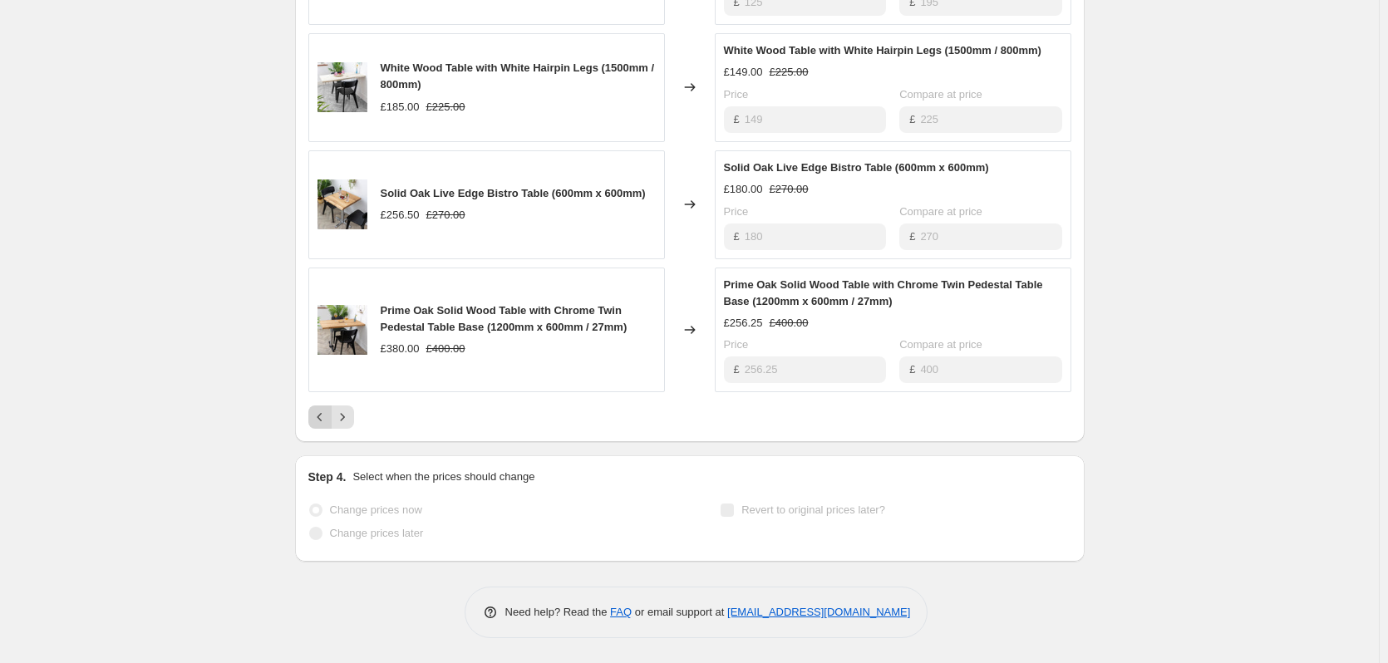
click at [322, 418] on icon "Previous" at bounding box center [319, 417] width 5 height 8
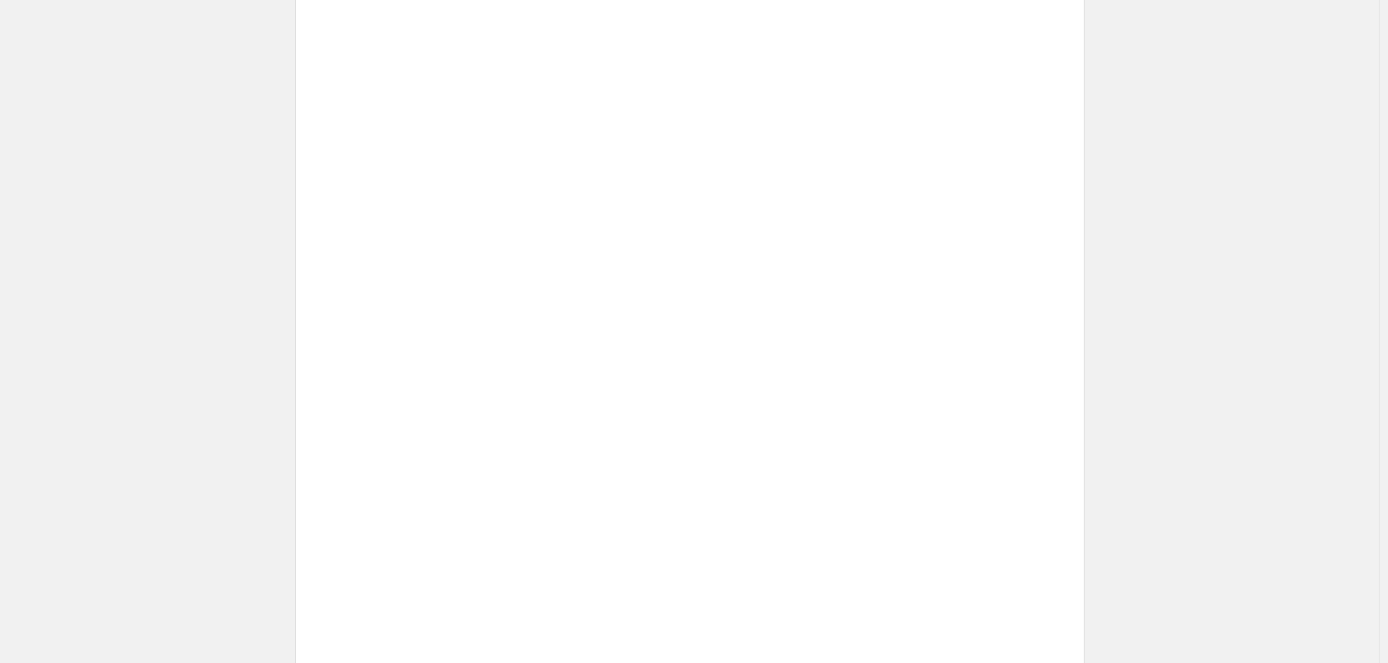
scroll to position [1045, 0]
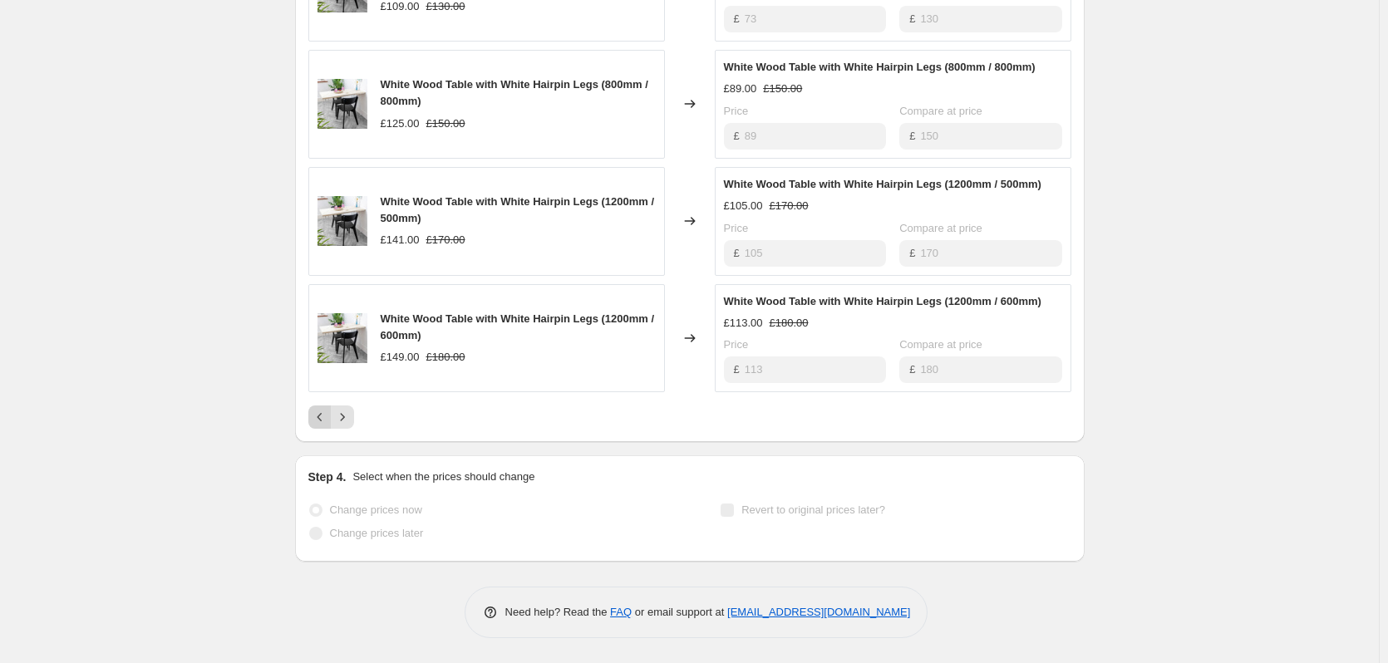
click at [322, 418] on icon "Previous" at bounding box center [319, 417] width 5 height 8
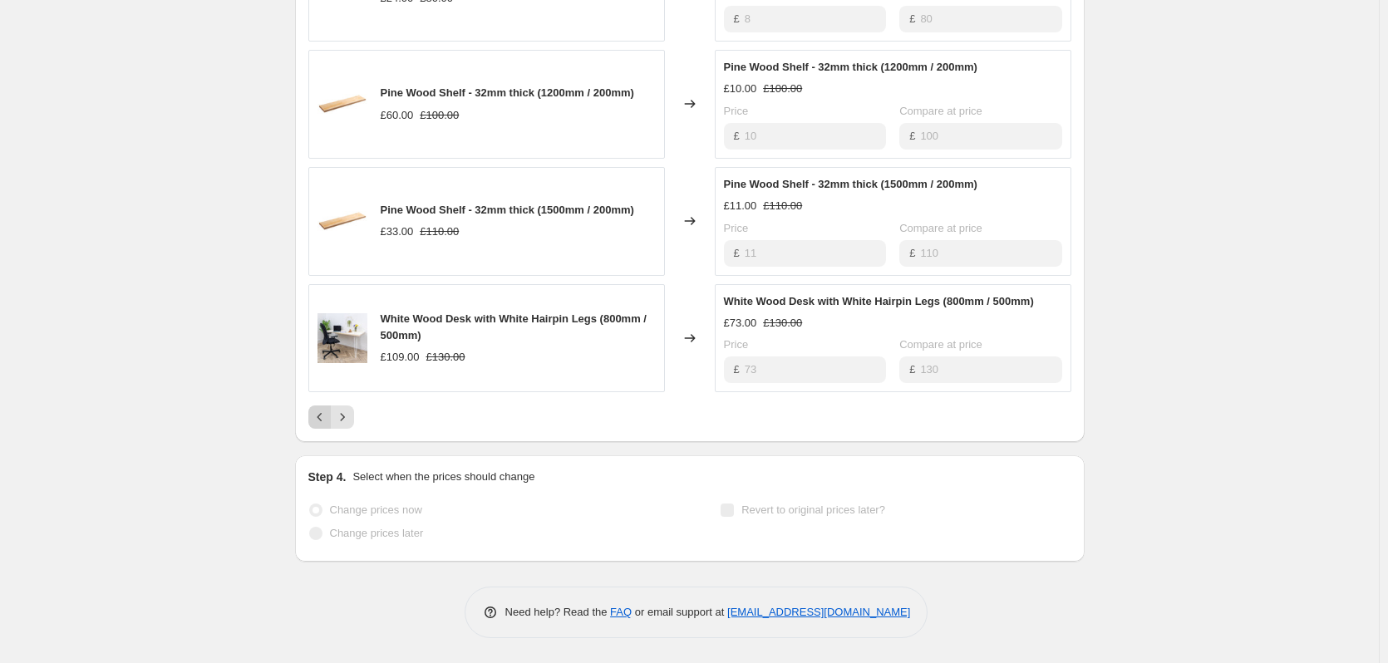
click at [322, 418] on icon "Previous" at bounding box center [319, 417] width 5 height 8
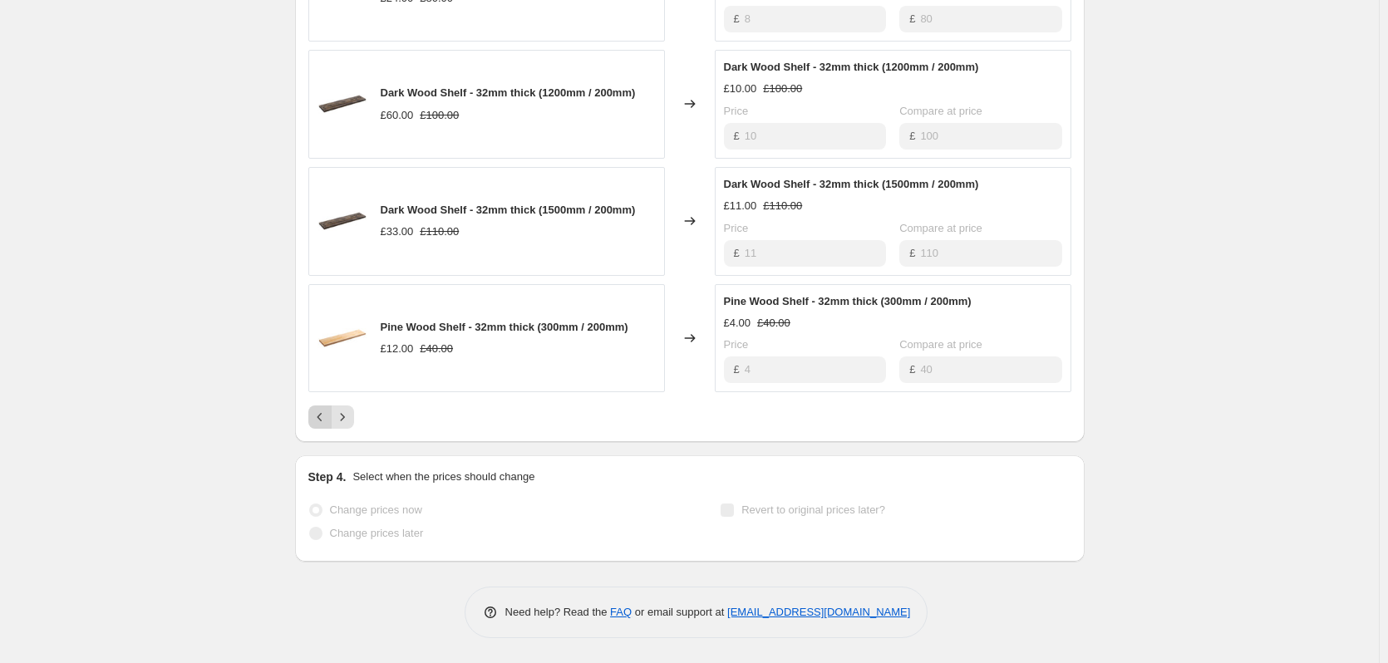
click at [322, 418] on icon "Previous" at bounding box center [319, 417] width 5 height 8
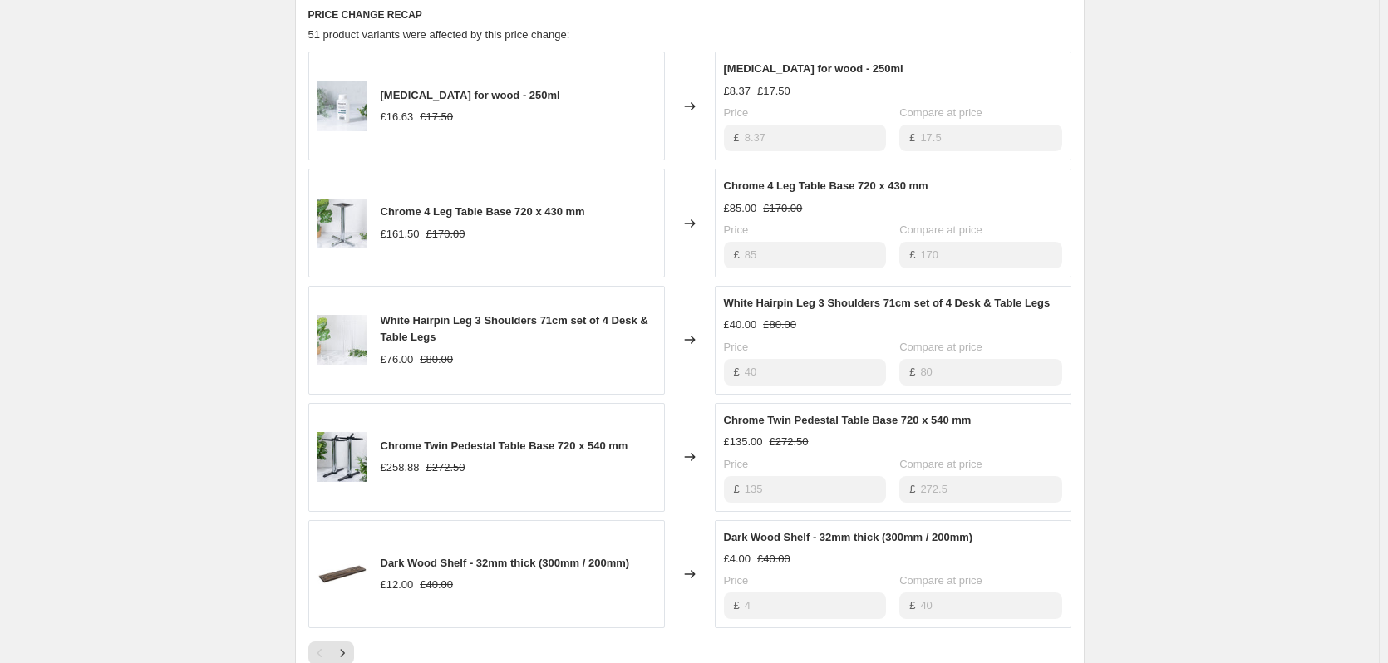
scroll to position [796, 0]
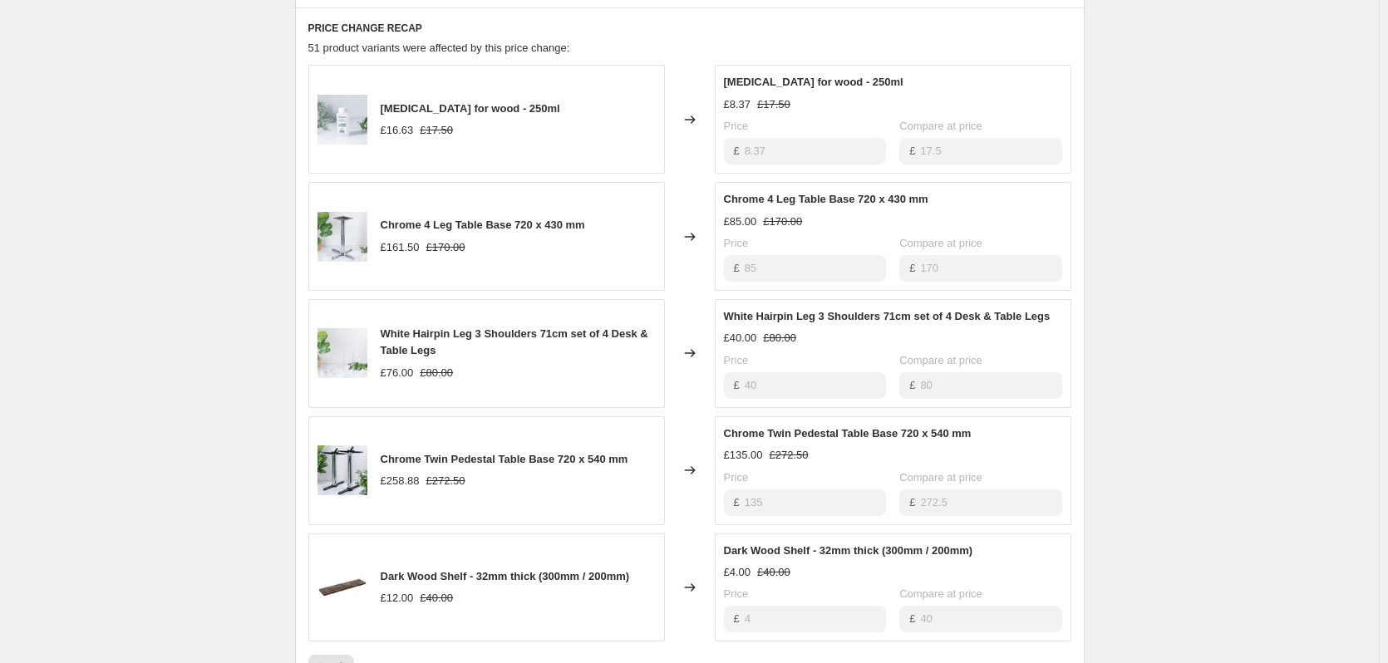
click at [400, 231] on span "Chrome 4 Leg Table Base 720 x 430 mm" at bounding box center [483, 225] width 204 height 12
drag, startPoint x: 400, startPoint y: 231, endPoint x: 488, endPoint y: 229, distance: 87.3
click at [488, 229] on span "Chrome 4 Leg Table Base 720 x 430 mm" at bounding box center [483, 225] width 204 height 12
copy span "Chrome 4 Leg Table Base"
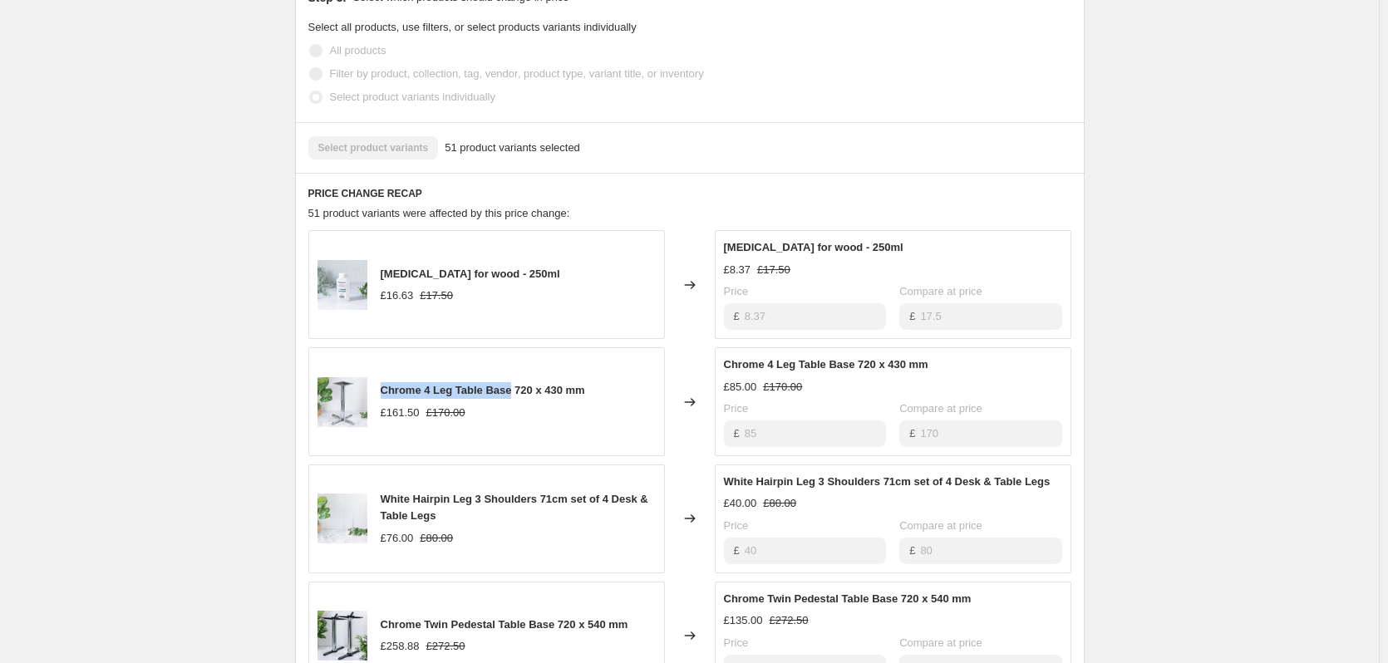
scroll to position [630, 0]
